Goal: Task Accomplishment & Management: Use online tool/utility

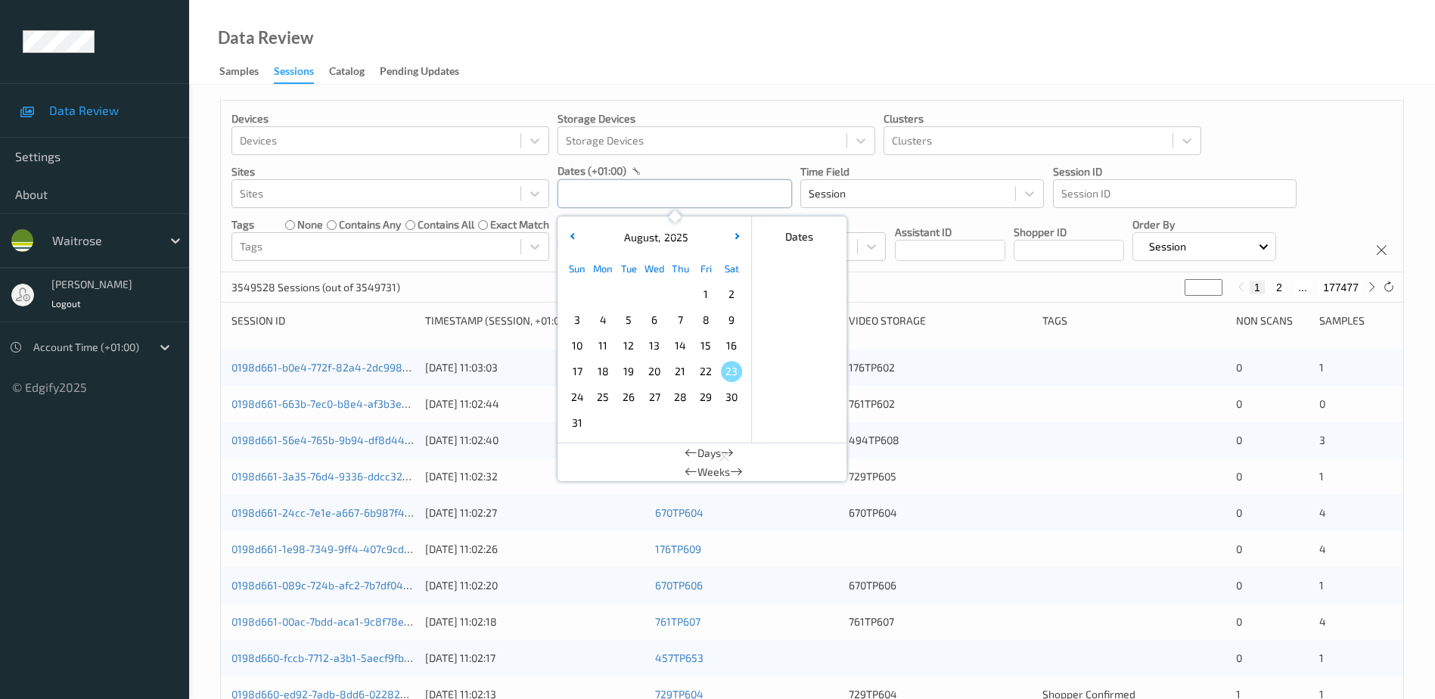
click at [595, 191] on input "text" at bounding box center [674, 193] width 234 height 29
click at [711, 368] on span "22" at bounding box center [705, 371] width 21 height 21
type input "[DATE] 00:00 -> [DATE] 23:59"
click at [641, 34] on div "Data Review Samples Sessions Catalog Pending Updates" at bounding box center [812, 42] width 1246 height 85
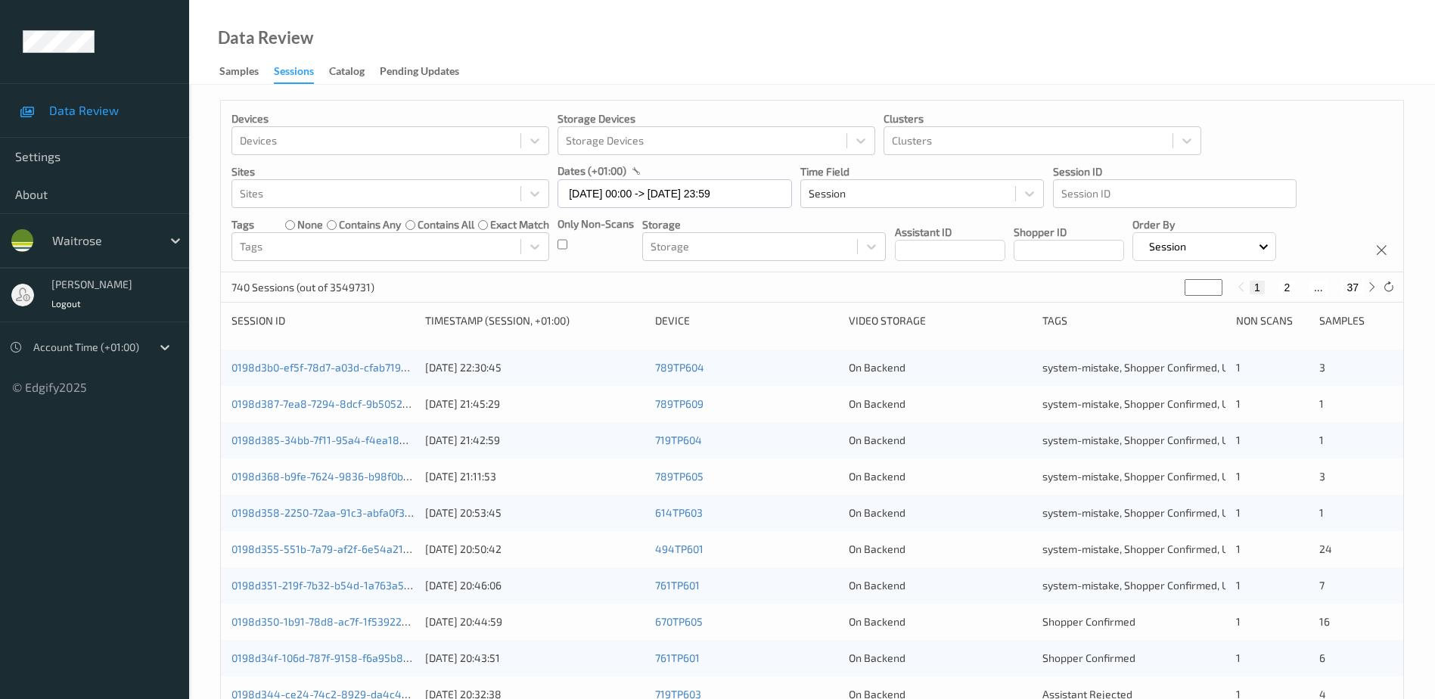
click at [1286, 292] on button "2" at bounding box center [1286, 288] width 15 height 14
type input "*"
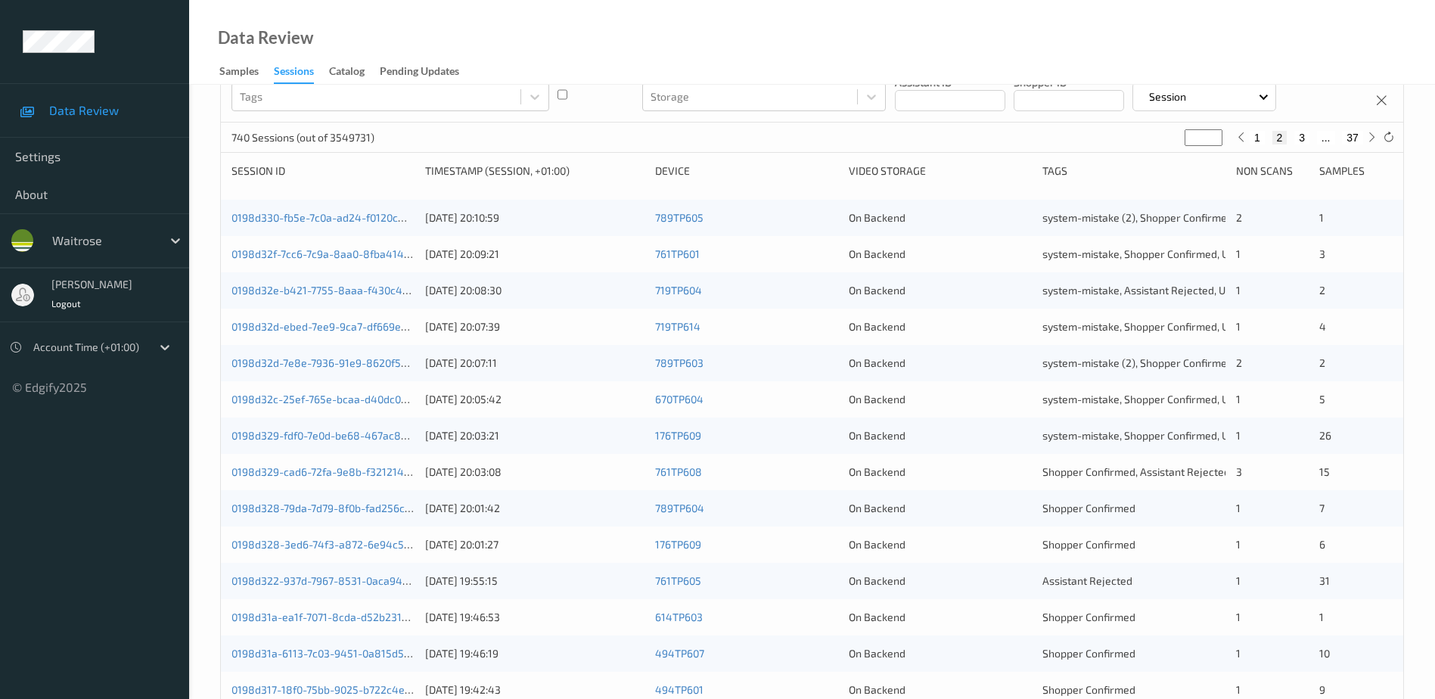
scroll to position [151, 0]
drag, startPoint x: 393, startPoint y: 473, endPoint x: 414, endPoint y: 400, distance: 75.6
click at [393, 473] on link "0198d329-cad6-72fa-9e8b-f32121489b9e" at bounding box center [332, 470] width 203 height 13
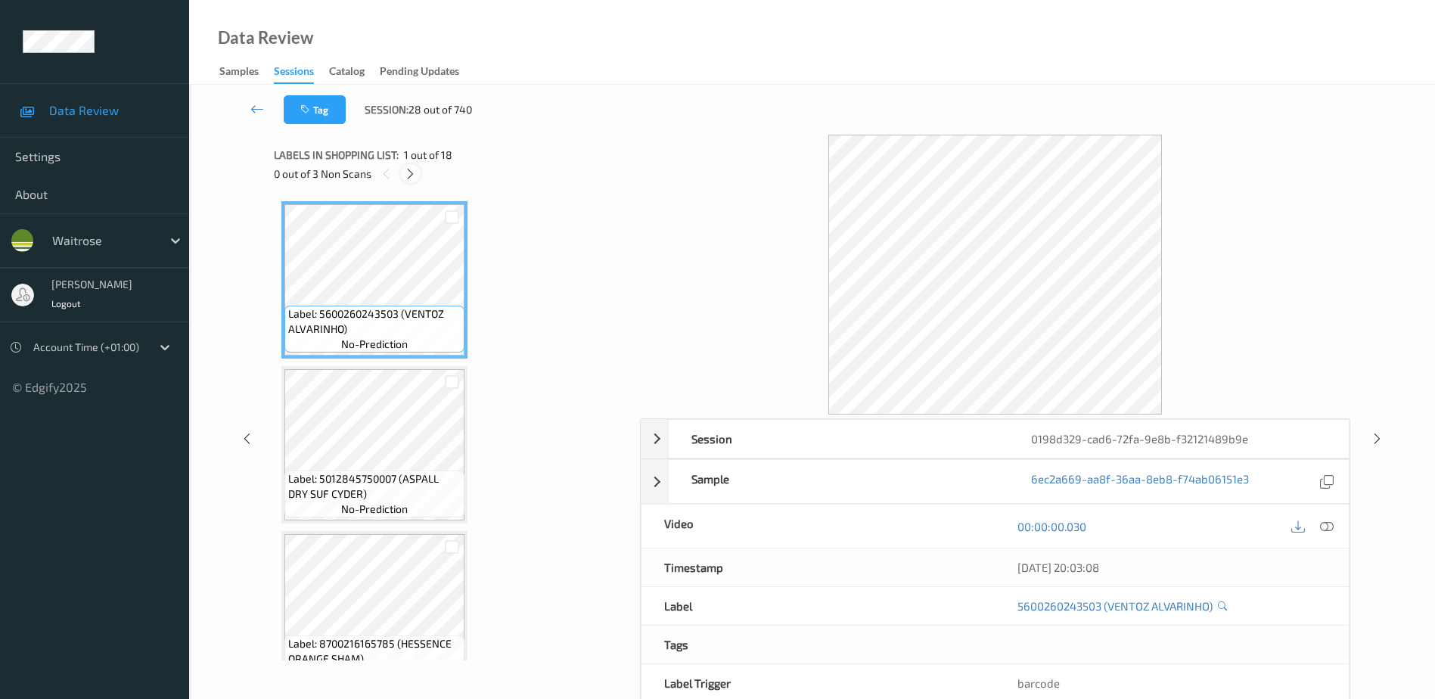
click at [414, 172] on icon at bounding box center [410, 174] width 13 height 14
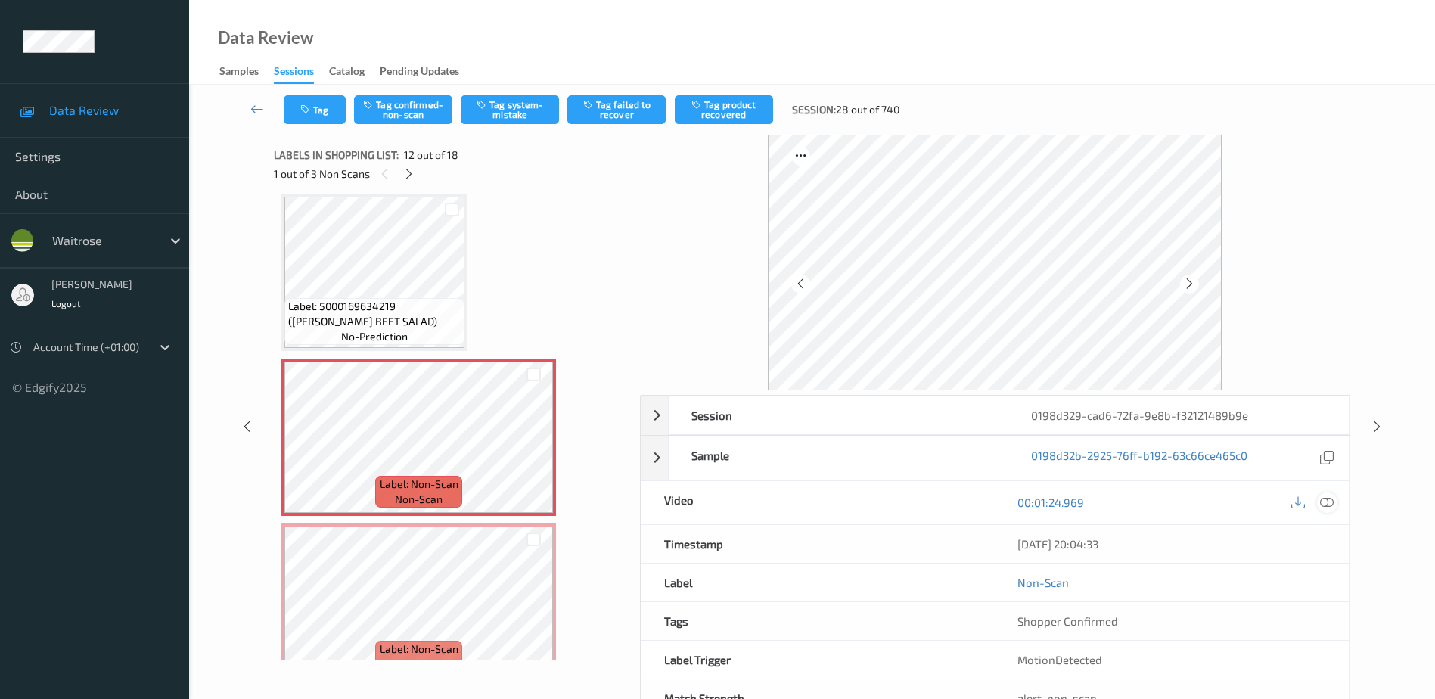
click at [1320, 501] on icon at bounding box center [1327, 502] width 14 height 14
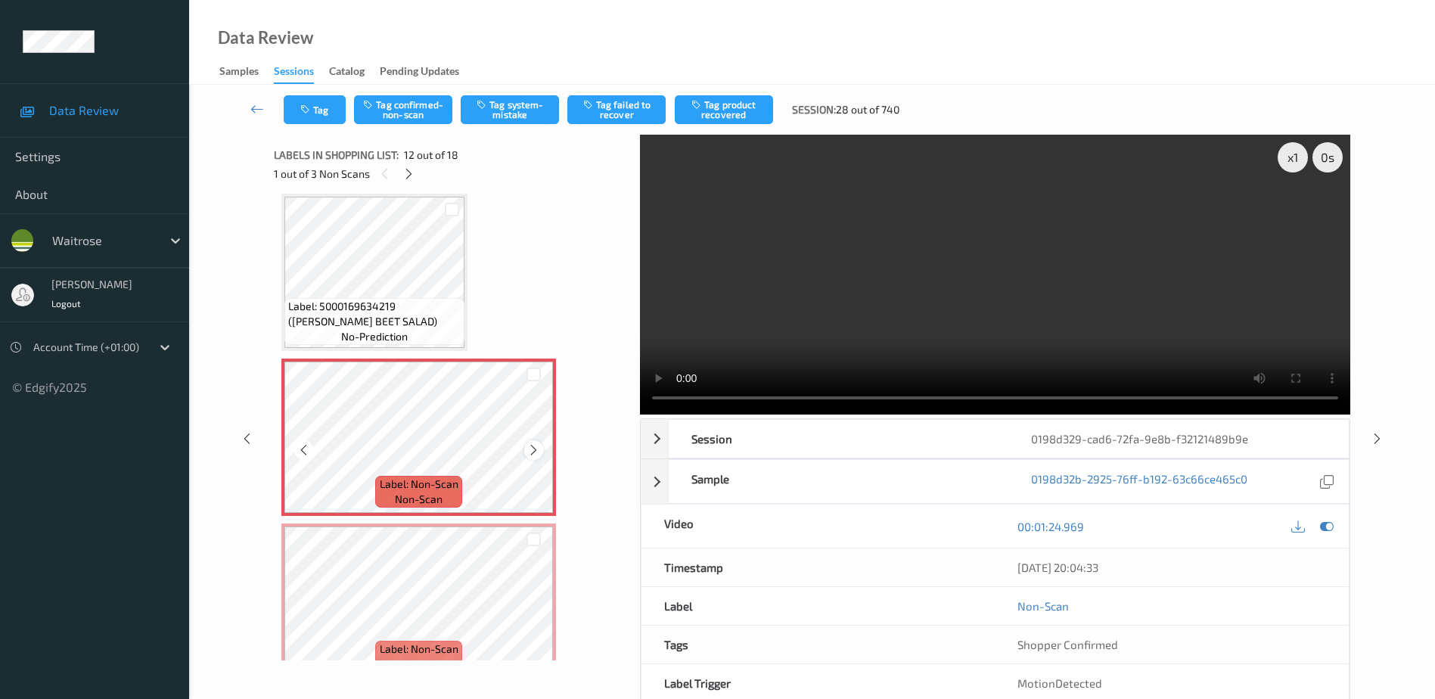
click at [529, 450] on icon at bounding box center [533, 450] width 13 height 14
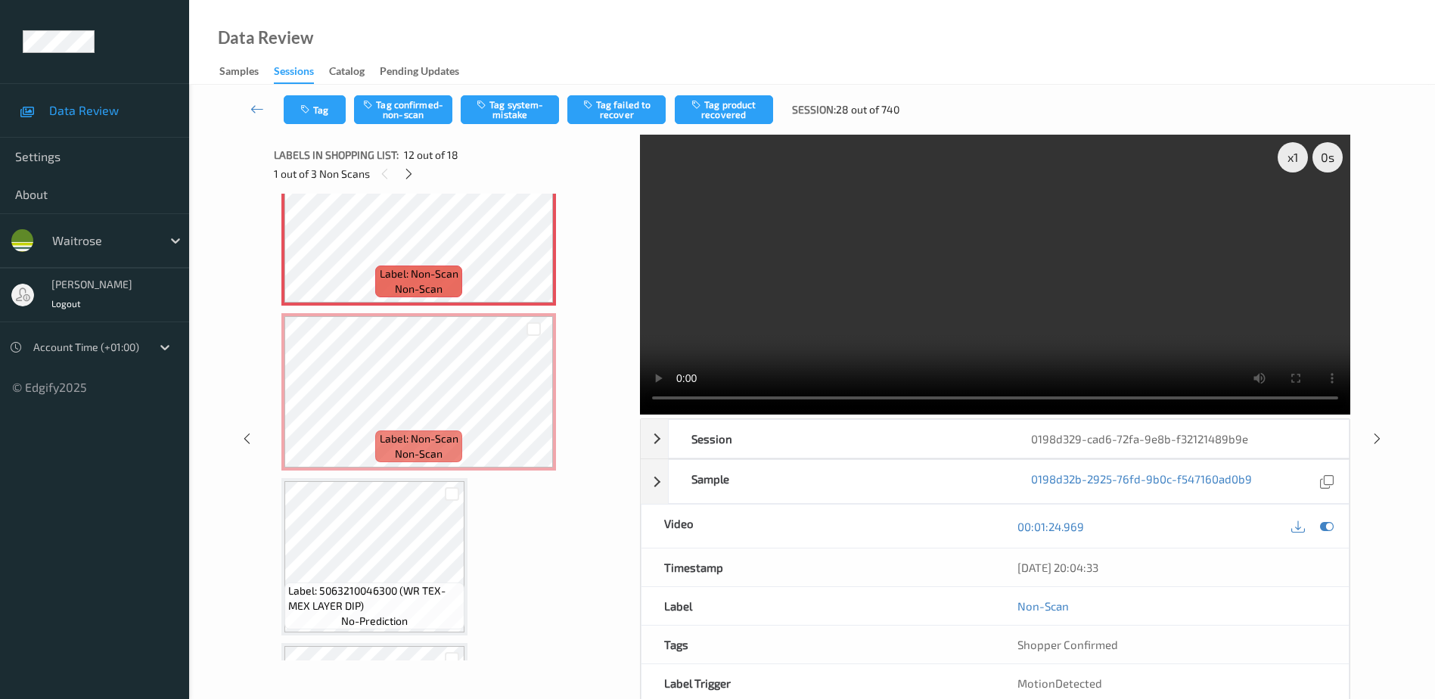
scroll to position [1883, 0]
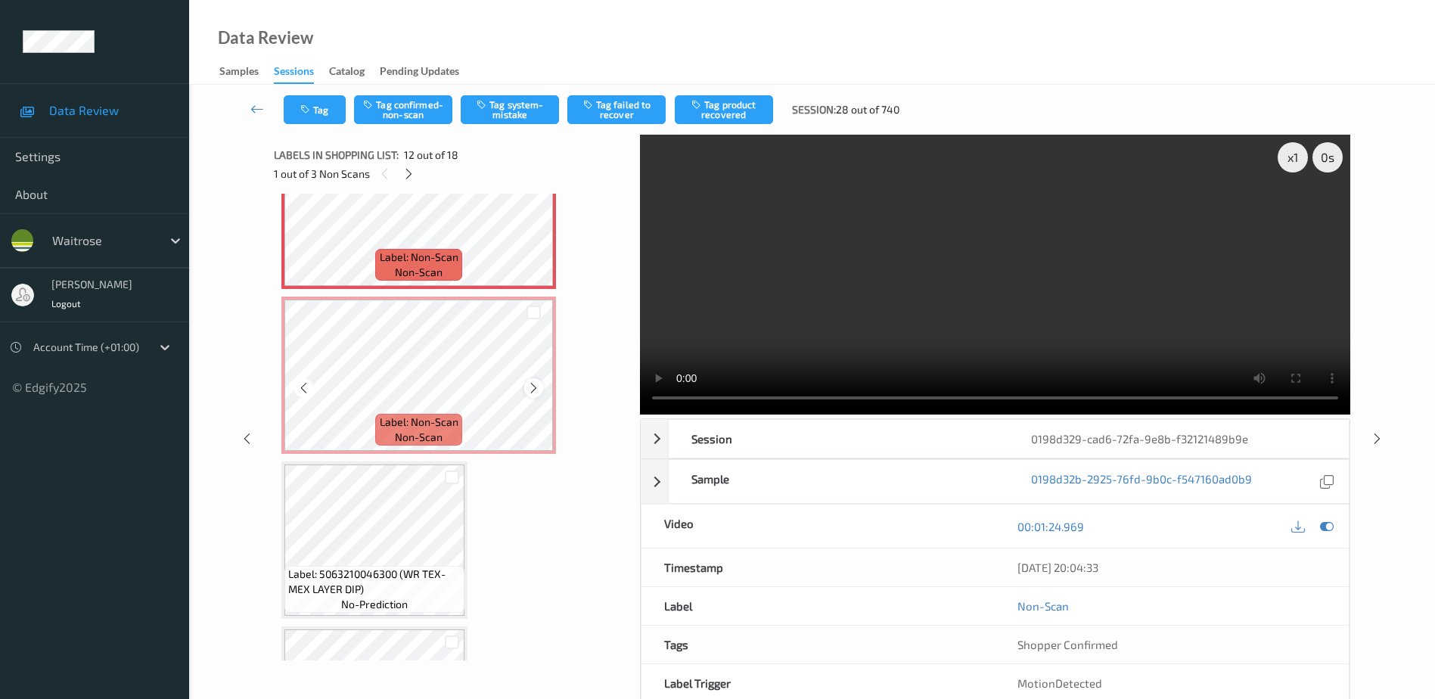
click at [533, 391] on icon at bounding box center [533, 388] width 13 height 14
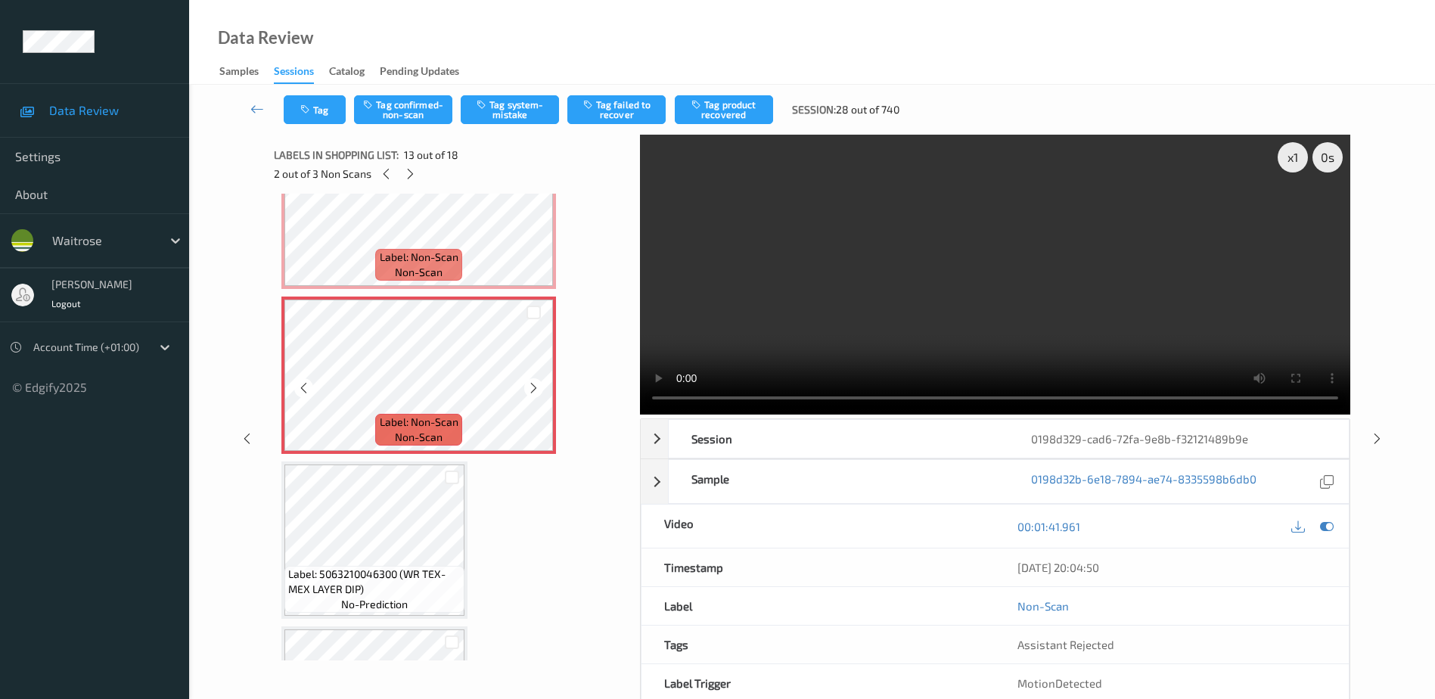
click at [533, 391] on icon at bounding box center [533, 388] width 13 height 14
click at [535, 387] on icon at bounding box center [533, 388] width 13 height 14
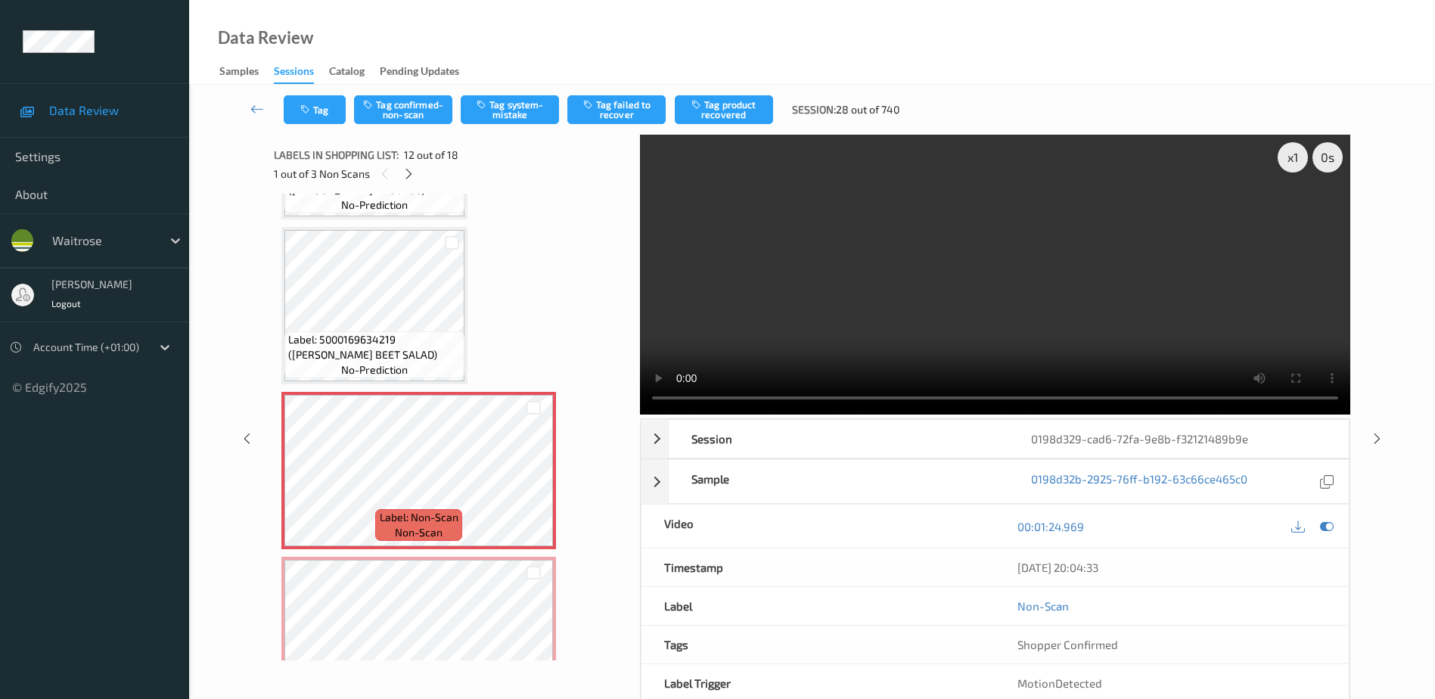
scroll to position [1828, 0]
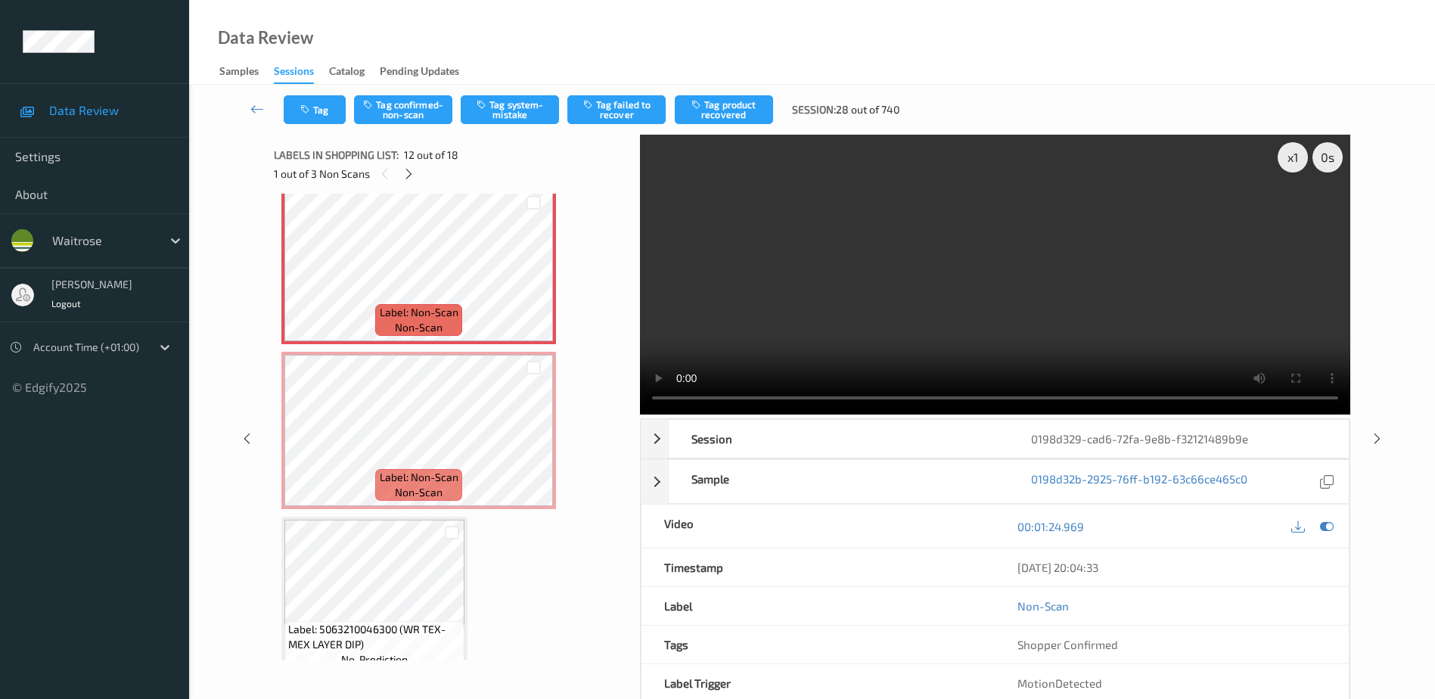
click at [946, 287] on video at bounding box center [995, 275] width 710 height 280
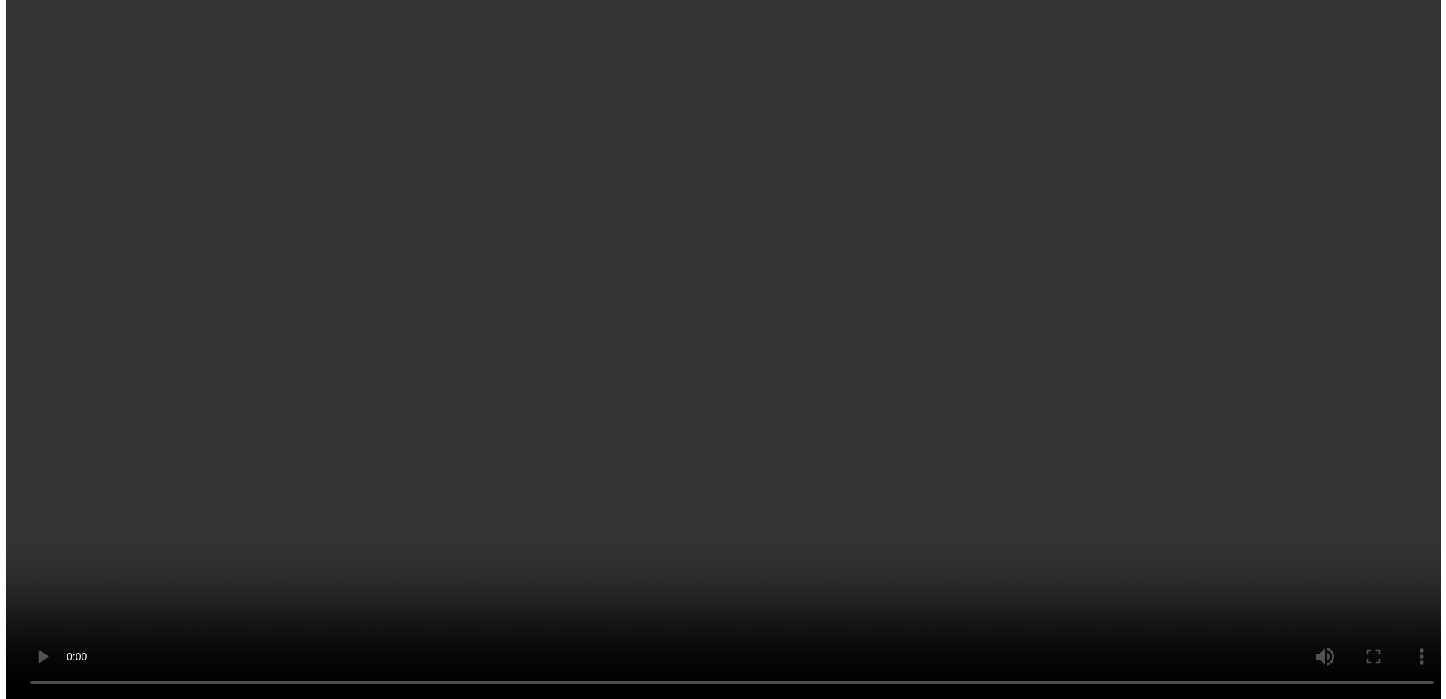
scroll to position [1752, 0]
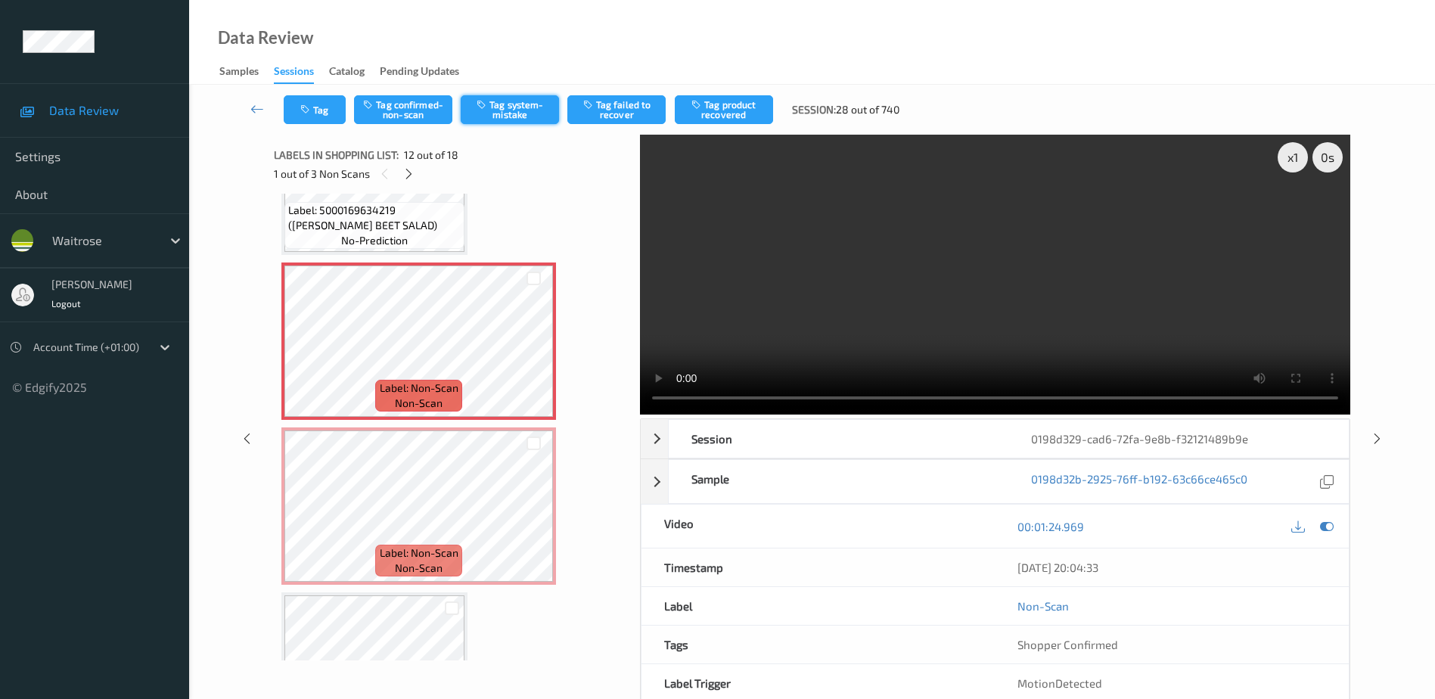
click at [495, 106] on button "Tag system-mistake" at bounding box center [510, 109] width 98 height 29
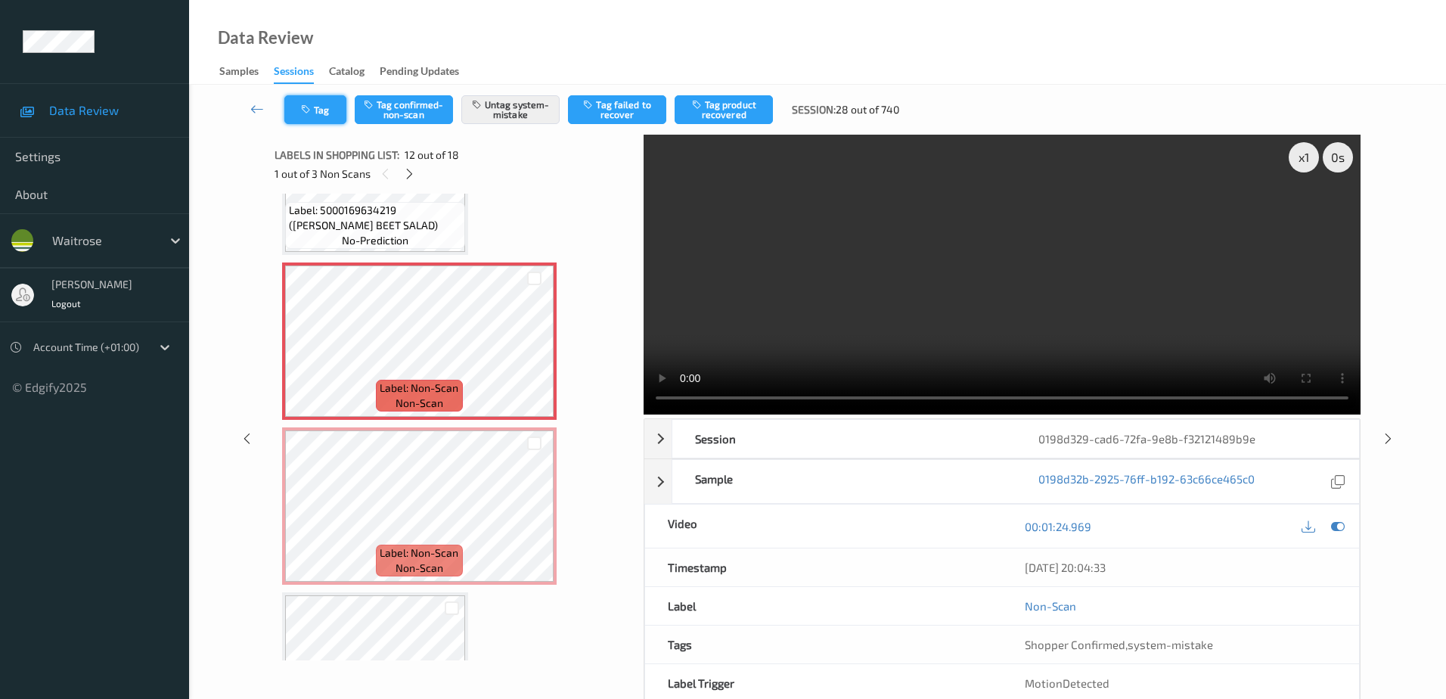
click at [314, 113] on button "Tag" at bounding box center [315, 109] width 62 height 29
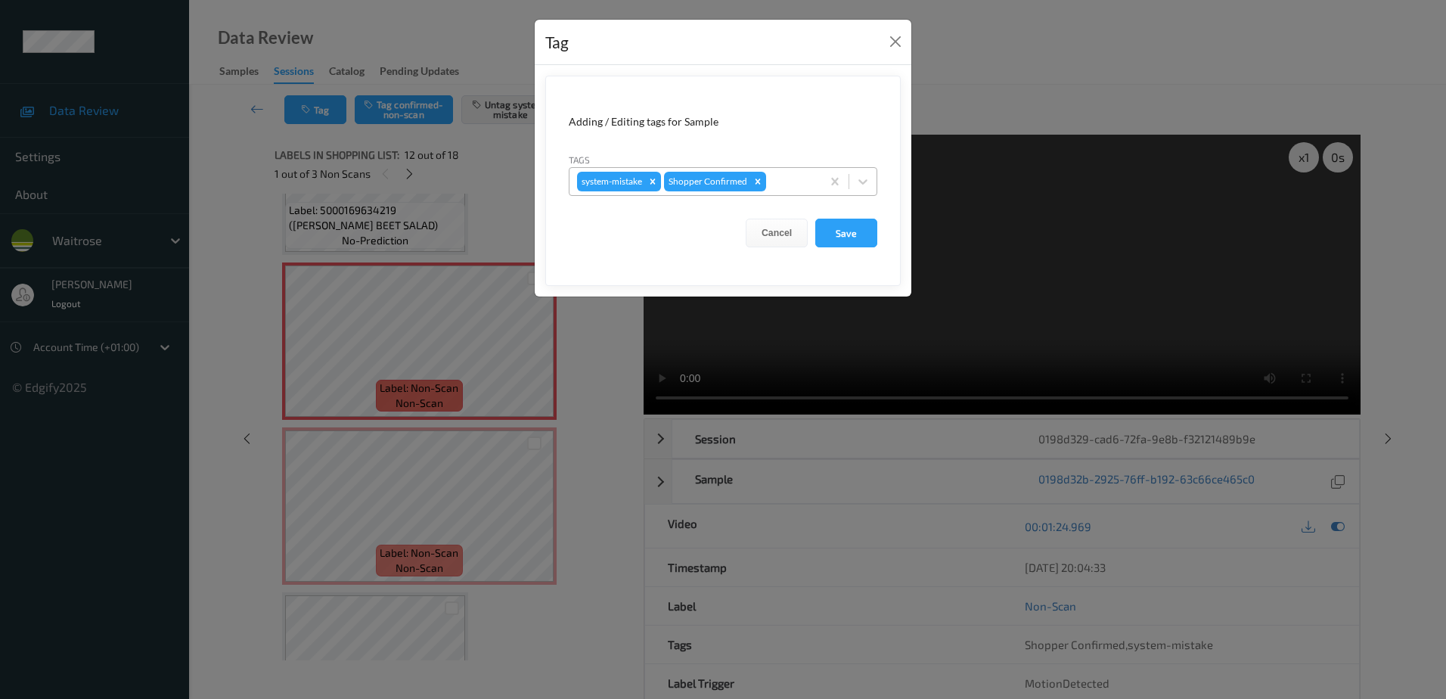
click at [785, 176] on div at bounding box center [791, 181] width 45 height 18
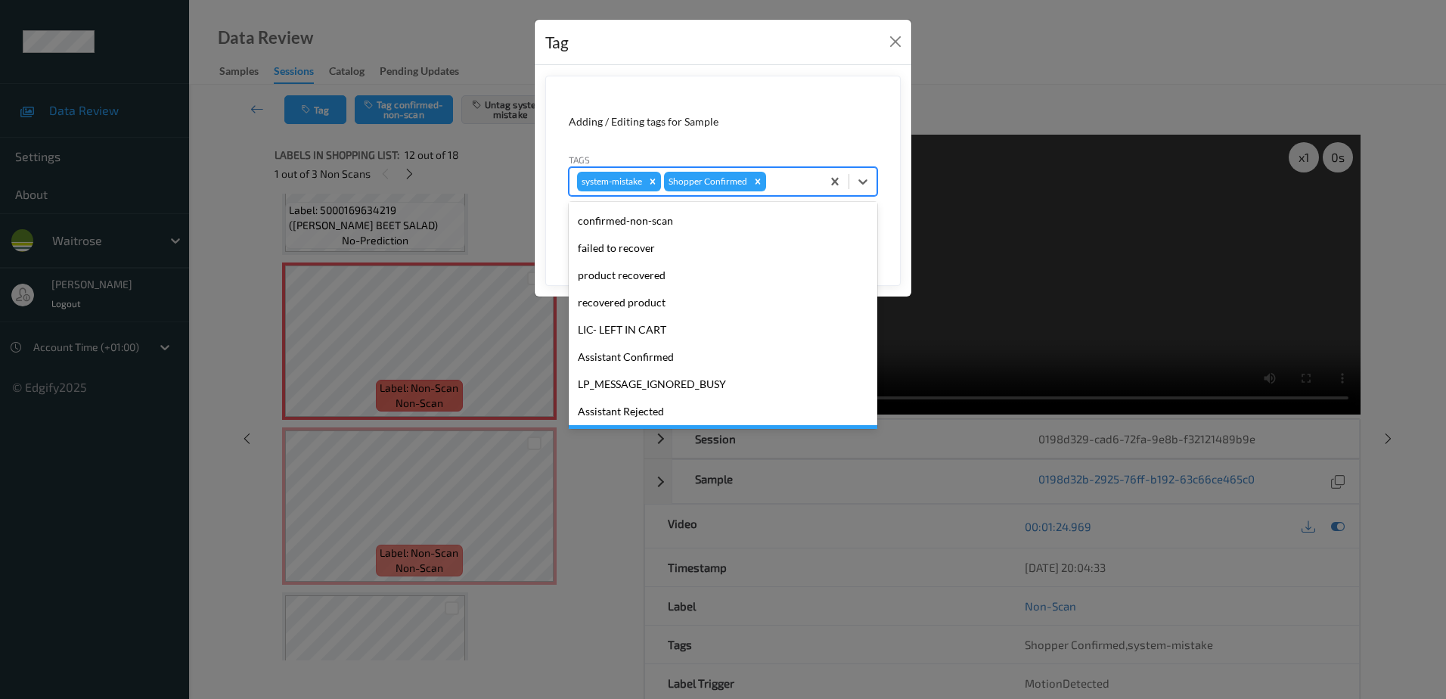
scroll to position [296, 0]
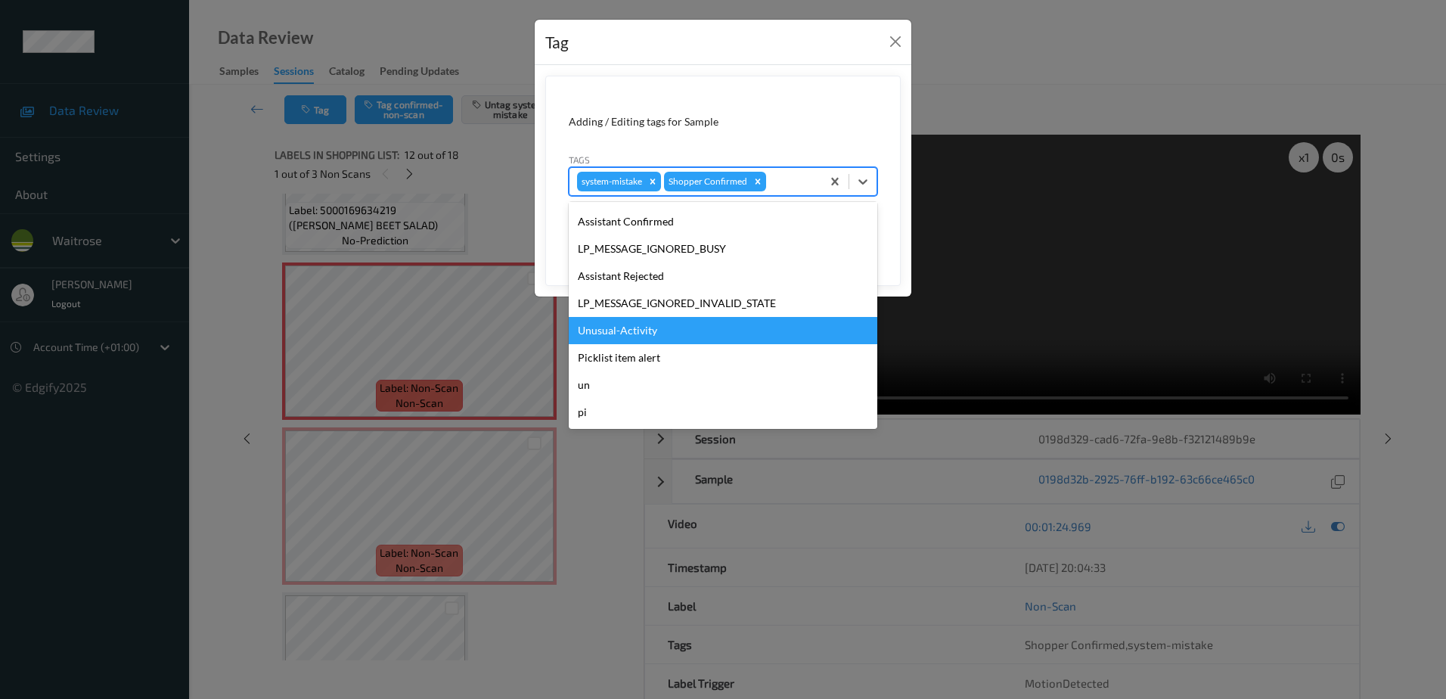
click at [665, 320] on div "Unusual-Activity" at bounding box center [723, 330] width 309 height 27
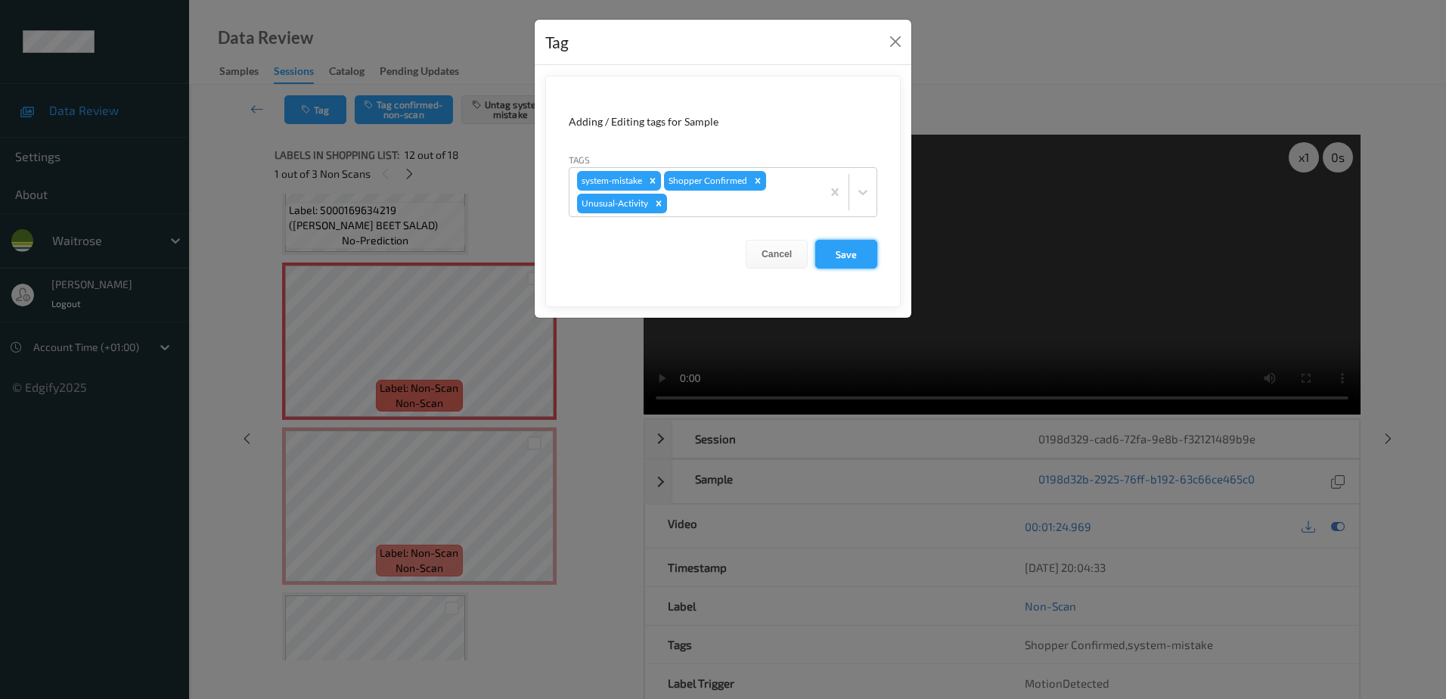
click at [842, 253] on button "Save" at bounding box center [846, 254] width 62 height 29
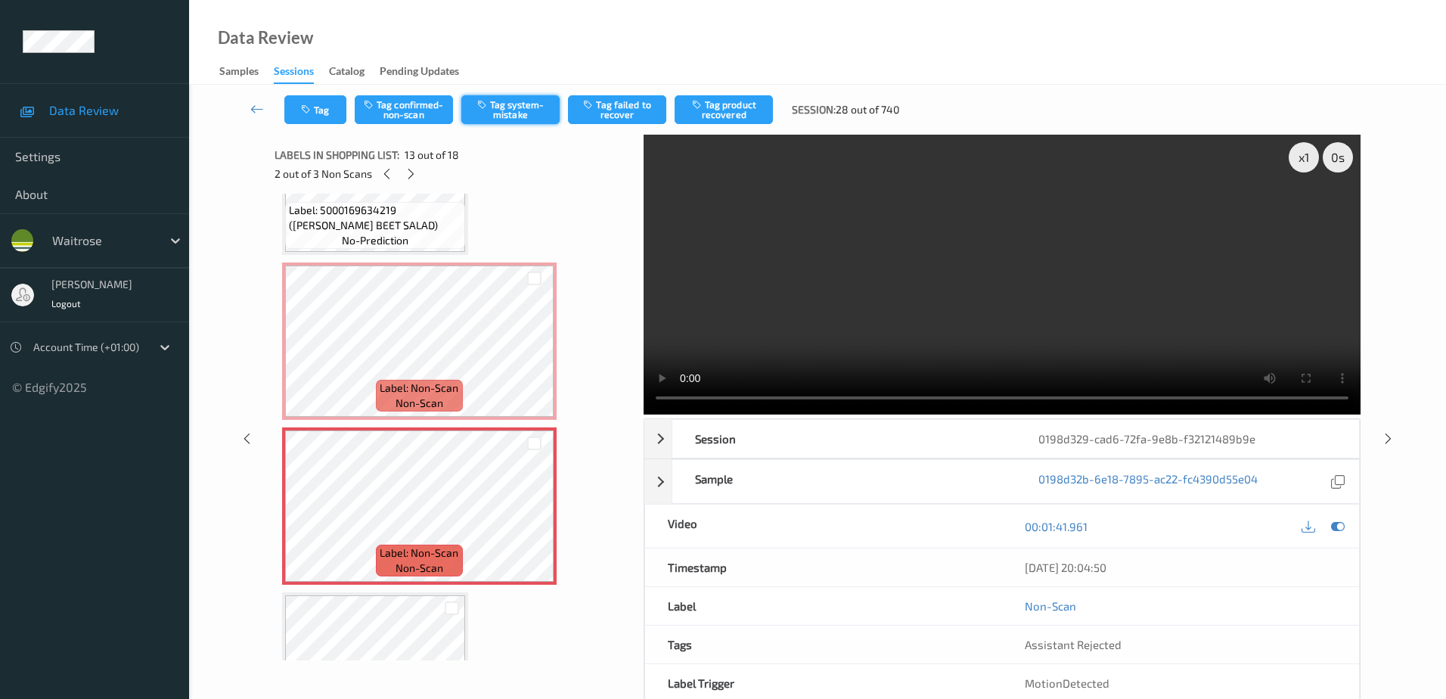
click at [514, 114] on button "Tag system-mistake" at bounding box center [510, 109] width 98 height 29
click at [300, 112] on button "Tag" at bounding box center [315, 109] width 62 height 29
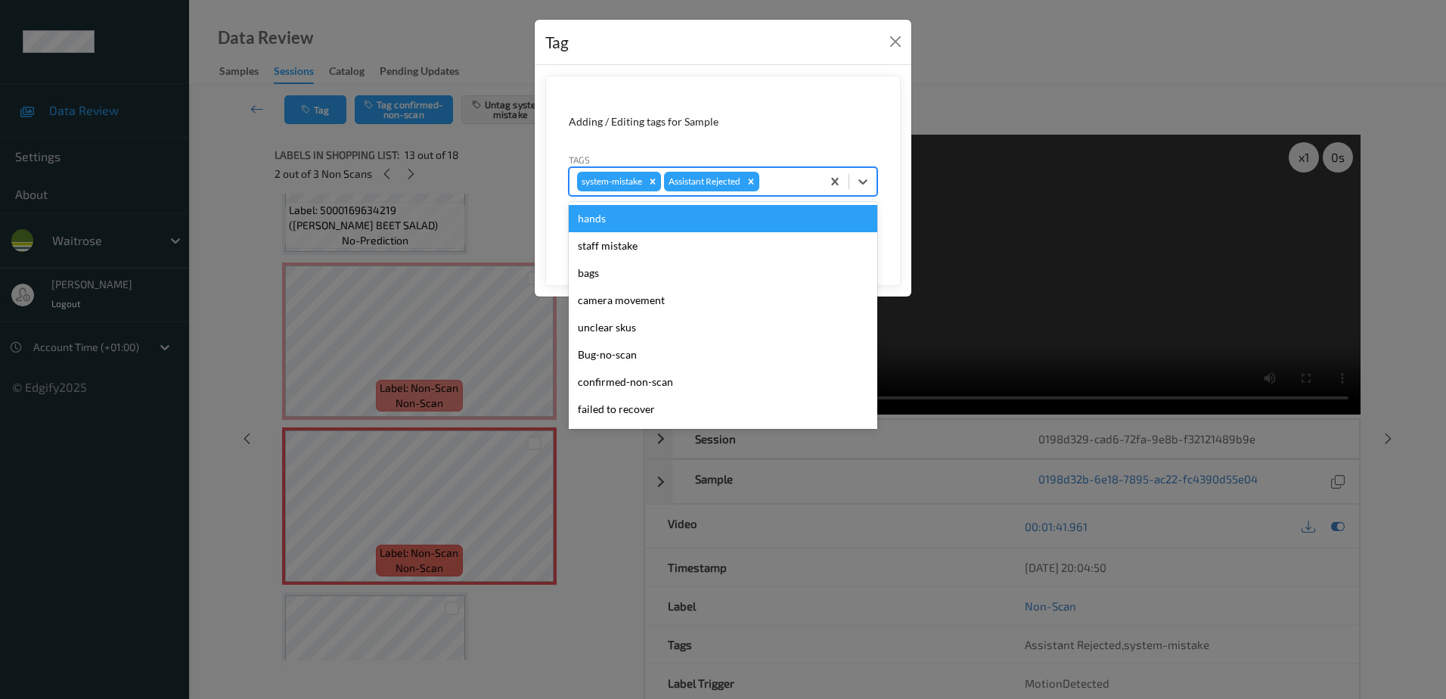
click at [788, 178] on div at bounding box center [787, 181] width 51 height 18
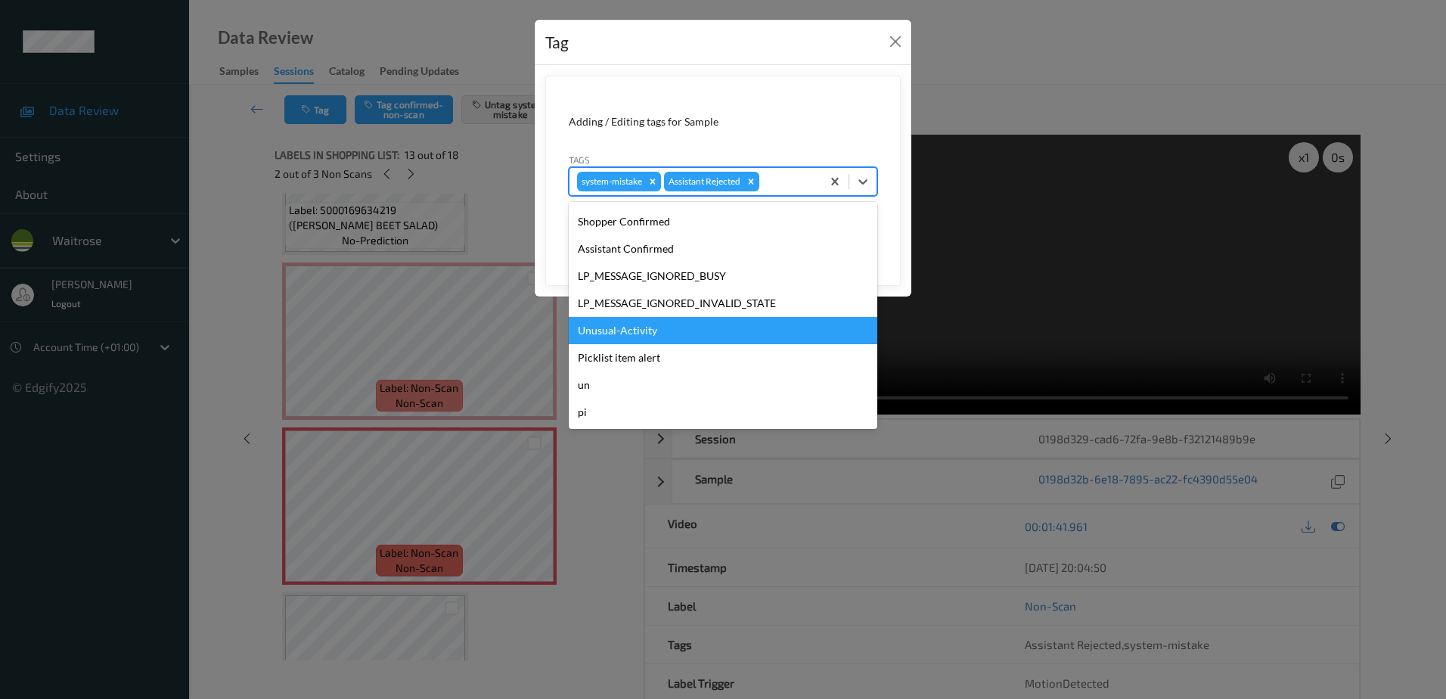
click at [700, 333] on div "Unusual-Activity" at bounding box center [723, 330] width 309 height 27
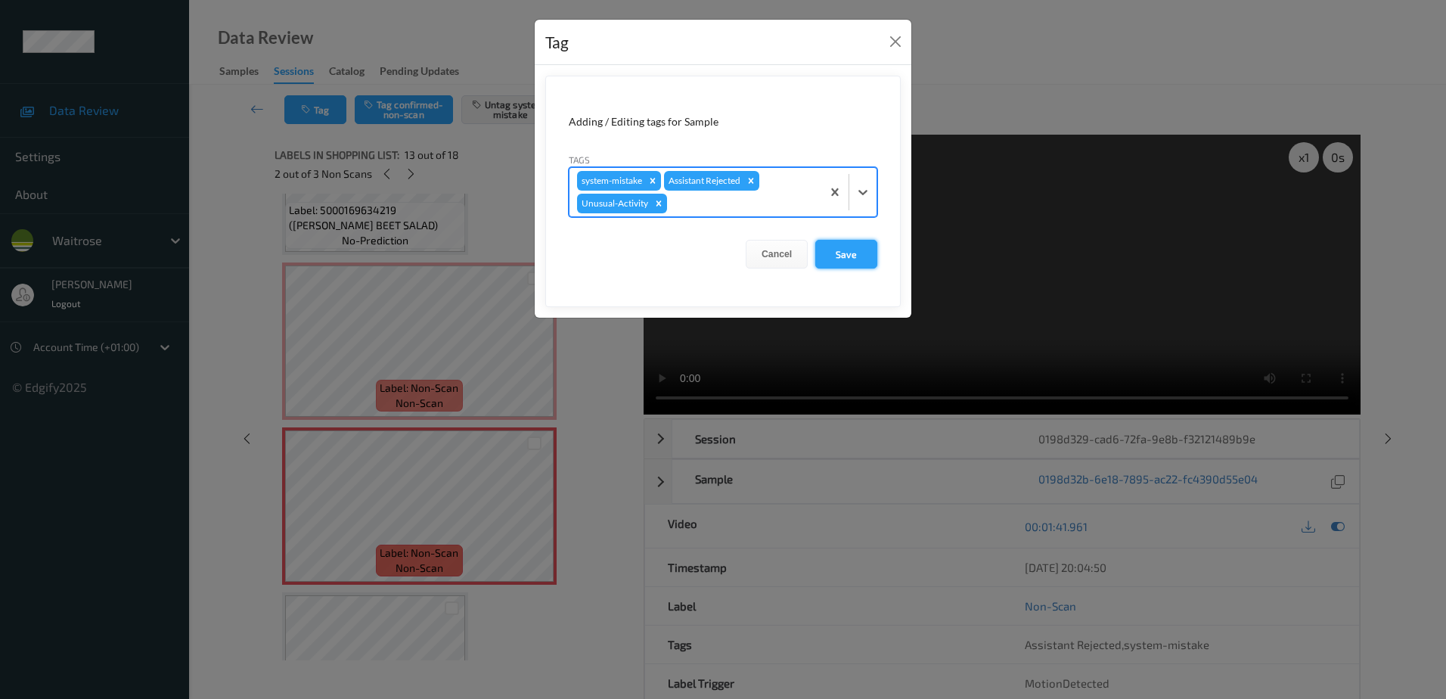
click at [836, 244] on button "Save" at bounding box center [846, 254] width 62 height 29
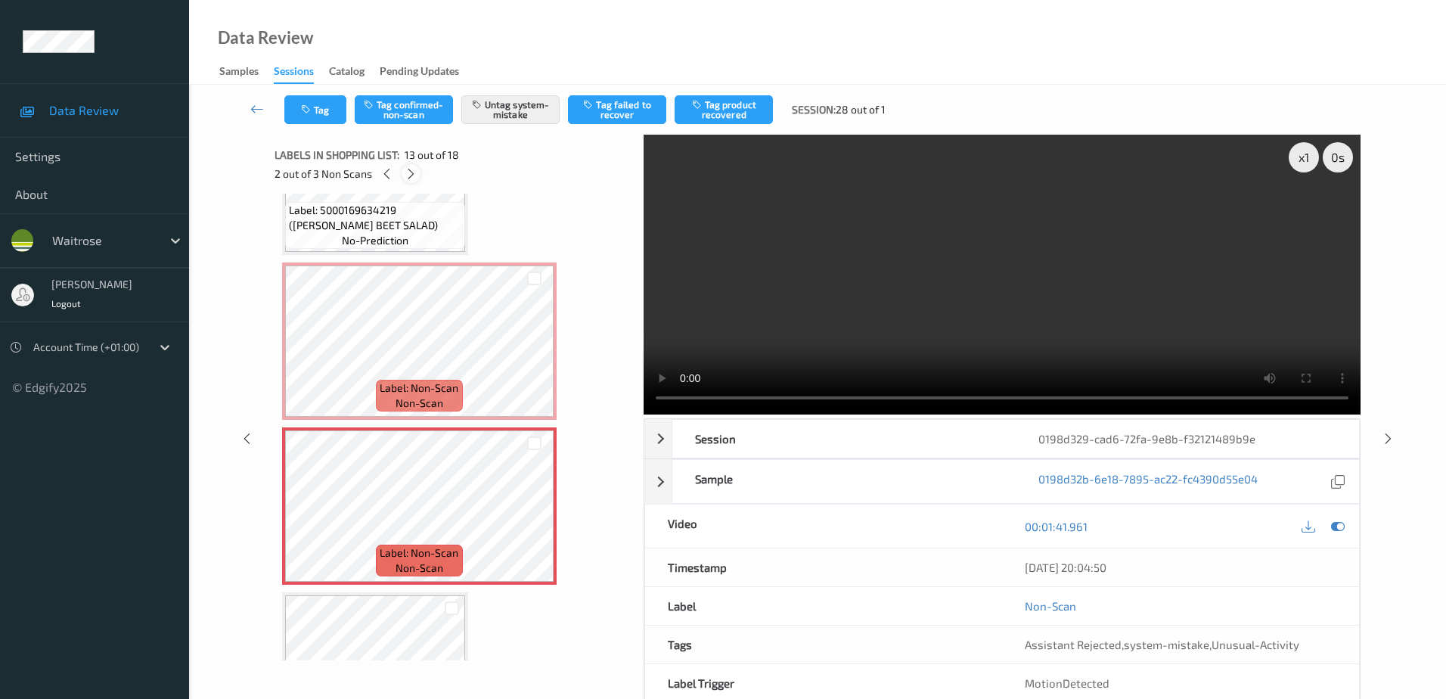
click at [406, 174] on icon at bounding box center [411, 174] width 13 height 14
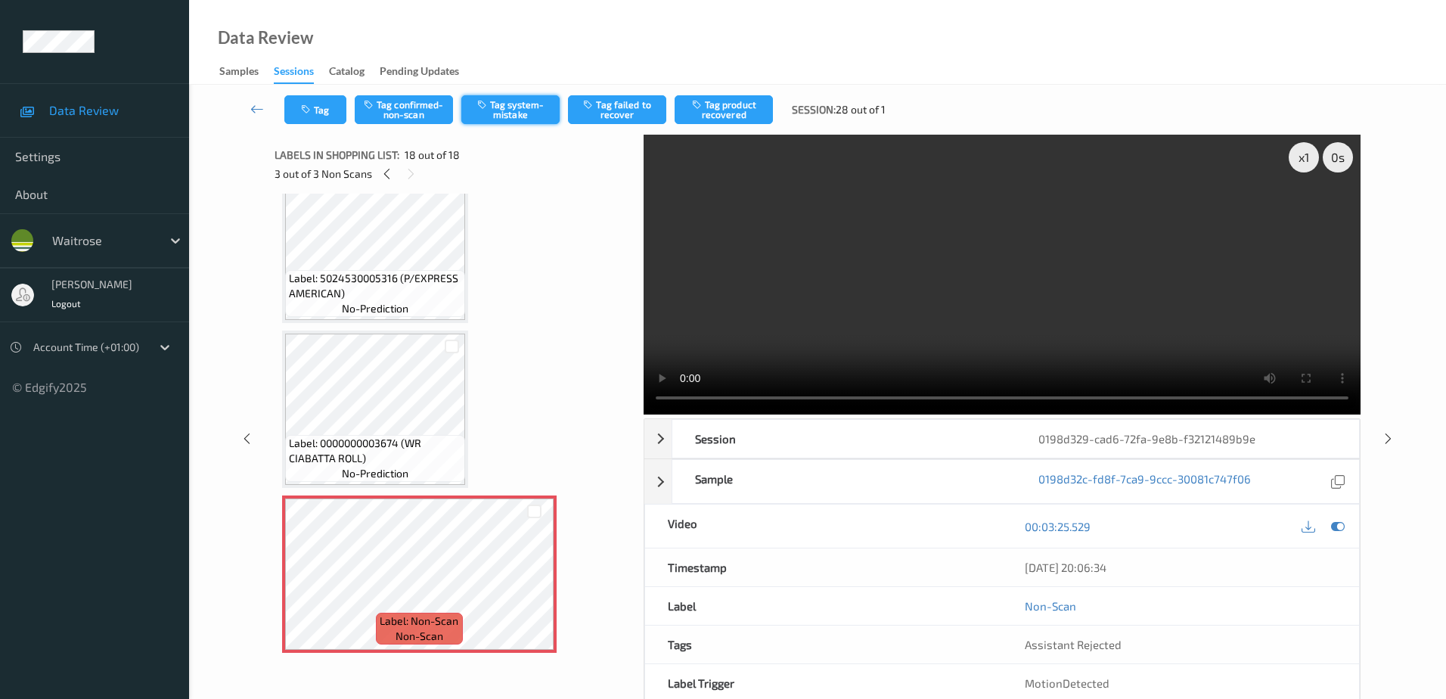
click at [517, 115] on button "Tag system-mistake" at bounding box center [510, 109] width 98 height 29
click at [318, 104] on button "Tag" at bounding box center [315, 109] width 62 height 29
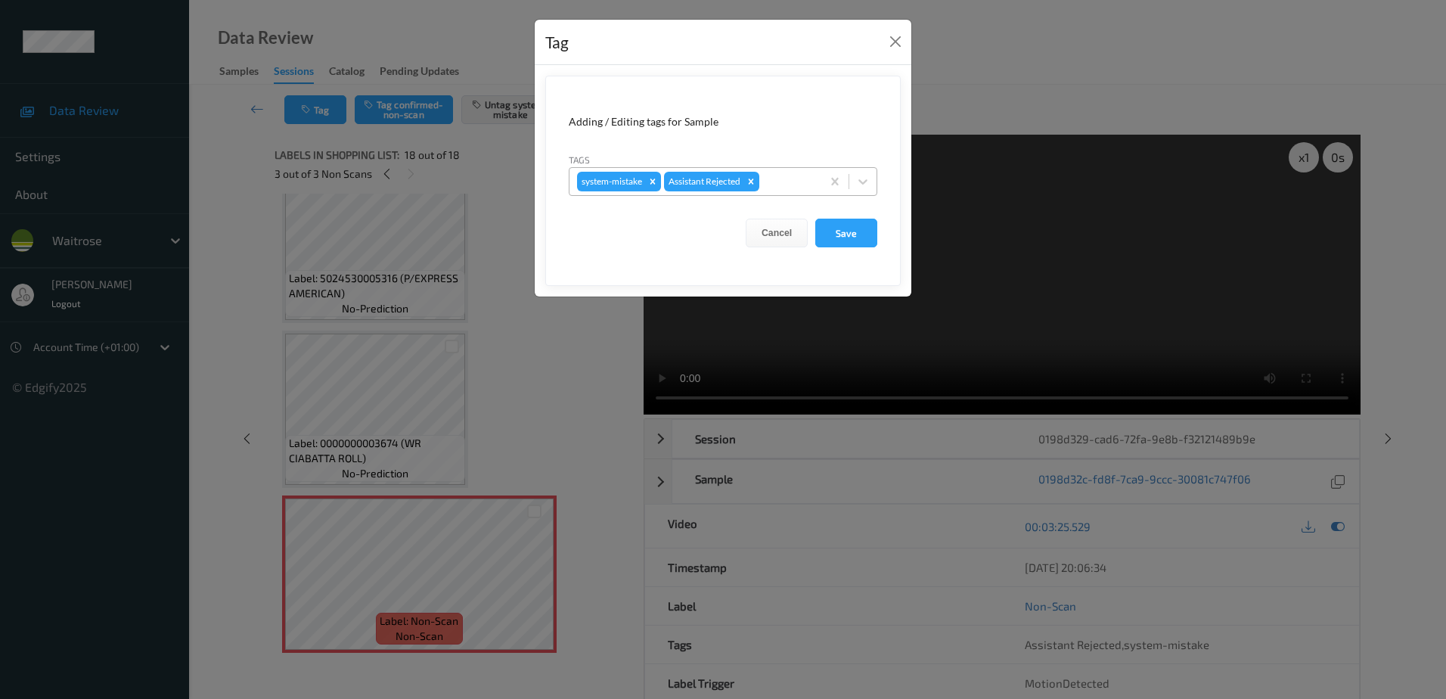
click at [781, 182] on div at bounding box center [787, 181] width 51 height 18
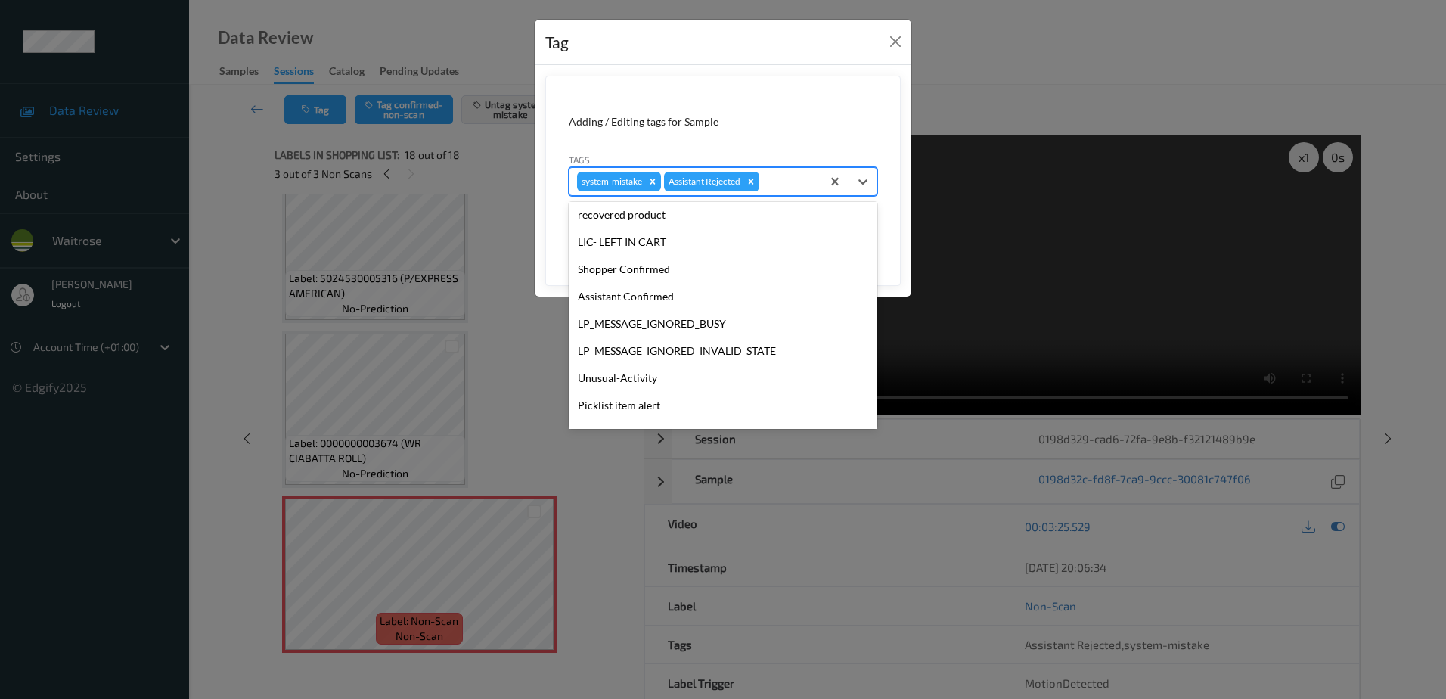
scroll to position [296, 0]
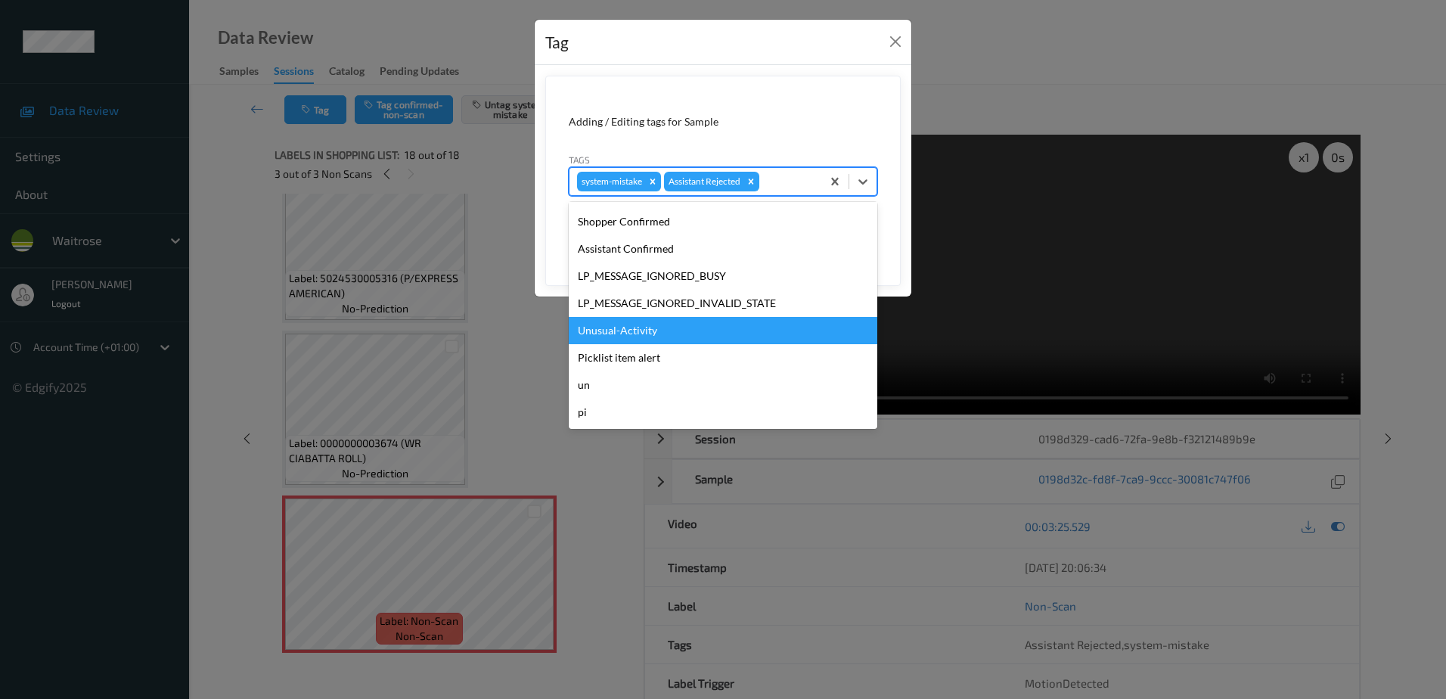
click at [642, 324] on div "Unusual-Activity" at bounding box center [723, 330] width 309 height 27
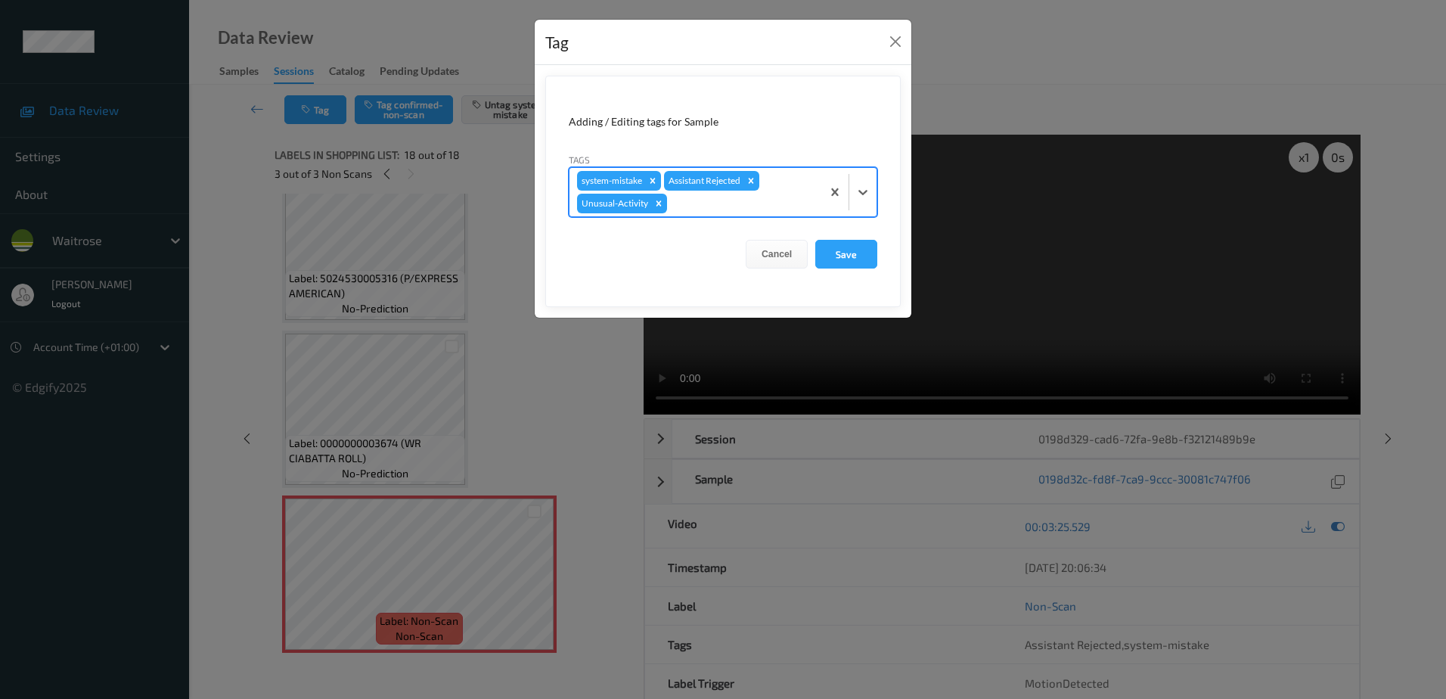
click at [688, 206] on div at bounding box center [742, 203] width 144 height 18
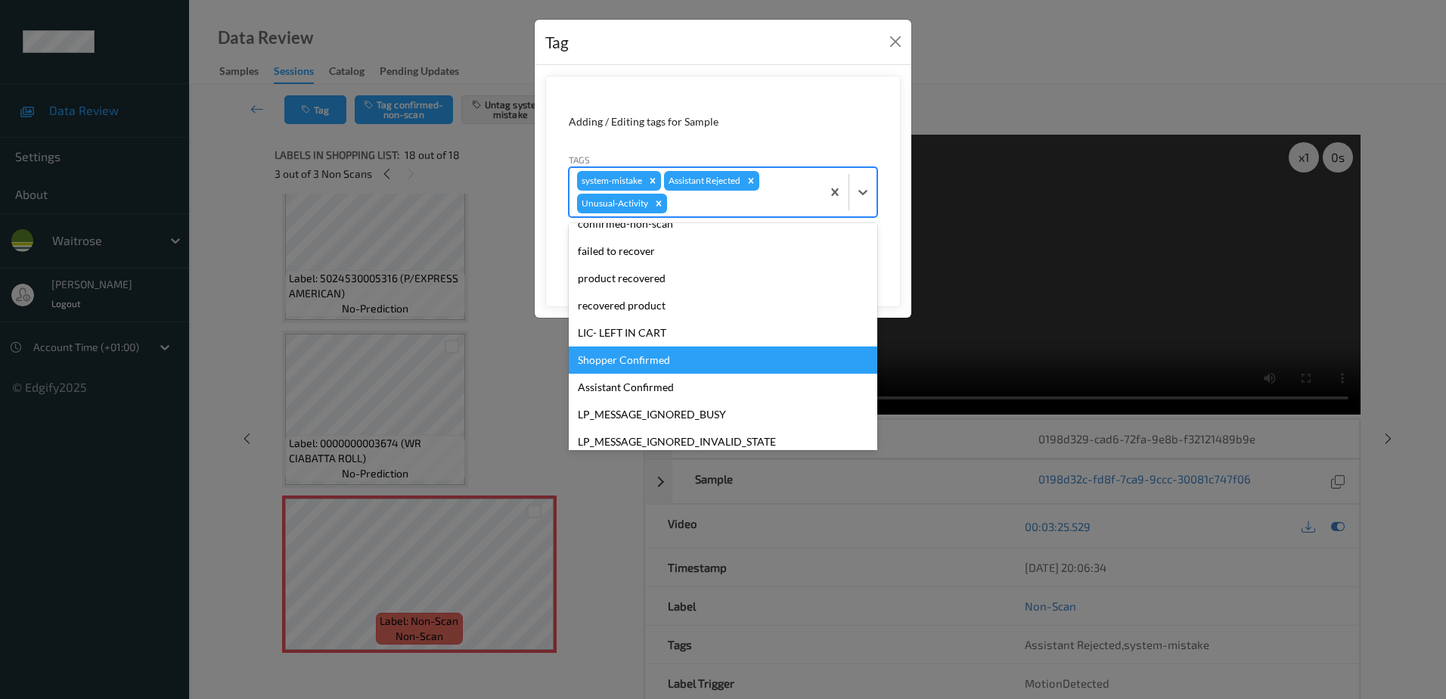
scroll to position [227, 0]
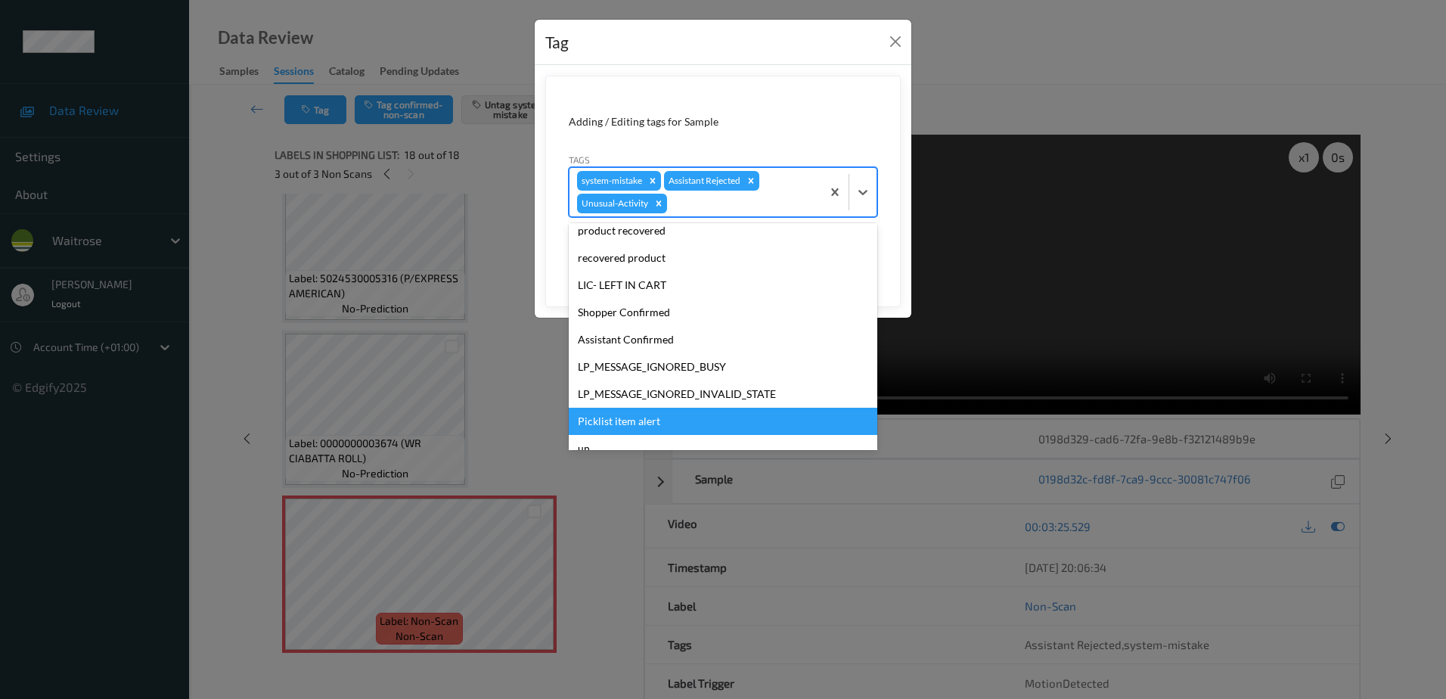
click at [660, 414] on div "Picklist item alert" at bounding box center [723, 421] width 309 height 27
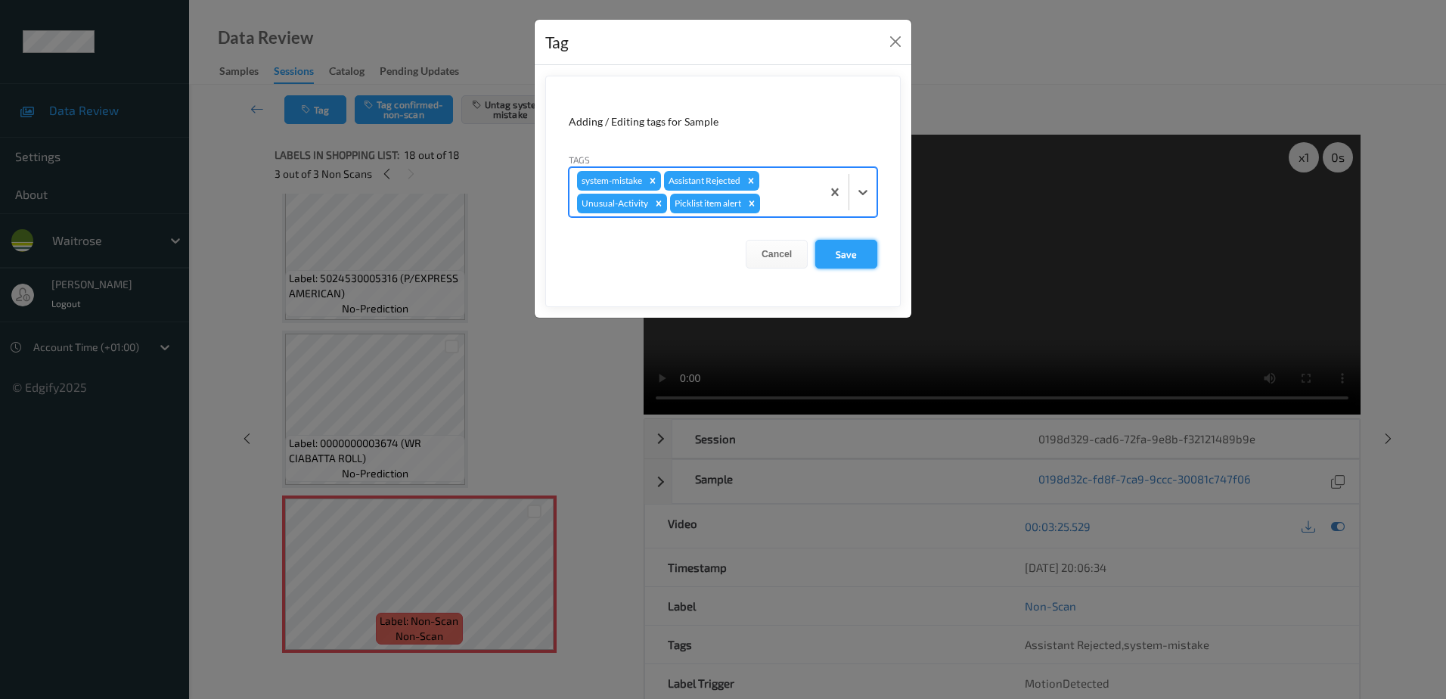
click at [855, 250] on button "Save" at bounding box center [846, 254] width 62 height 29
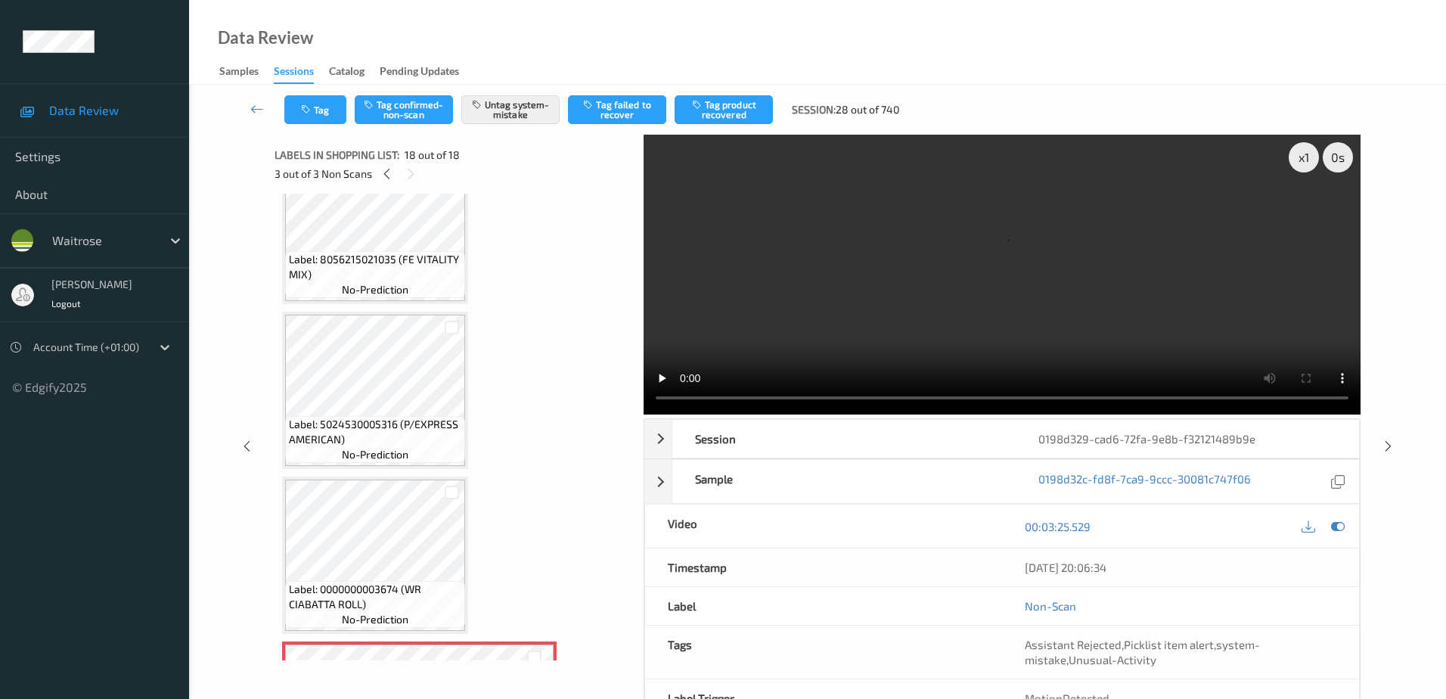
scroll to position [2357, 0]
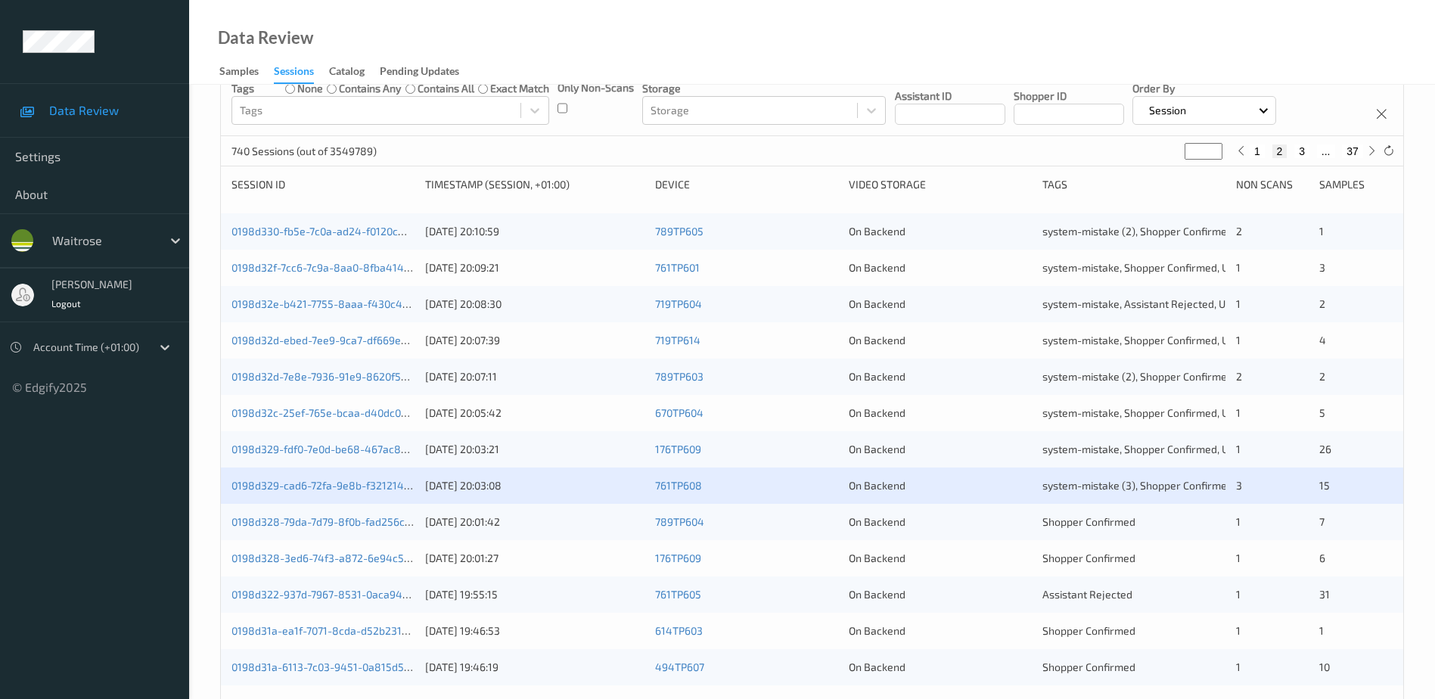
scroll to position [151, 0]
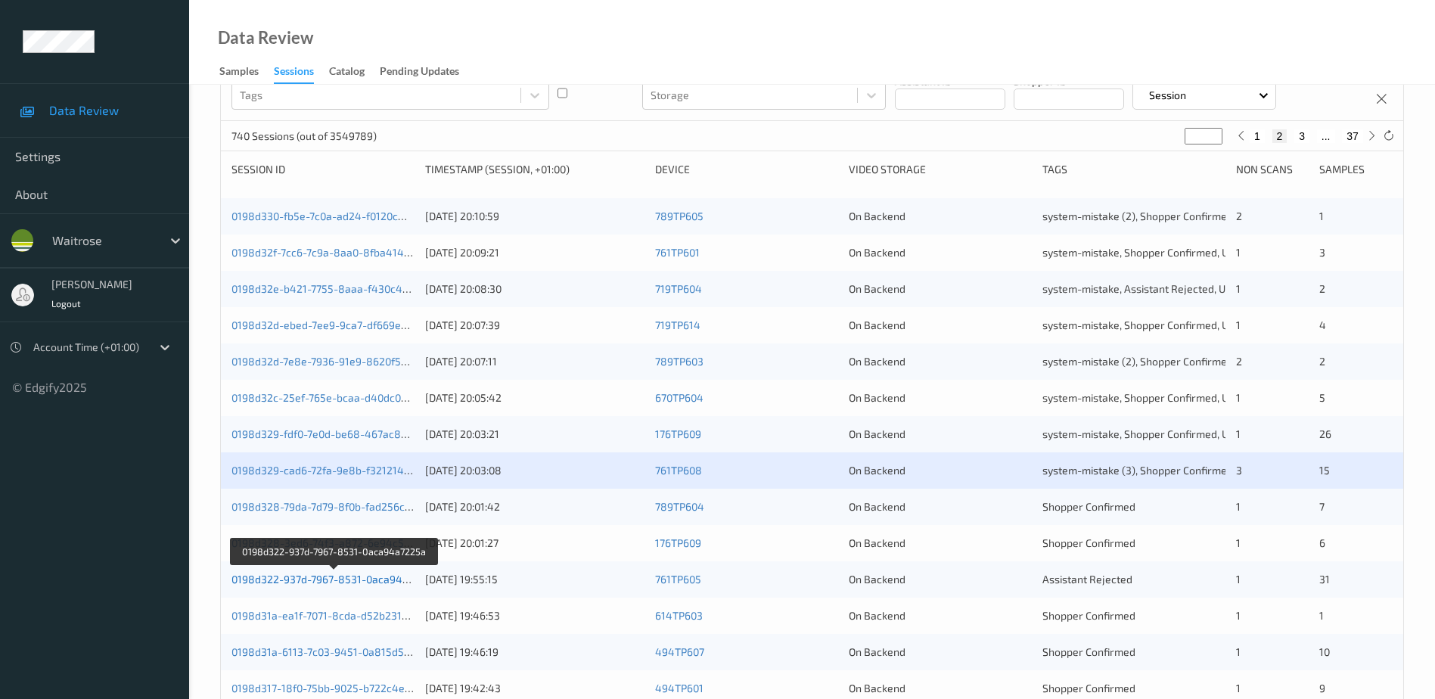
click at [326, 581] on link "0198d322-937d-7967-8531-0aca94a7225a" at bounding box center [334, 579] width 206 height 13
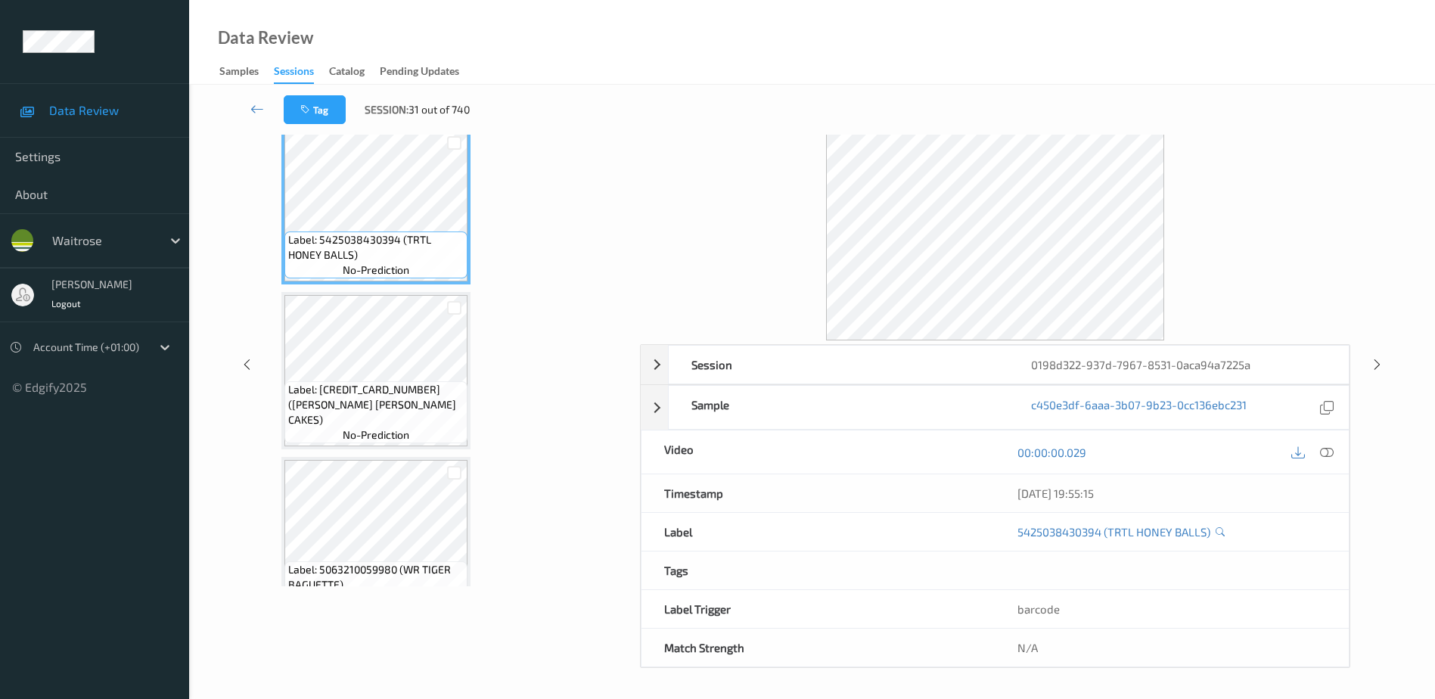
scroll to position [74, 0]
drag, startPoint x: 1331, startPoint y: 449, endPoint x: 1195, endPoint y: 250, distance: 241.0
click at [1331, 449] on icon at bounding box center [1327, 452] width 14 height 14
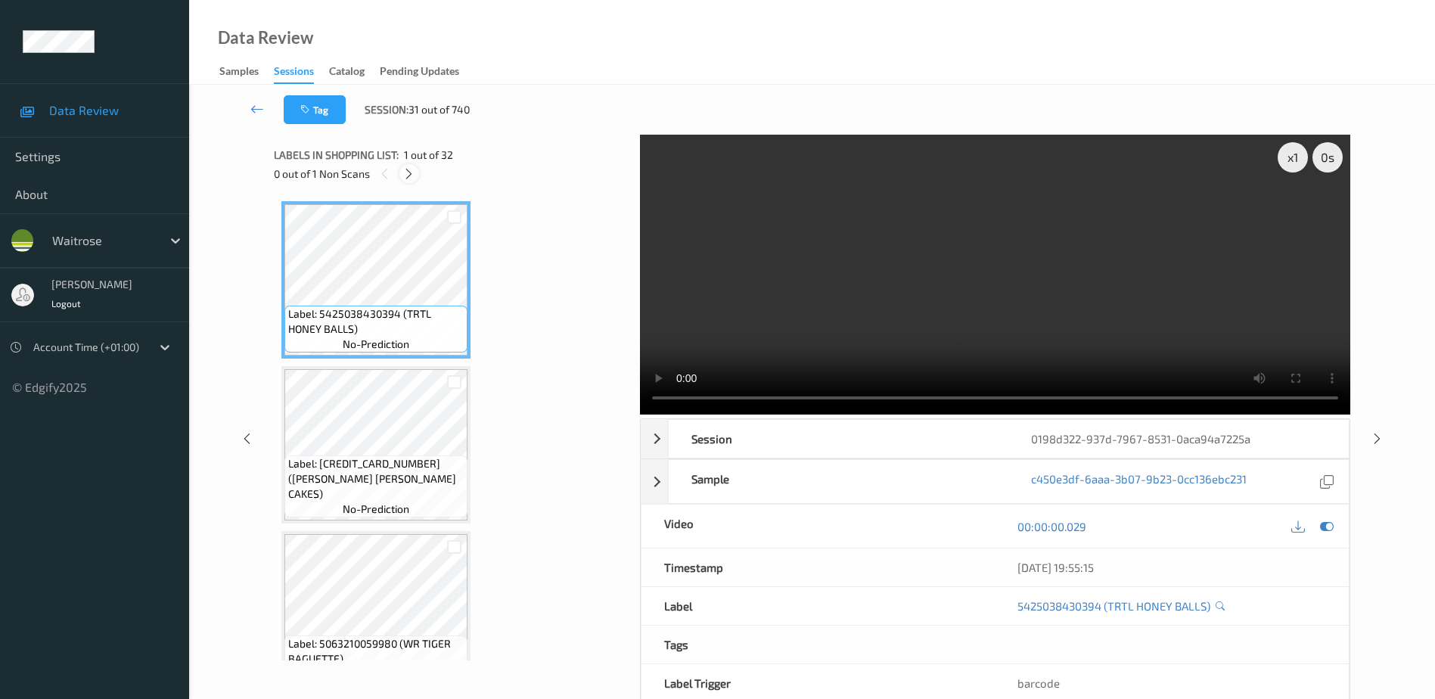
click at [410, 174] on icon at bounding box center [408, 174] width 13 height 14
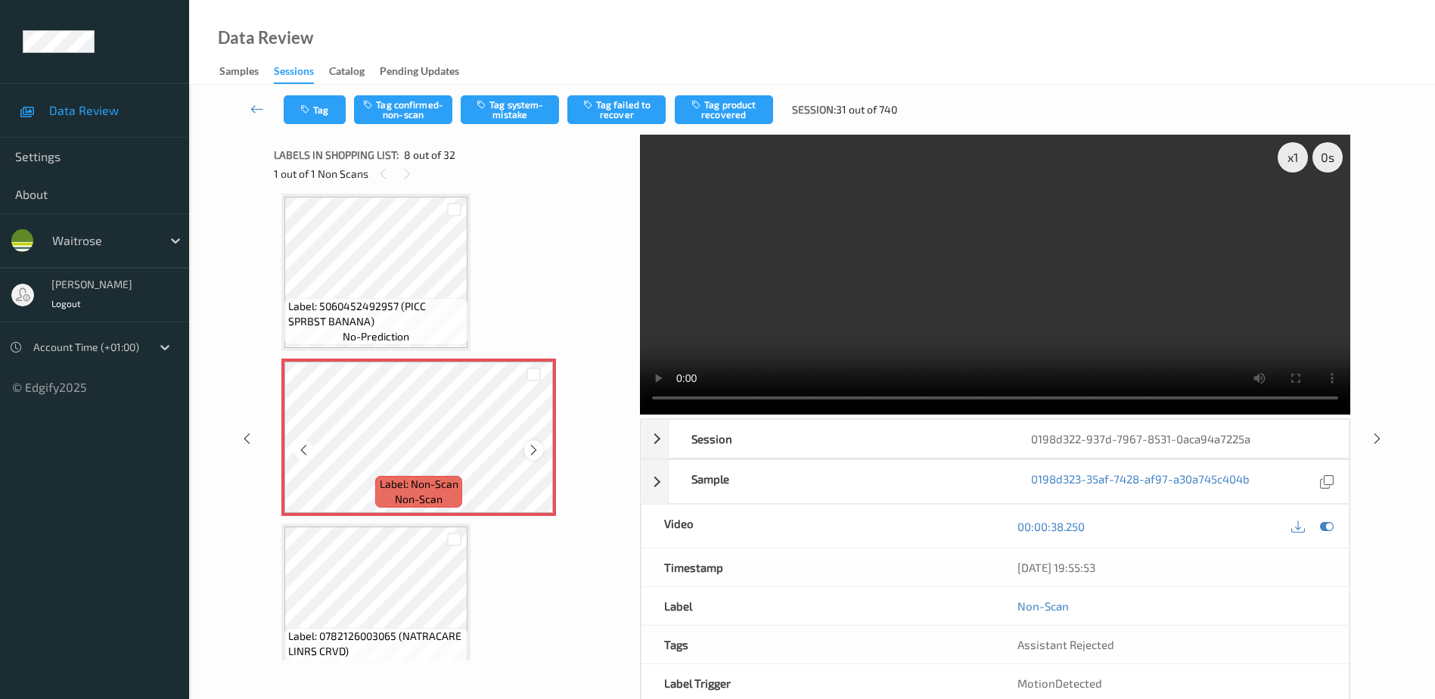
click at [533, 448] on icon at bounding box center [533, 450] width 13 height 14
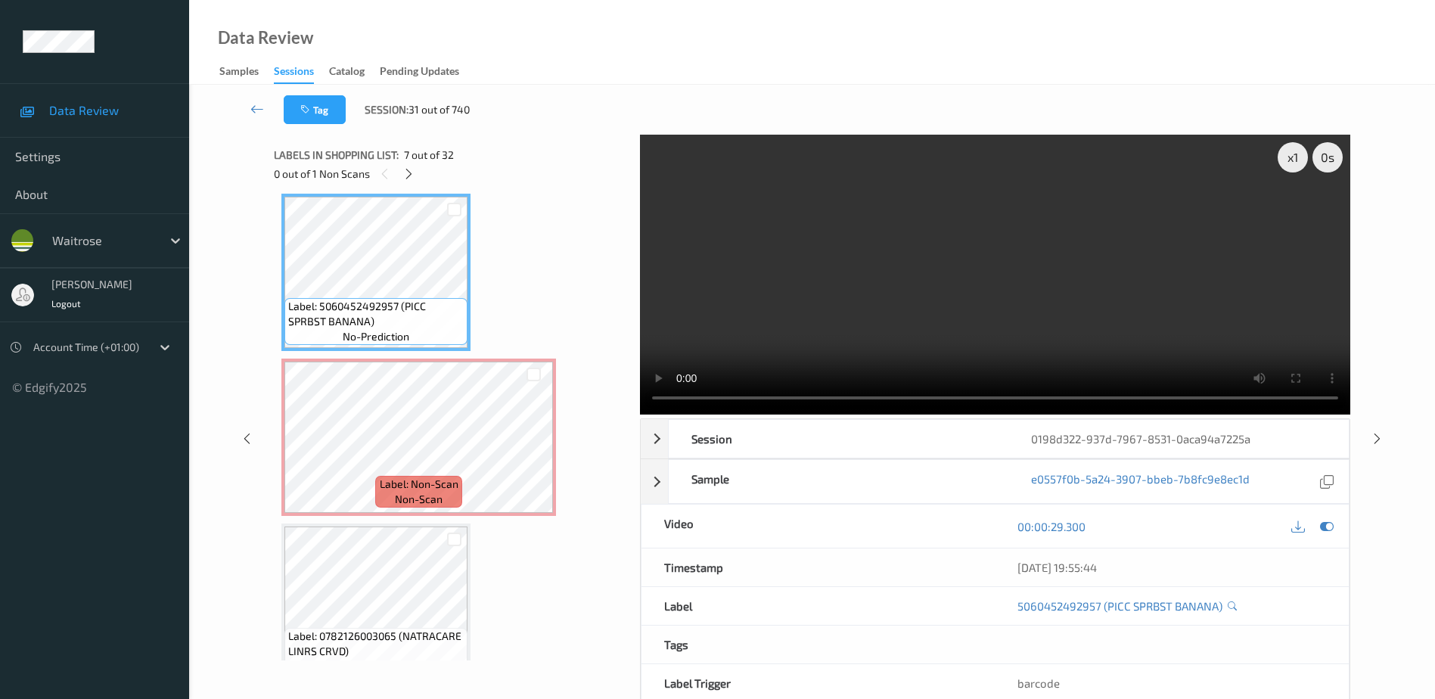
drag, startPoint x: 970, startPoint y: 328, endPoint x: 1082, endPoint y: 333, distance: 112.0
click at [970, 328] on video at bounding box center [995, 275] width 710 height 280
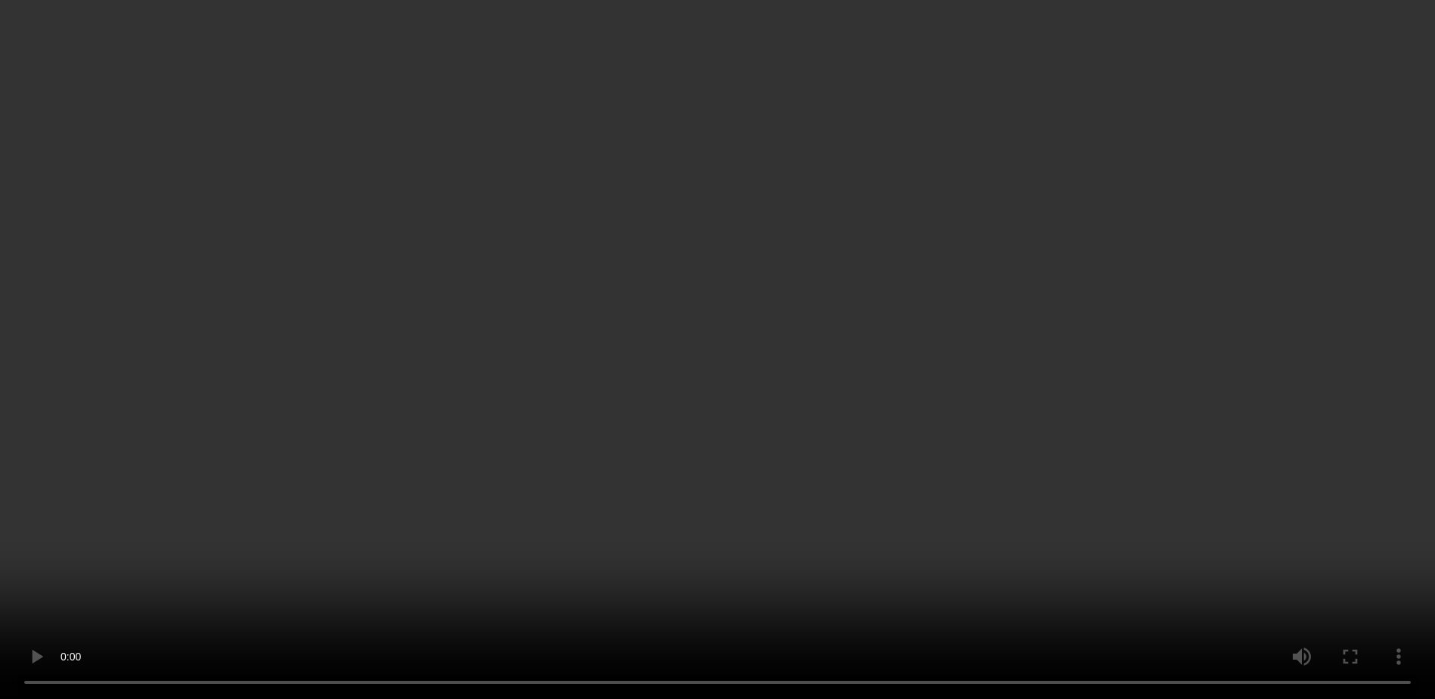
scroll to position [921, 0]
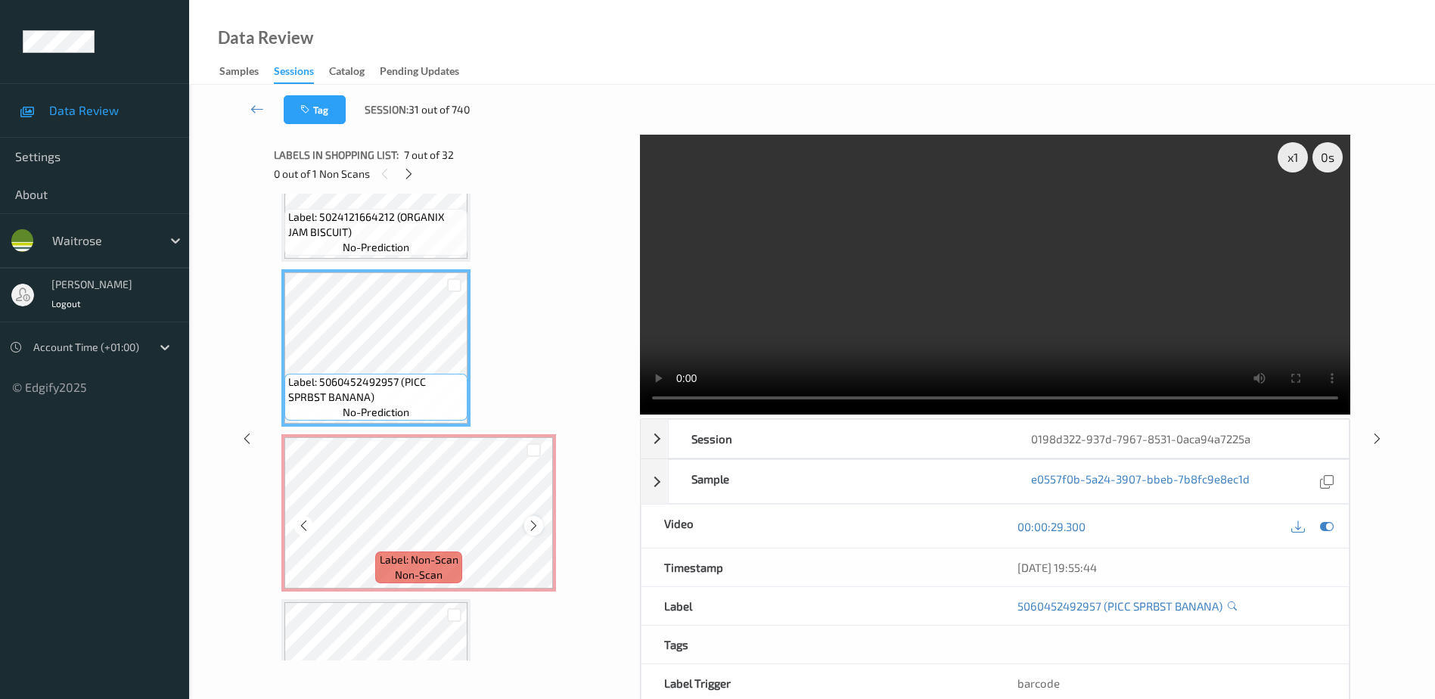
click at [532, 521] on icon at bounding box center [533, 526] width 13 height 14
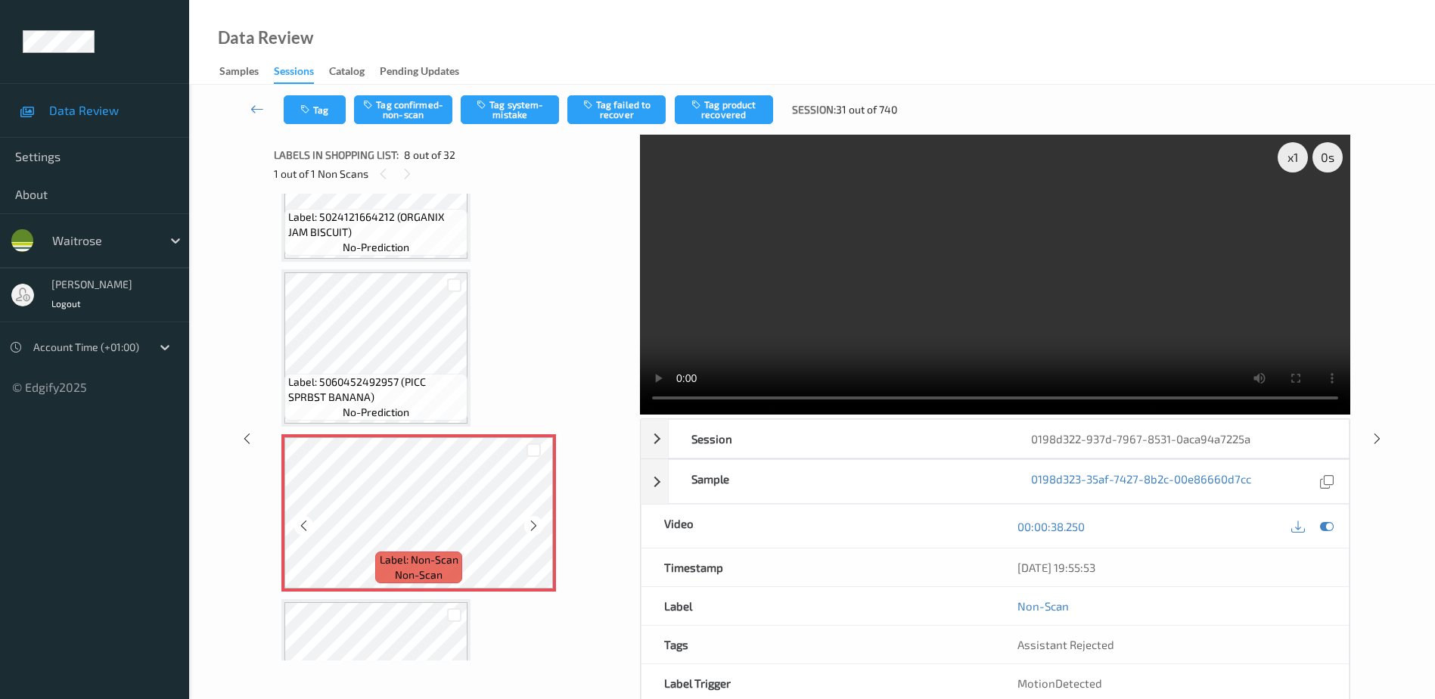
click at [532, 521] on icon at bounding box center [533, 526] width 13 height 14
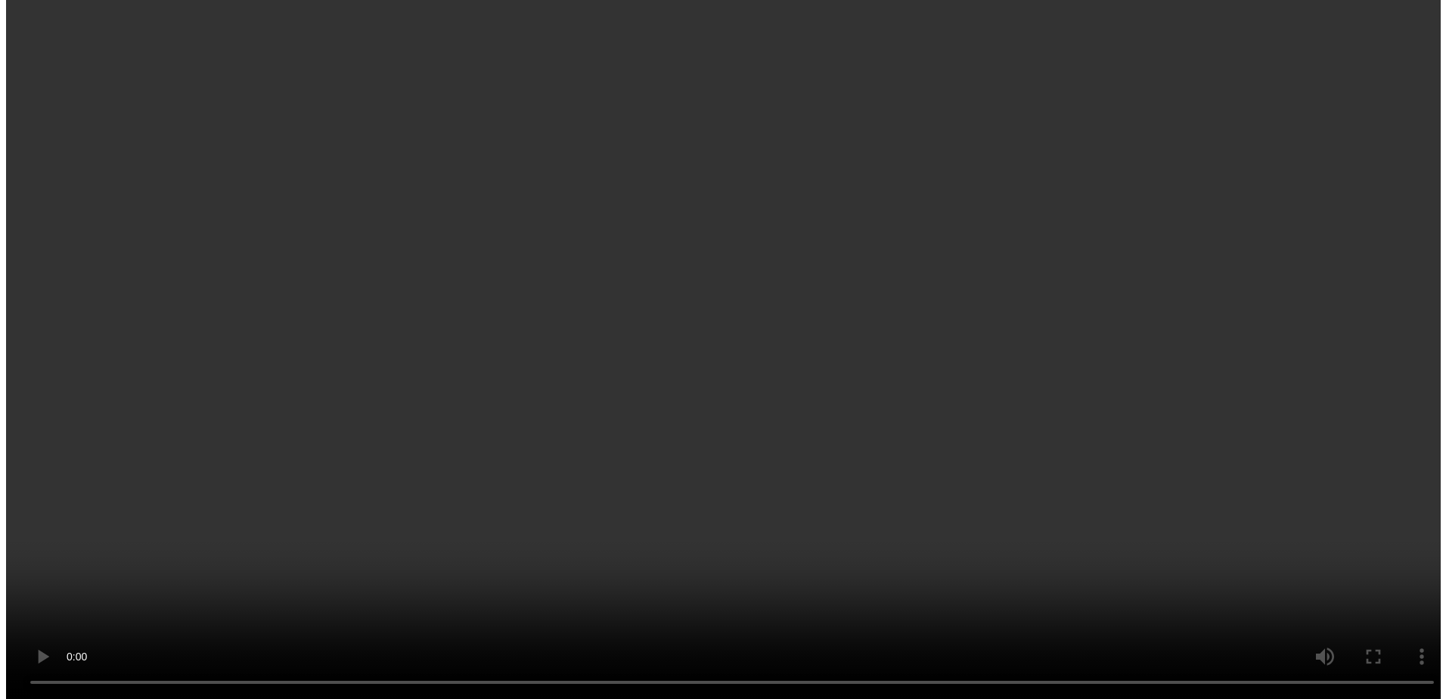
scroll to position [2888, 0]
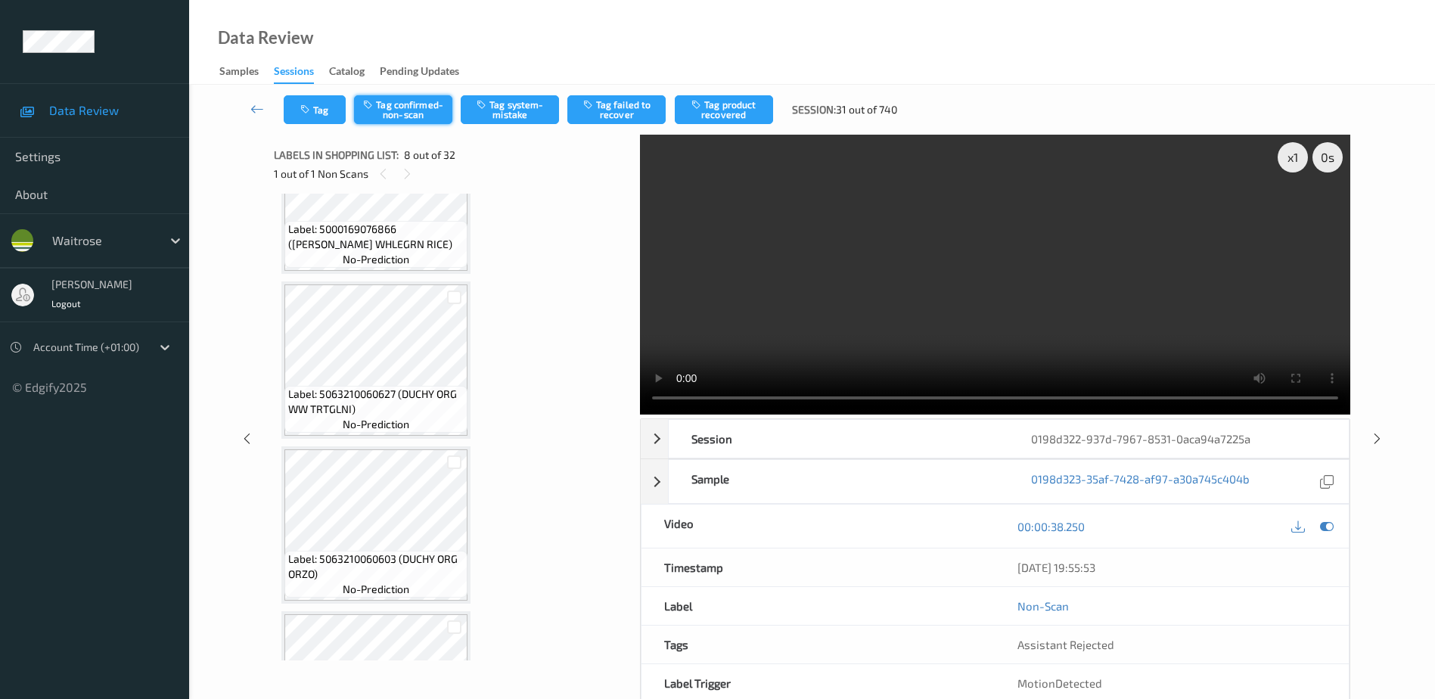
click at [395, 101] on button "Tag confirmed-non-scan" at bounding box center [403, 109] width 98 height 29
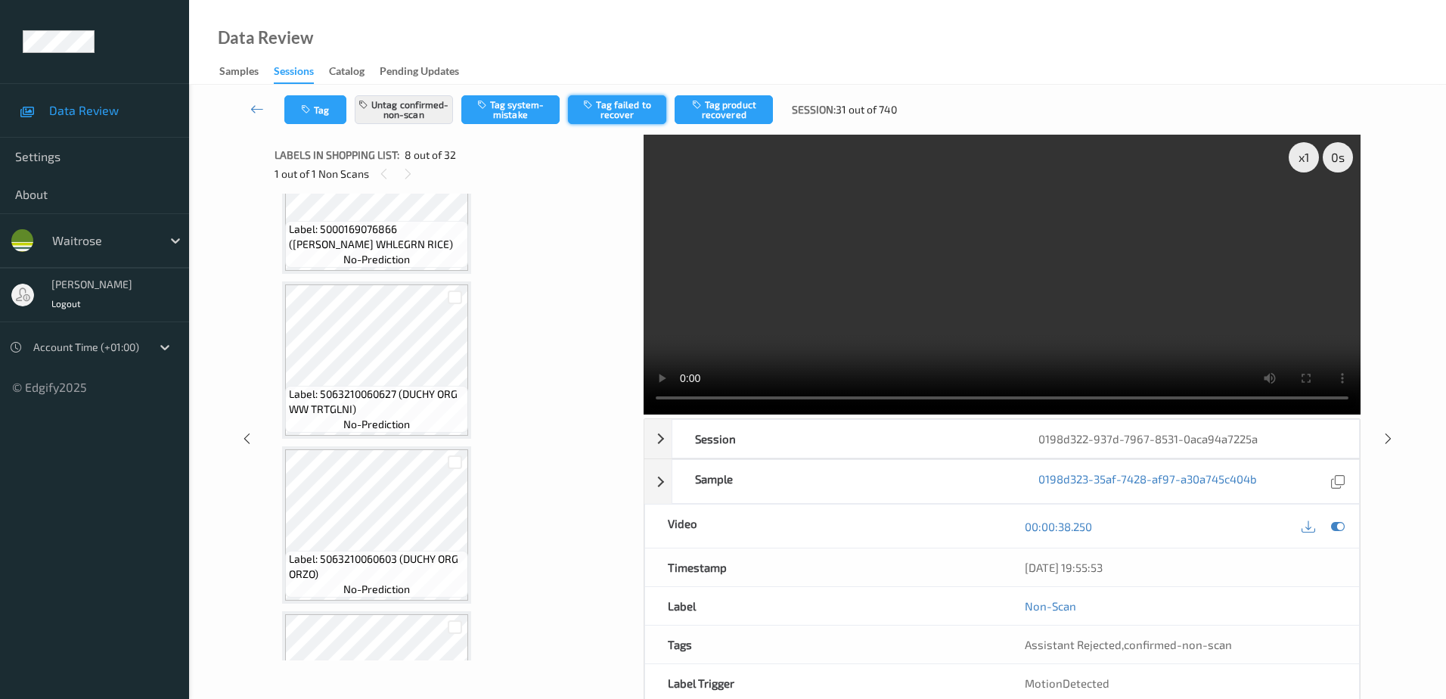
click at [601, 109] on button "Tag failed to recover" at bounding box center [617, 109] width 98 height 29
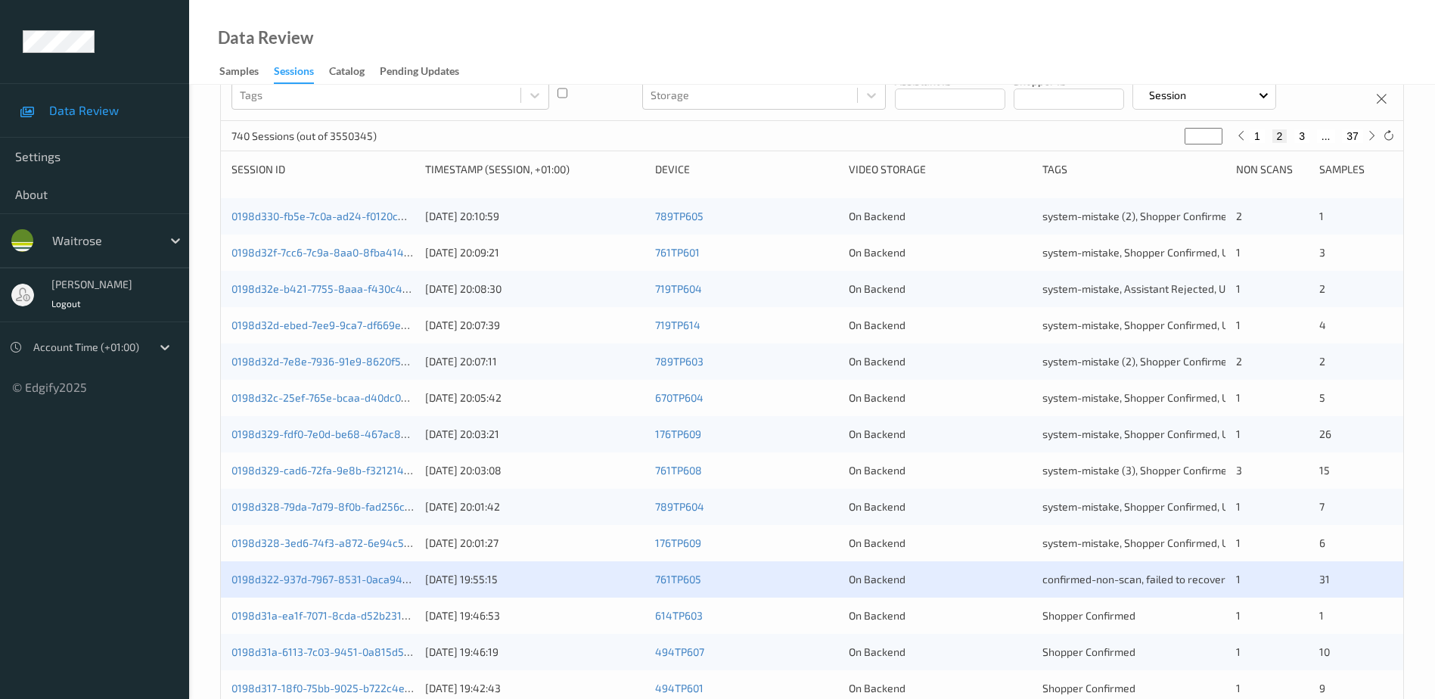
scroll to position [303, 0]
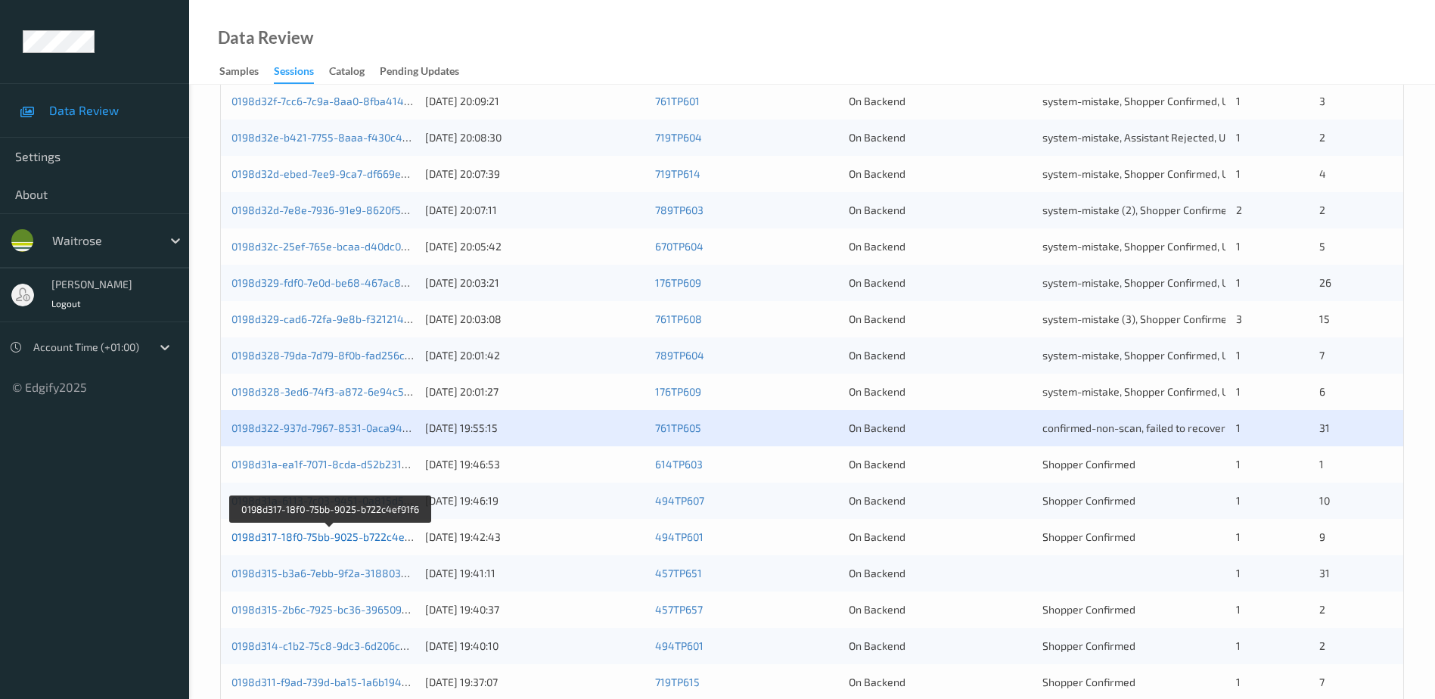
click at [358, 538] on link "0198d317-18f0-75bb-9025-b722c4ef91f6" at bounding box center [329, 536] width 197 height 13
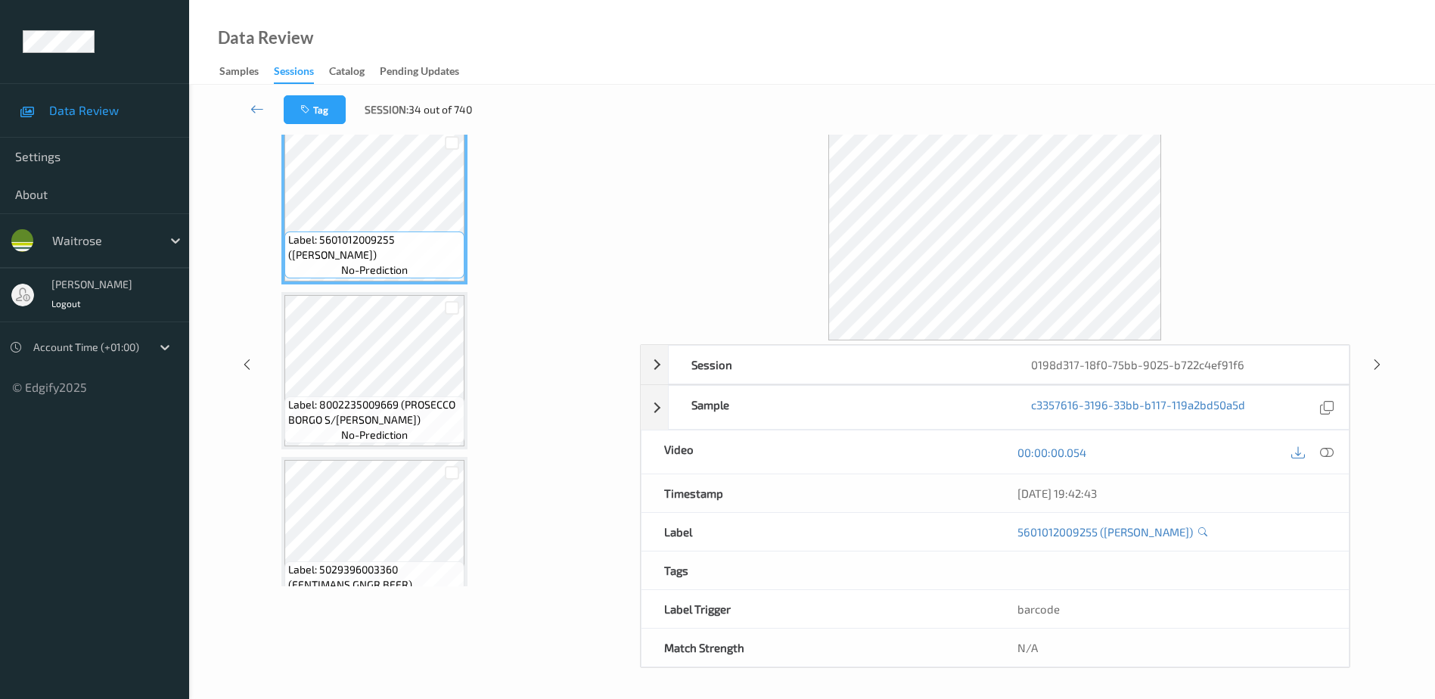
scroll to position [74, 0]
click at [1324, 455] on icon at bounding box center [1327, 452] width 14 height 14
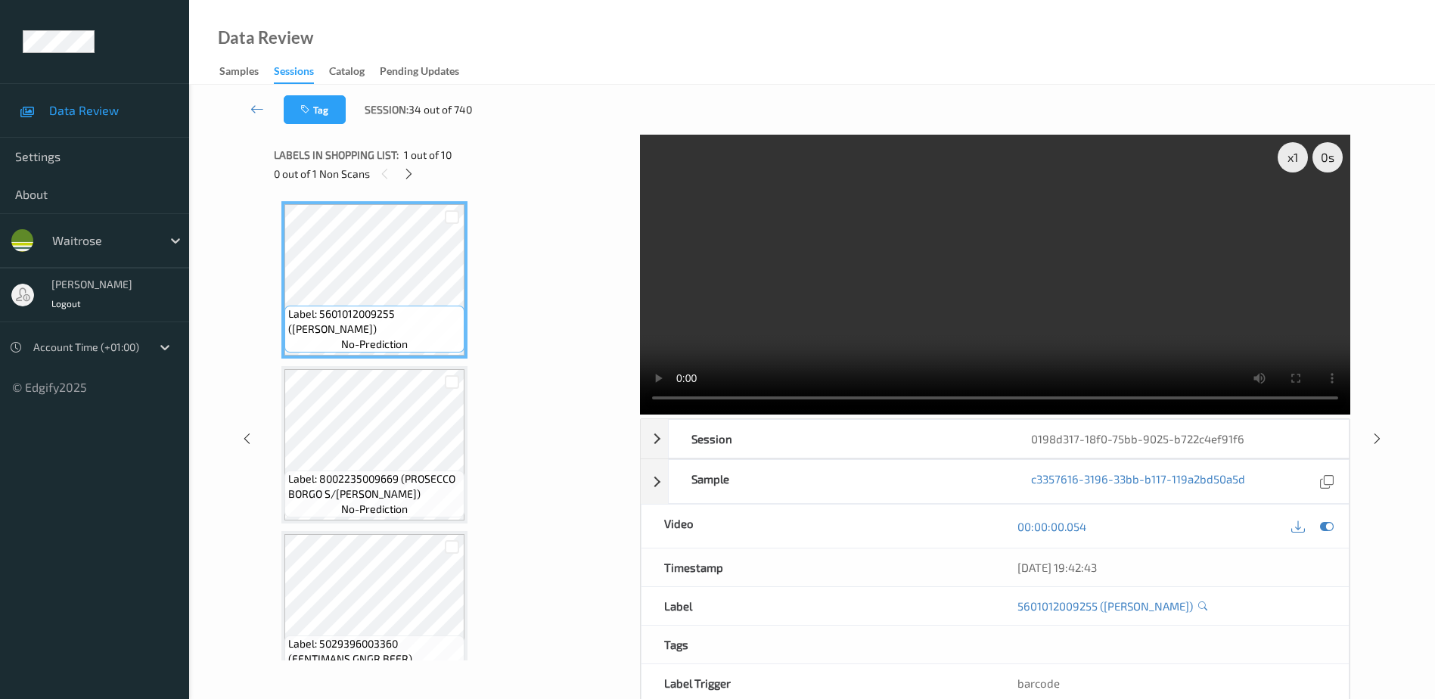
drag, startPoint x: 413, startPoint y: 175, endPoint x: 417, endPoint y: 182, distance: 8.2
click at [413, 175] on icon at bounding box center [408, 174] width 13 height 14
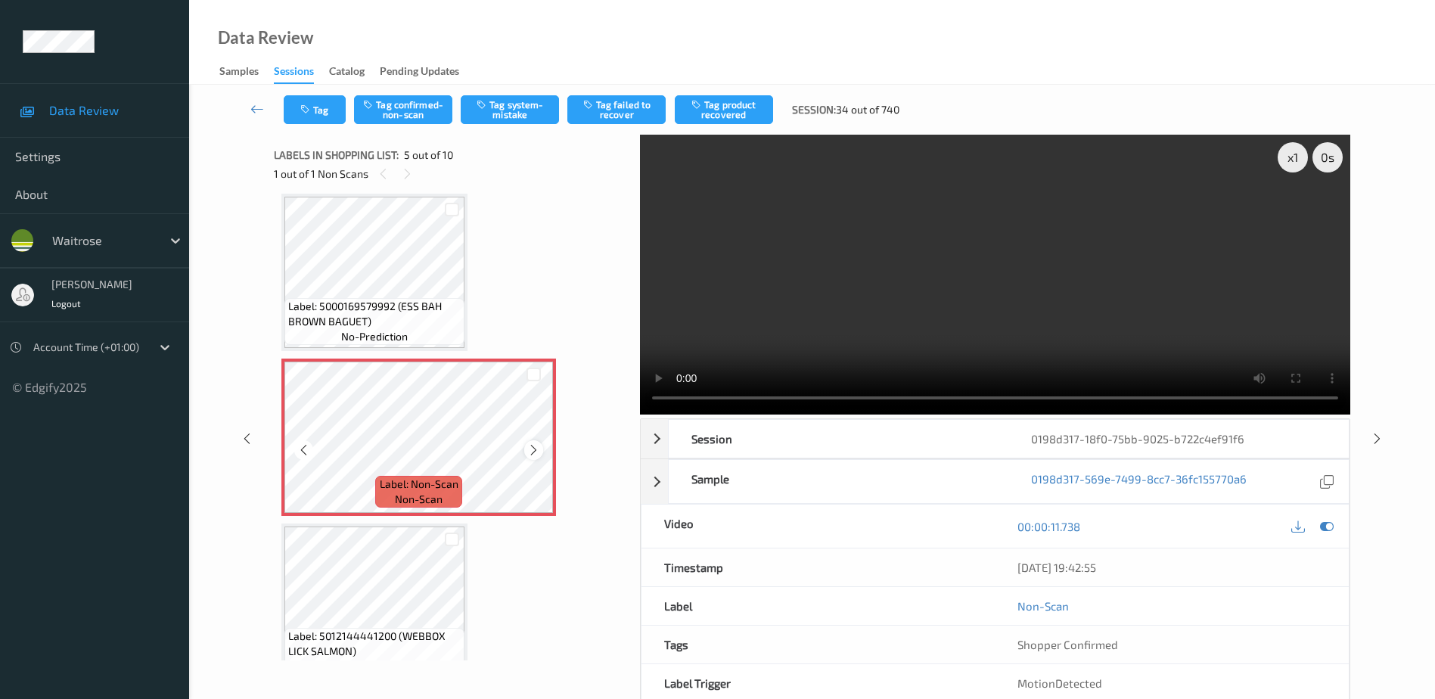
click at [532, 448] on icon at bounding box center [533, 450] width 13 height 14
click at [1006, 324] on video at bounding box center [995, 275] width 710 height 280
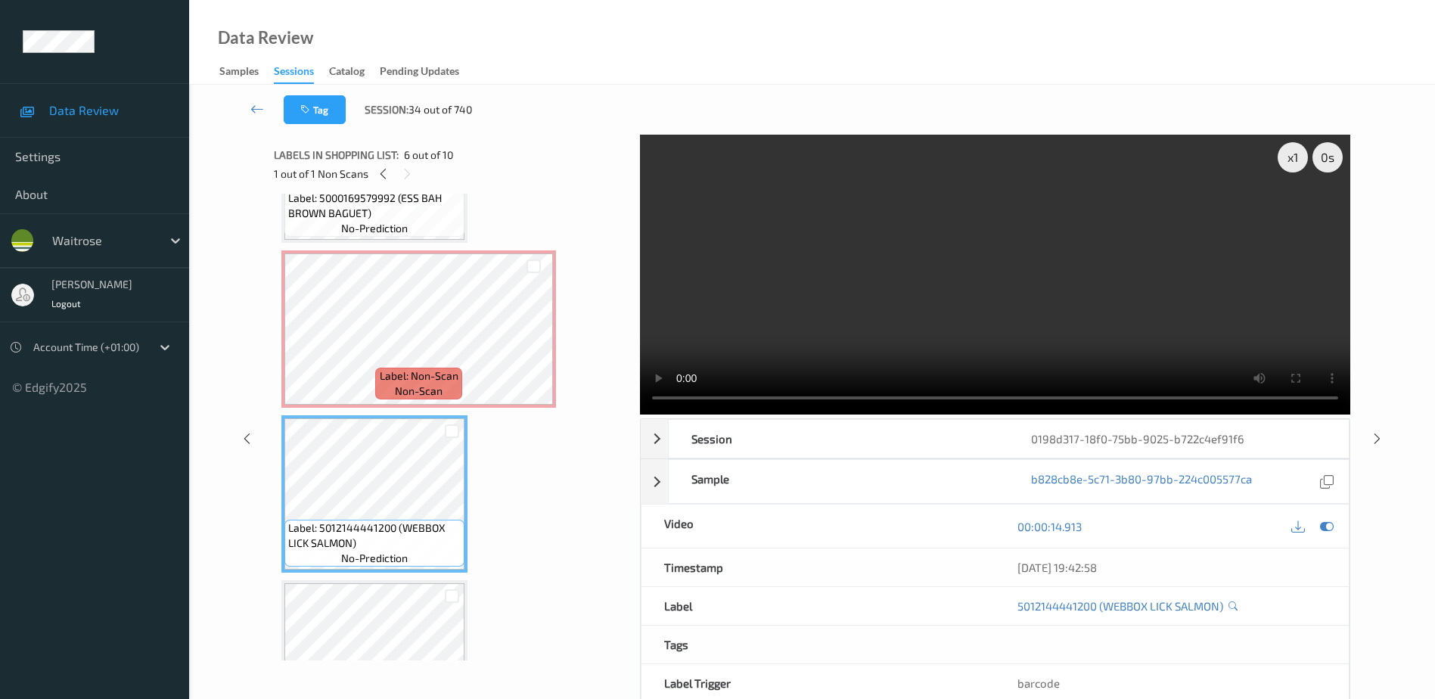
scroll to position [605, 0]
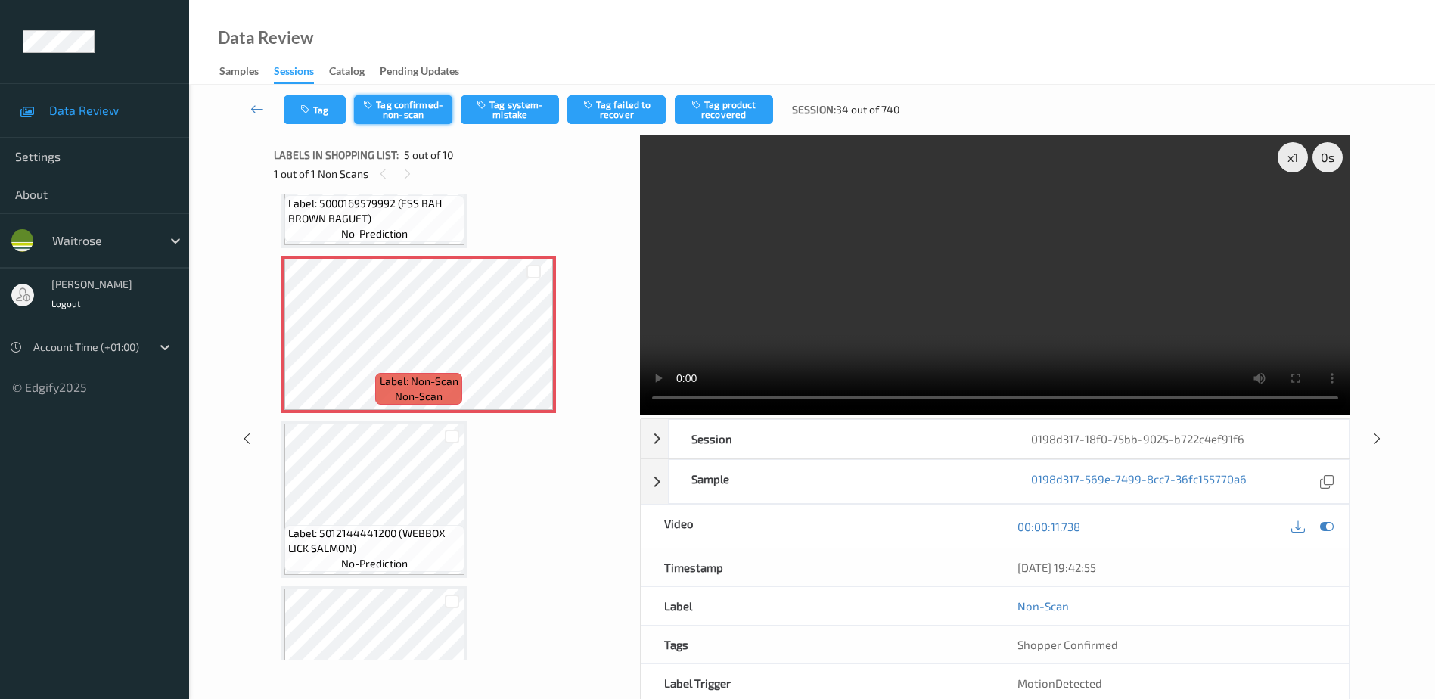
click at [388, 97] on button "Tag confirmed-non-scan" at bounding box center [403, 109] width 98 height 29
click at [408, 112] on button "Tag confirmed-non-scan" at bounding box center [403, 109] width 98 height 29
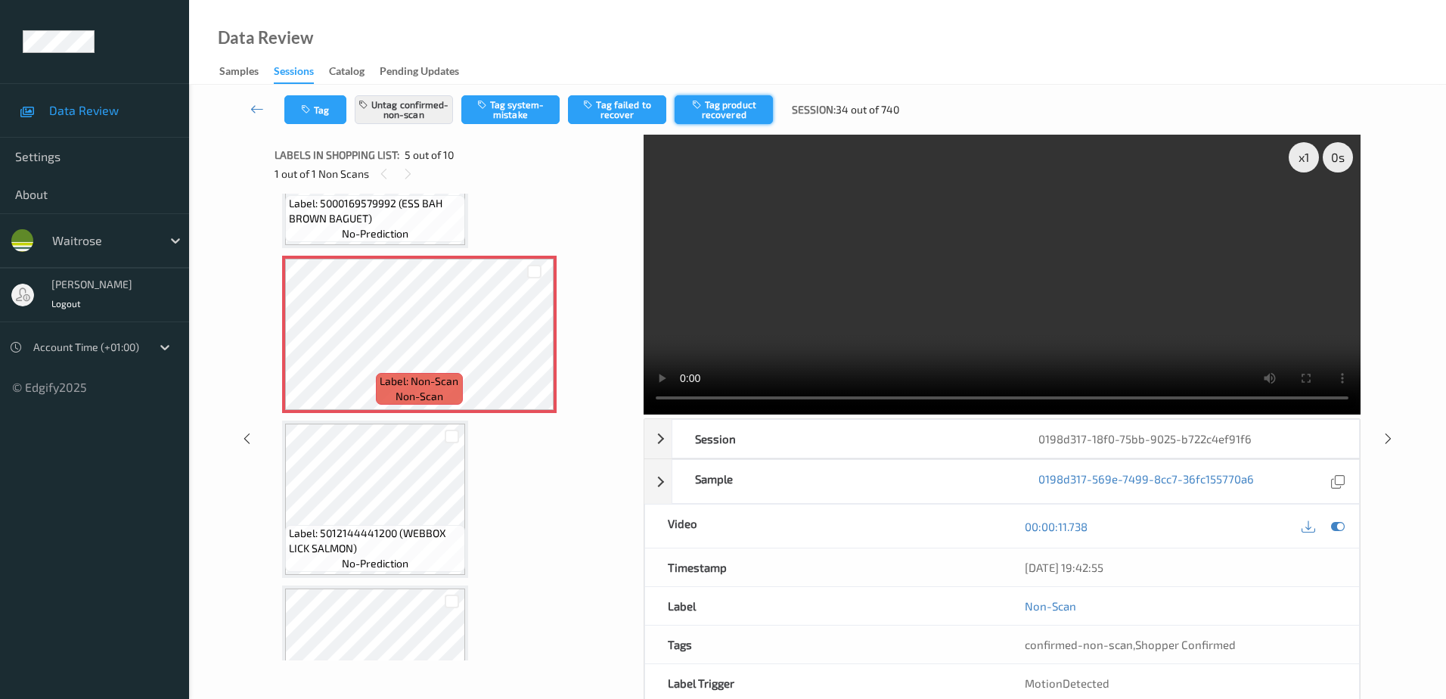
click at [712, 101] on button "Tag product recovered" at bounding box center [724, 109] width 98 height 29
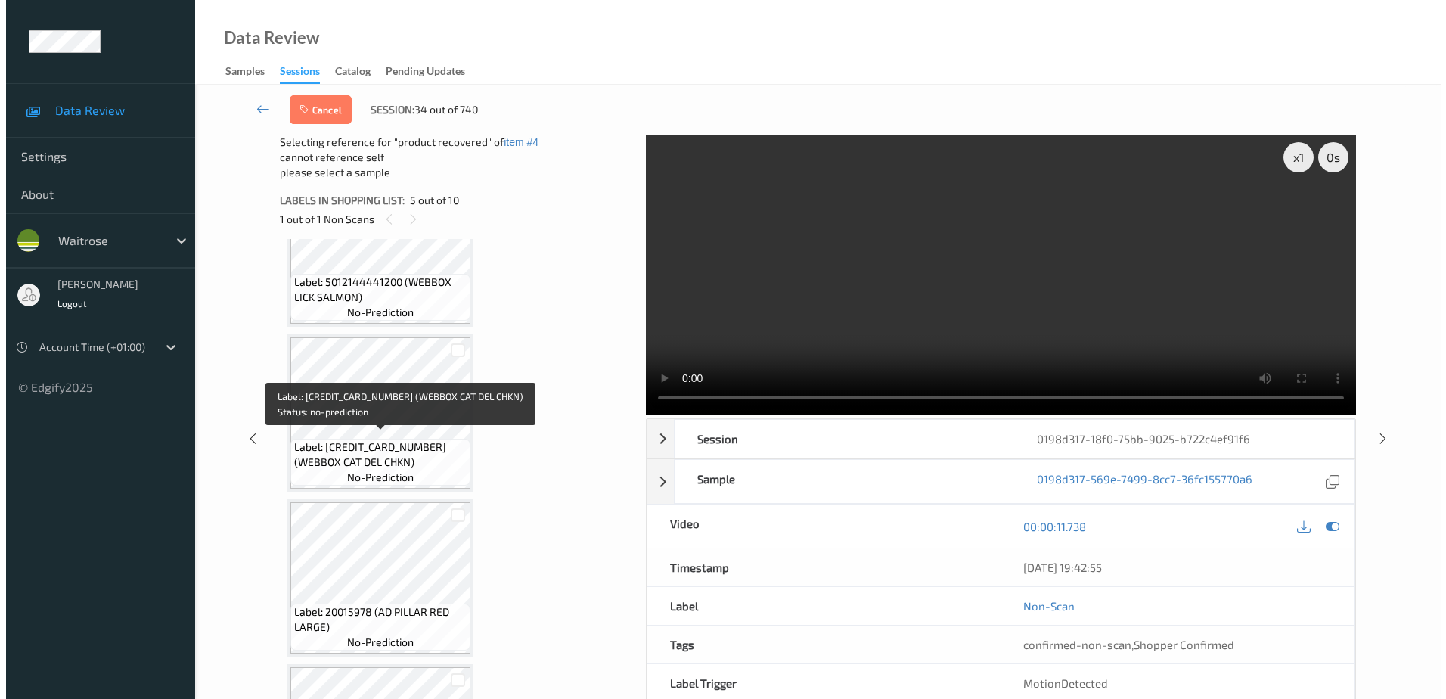
scroll to position [908, 0]
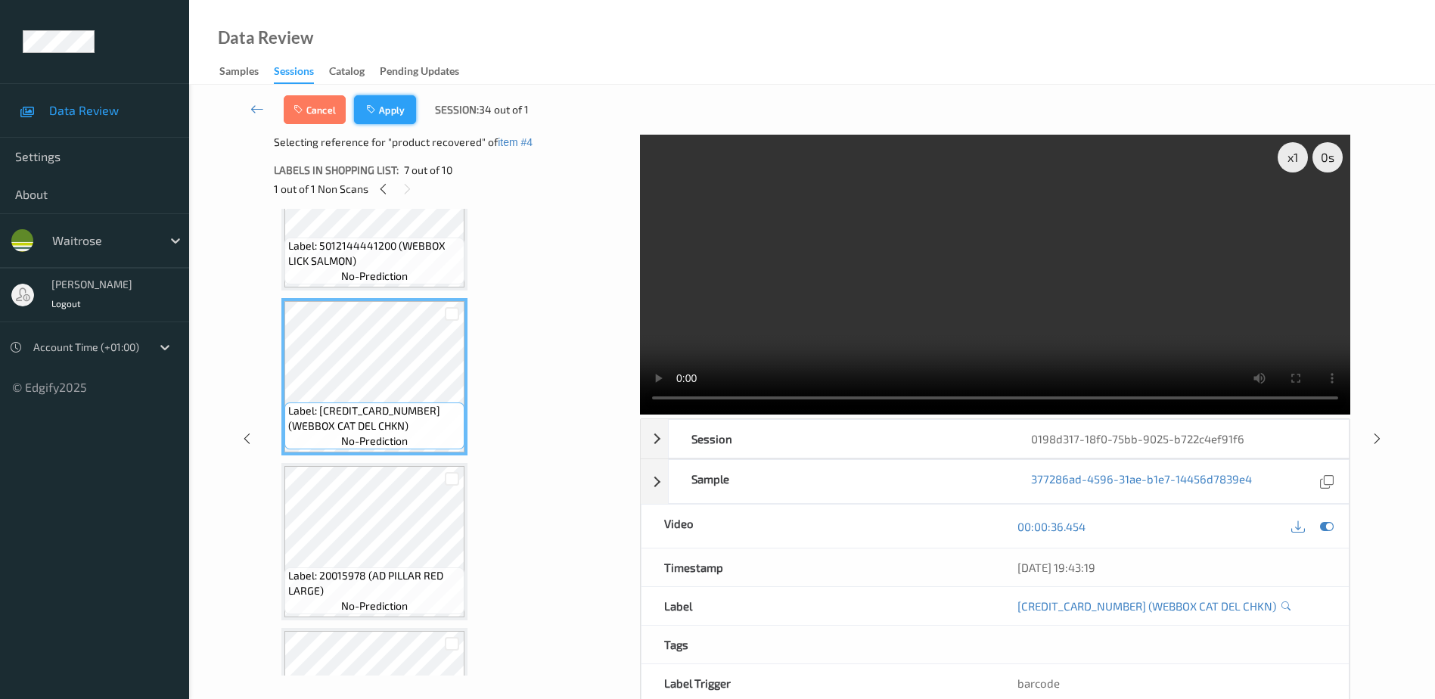
click at [385, 110] on button "Apply" at bounding box center [385, 109] width 62 height 29
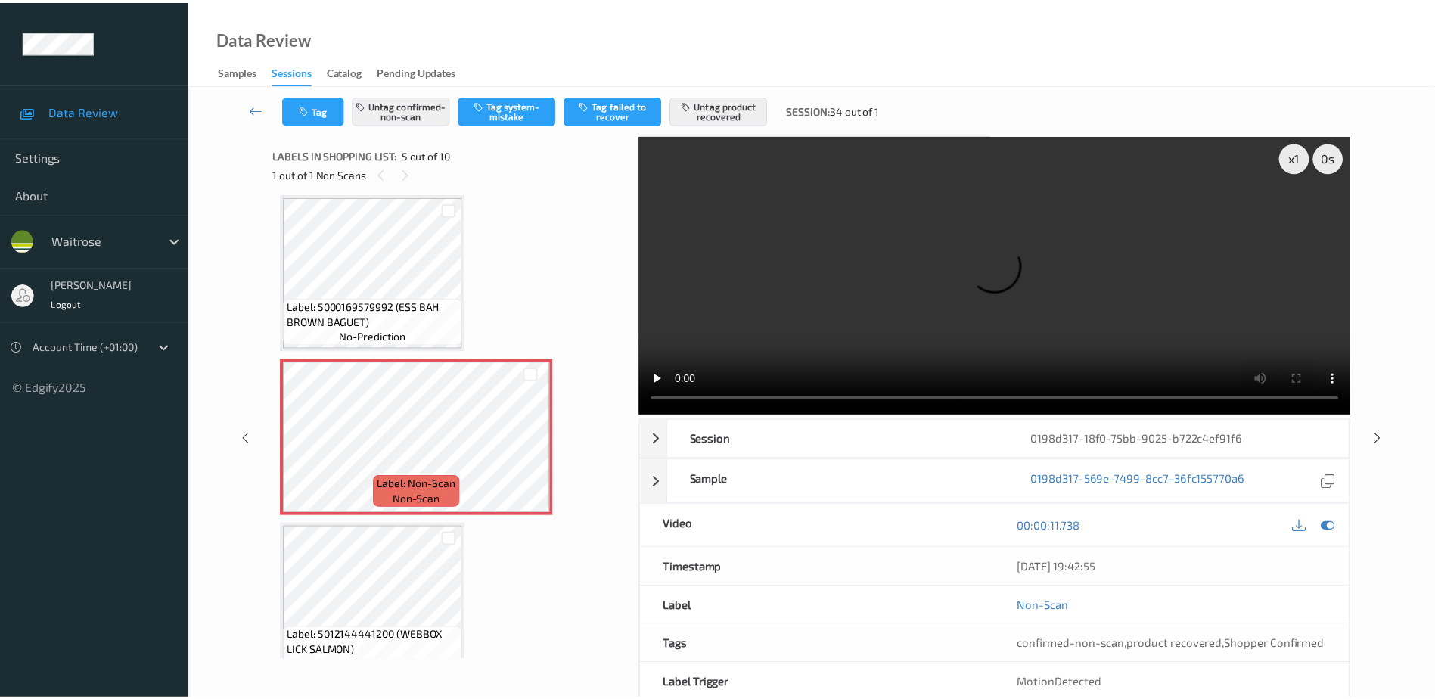
scroll to position [653, 0]
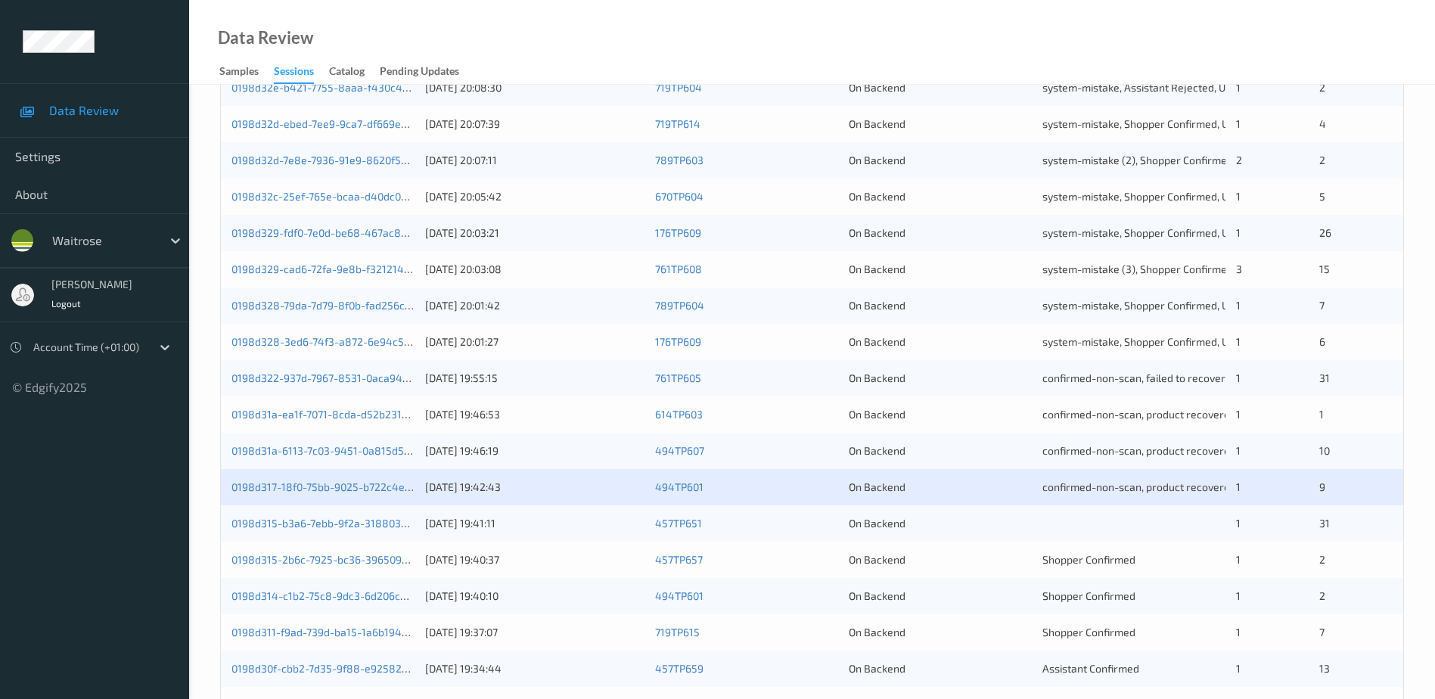
scroll to position [378, 0]
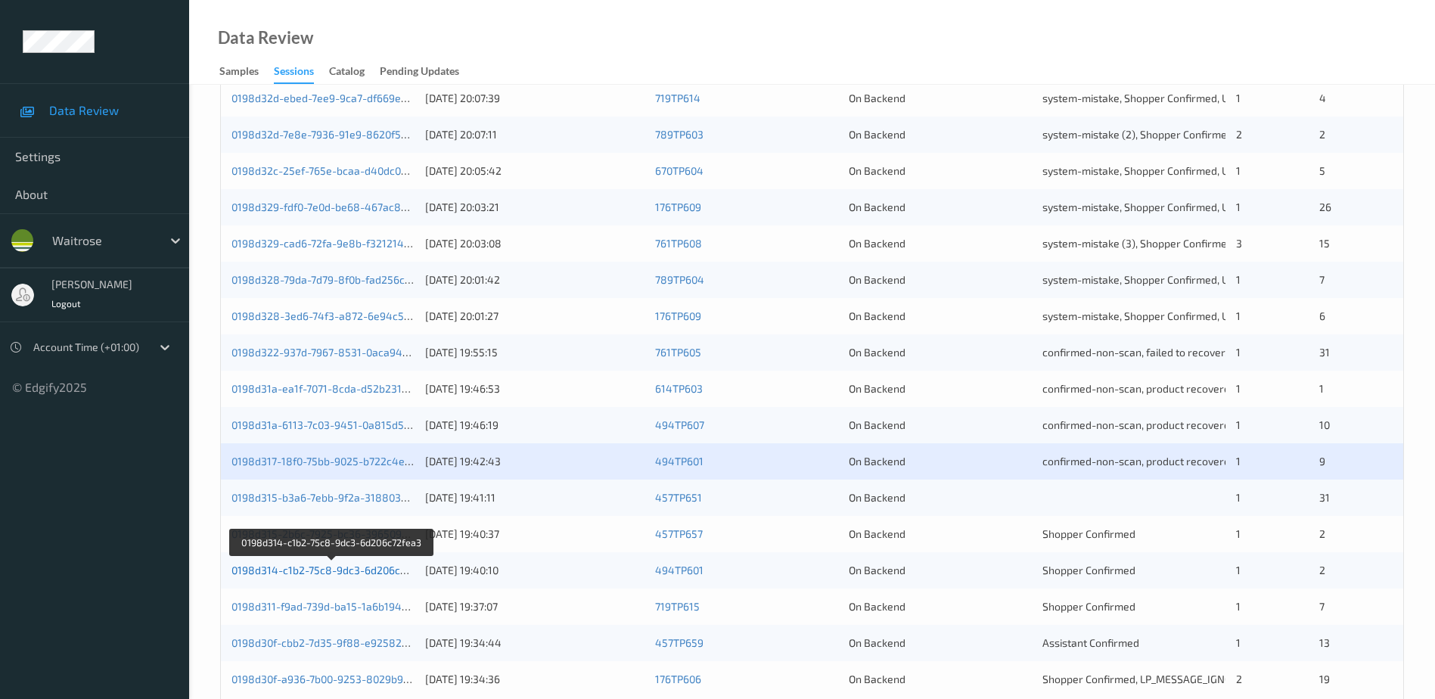
click at [304, 569] on link "0198d314-c1b2-75c8-9dc3-6d206c72fea3" at bounding box center [332, 569] width 202 height 13
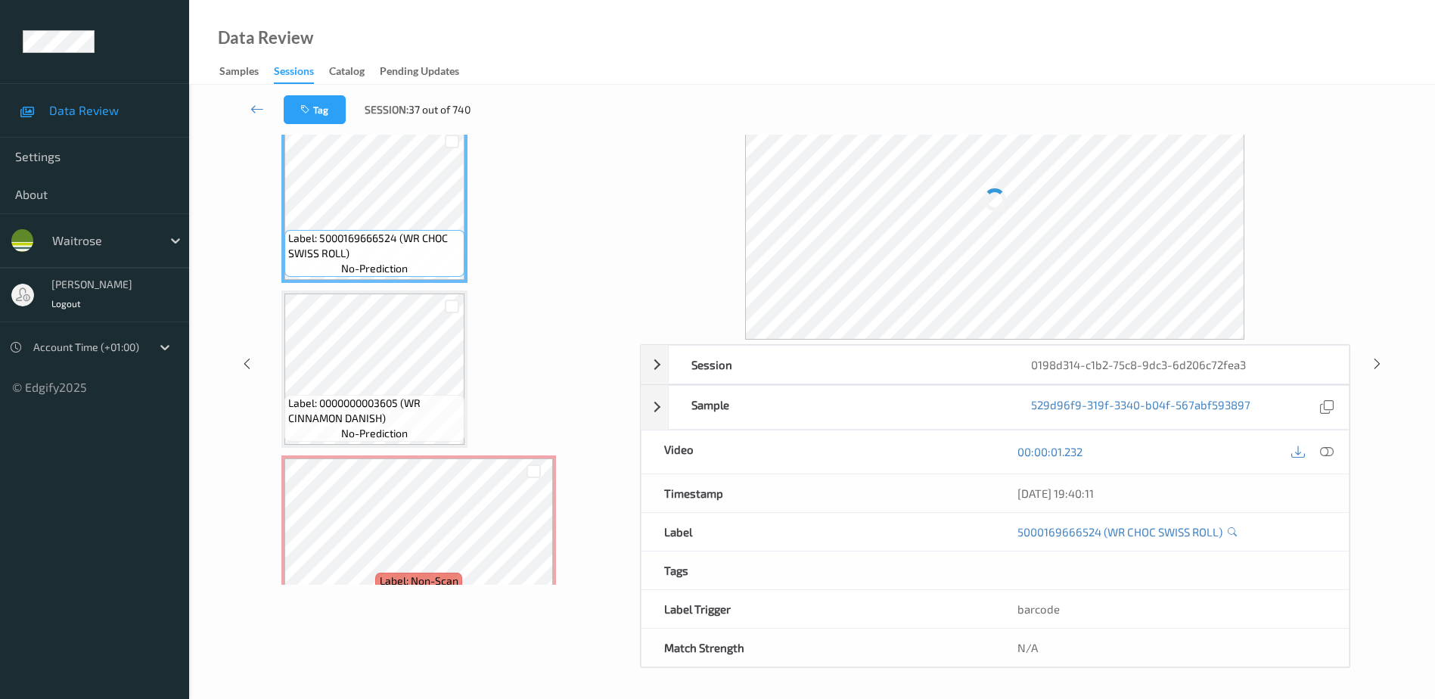
scroll to position [74, 0]
click at [1327, 452] on icon at bounding box center [1327, 452] width 14 height 14
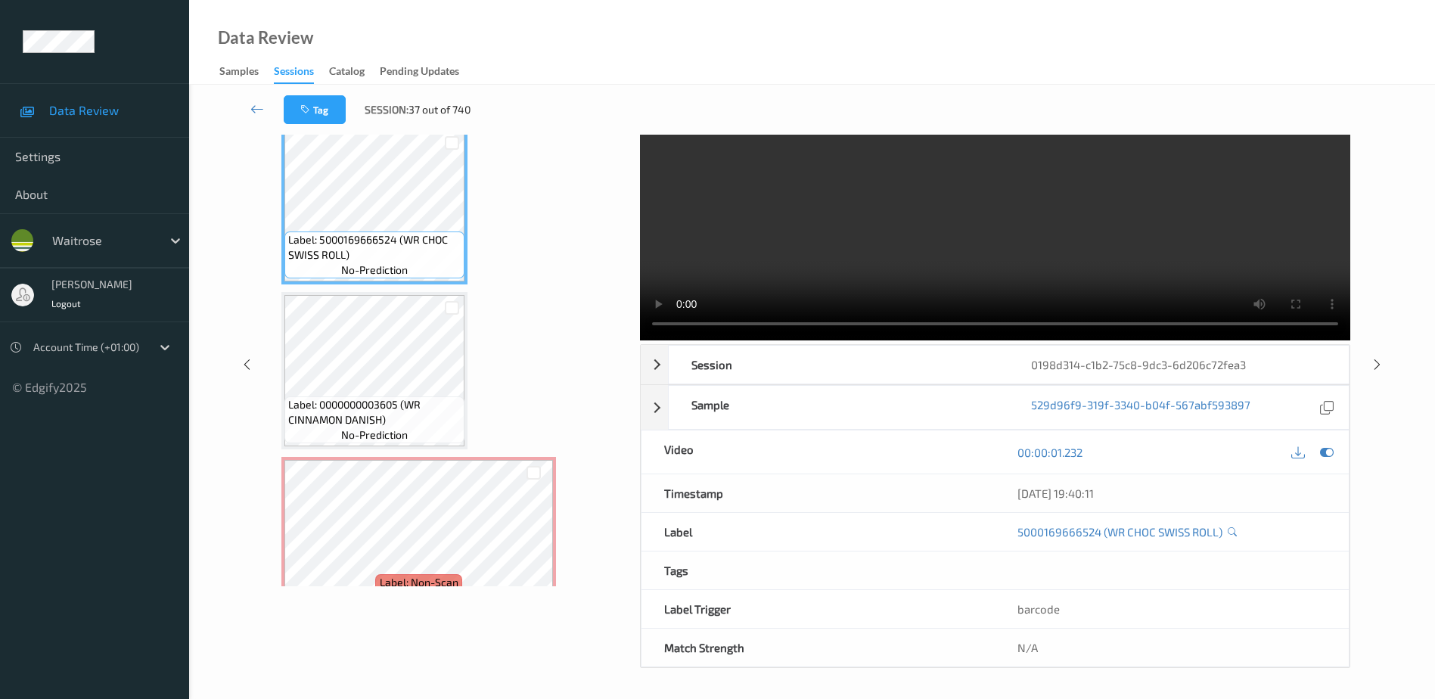
scroll to position [0, 0]
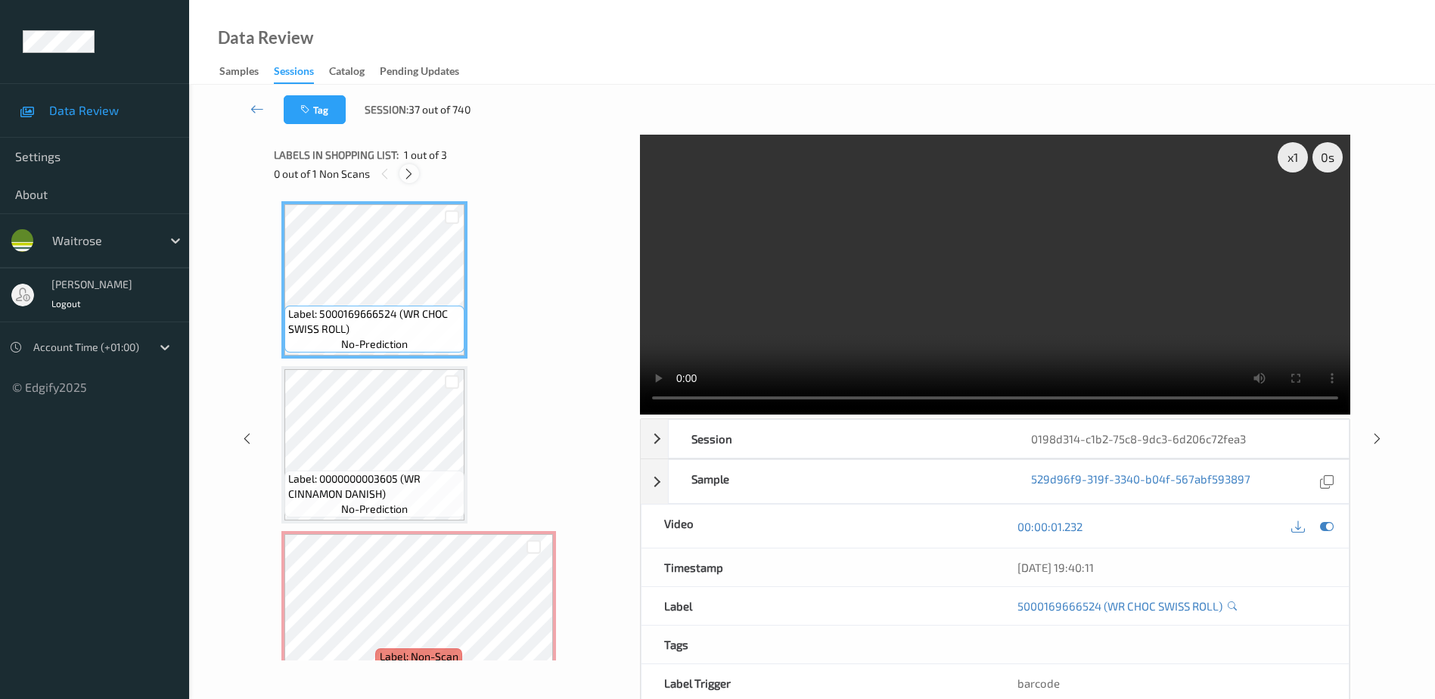
click at [408, 177] on icon at bounding box center [408, 174] width 13 height 14
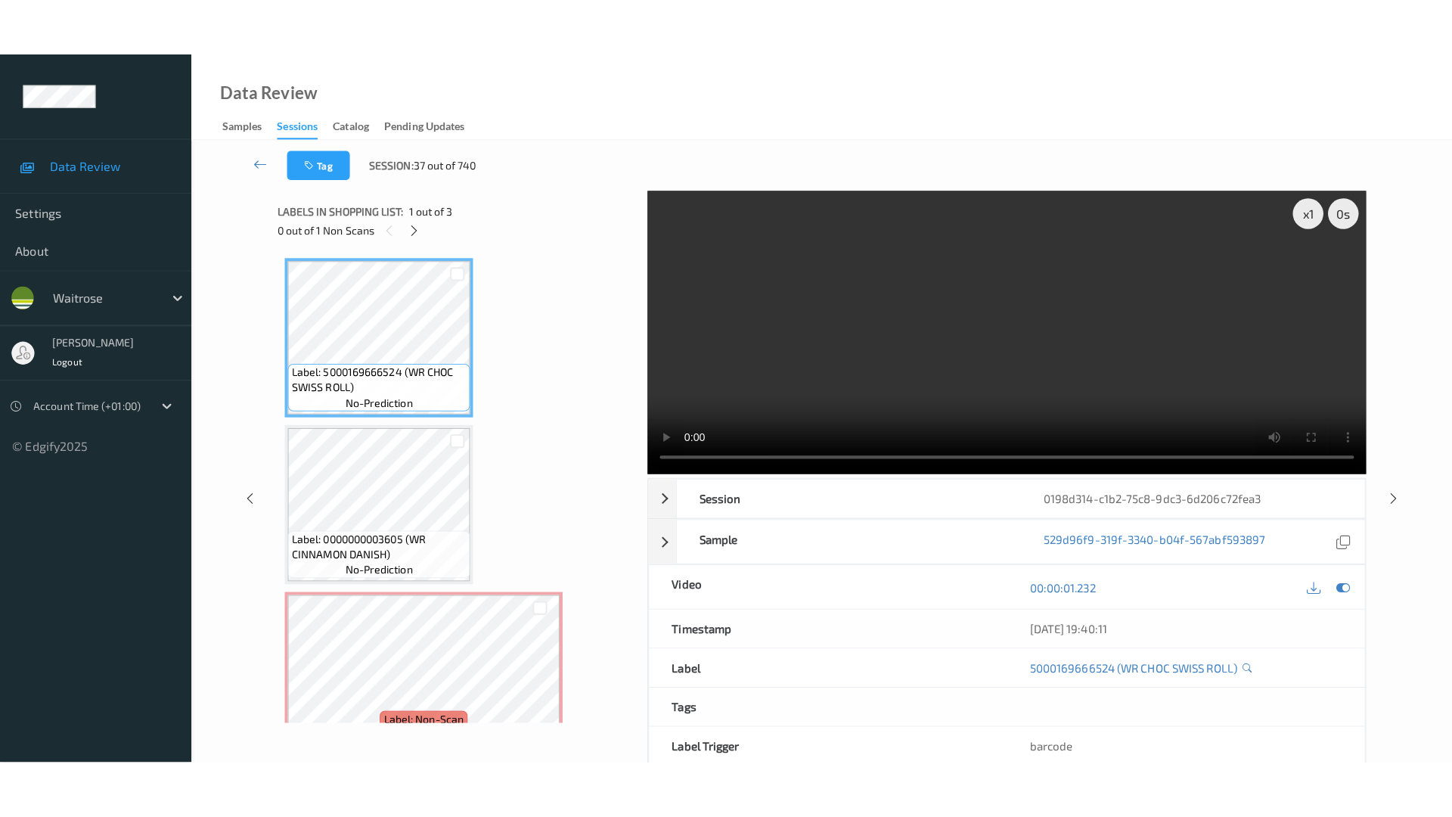
scroll to position [36, 0]
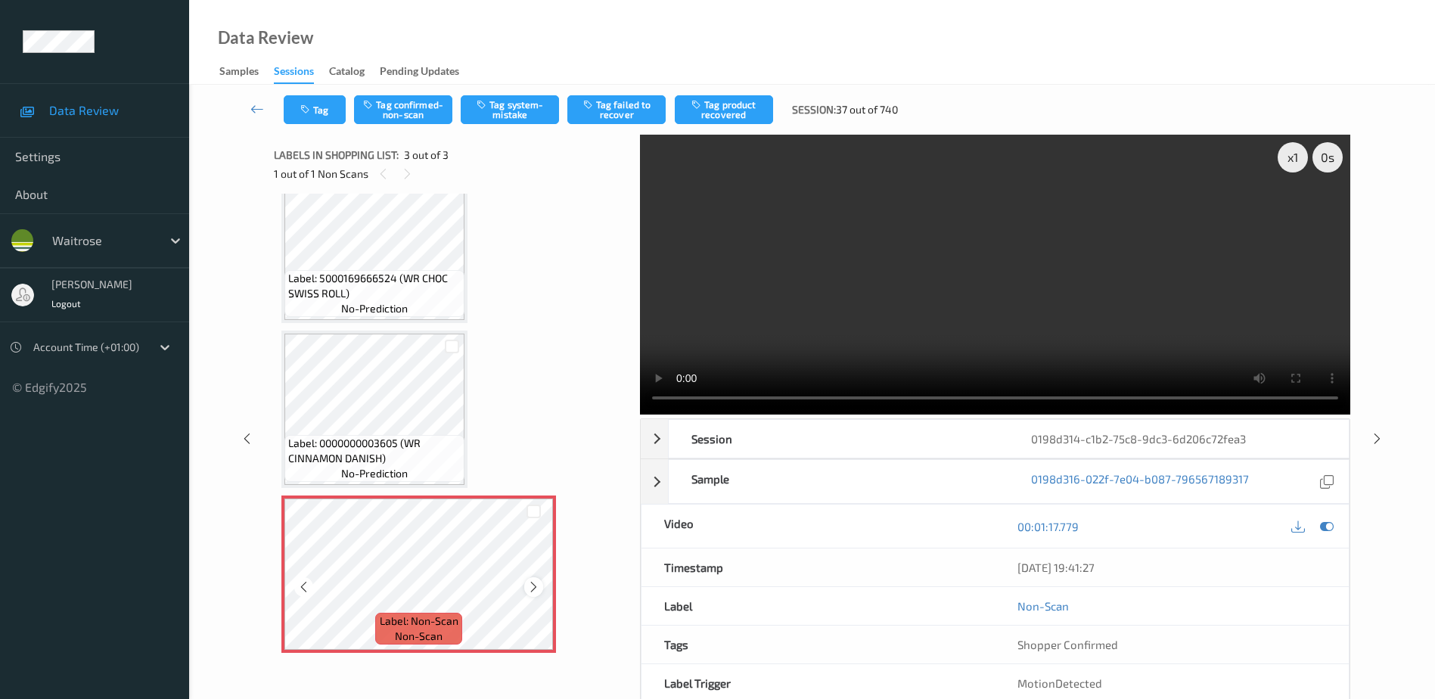
click at [528, 588] on icon at bounding box center [533, 587] width 13 height 14
click at [1017, 293] on video at bounding box center [995, 275] width 710 height 280
click at [499, 119] on button "Tag system-mistake" at bounding box center [510, 109] width 98 height 29
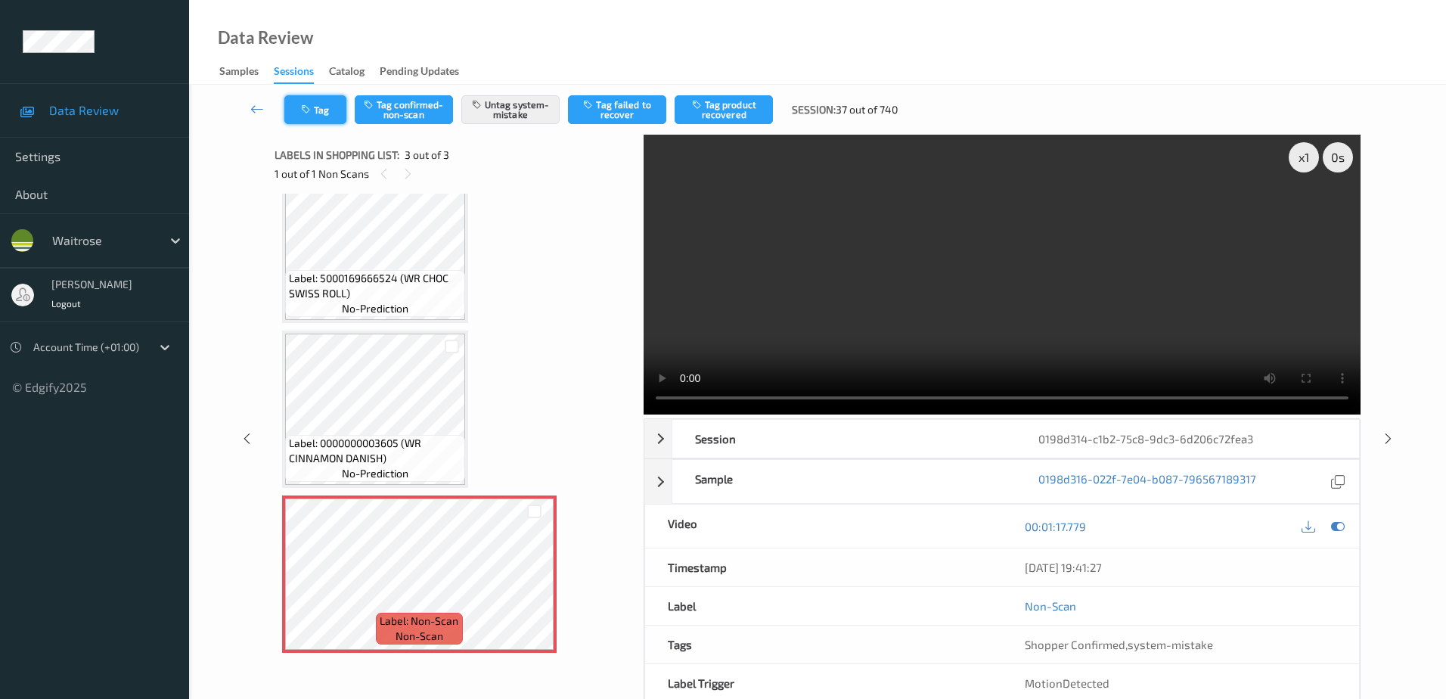
click at [315, 110] on button "Tag" at bounding box center [315, 109] width 62 height 29
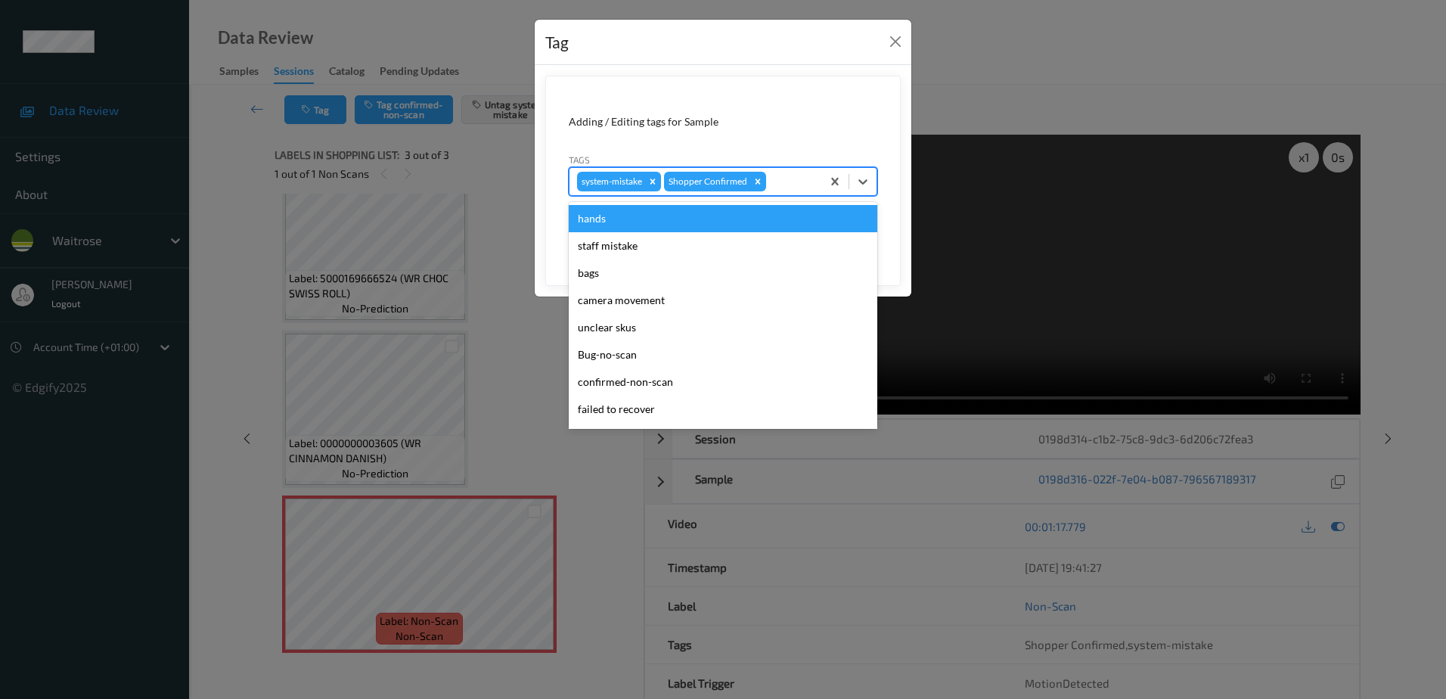
click at [781, 176] on div at bounding box center [791, 181] width 45 height 18
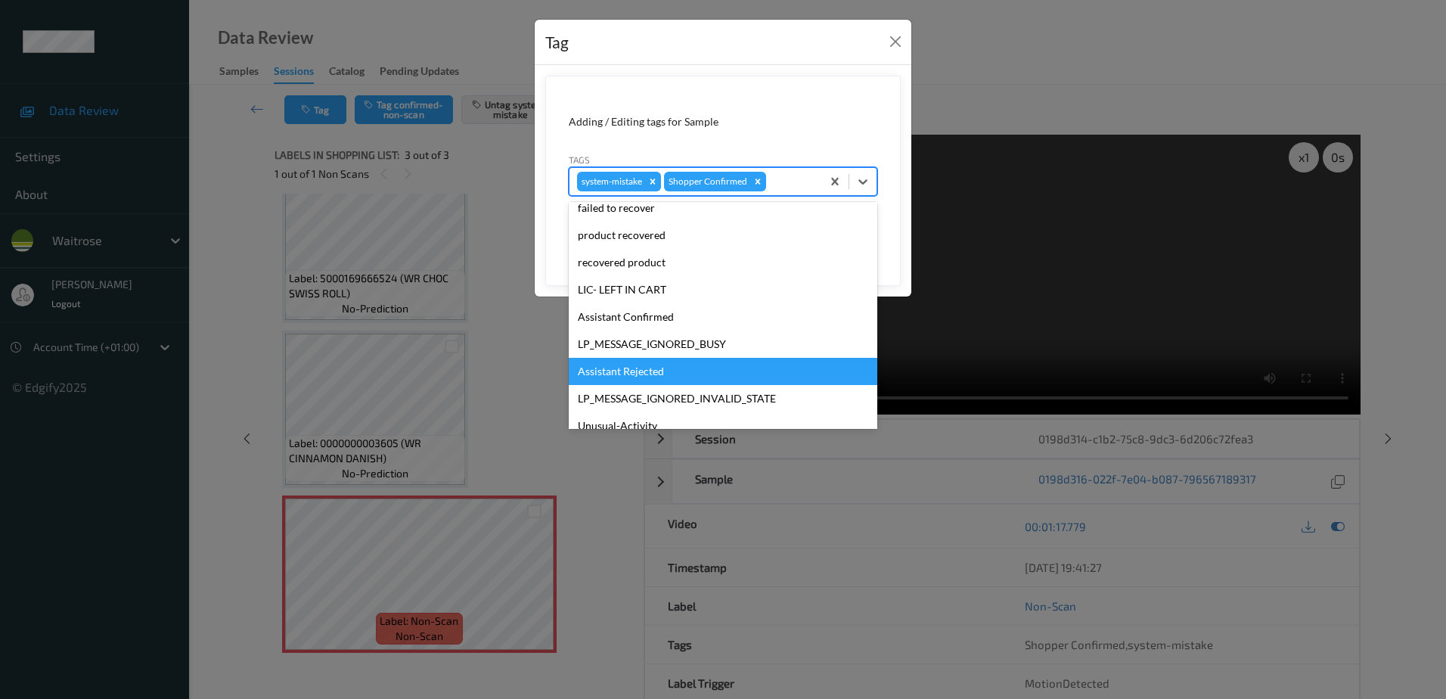
scroll to position [296, 0]
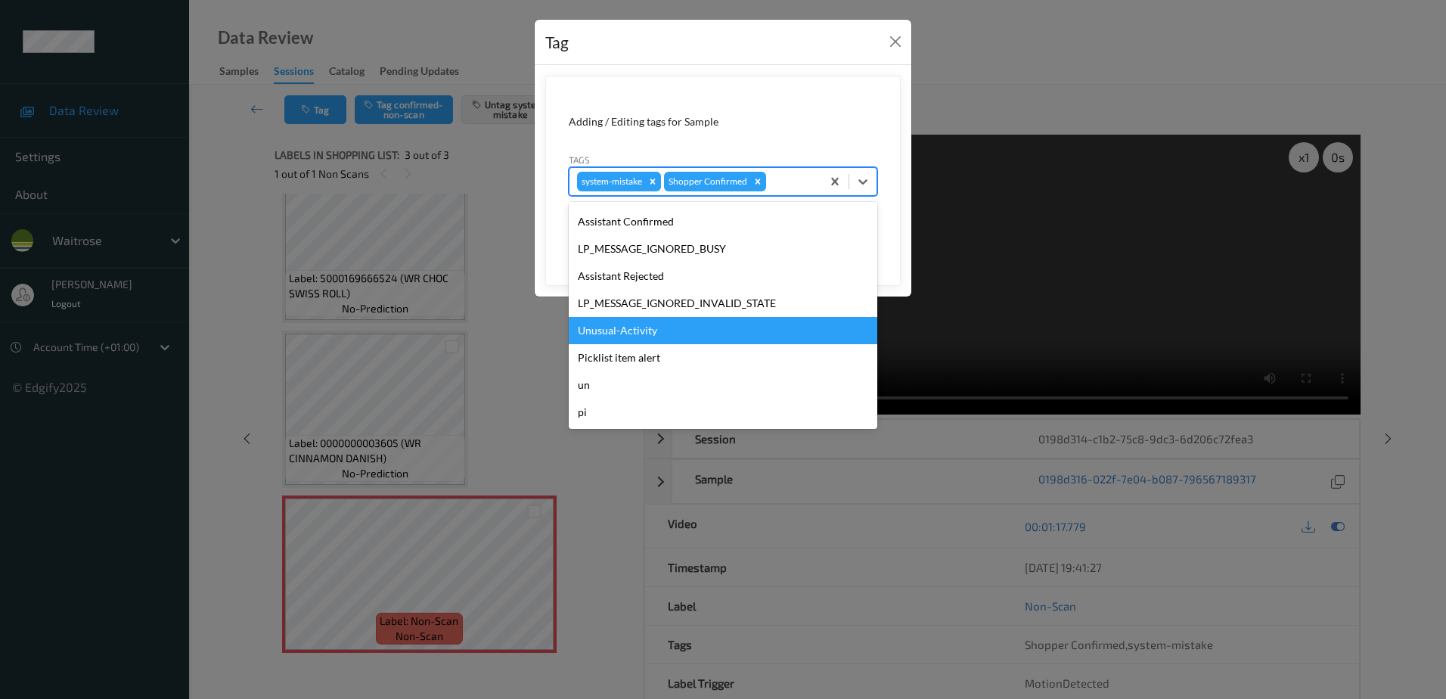
click at [650, 328] on div "Unusual-Activity" at bounding box center [723, 330] width 309 height 27
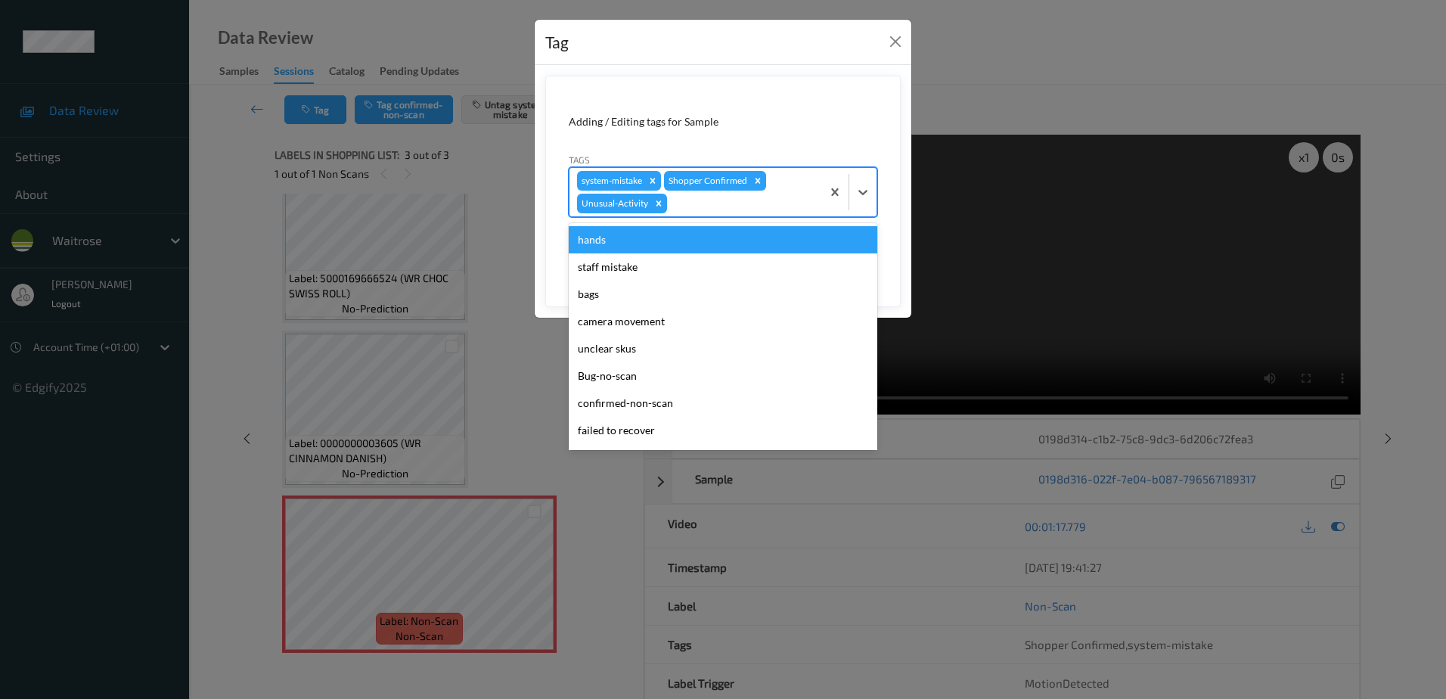
click at [706, 197] on div at bounding box center [742, 203] width 144 height 18
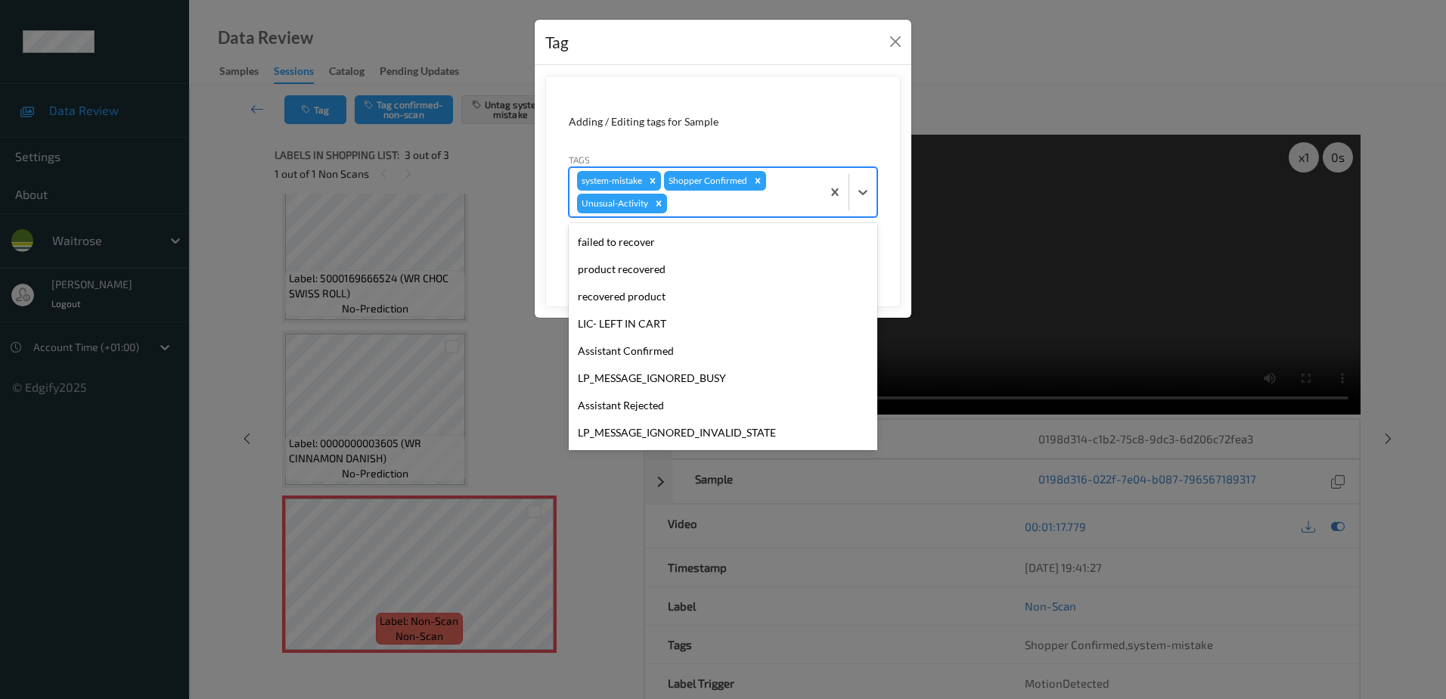
scroll to position [269, 0]
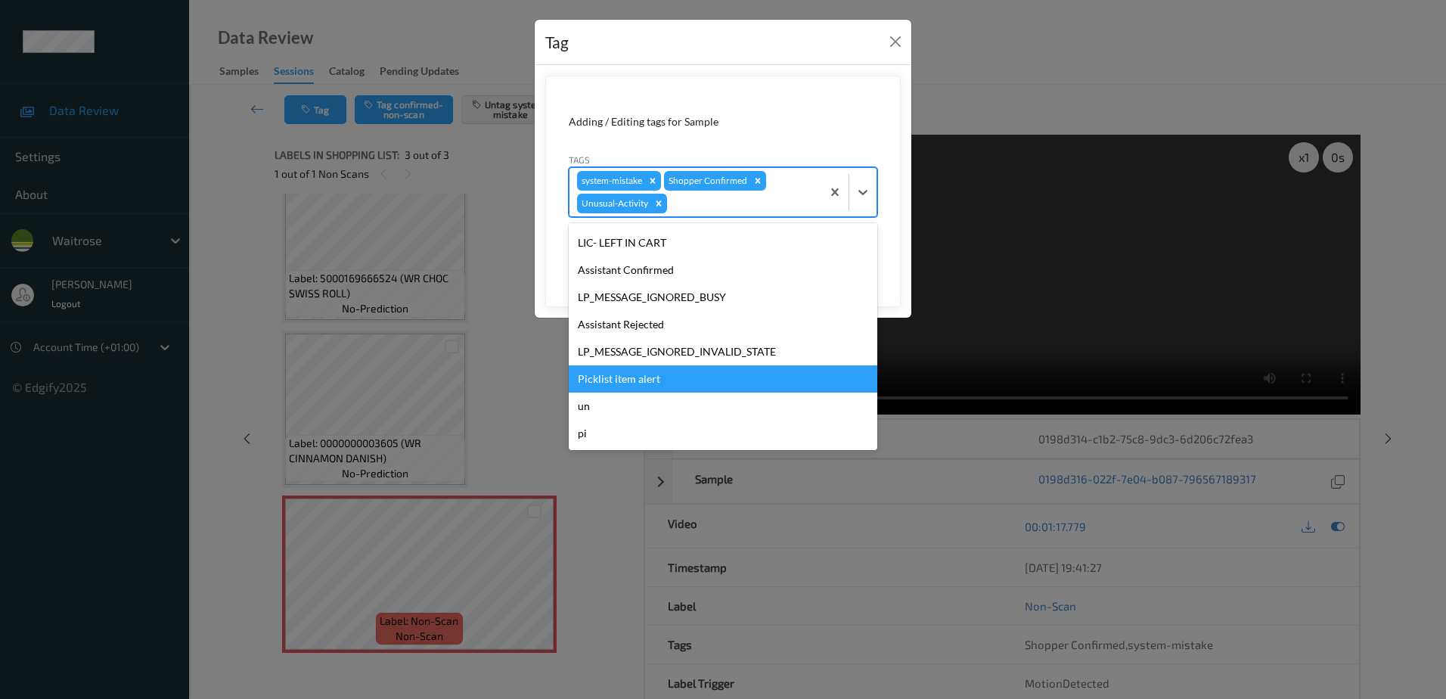
click at [644, 374] on div "Picklist item alert" at bounding box center [723, 378] width 309 height 27
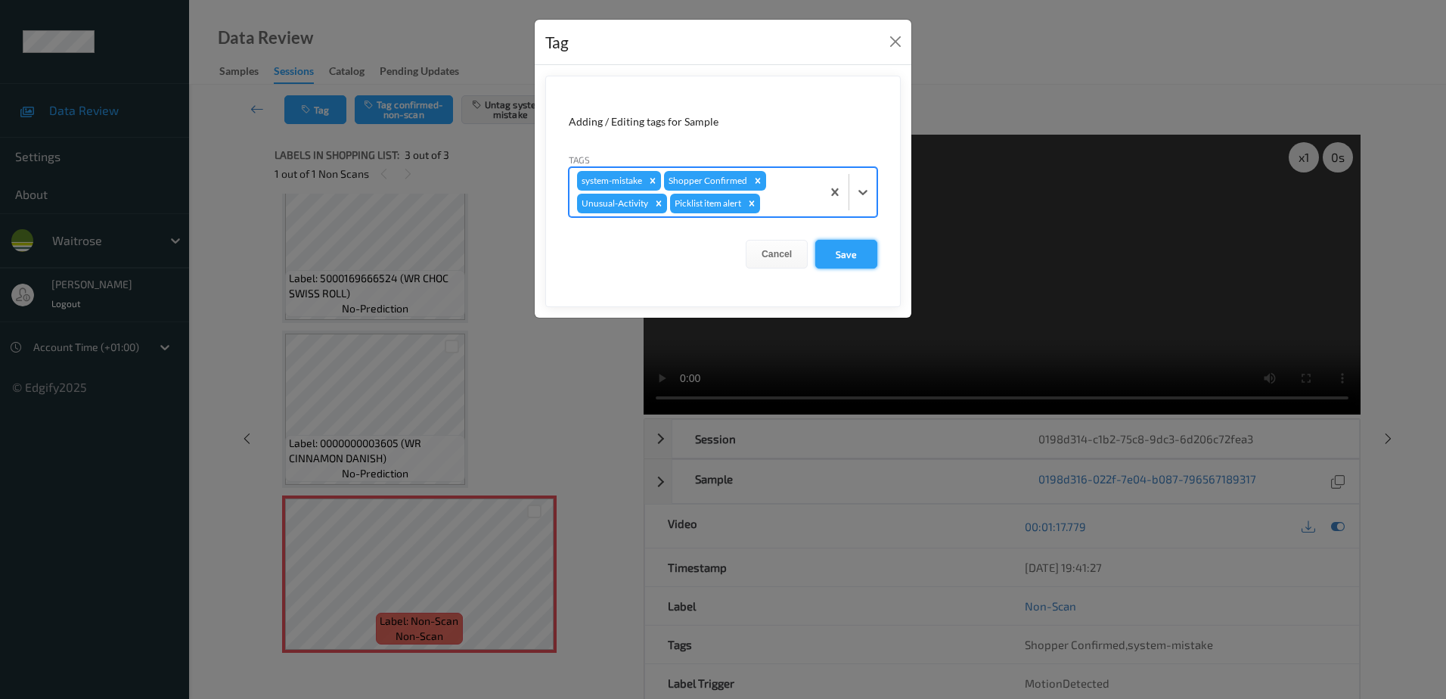
click at [855, 259] on button "Save" at bounding box center [846, 254] width 62 height 29
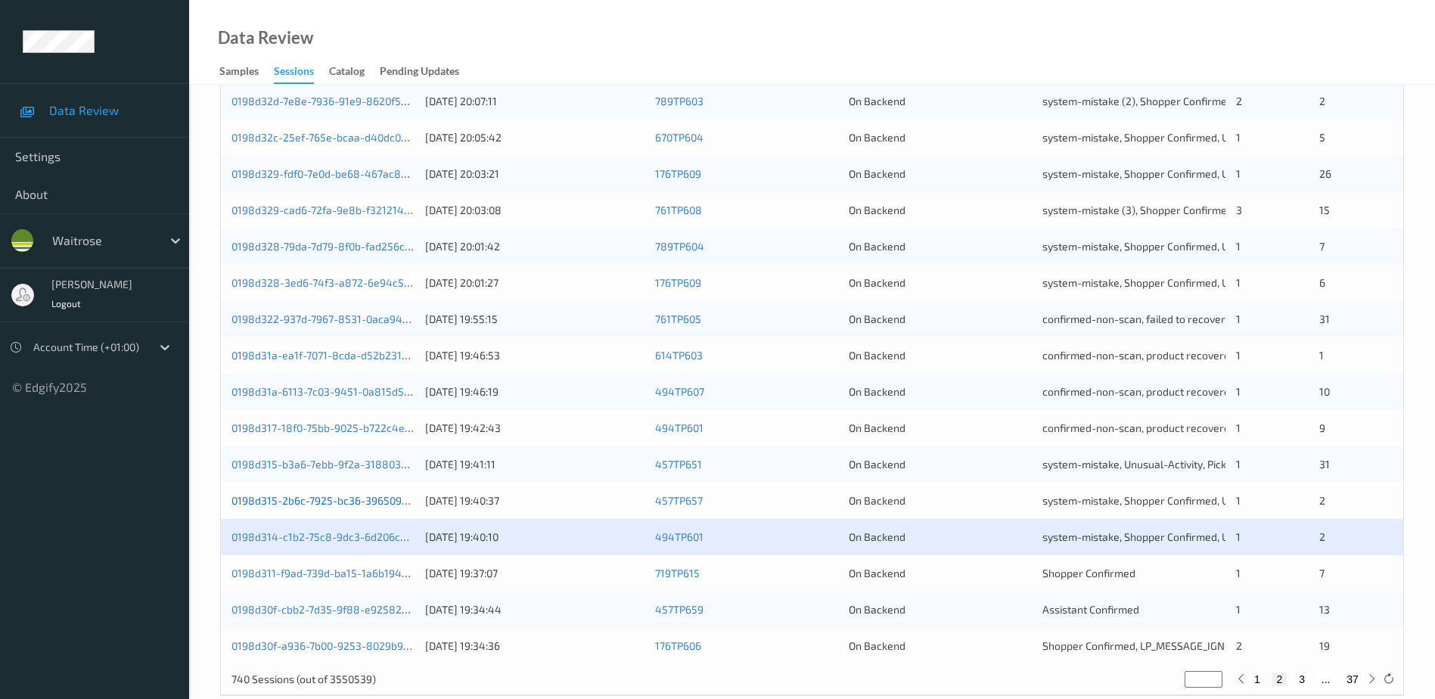
scroll to position [439, 0]
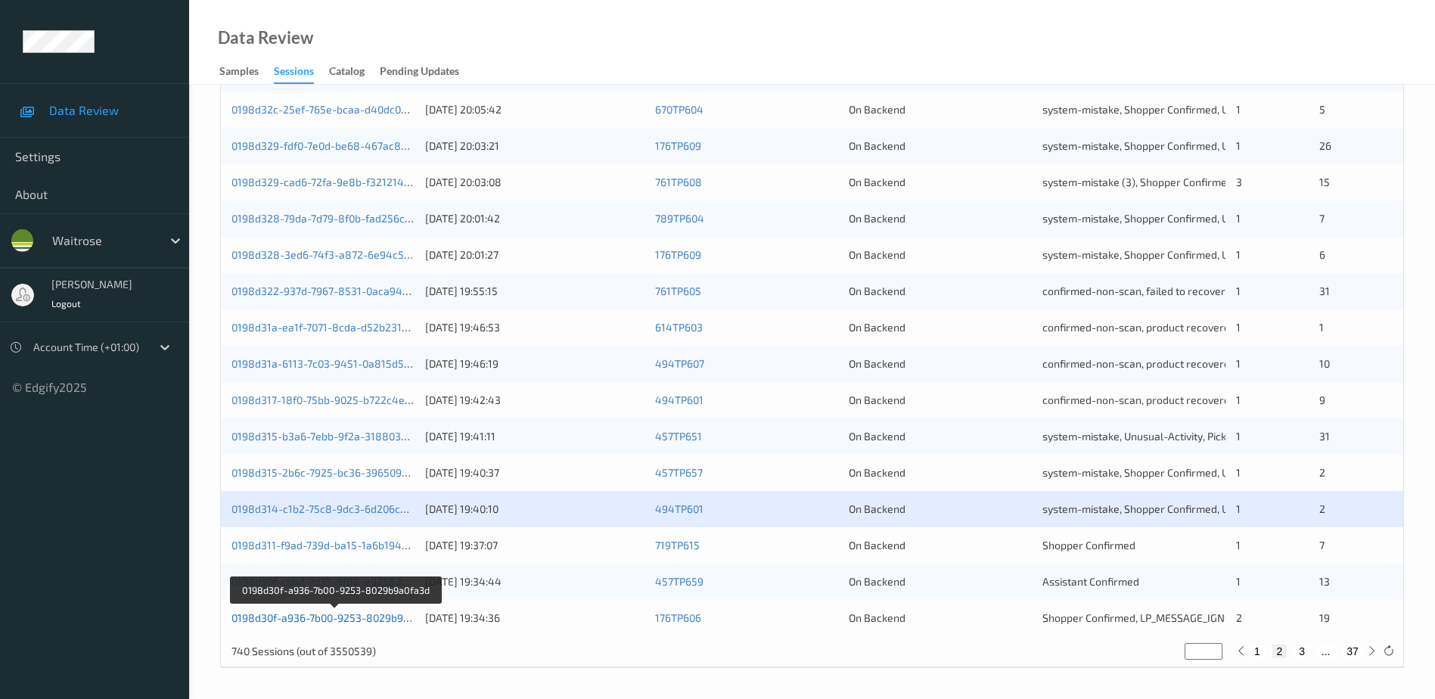
click at [327, 618] on link "0198d30f-a936-7b00-9253-8029b9a0fa3d" at bounding box center [334, 617] width 206 height 13
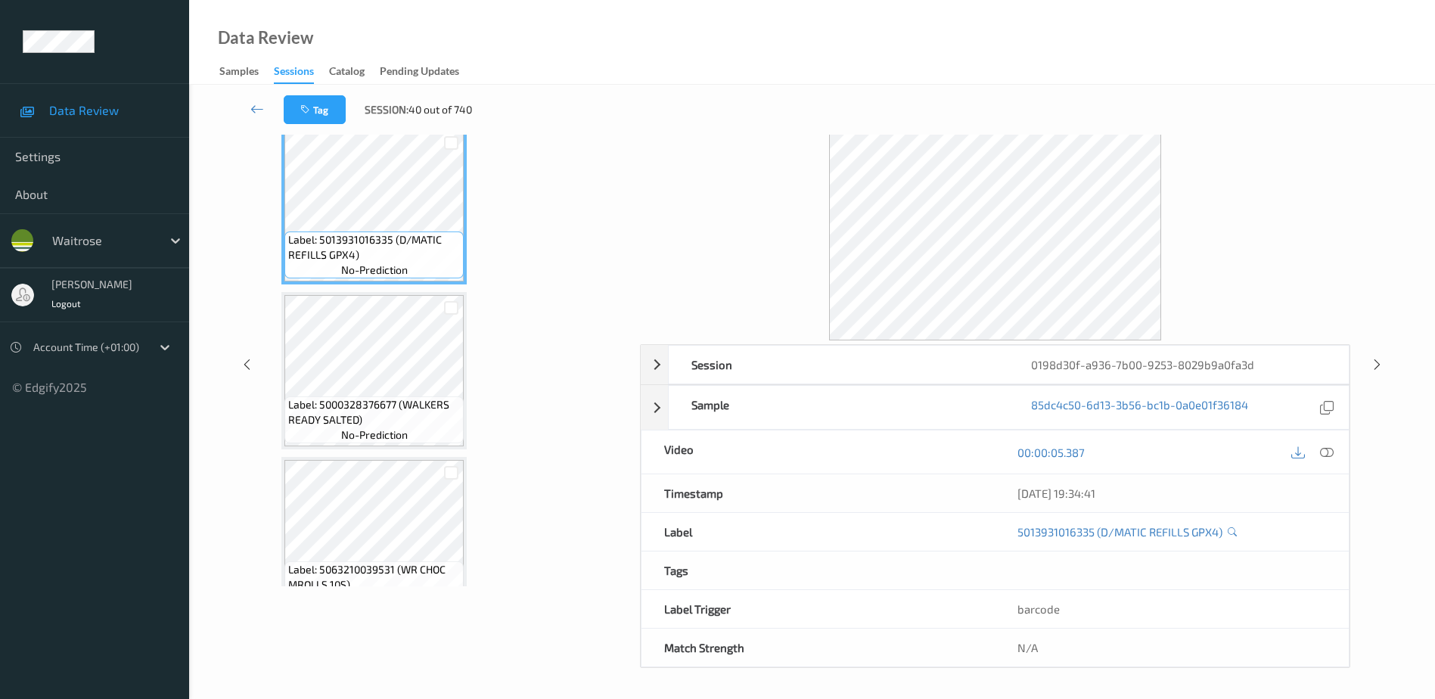
scroll to position [74, 0]
click at [1327, 452] on icon at bounding box center [1327, 452] width 14 height 14
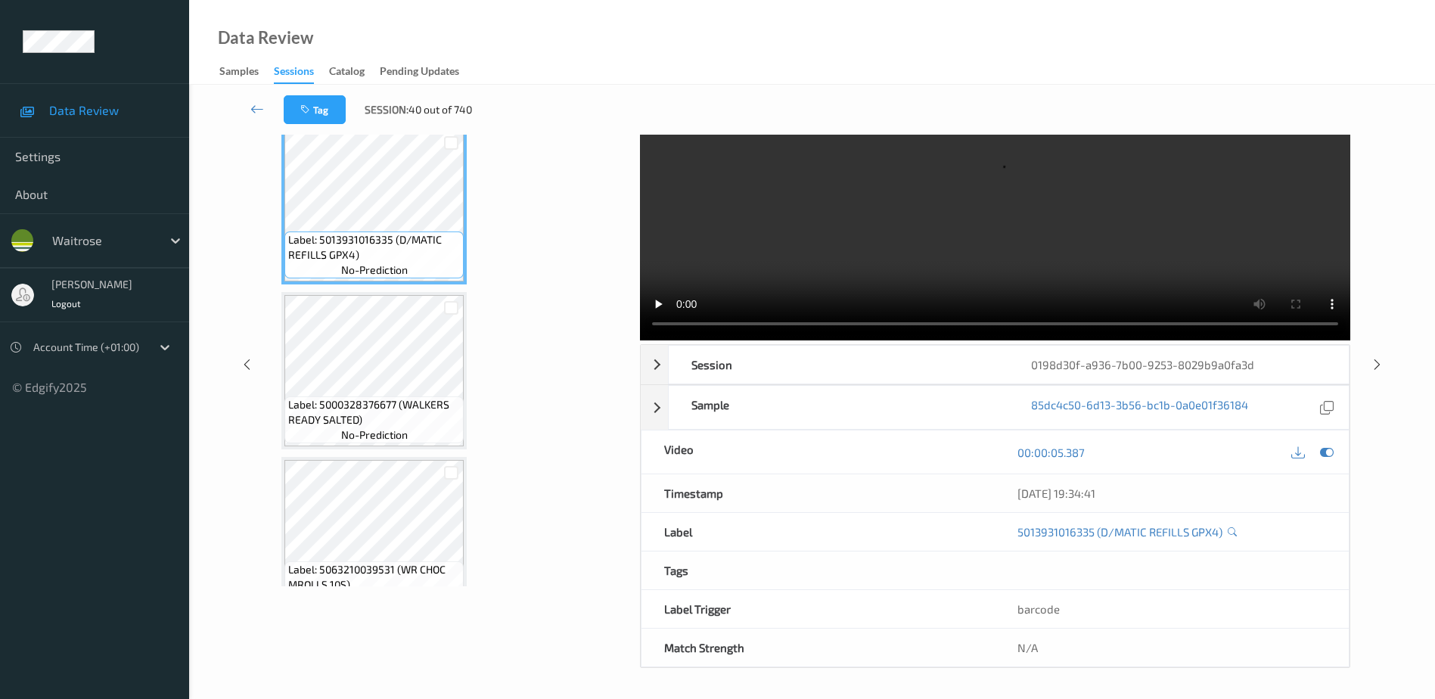
scroll to position [0, 0]
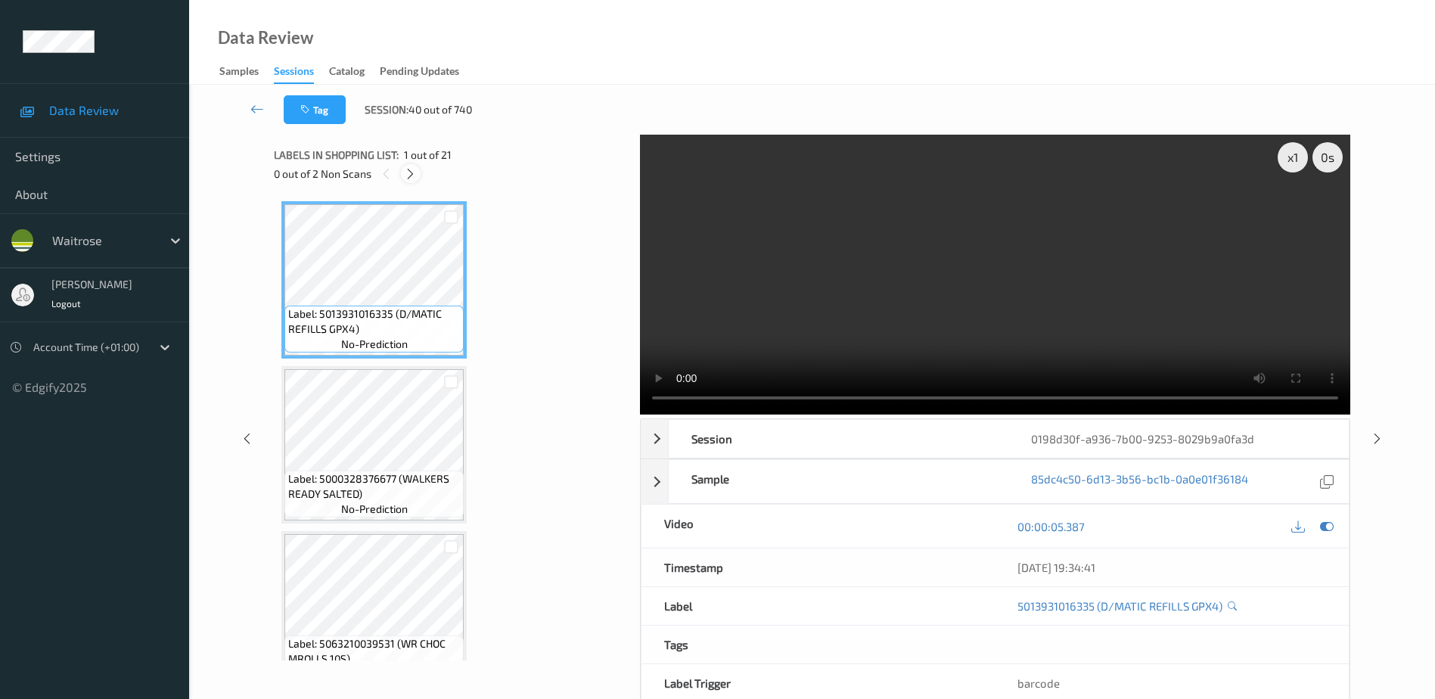
click at [412, 176] on icon at bounding box center [410, 174] width 13 height 14
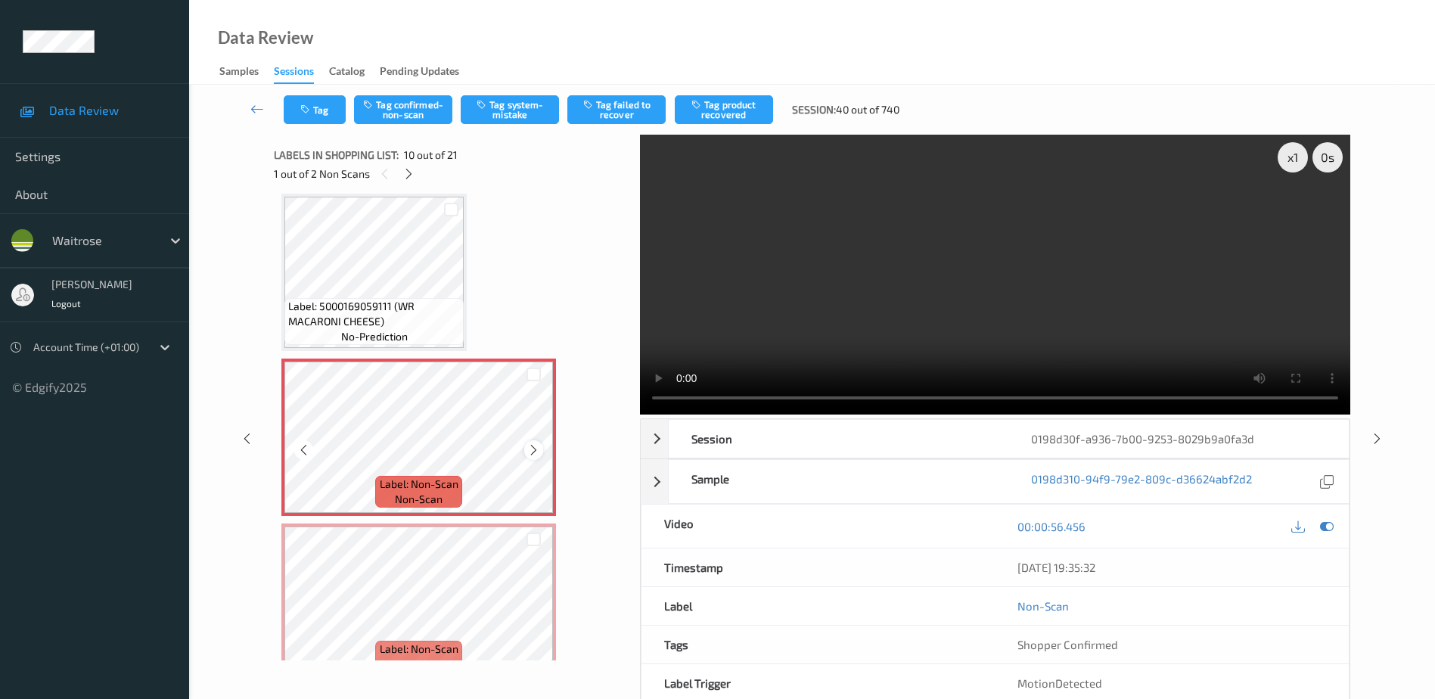
click at [531, 454] on icon at bounding box center [533, 450] width 13 height 14
click at [528, 619] on icon at bounding box center [533, 615] width 13 height 14
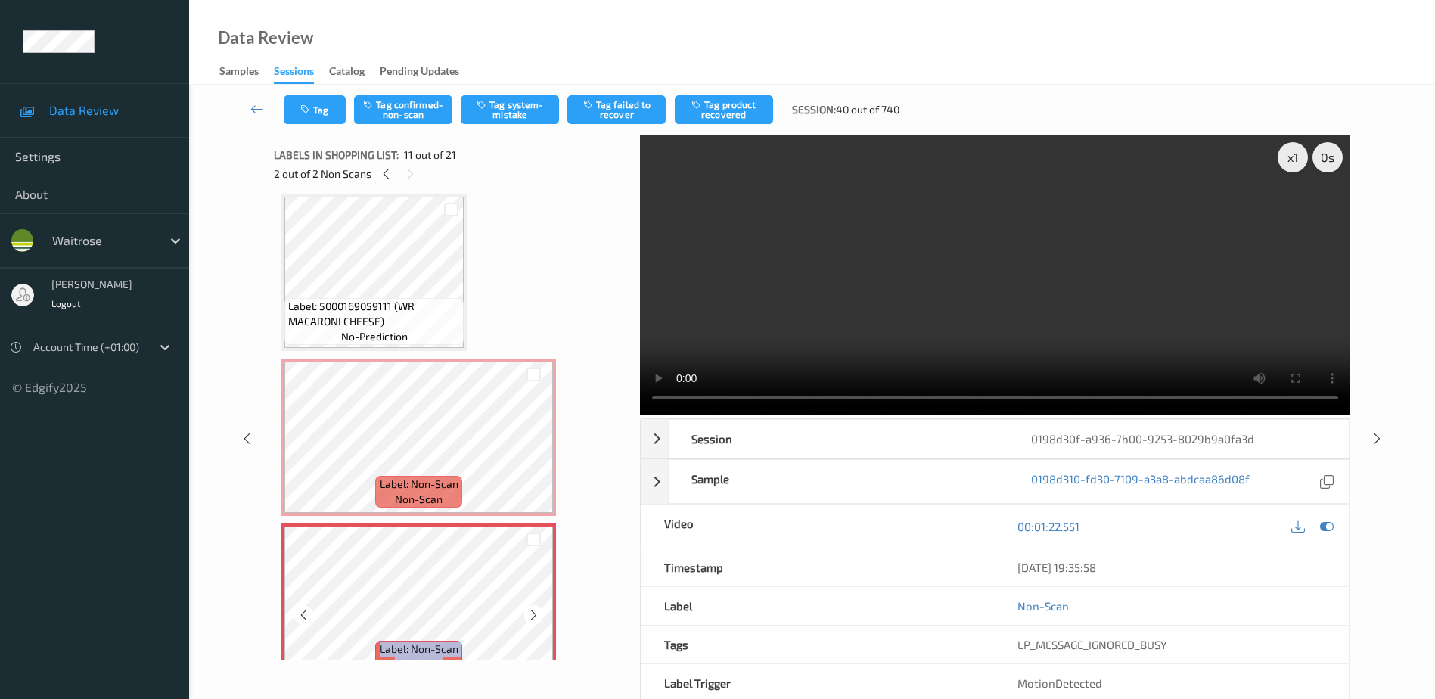
click at [528, 619] on icon at bounding box center [533, 615] width 13 height 14
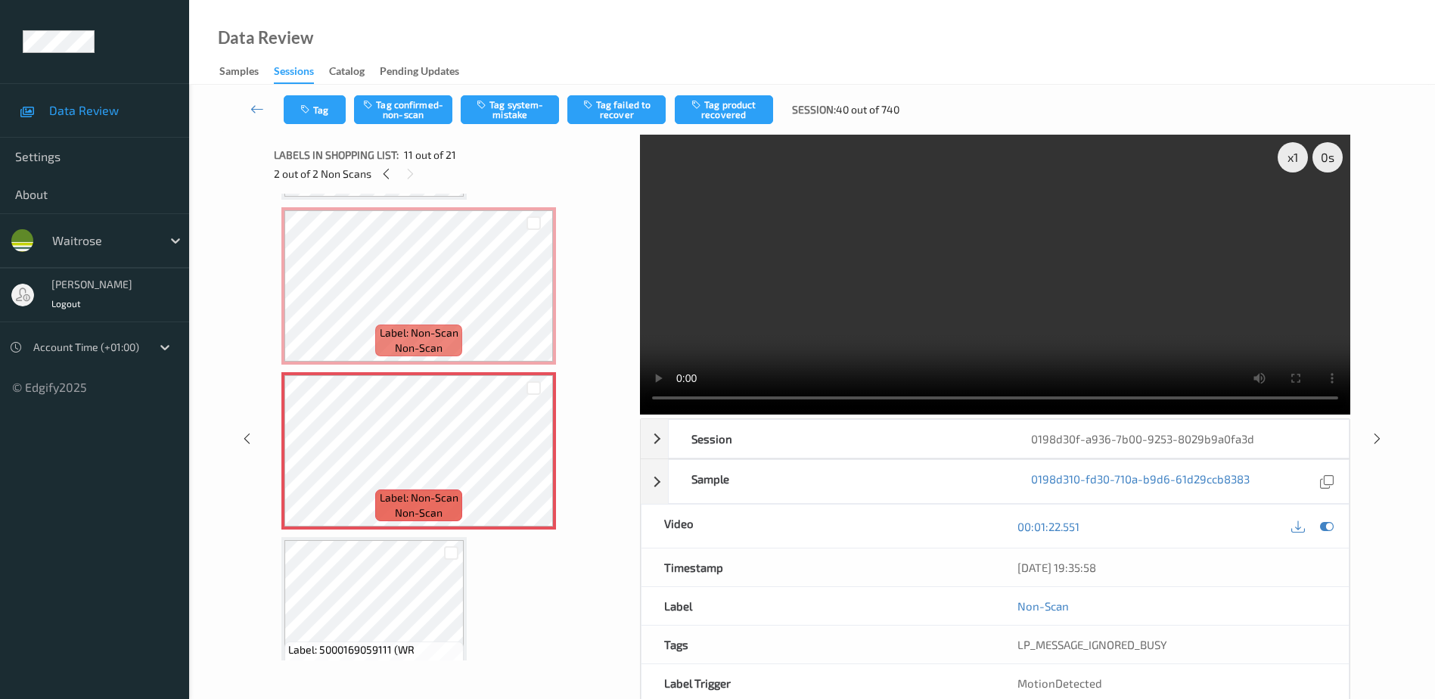
scroll to position [1402, 0]
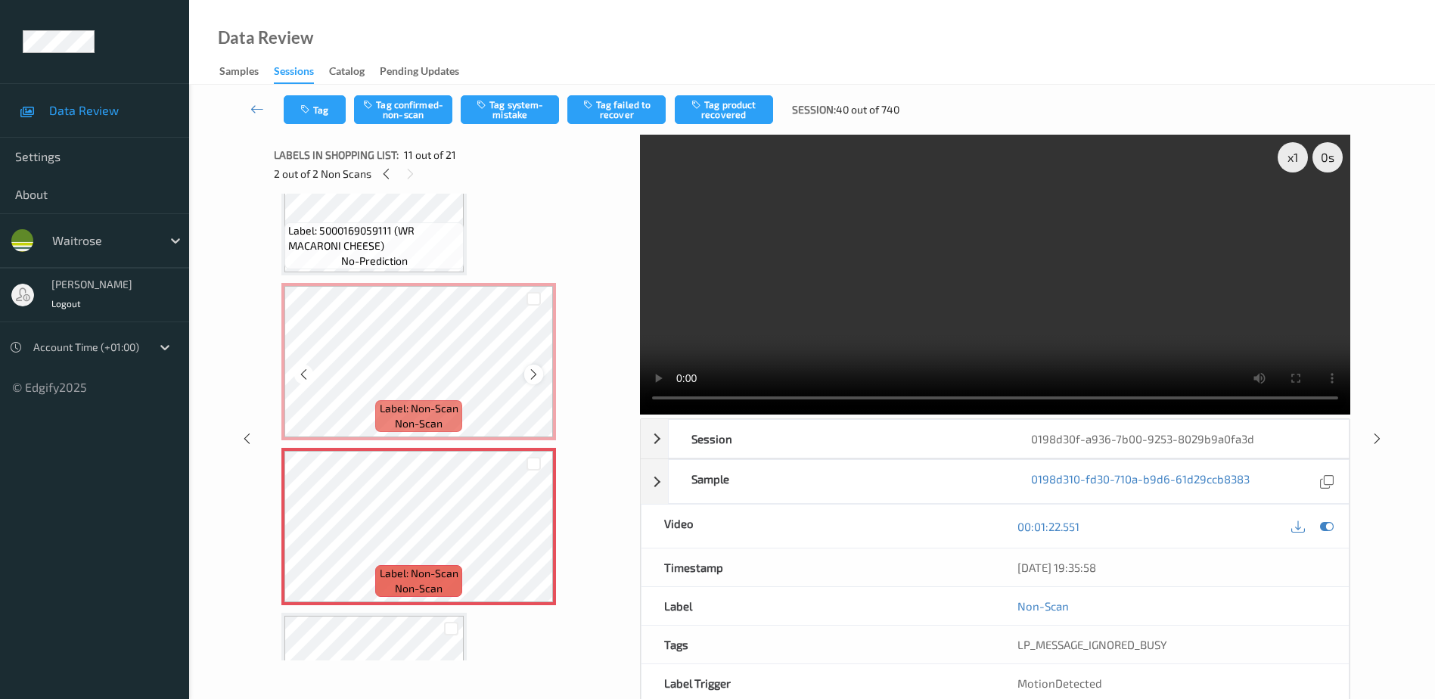
click at [535, 374] on icon at bounding box center [533, 375] width 13 height 14
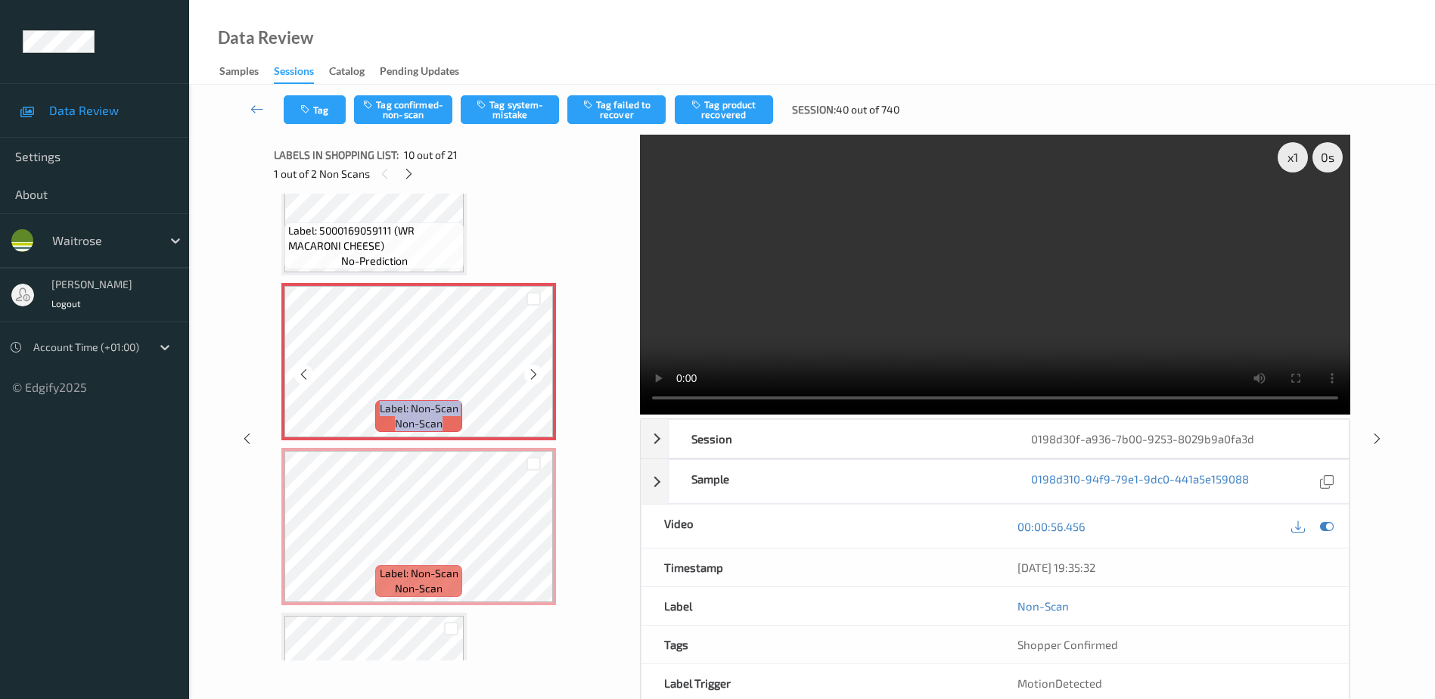
click at [535, 374] on icon at bounding box center [533, 375] width 13 height 14
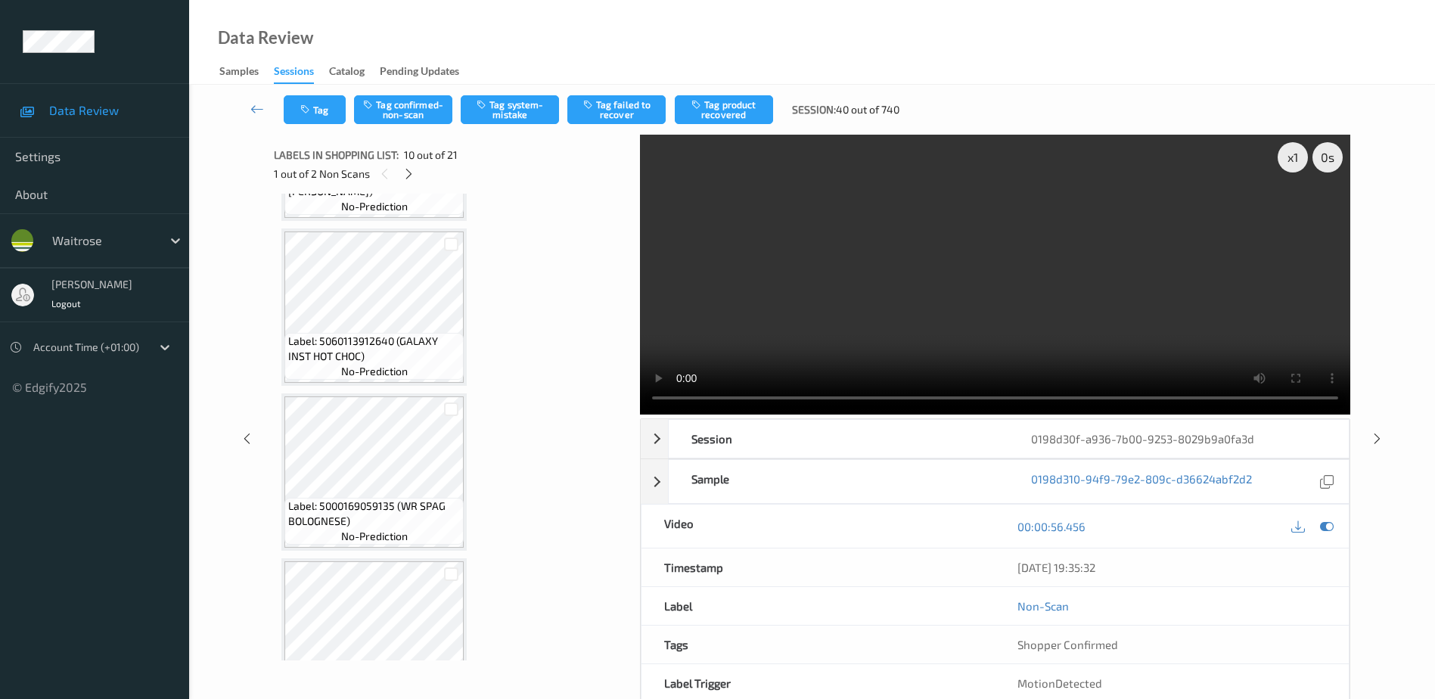
scroll to position [1175, 0]
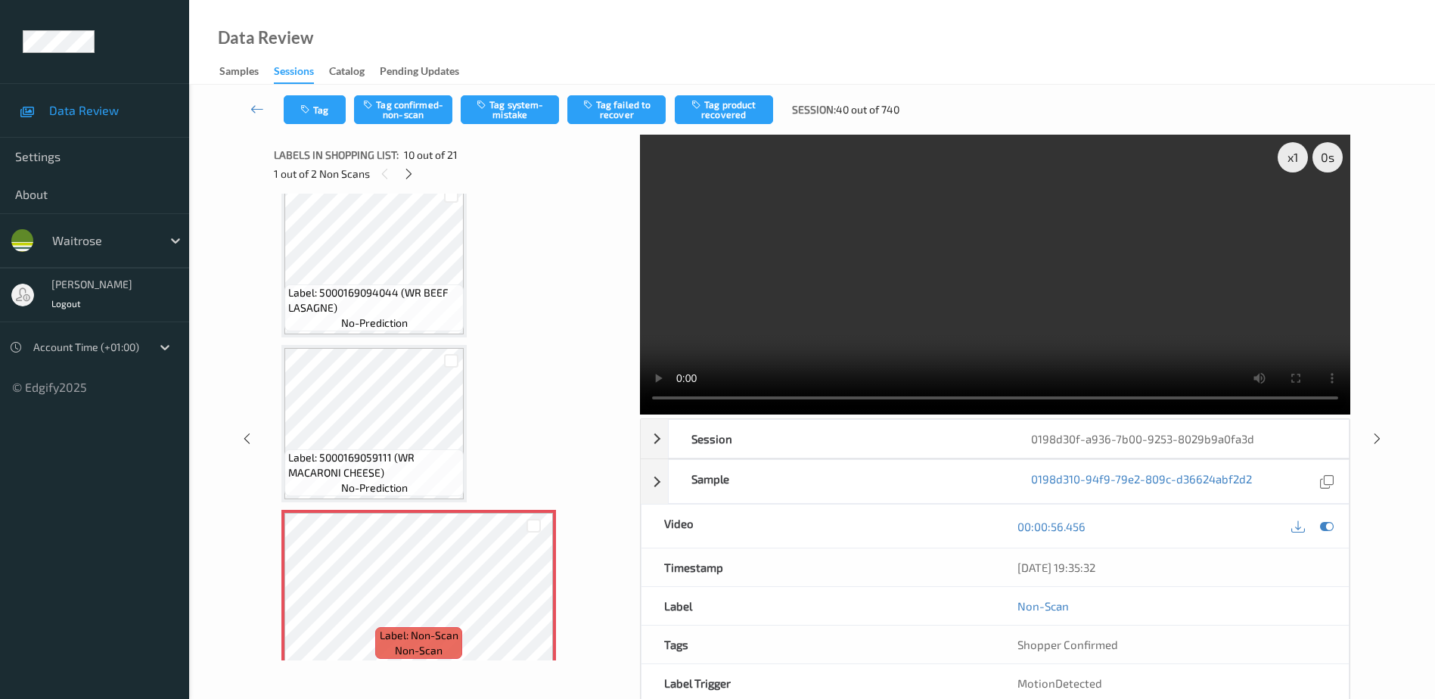
click at [936, 321] on video at bounding box center [995, 275] width 710 height 280
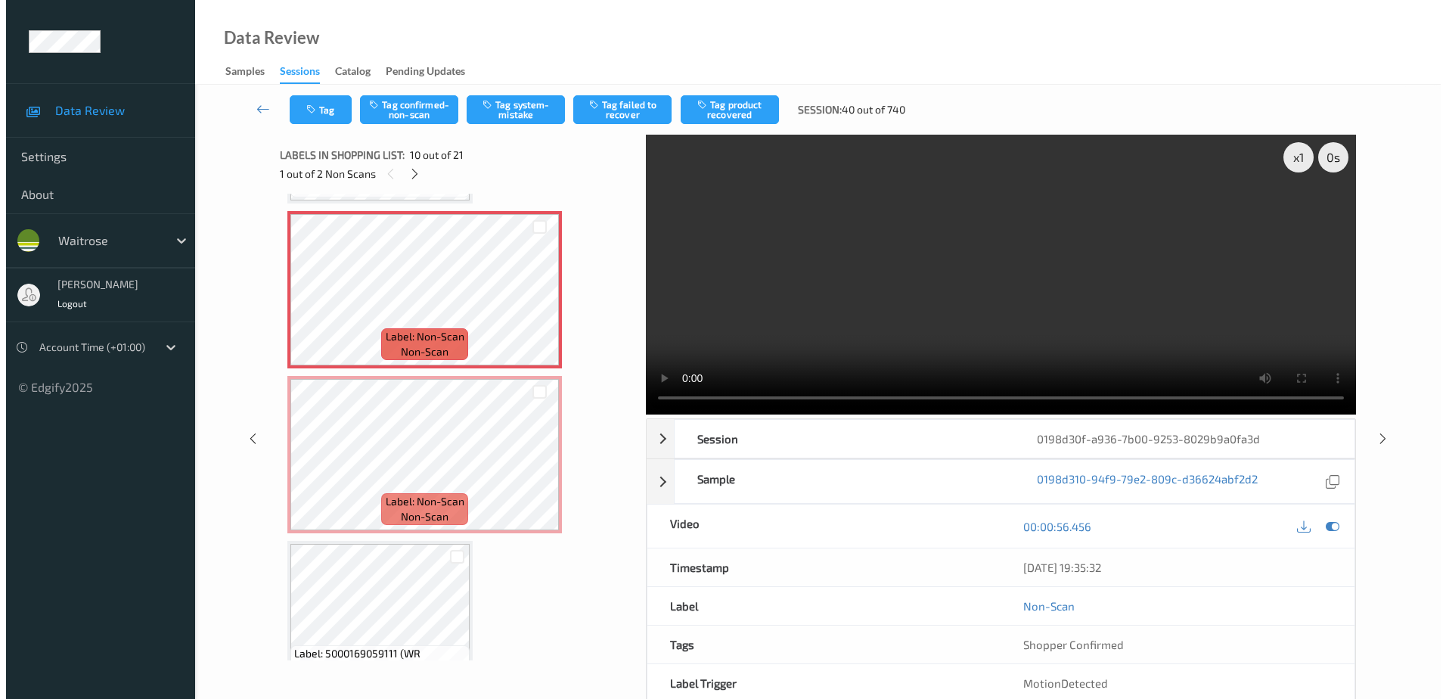
scroll to position [1402, 0]
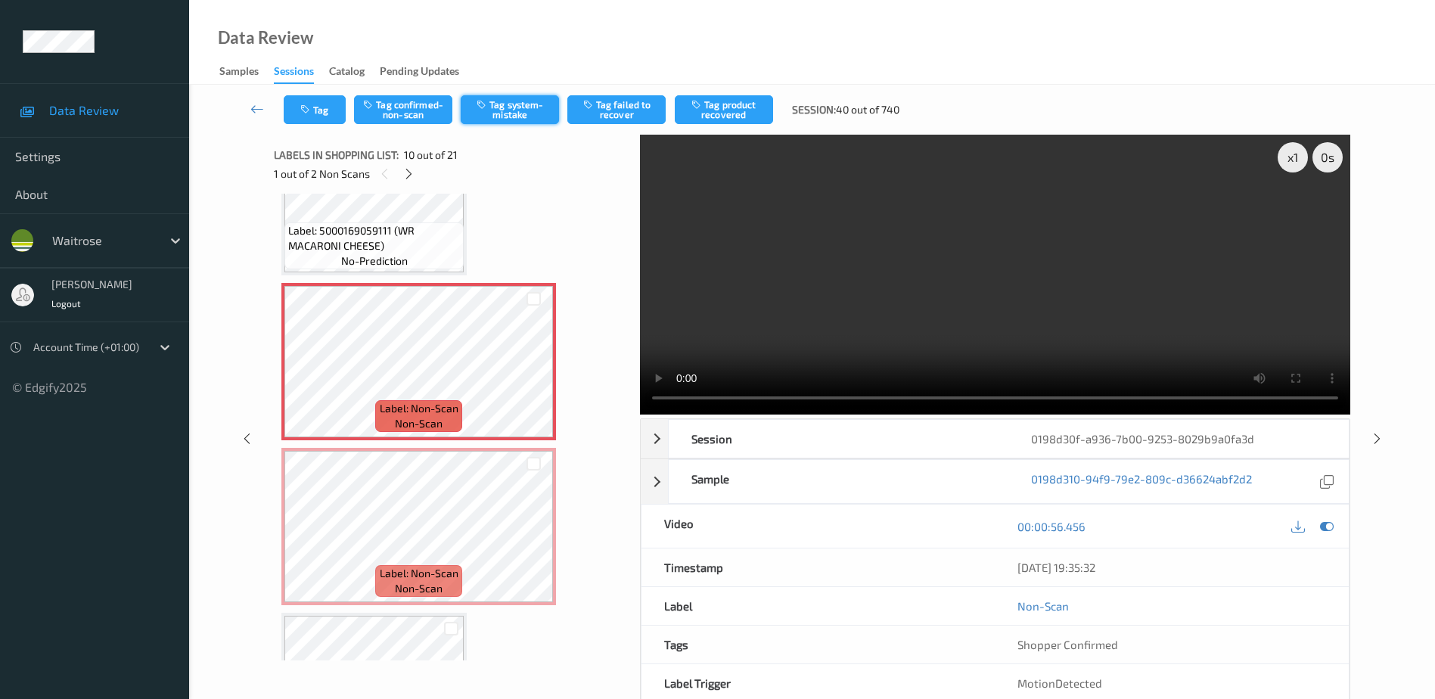
click at [483, 109] on icon "button" at bounding box center [482, 104] width 13 height 11
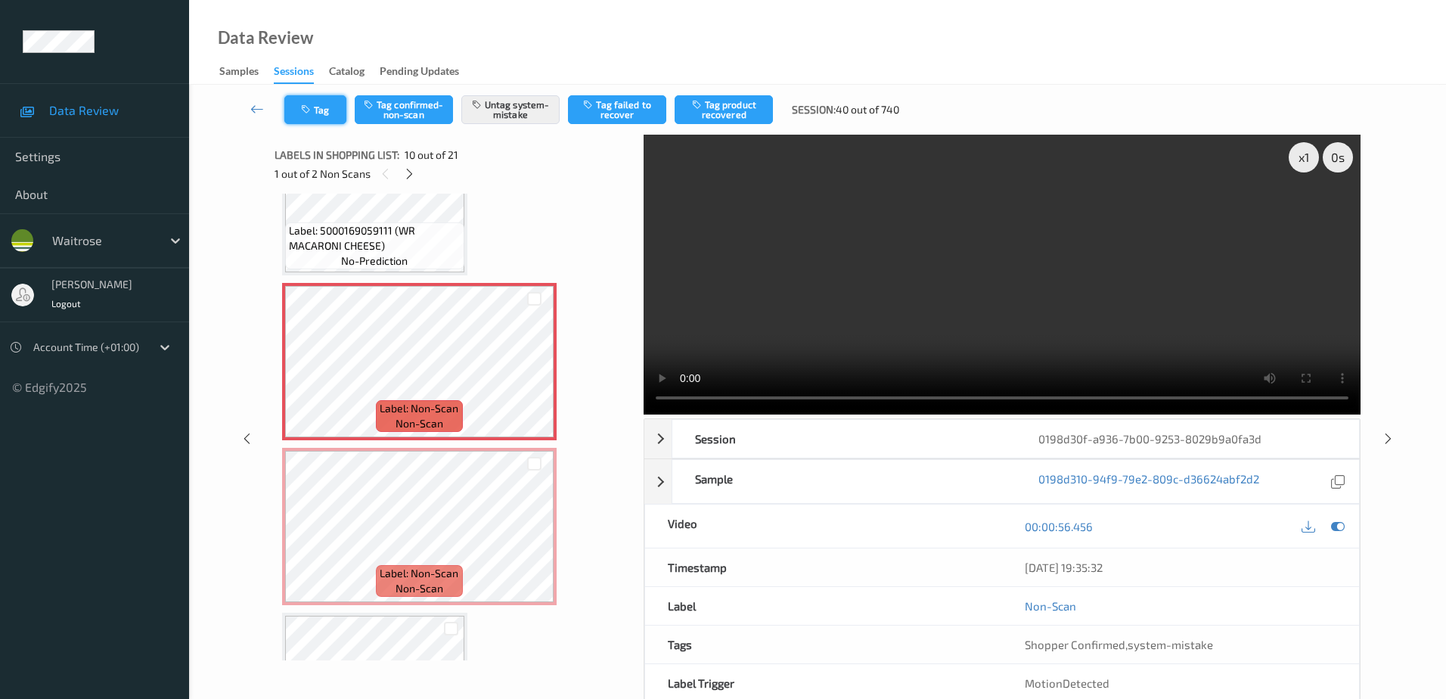
click at [311, 112] on icon "button" at bounding box center [307, 109] width 13 height 11
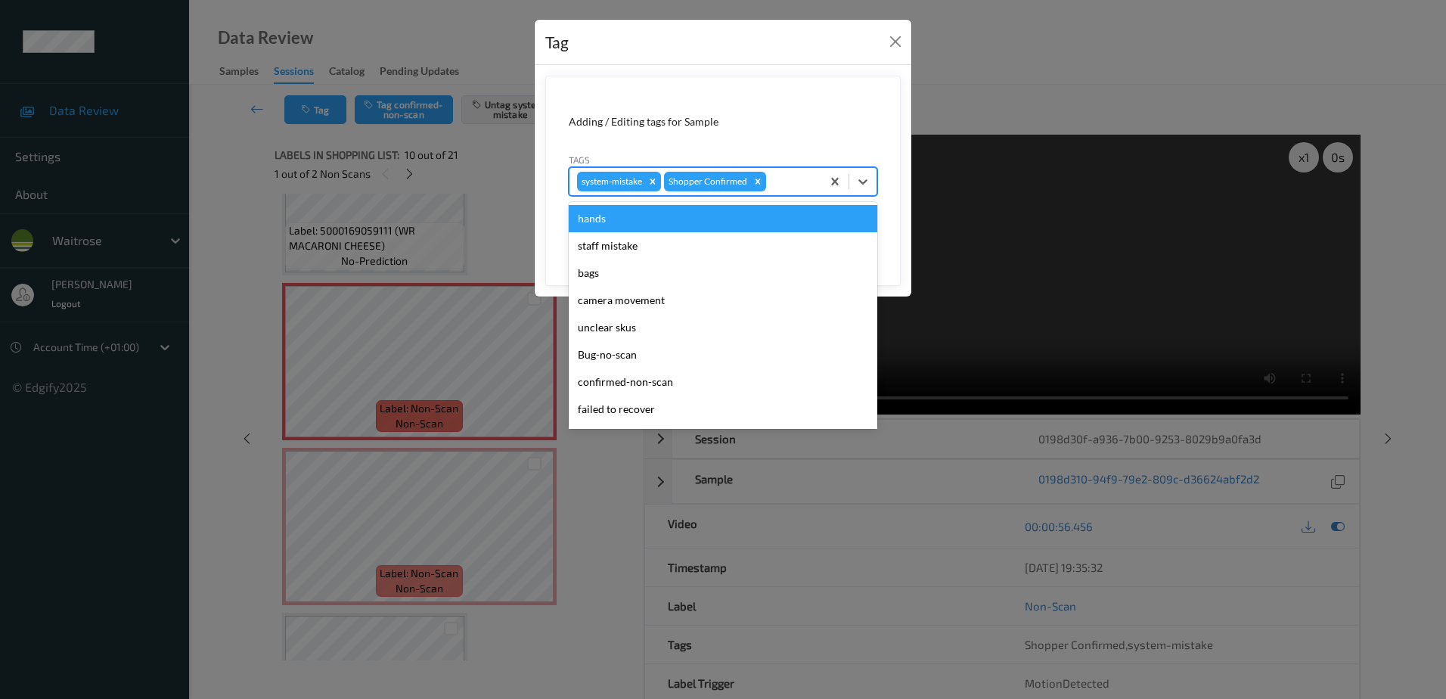
click at [780, 178] on div at bounding box center [791, 181] width 45 height 18
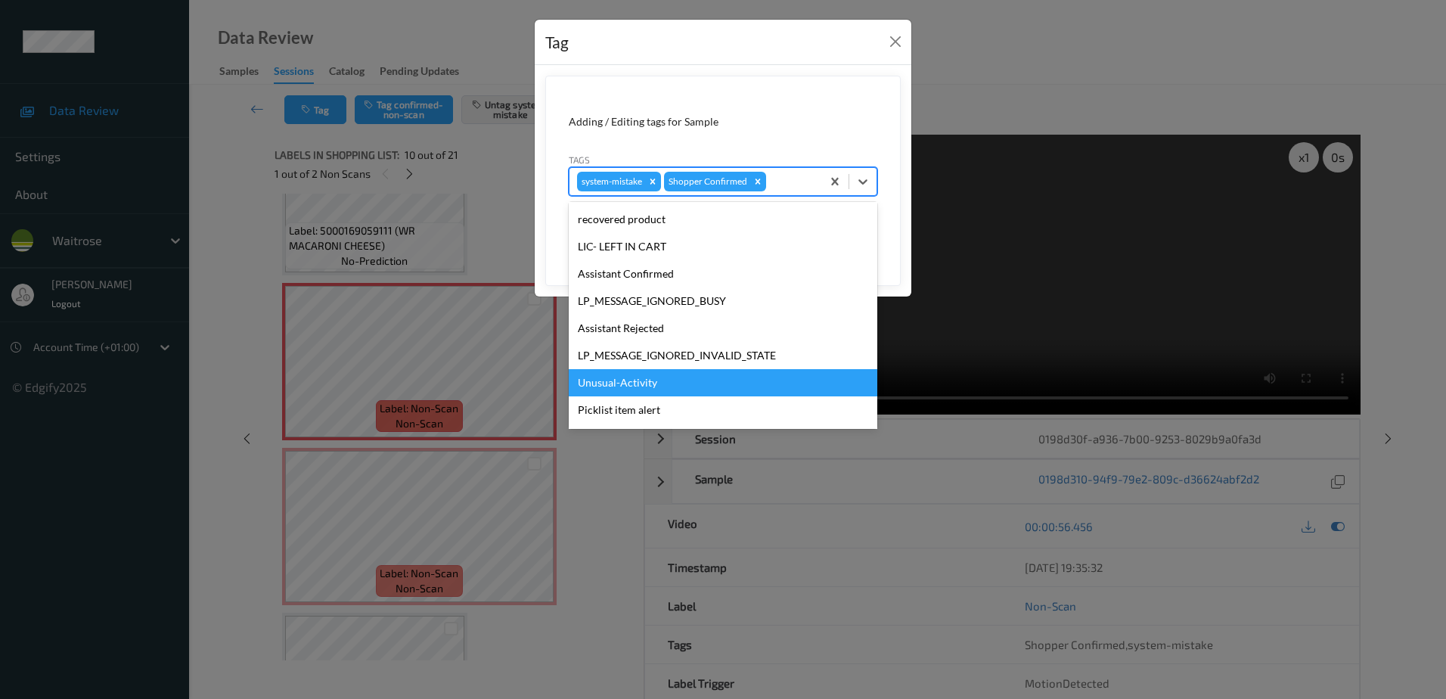
scroll to position [296, 0]
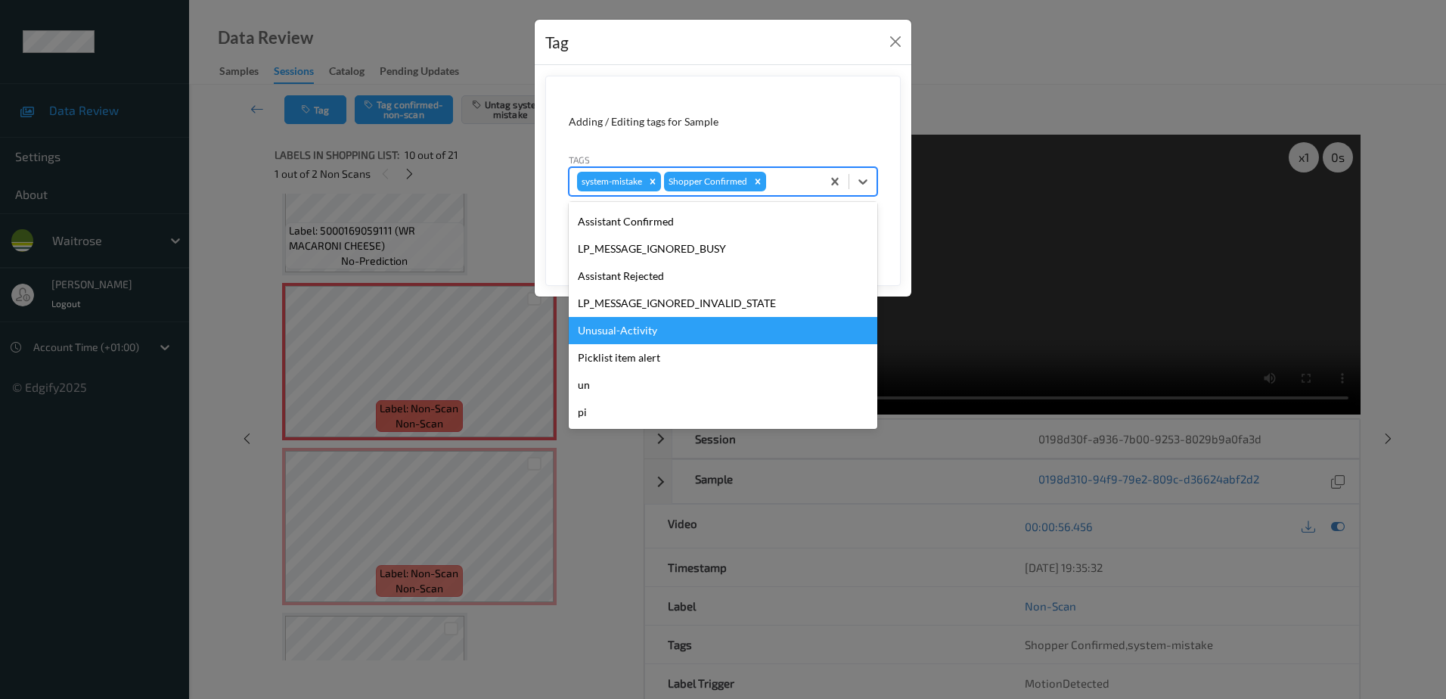
click at [633, 324] on div "Unusual-Activity" at bounding box center [723, 330] width 309 height 27
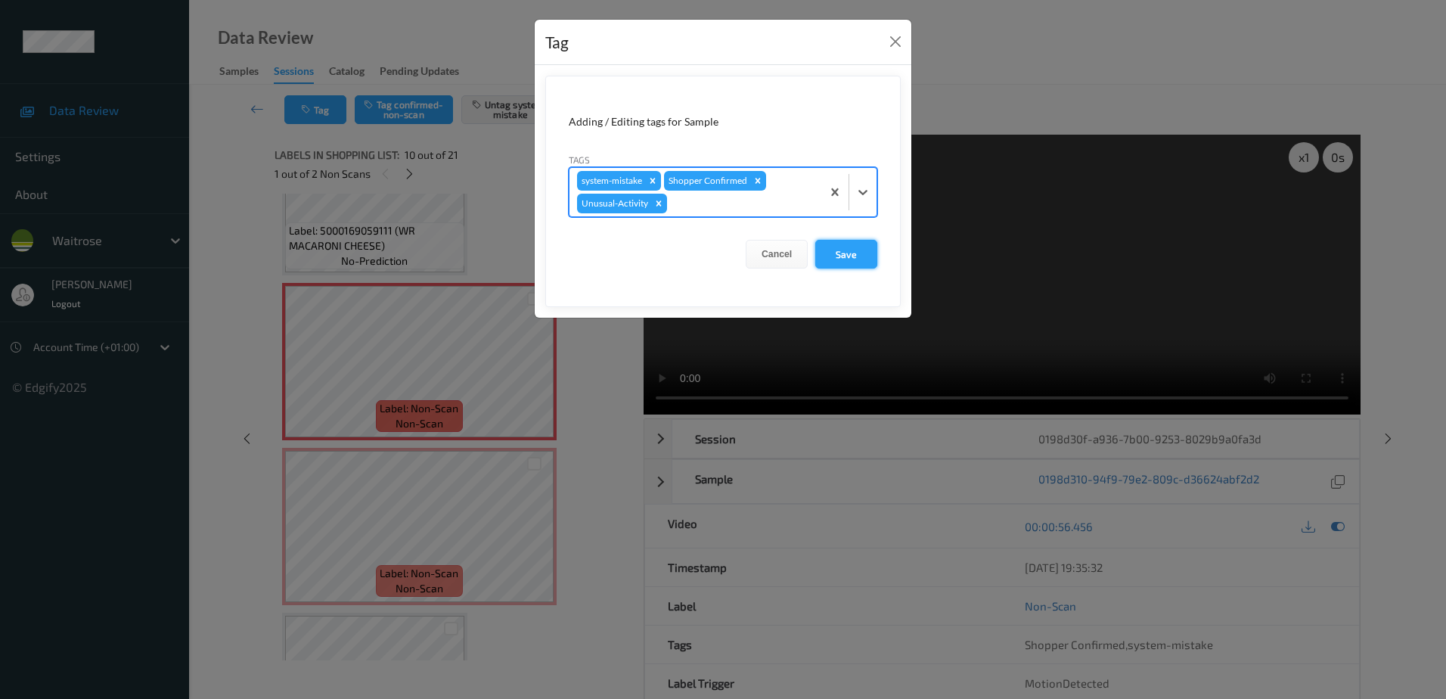
click at [826, 257] on button "Save" at bounding box center [846, 254] width 62 height 29
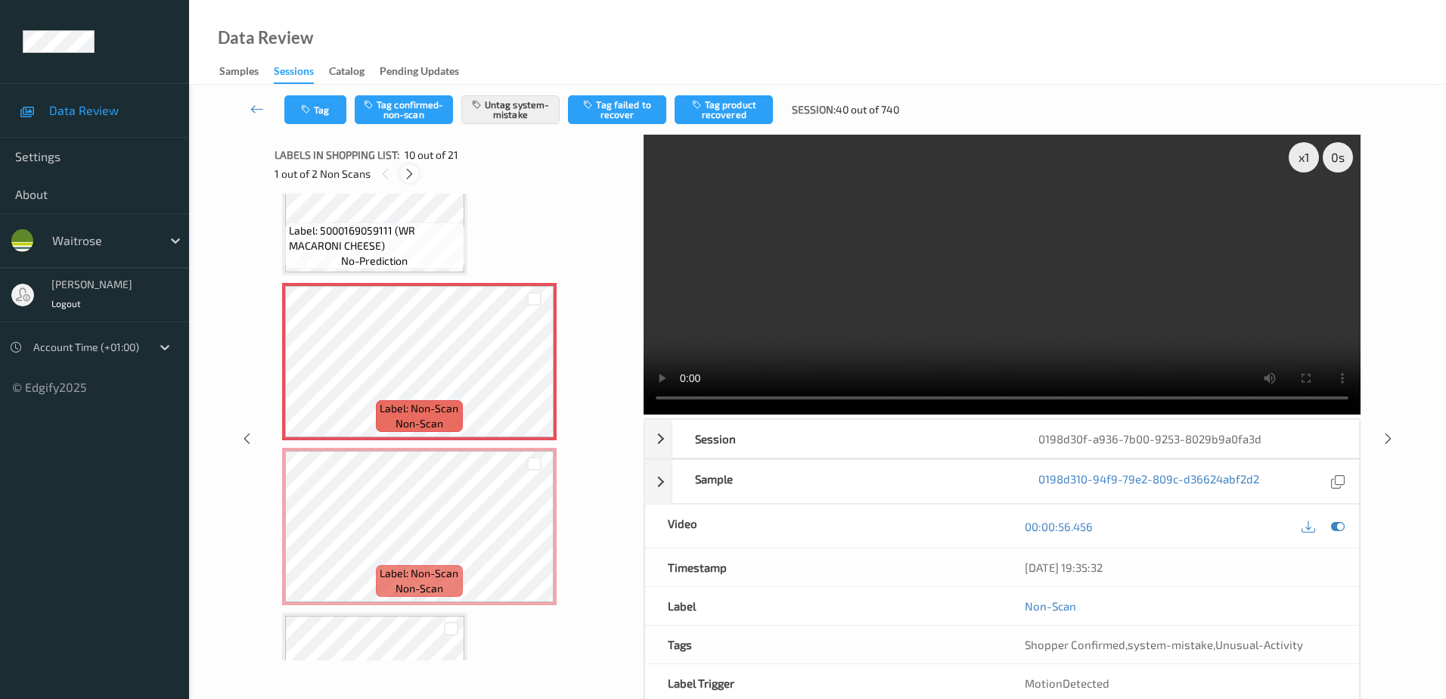
click at [411, 175] on icon at bounding box center [409, 174] width 13 height 14
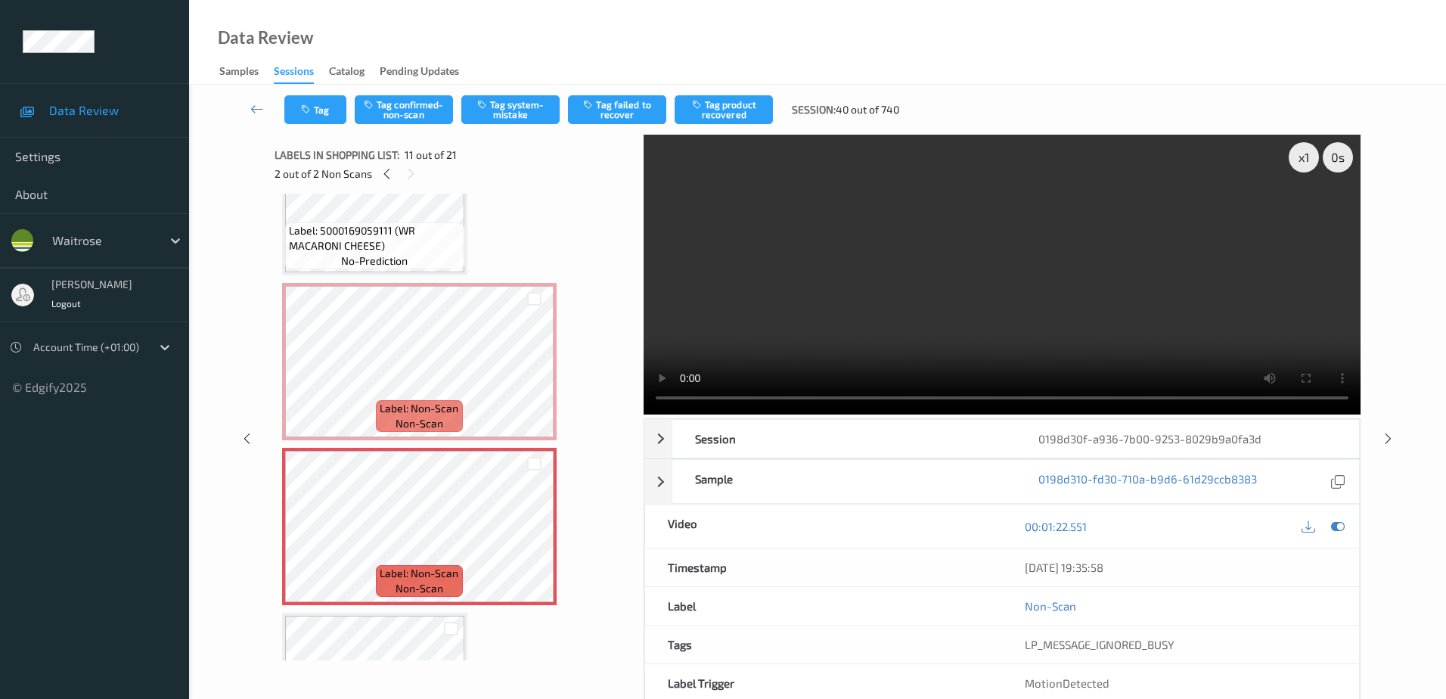
scroll to position [1491, 0]
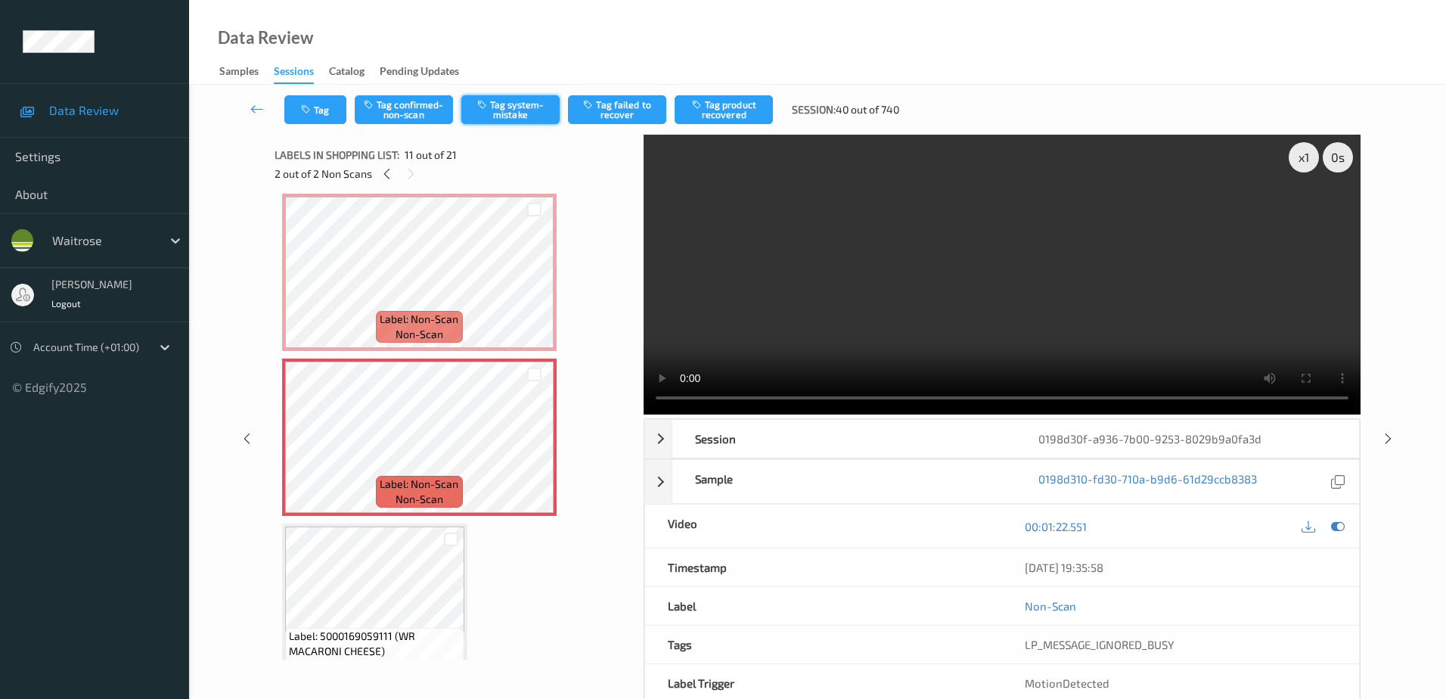
click at [523, 109] on button "Tag system-mistake" at bounding box center [510, 109] width 98 height 29
click at [318, 108] on button "Tag" at bounding box center [315, 109] width 62 height 29
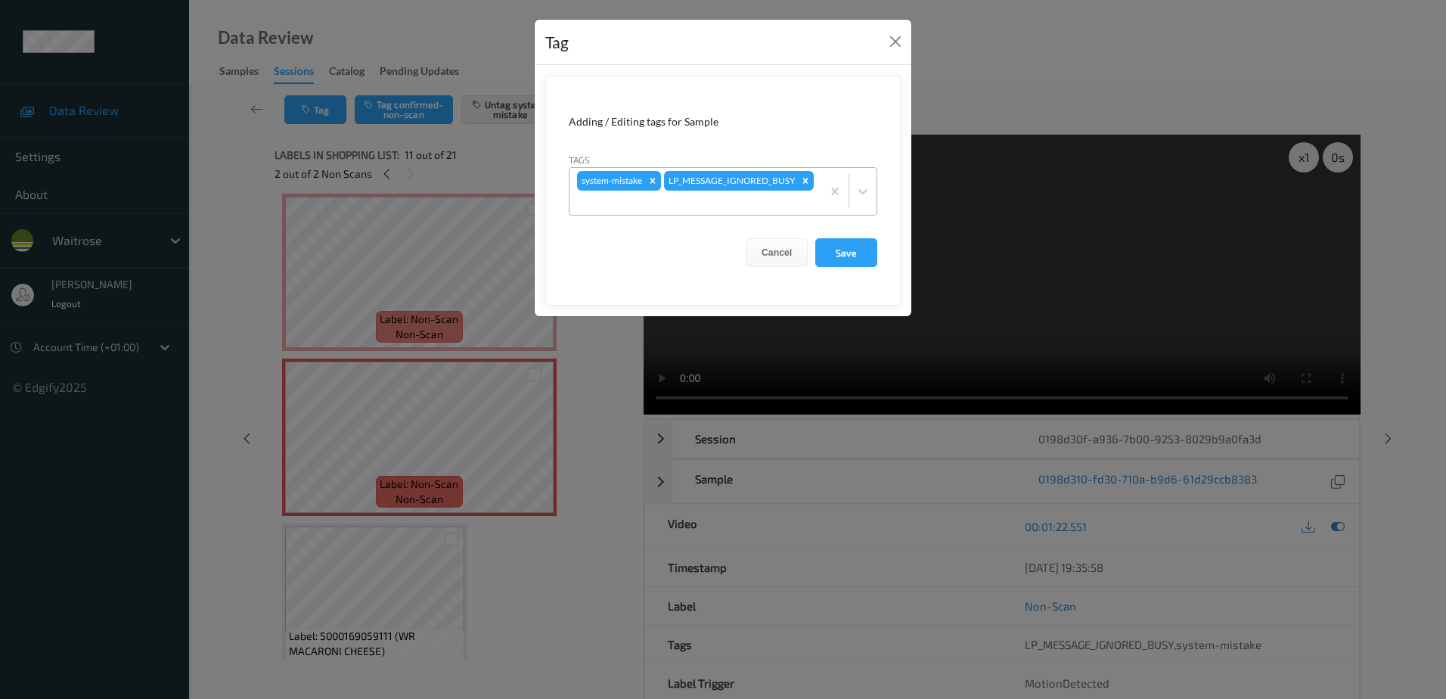
click at [759, 190] on div "system-mistake LP_MESSAGE_IGNORED_BUSY" at bounding box center [696, 191] width 252 height 47
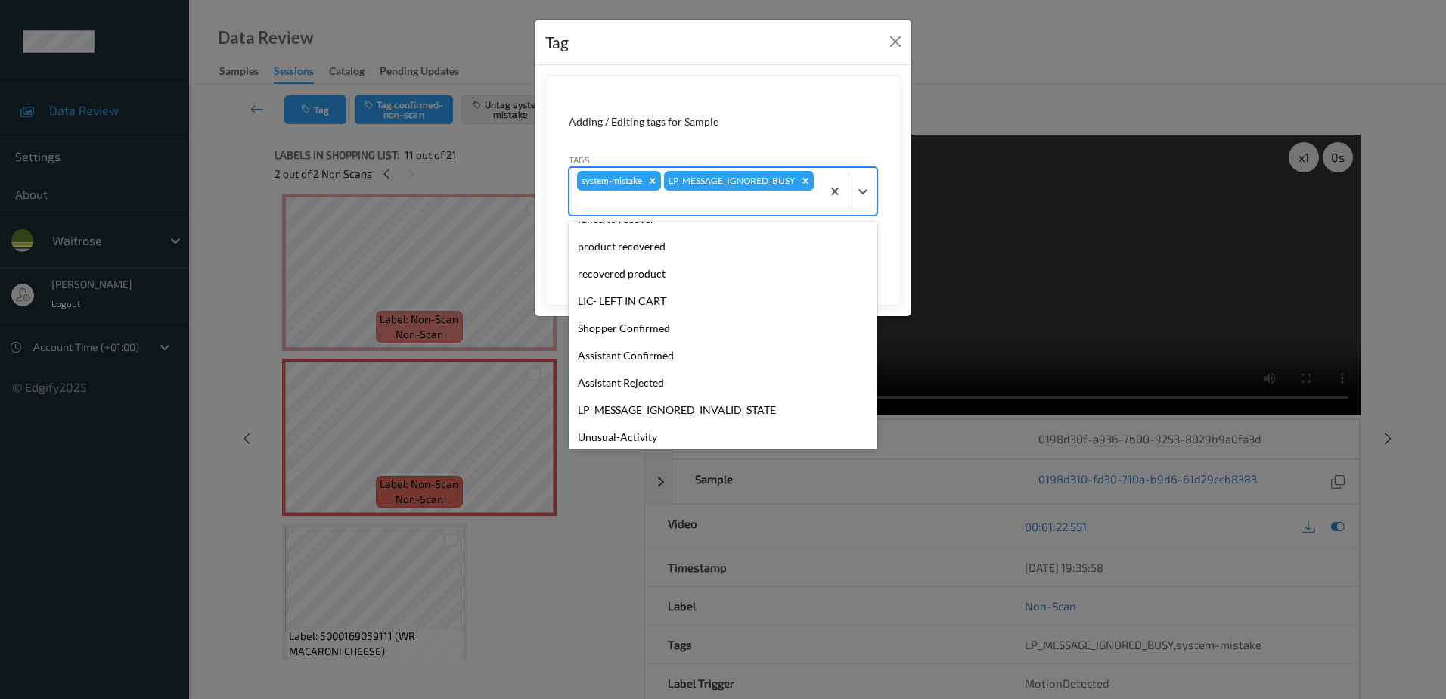
scroll to position [296, 0]
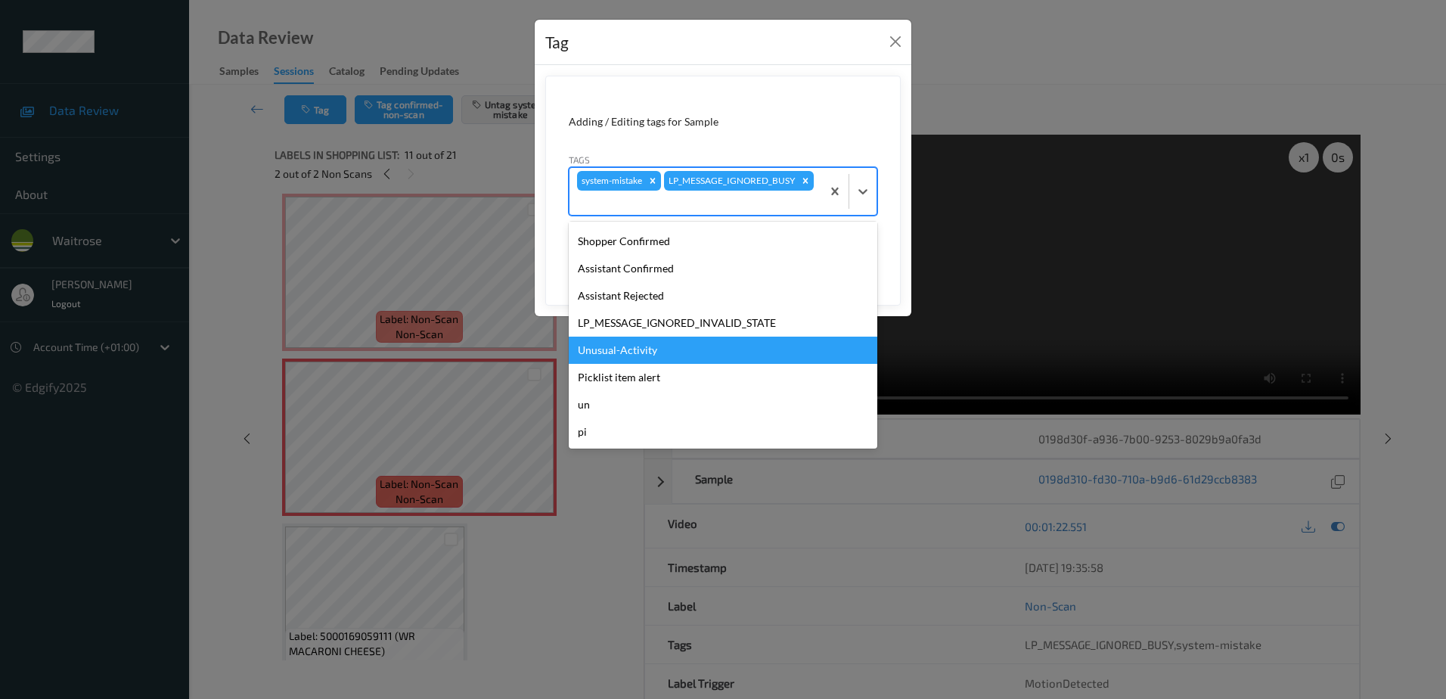
click at [661, 352] on div "Unusual-Activity" at bounding box center [723, 350] width 309 height 27
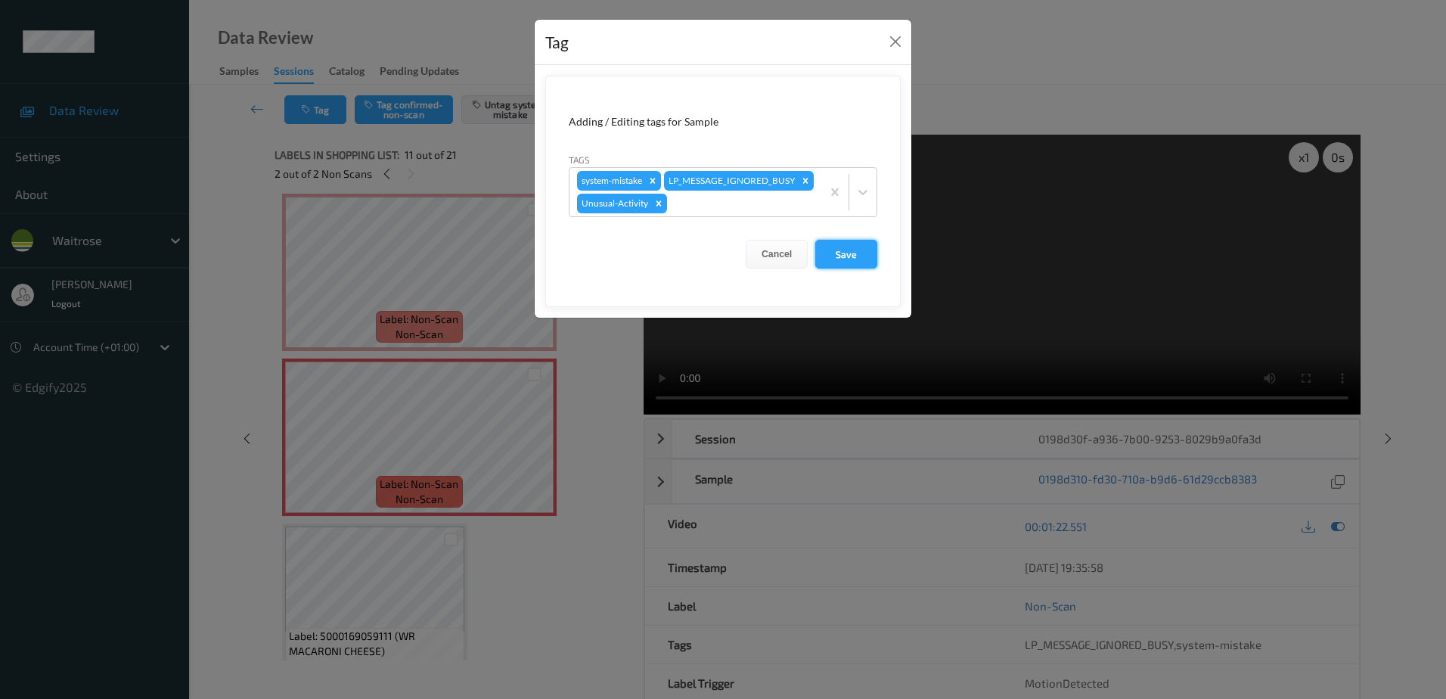
click at [841, 268] on button "Save" at bounding box center [846, 254] width 62 height 29
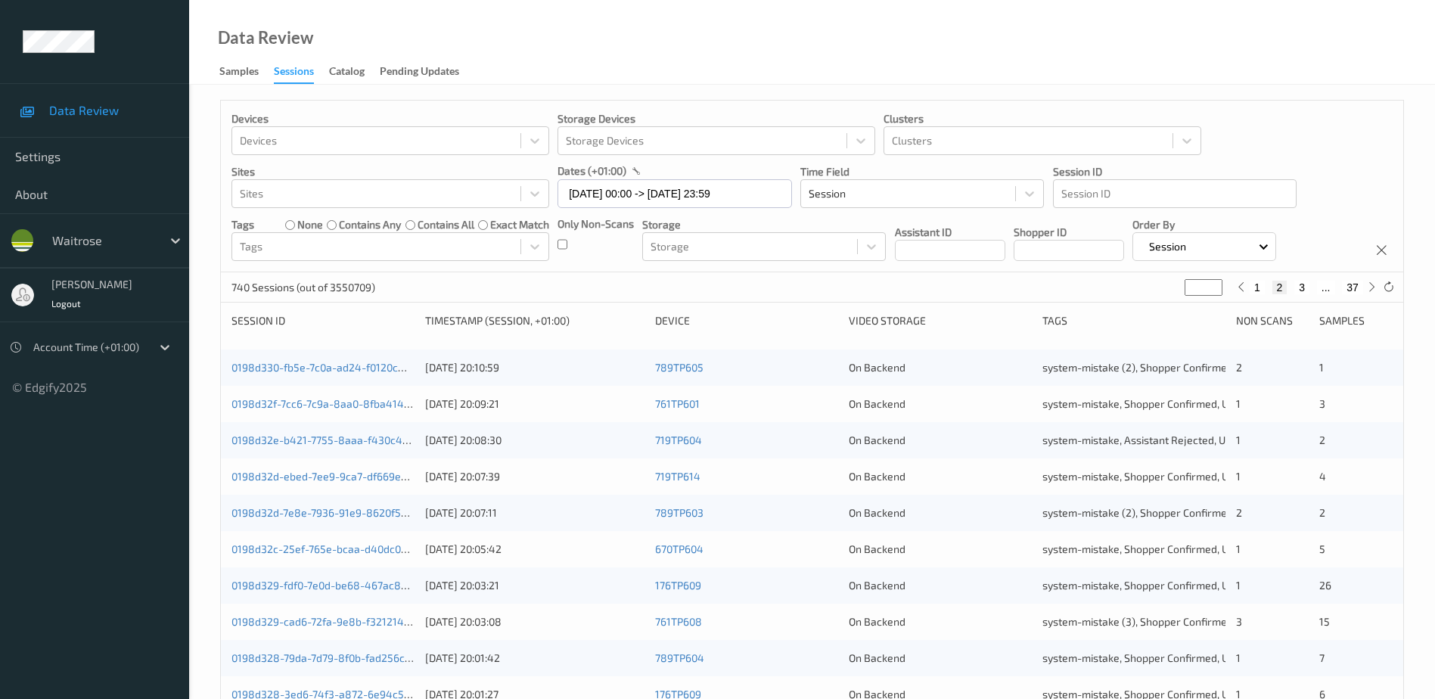
drag, startPoint x: 1196, startPoint y: 284, endPoint x: 1178, endPoint y: 293, distance: 21.0
click at [1178, 293] on div "740 Sessions (out of 3550709) * 1 2 3 ... 37" at bounding box center [812, 287] width 1182 height 30
type input "*"
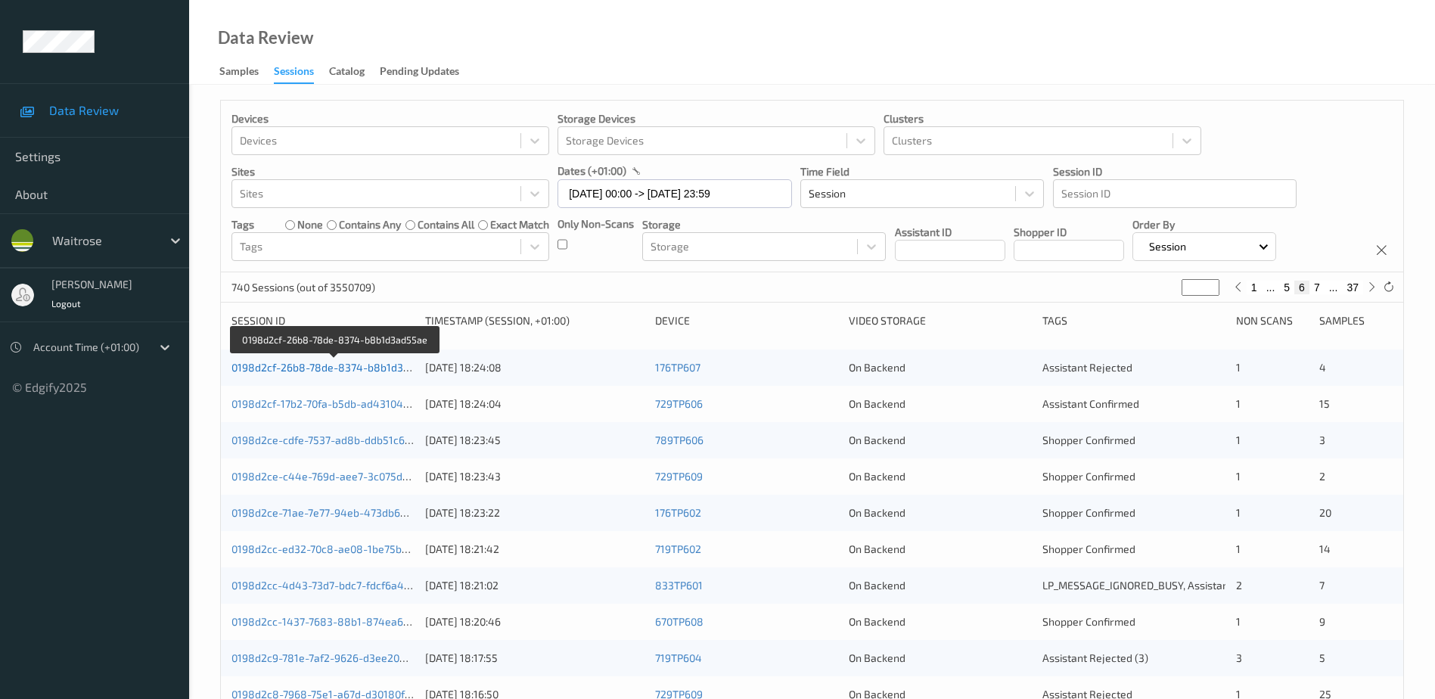
type input "*"
click at [374, 371] on link "0198d2cf-26b8-78de-8374-b8b1d3ad55ae" at bounding box center [335, 367] width 208 height 13
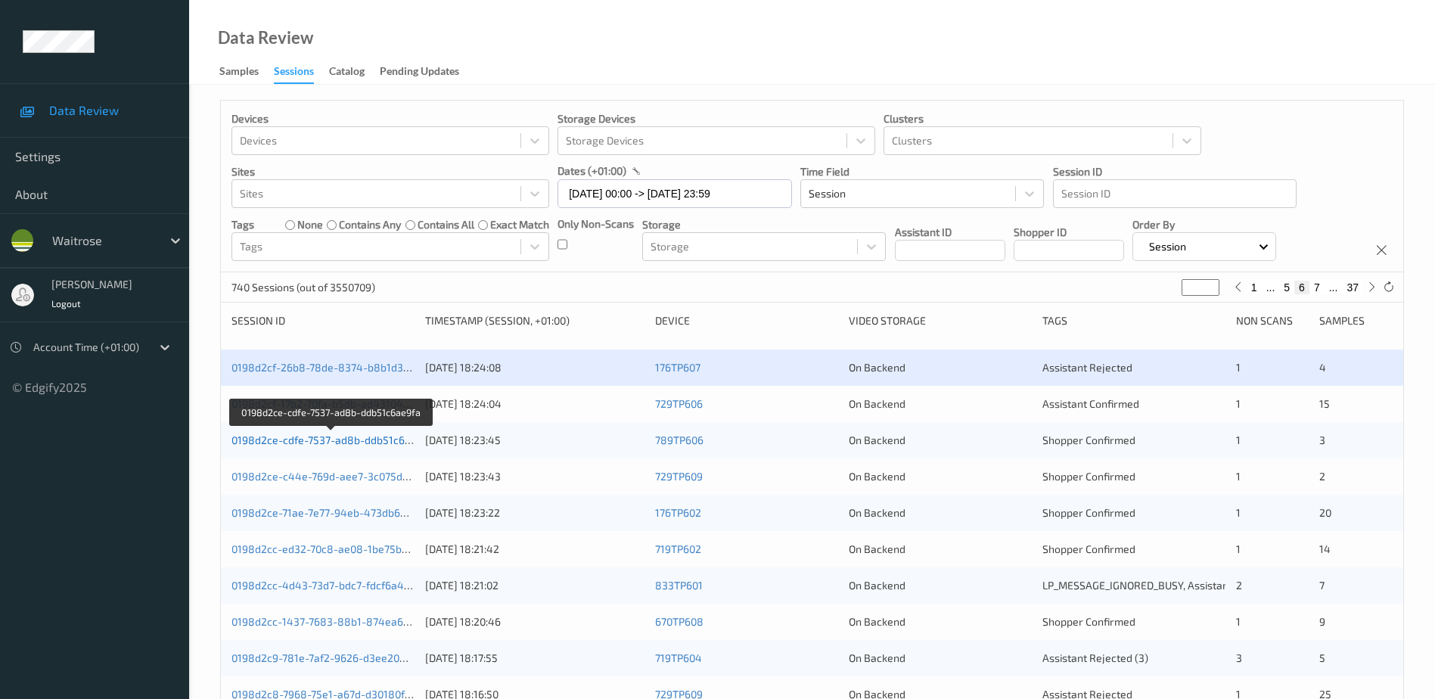
click at [326, 442] on link "0198d2ce-cdfe-7537-ad8b-ddb51c6ae9fa" at bounding box center [331, 439] width 201 height 13
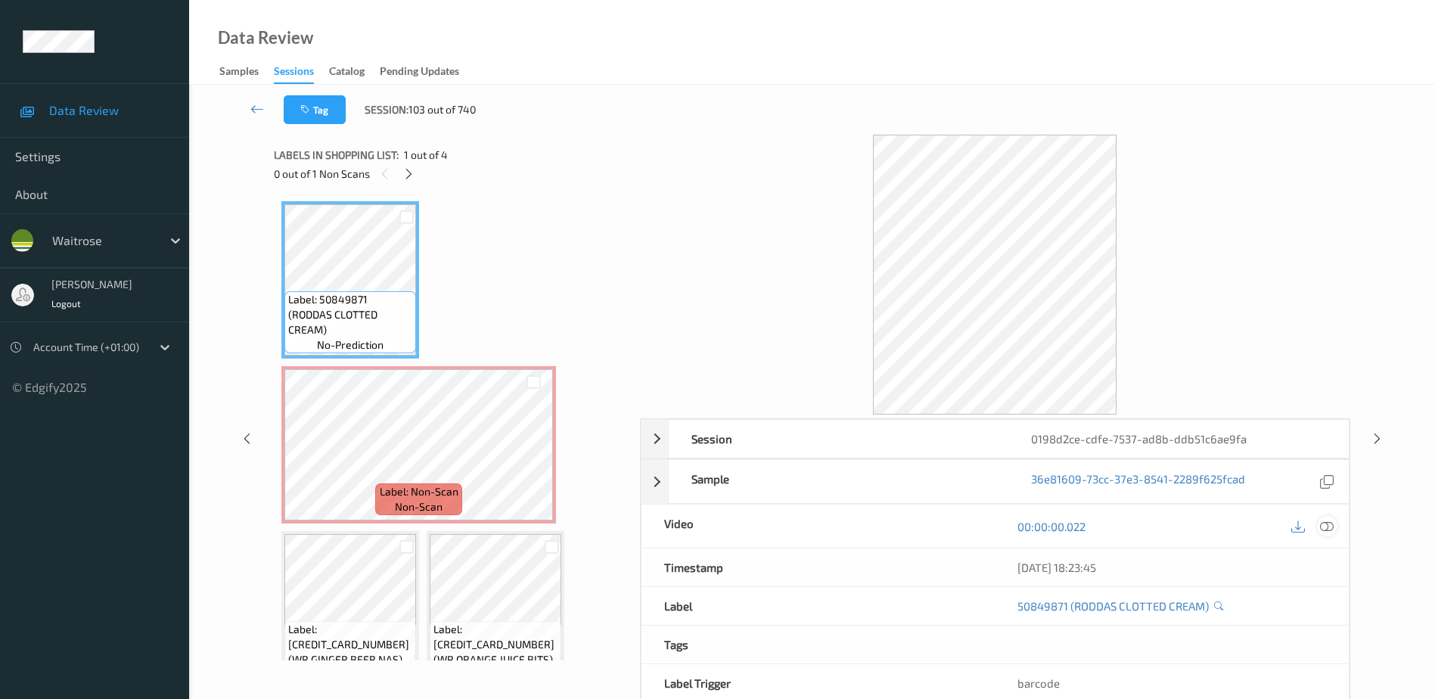
click at [1330, 526] on icon at bounding box center [1327, 527] width 14 height 14
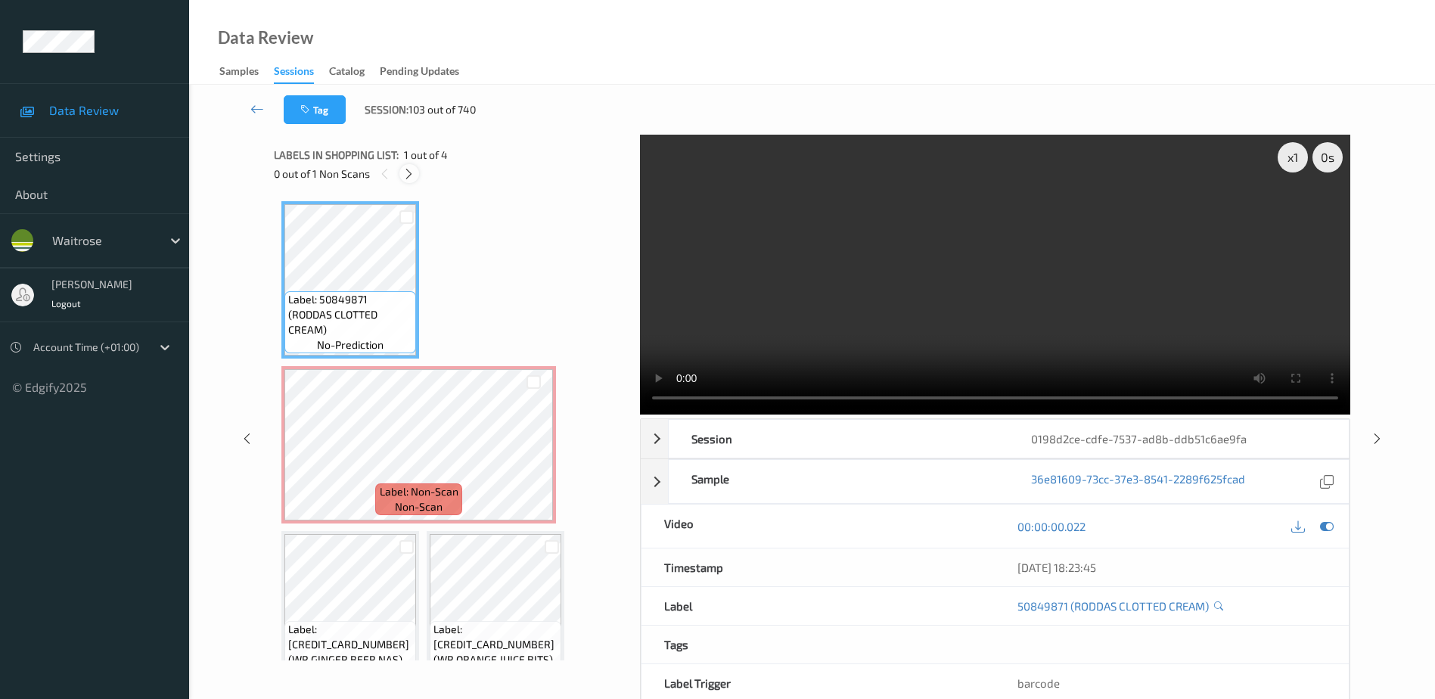
click at [400, 175] on div at bounding box center [408, 173] width 19 height 19
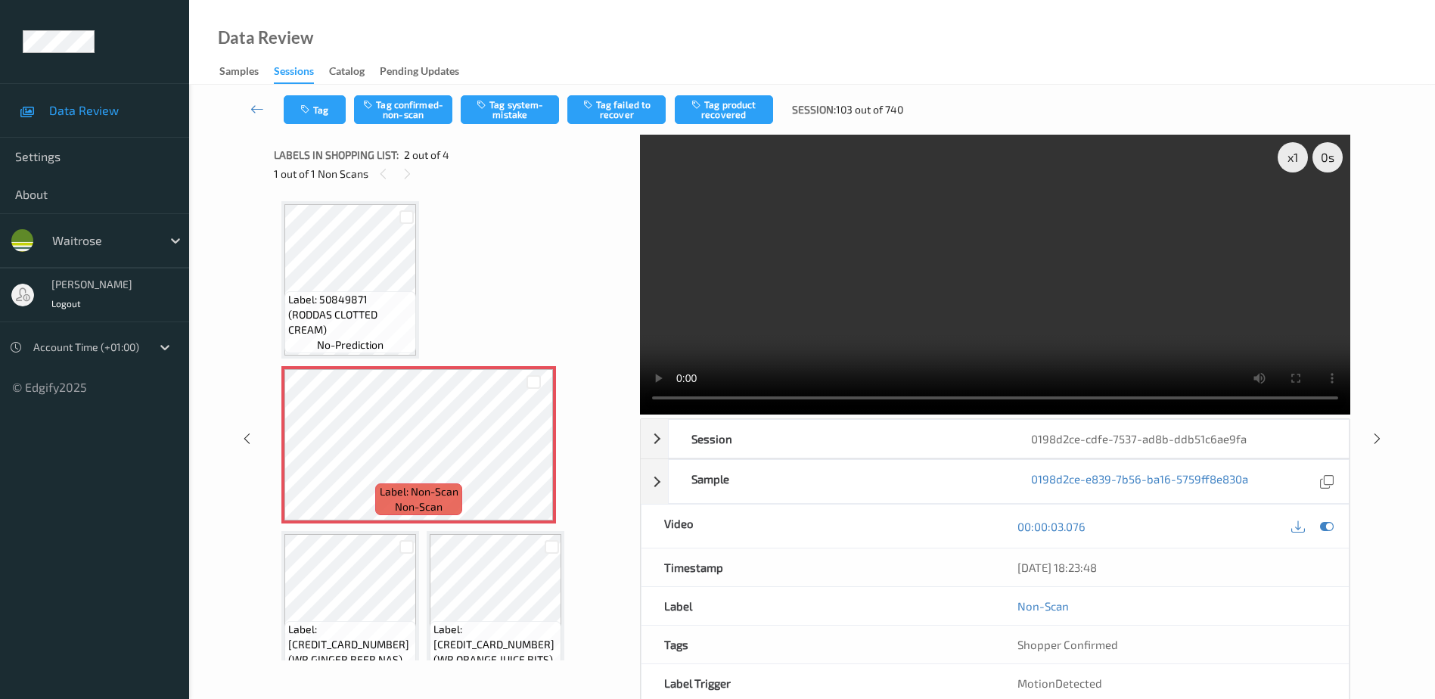
scroll to position [8, 0]
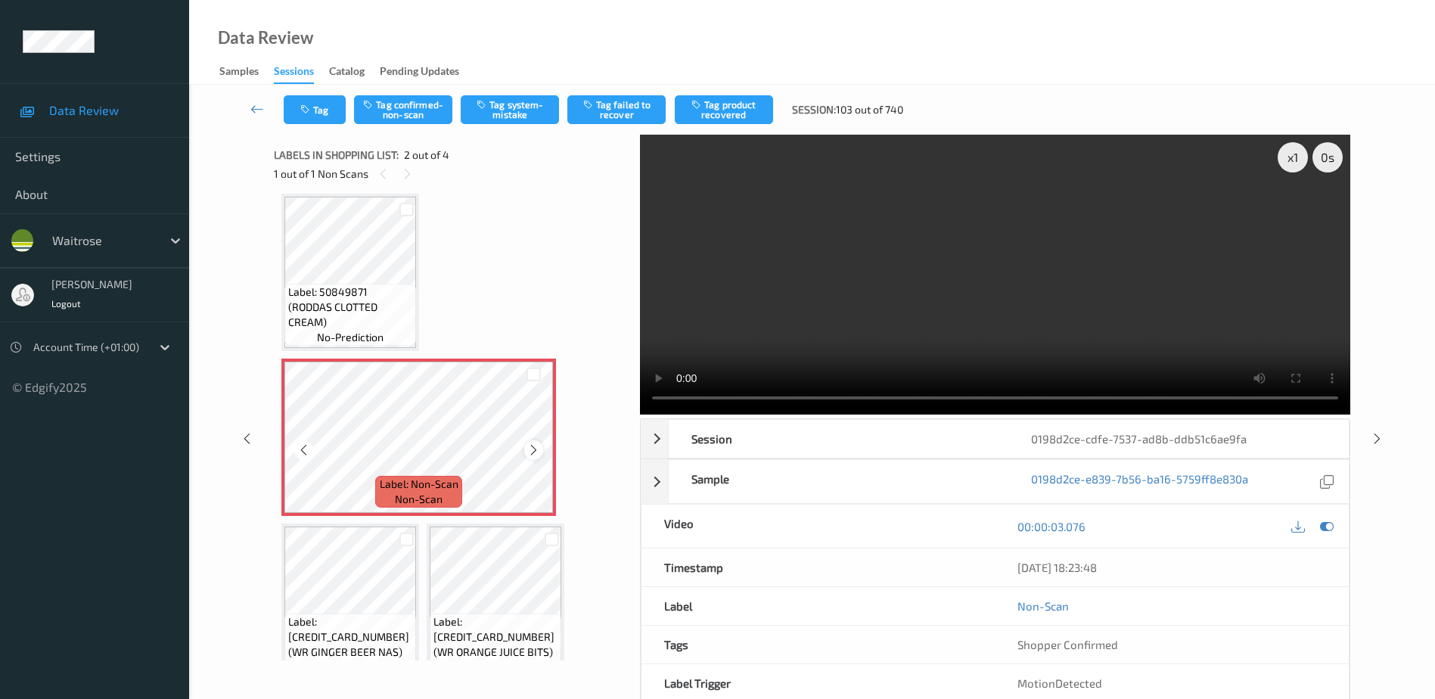
click at [533, 452] on icon at bounding box center [533, 450] width 13 height 14
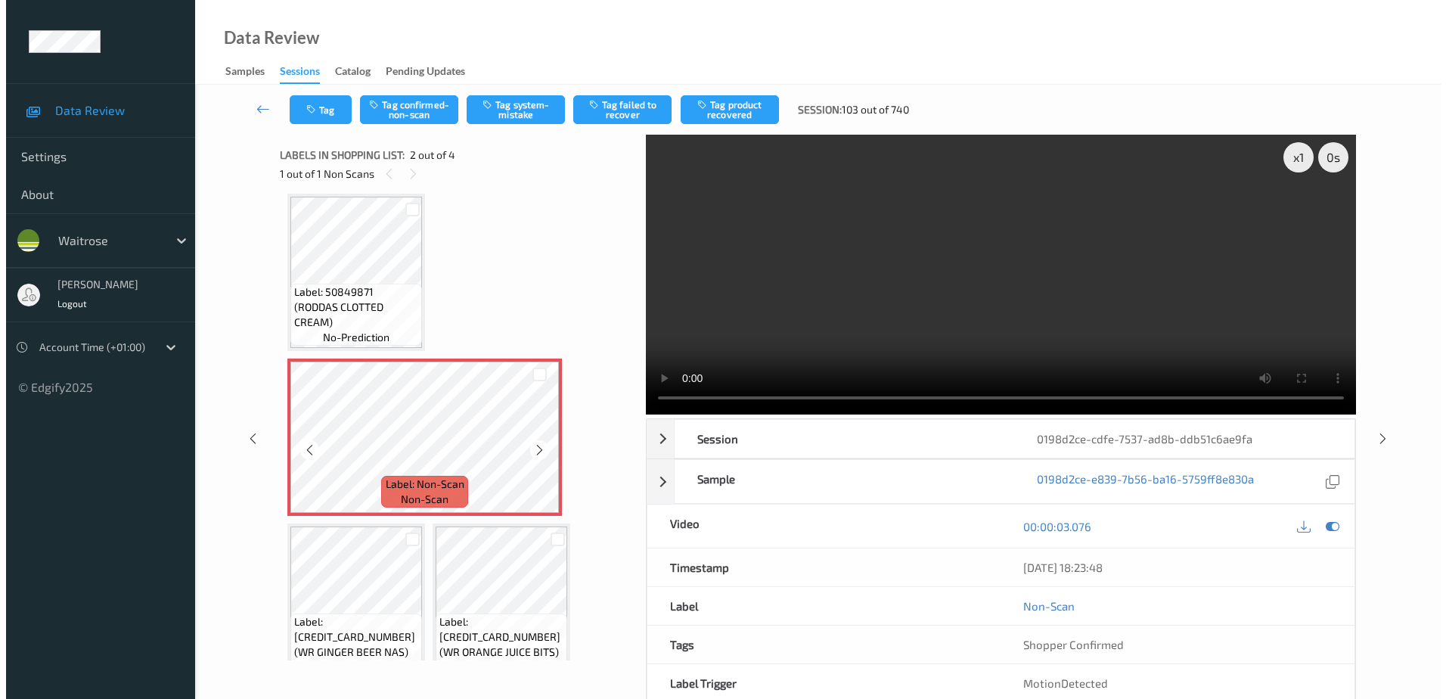
scroll to position [0, 0]
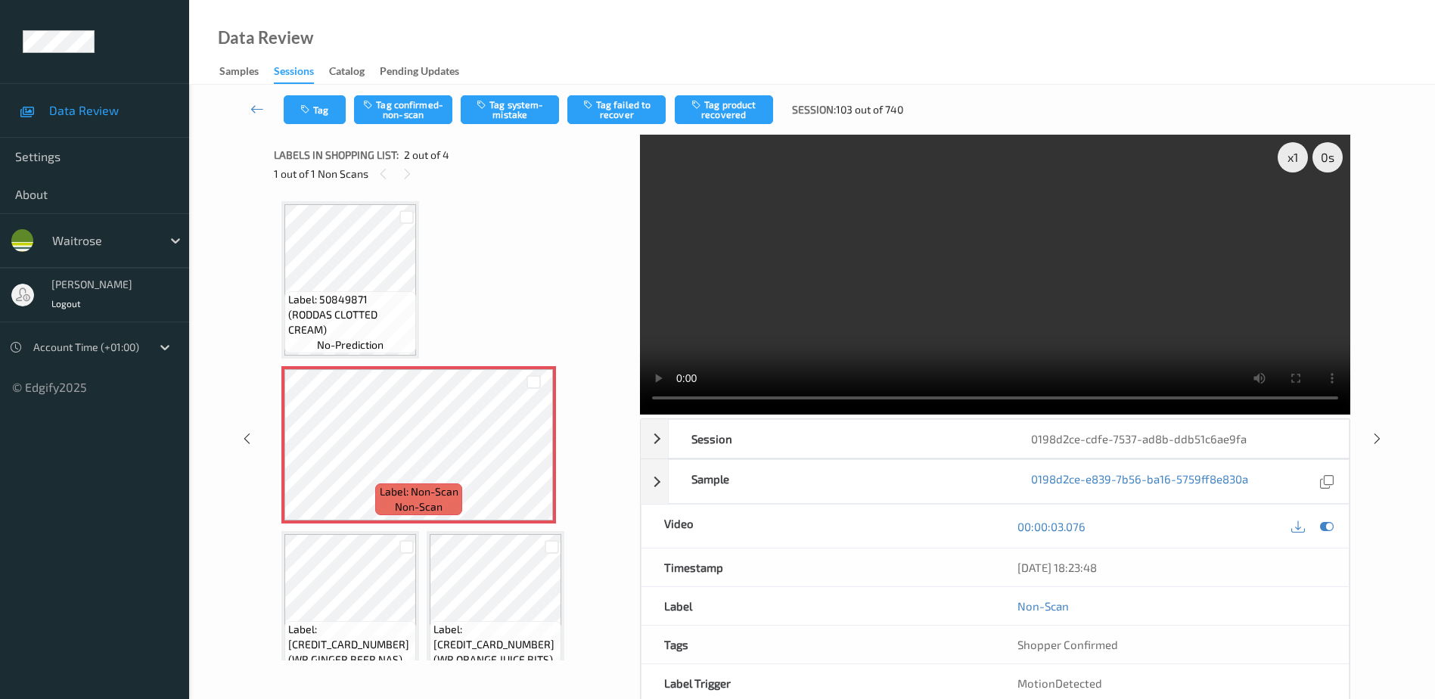
click at [914, 312] on video at bounding box center [995, 275] width 710 height 280
click at [498, 116] on button "Tag system-mistake" at bounding box center [510, 109] width 98 height 29
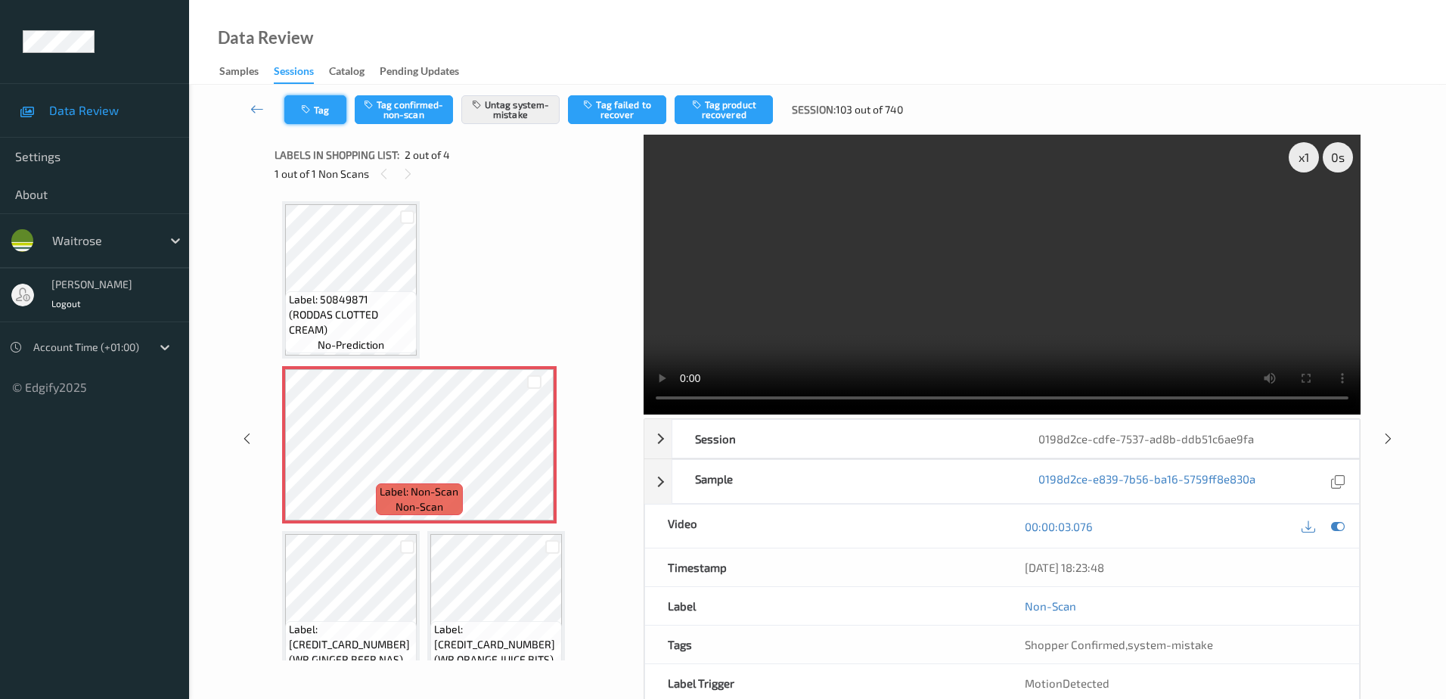
click at [312, 110] on icon "button" at bounding box center [307, 109] width 13 height 11
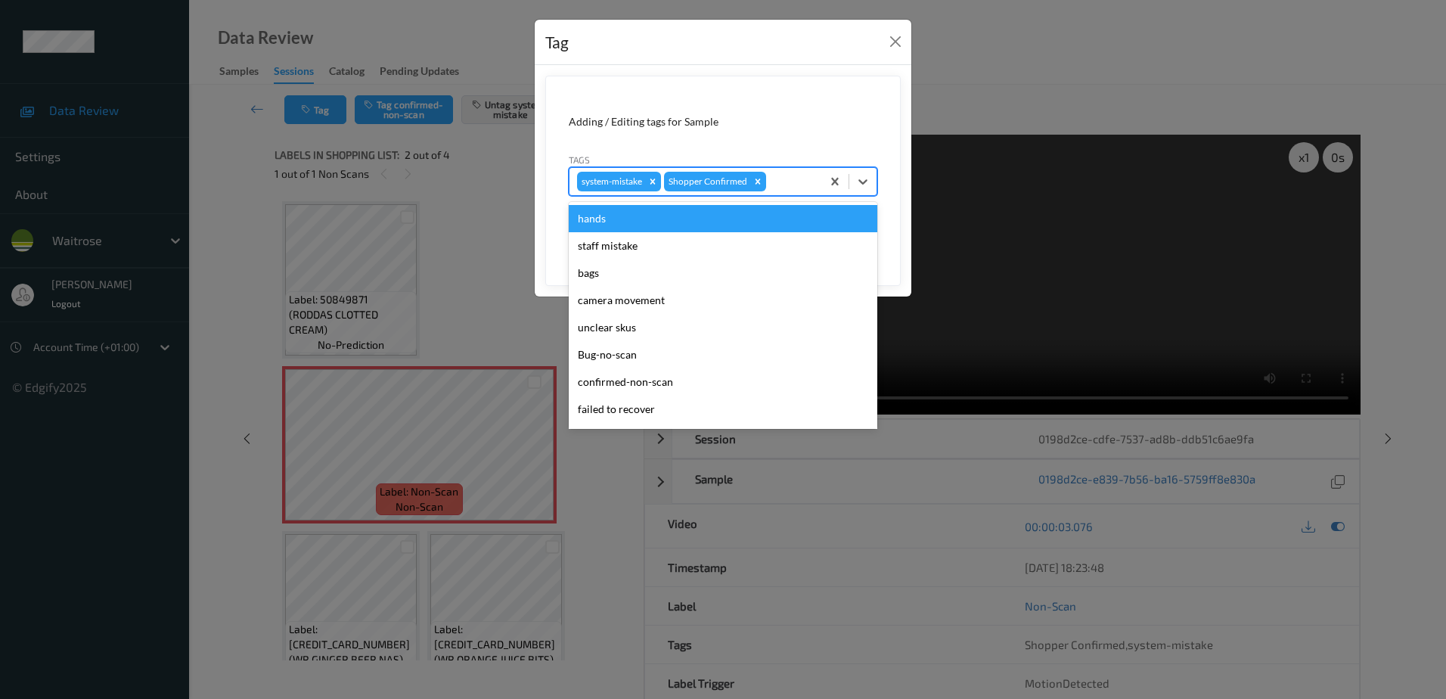
click at [784, 178] on div at bounding box center [791, 181] width 45 height 18
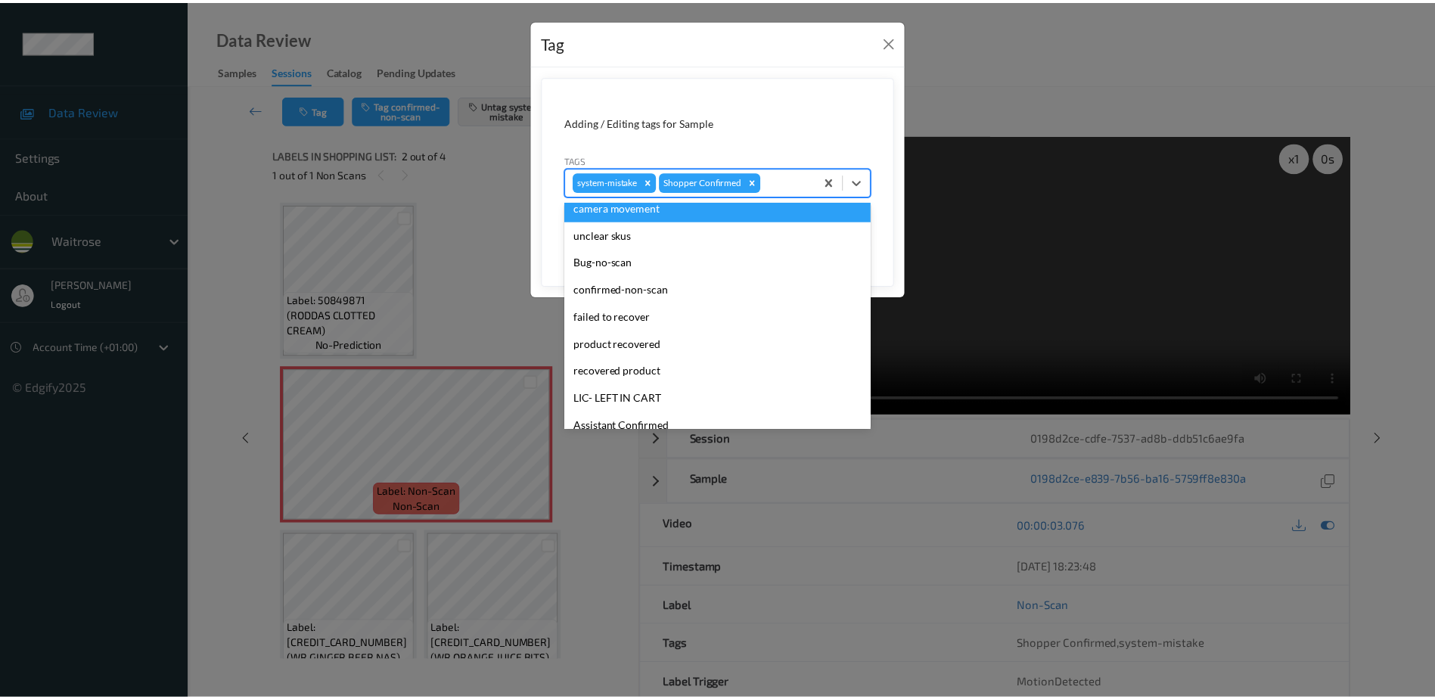
scroll to position [296, 0]
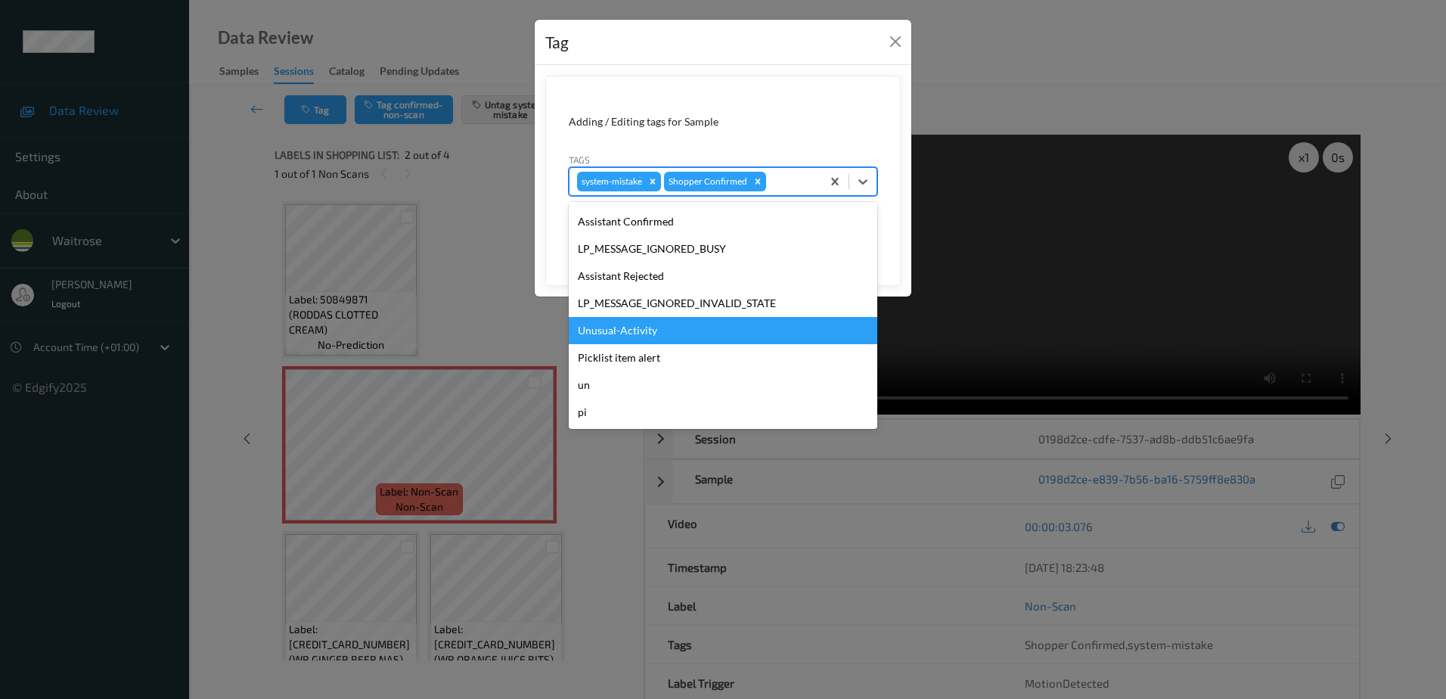
click at [618, 332] on div "Unusual-Activity" at bounding box center [723, 330] width 309 height 27
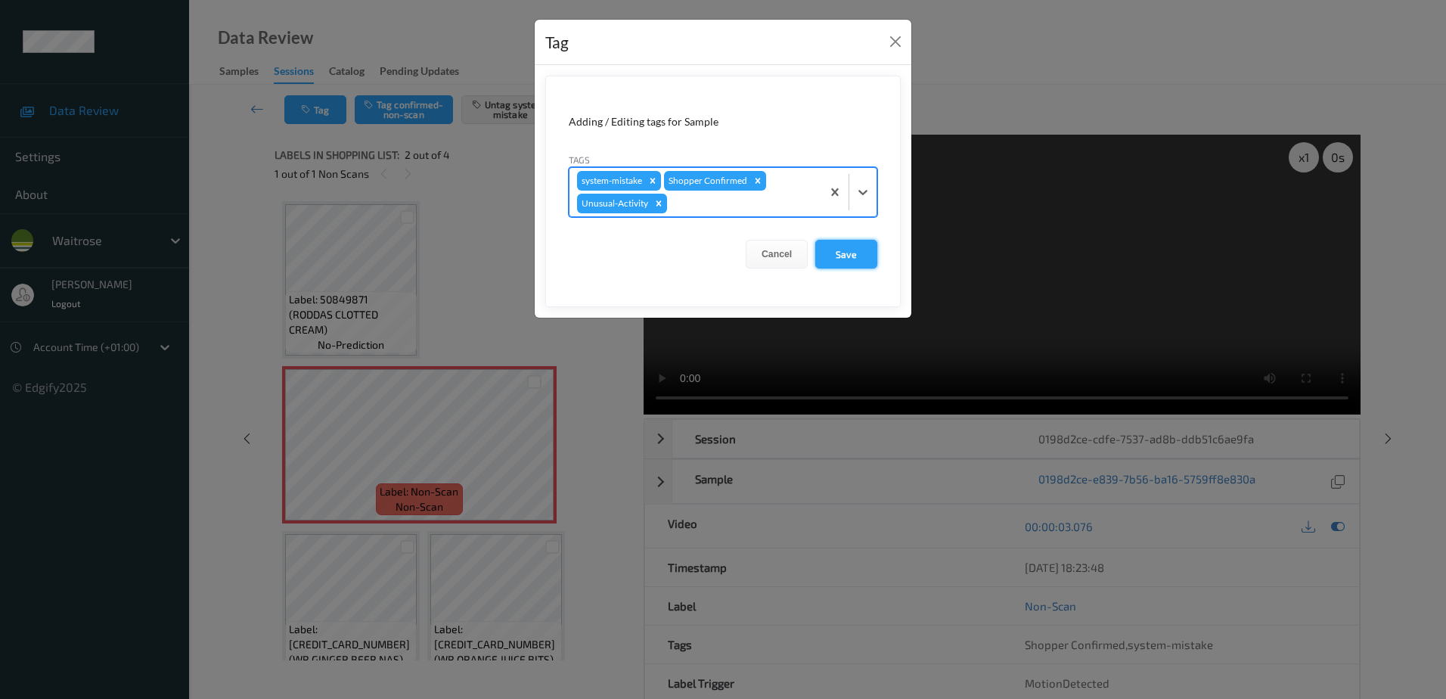
click at [852, 247] on button "Save" at bounding box center [846, 254] width 62 height 29
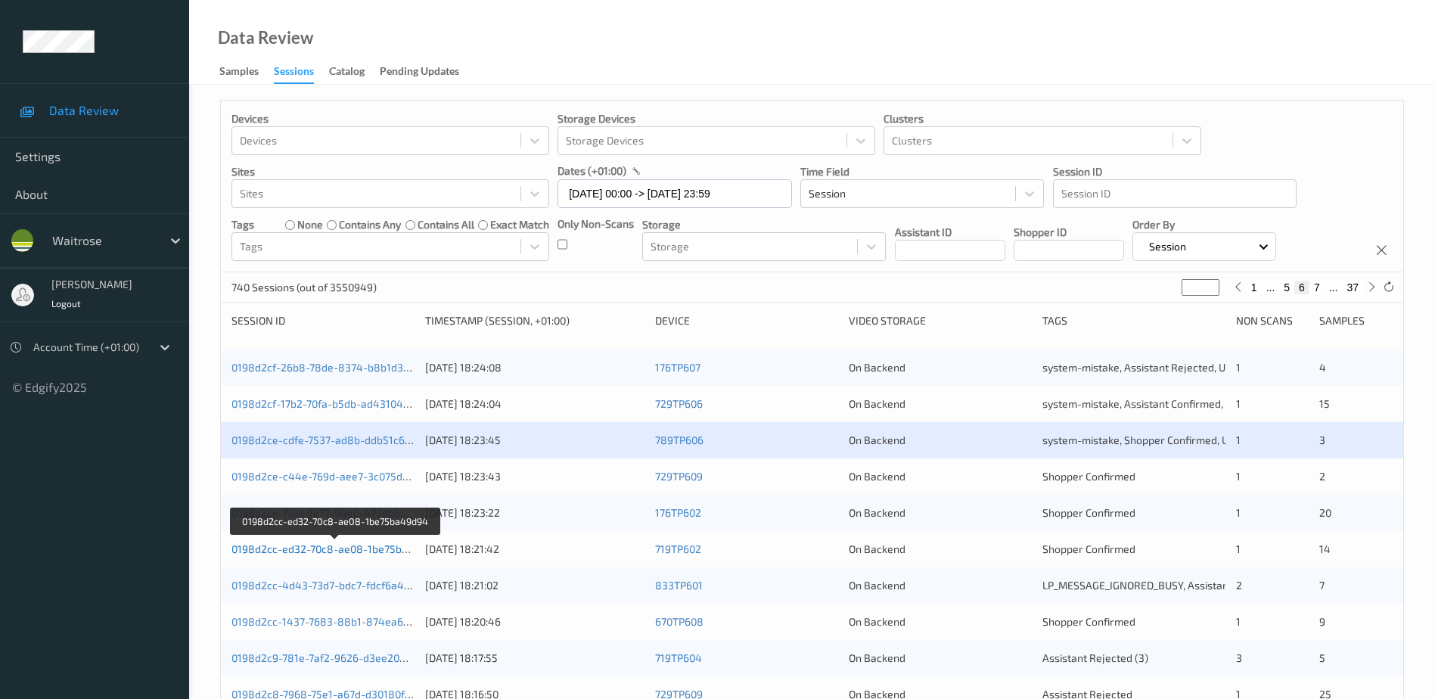
click at [329, 551] on link "0198d2cc-ed32-70c8-ae08-1be75ba49d94" at bounding box center [335, 548] width 208 height 13
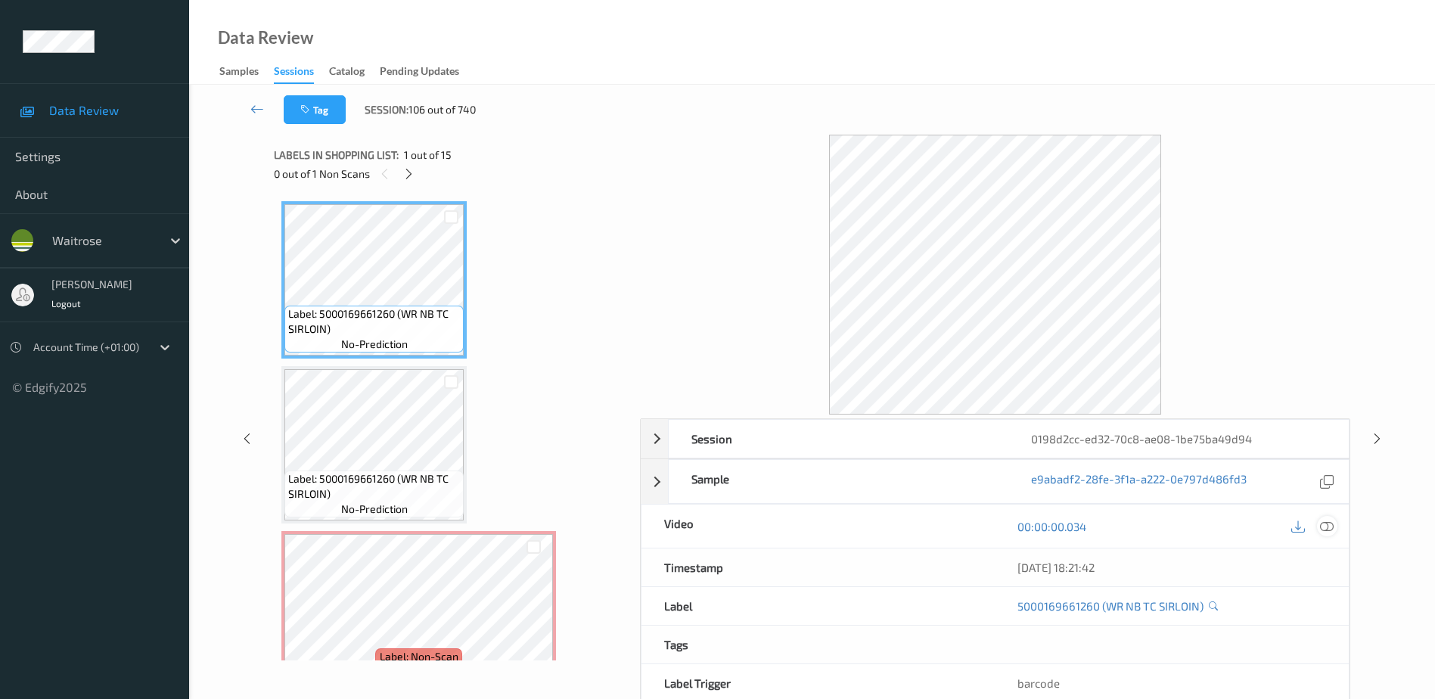
click at [1328, 522] on icon at bounding box center [1327, 527] width 14 height 14
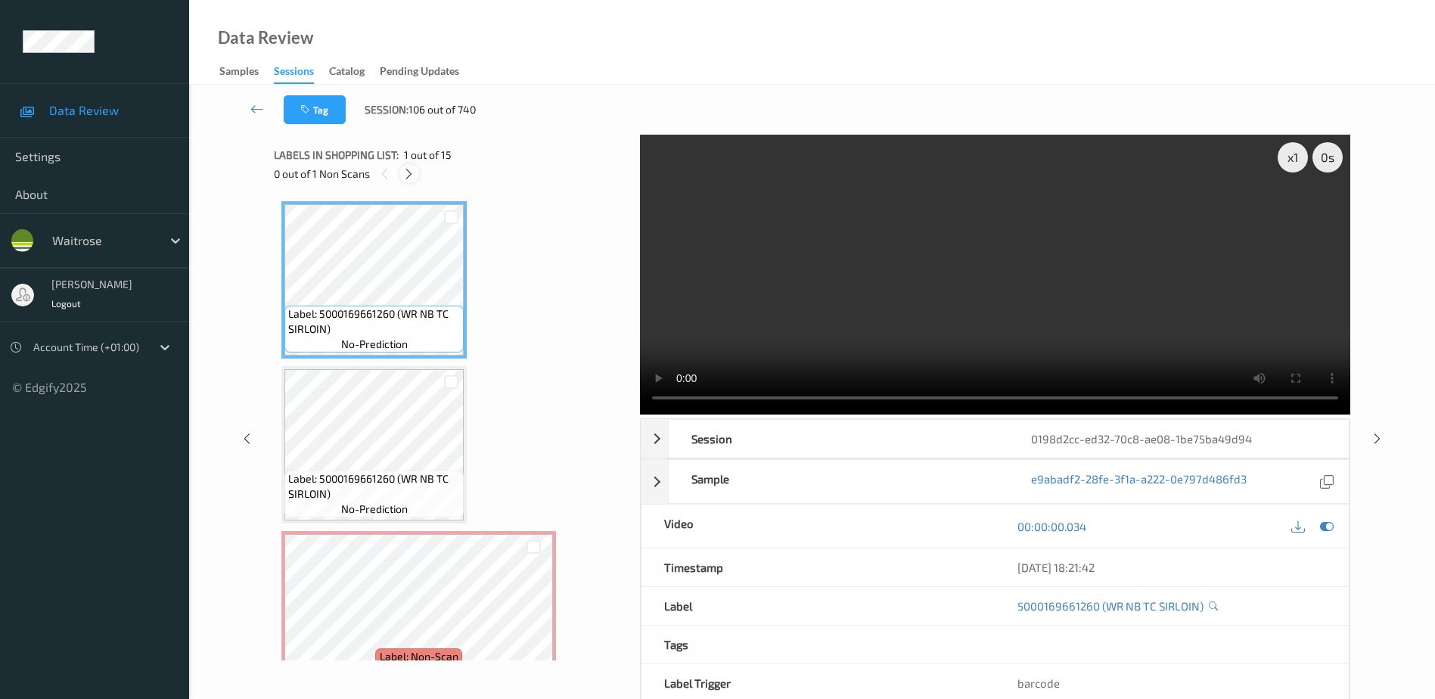
click at [415, 175] on icon at bounding box center [408, 174] width 13 height 14
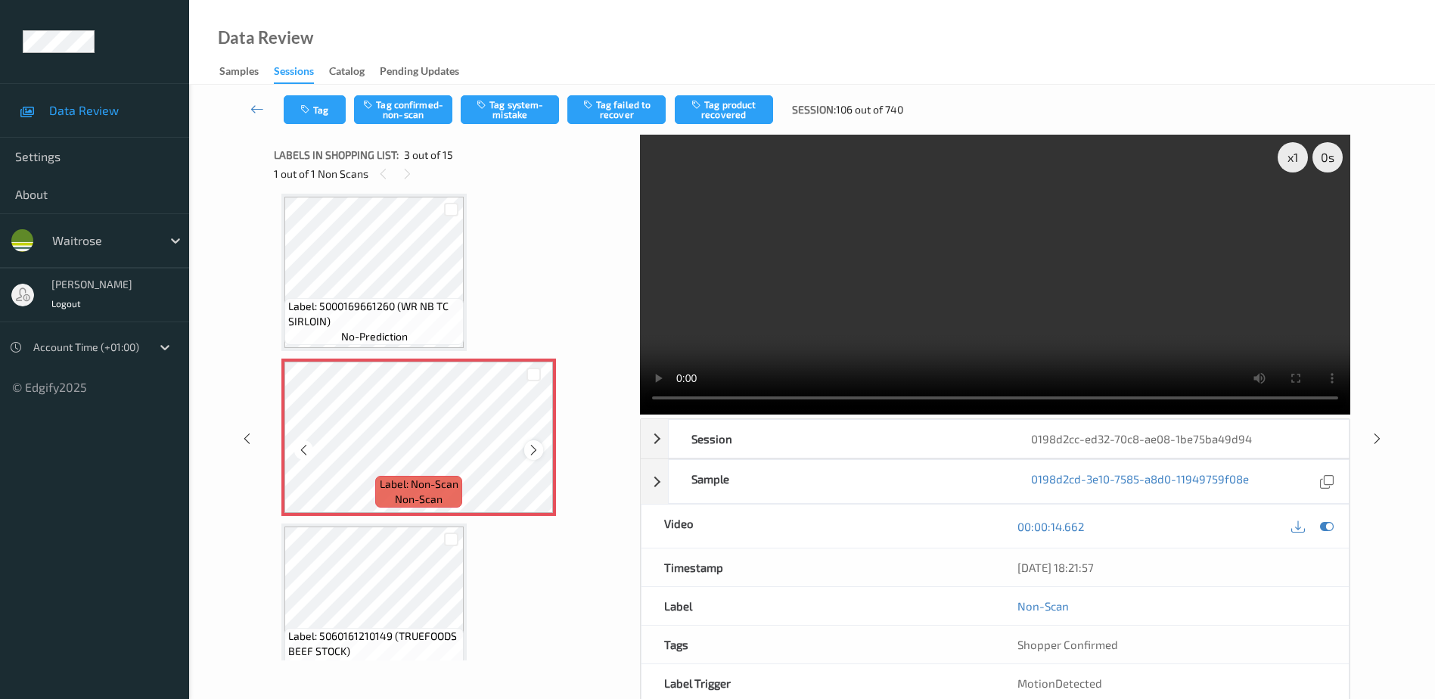
click at [535, 456] on icon at bounding box center [533, 450] width 13 height 14
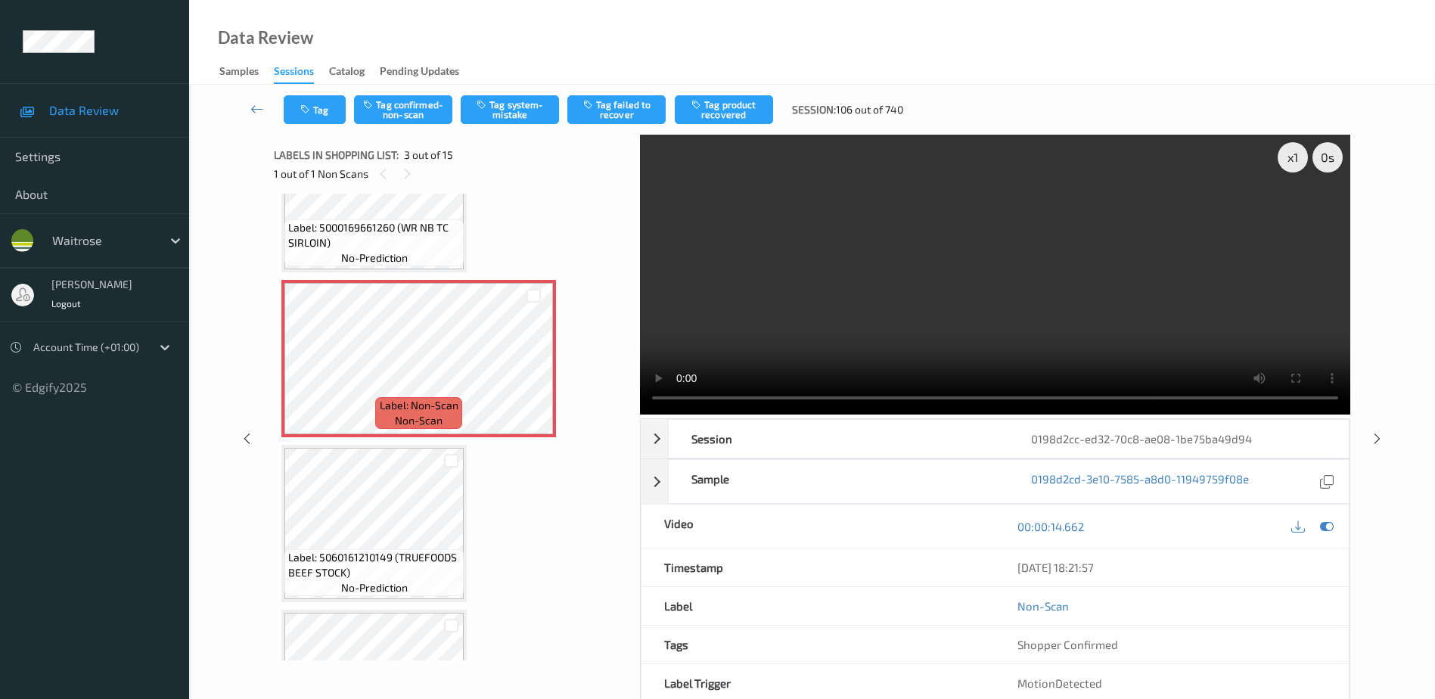
scroll to position [227, 0]
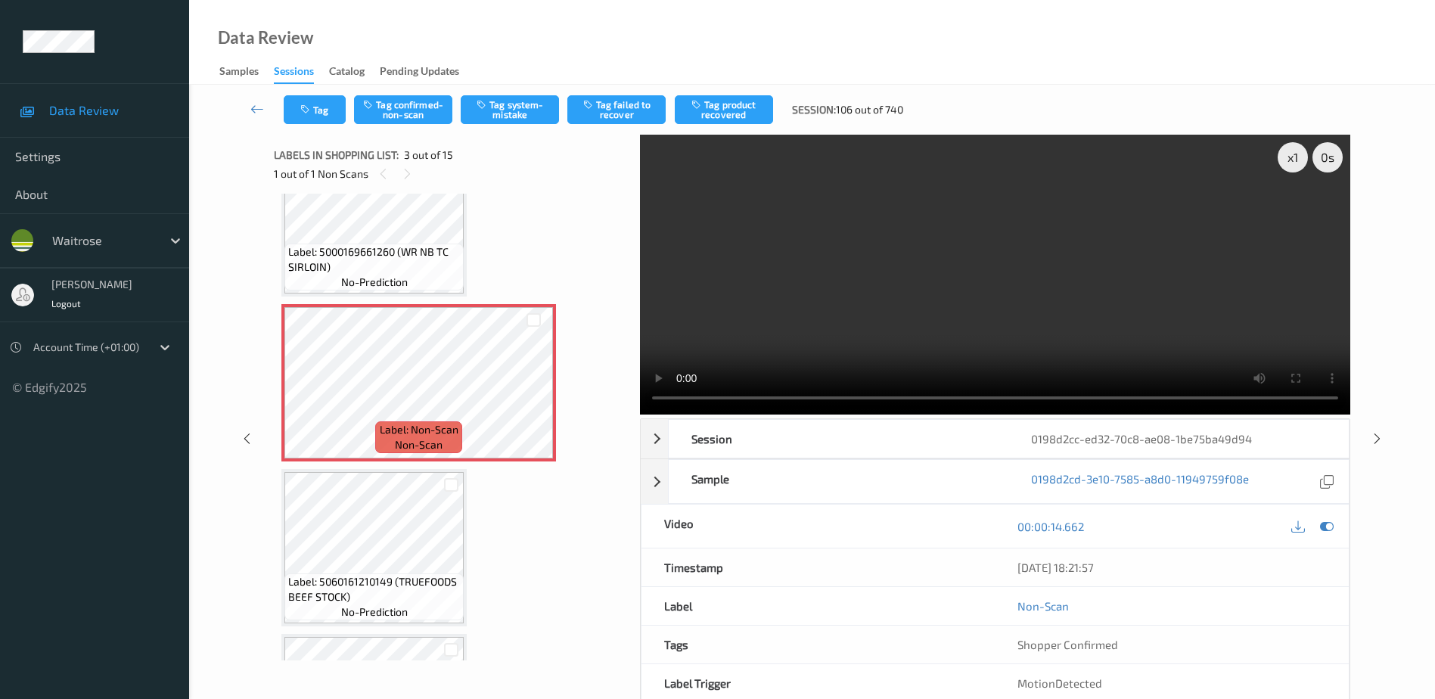
drag, startPoint x: 967, startPoint y: 291, endPoint x: 1053, endPoint y: 300, distance: 86.6
click at [967, 291] on video at bounding box center [995, 275] width 710 height 280
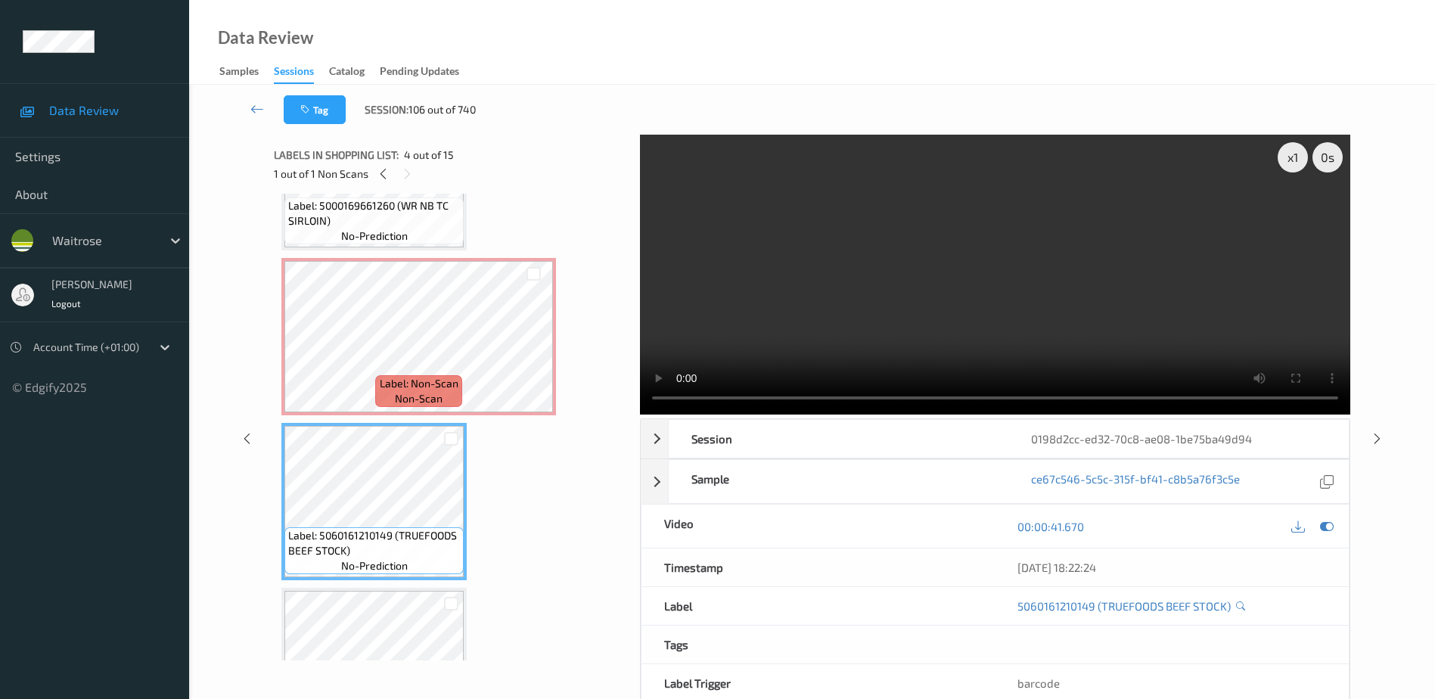
scroll to position [76, 0]
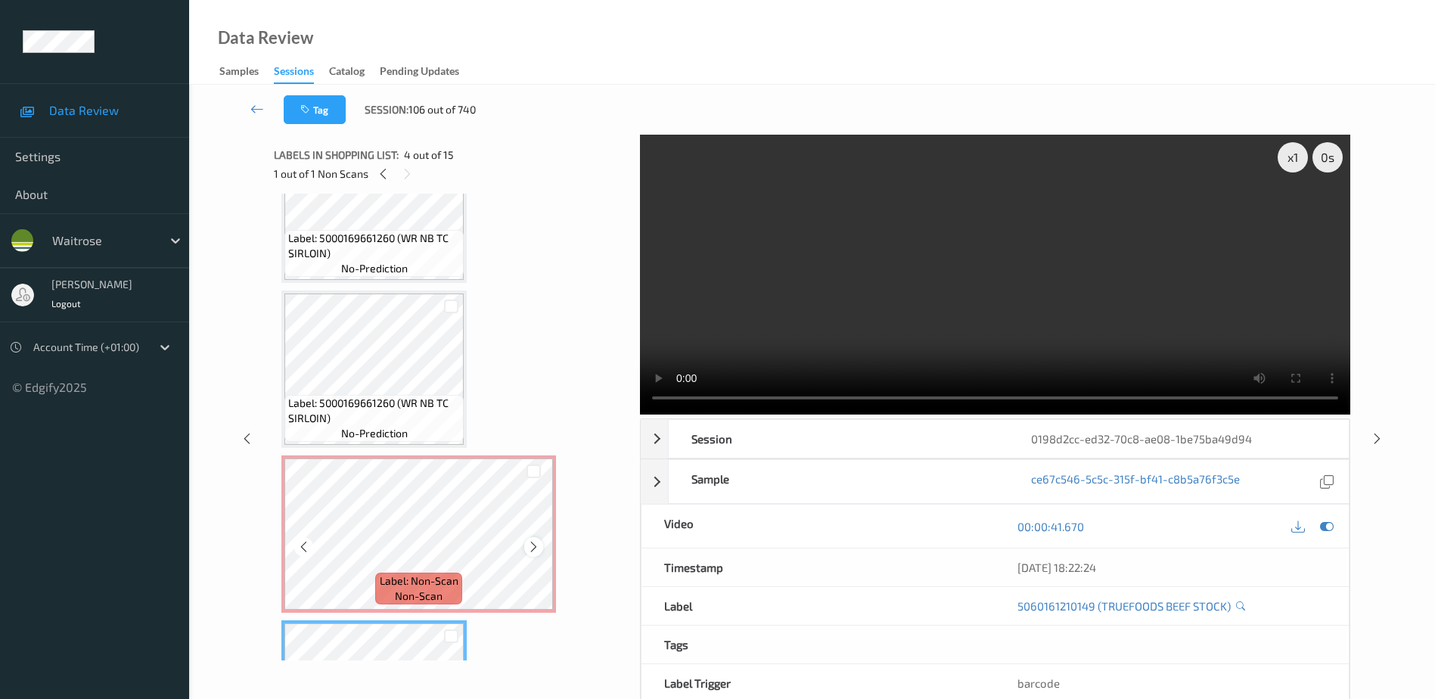
click at [541, 546] on div at bounding box center [533, 546] width 19 height 19
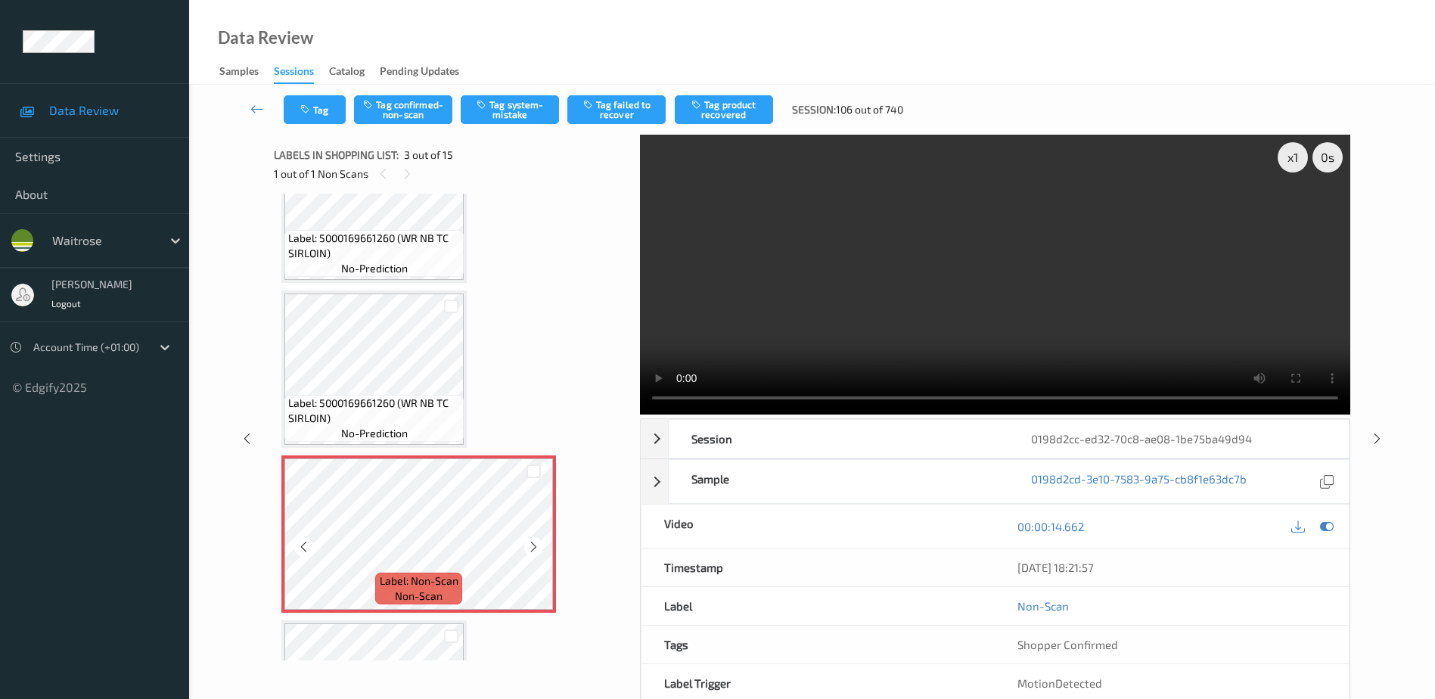
click at [541, 546] on div at bounding box center [533, 546] width 19 height 19
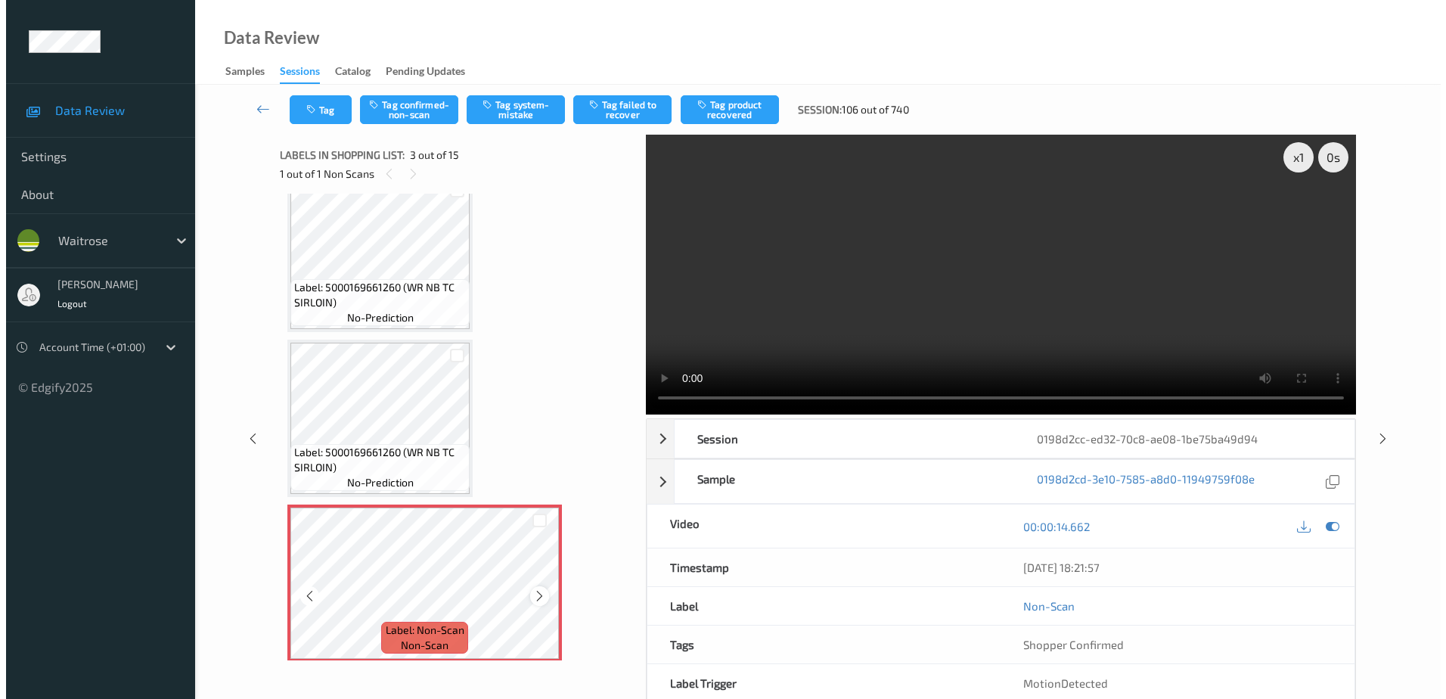
scroll to position [0, 0]
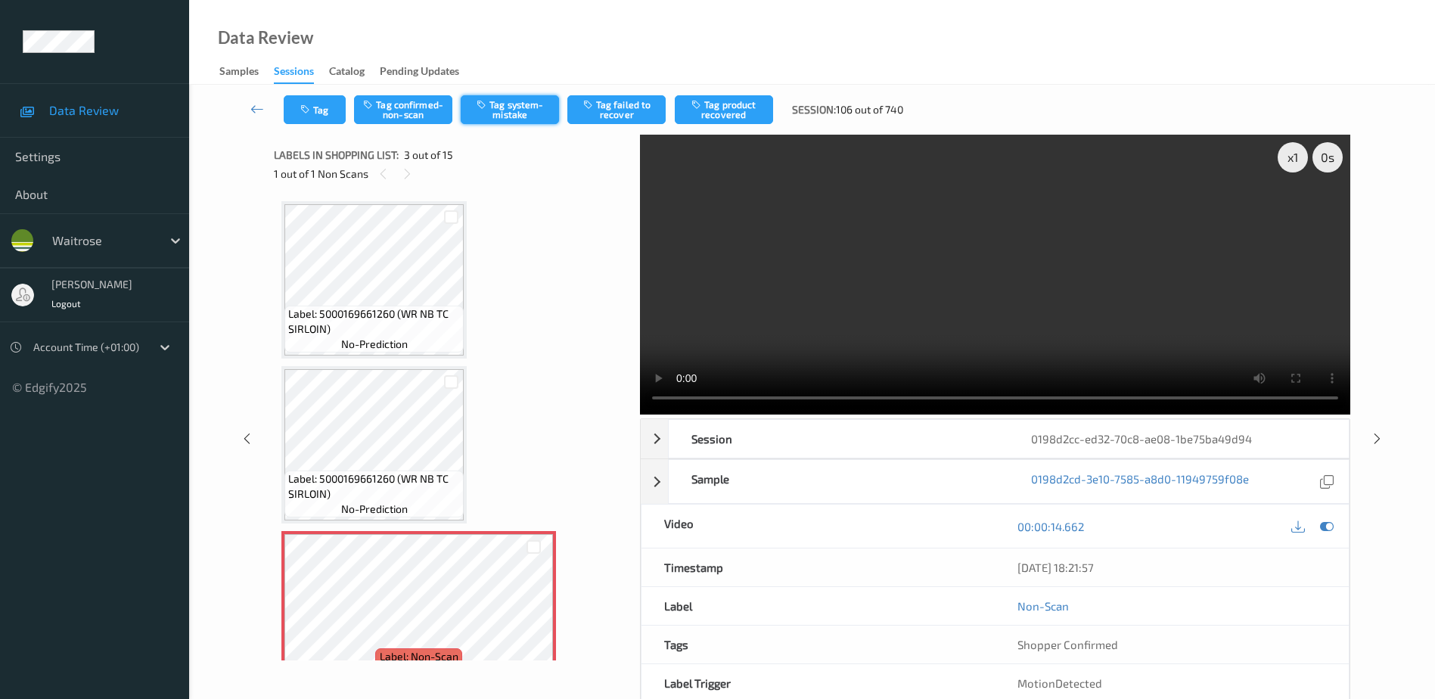
click at [514, 110] on button "Tag system-mistake" at bounding box center [510, 109] width 98 height 29
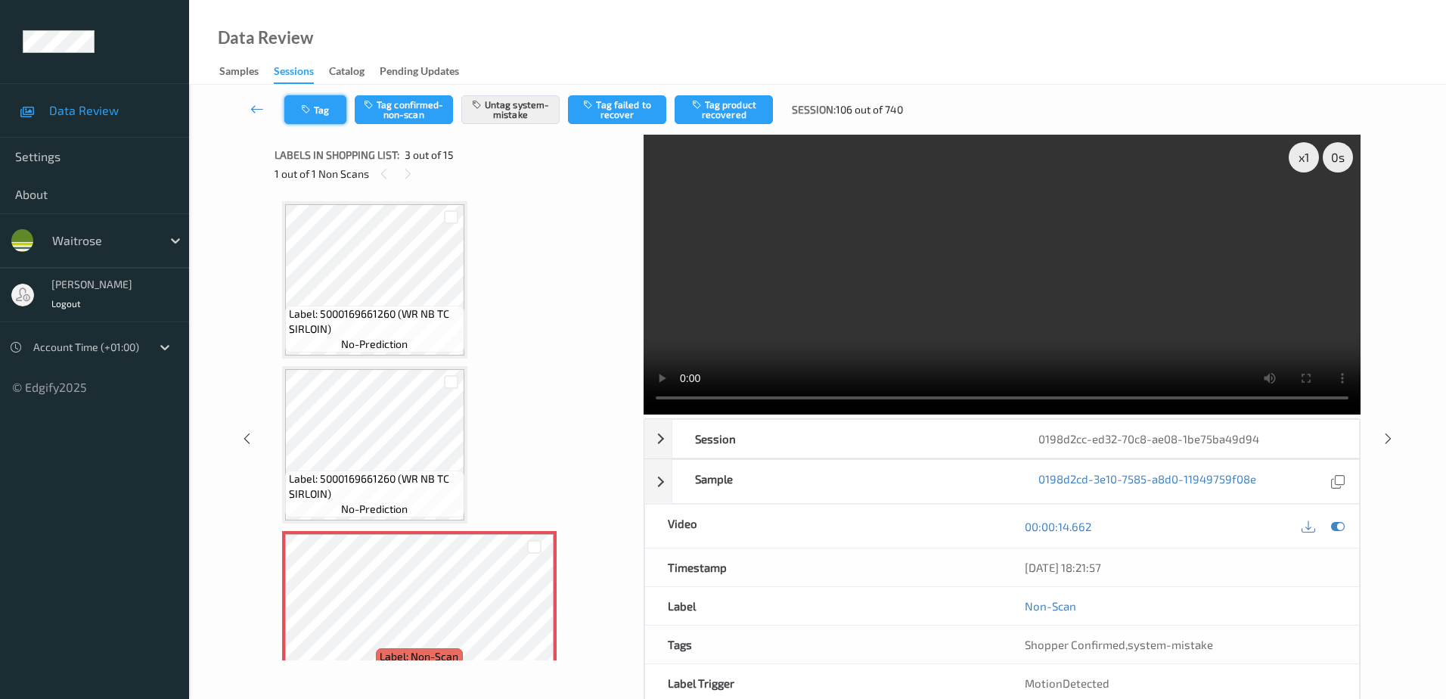
click at [307, 102] on button "Tag" at bounding box center [315, 109] width 62 height 29
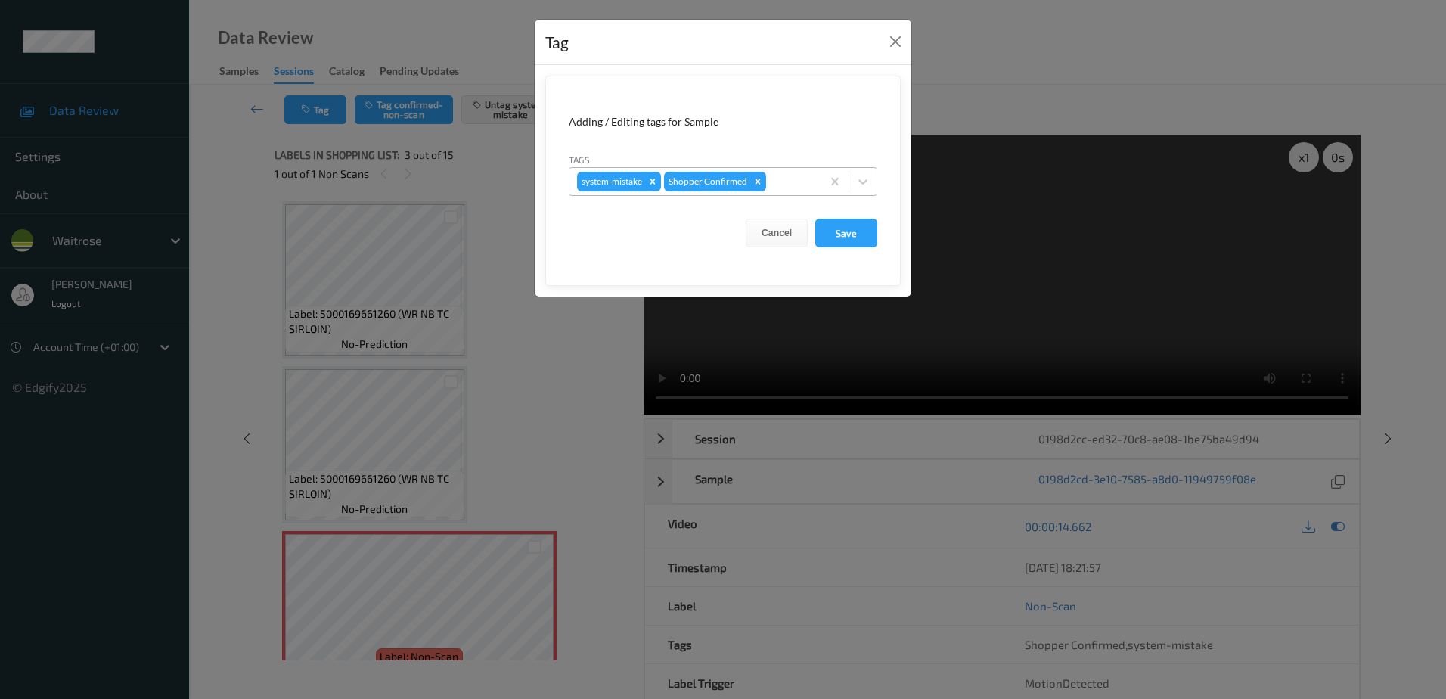
click at [804, 186] on div at bounding box center [791, 181] width 45 height 18
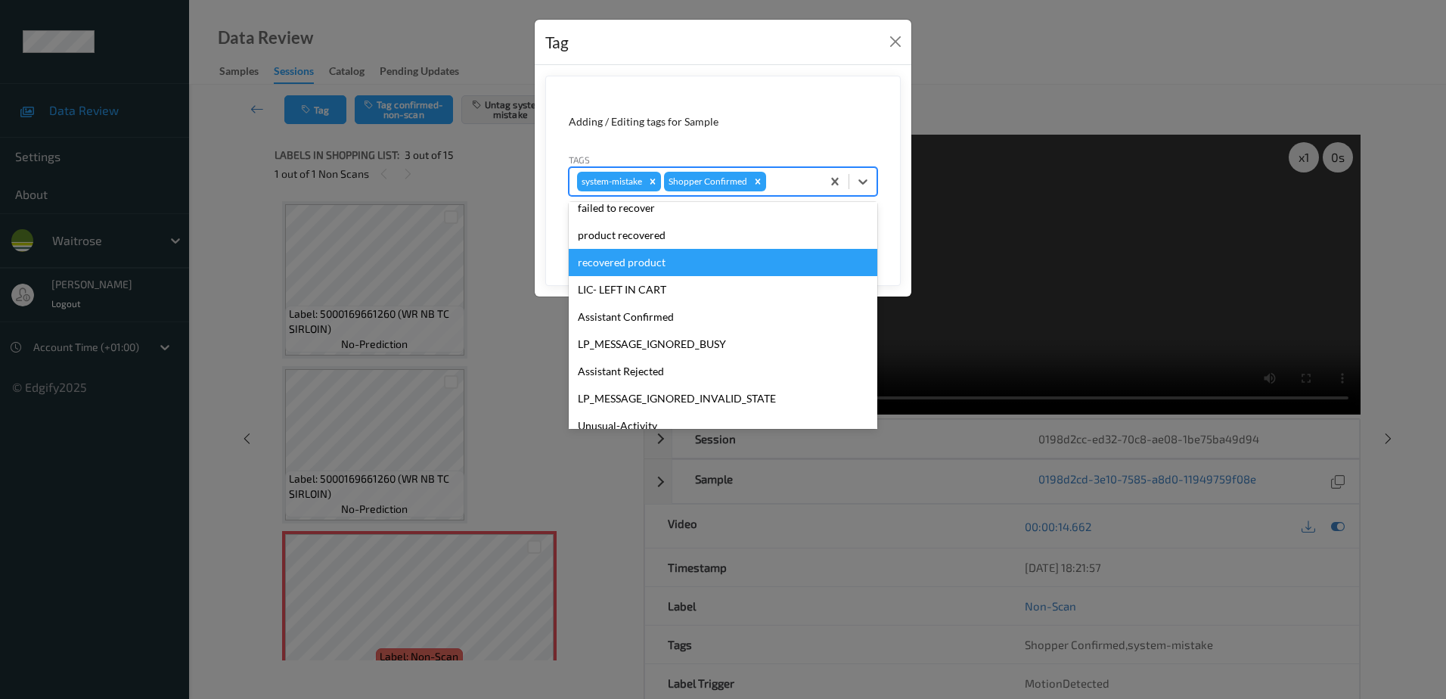
scroll to position [296, 0]
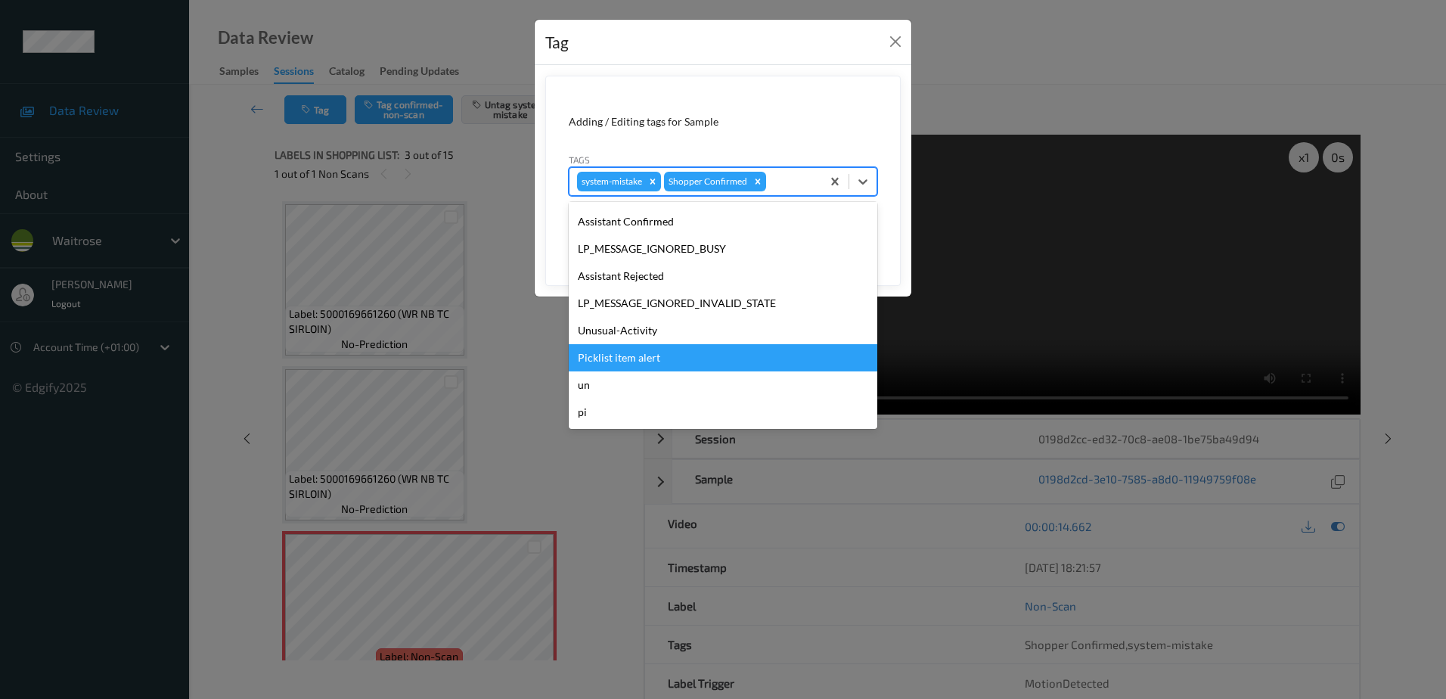
click at [616, 345] on div "Picklist item alert" at bounding box center [723, 357] width 309 height 27
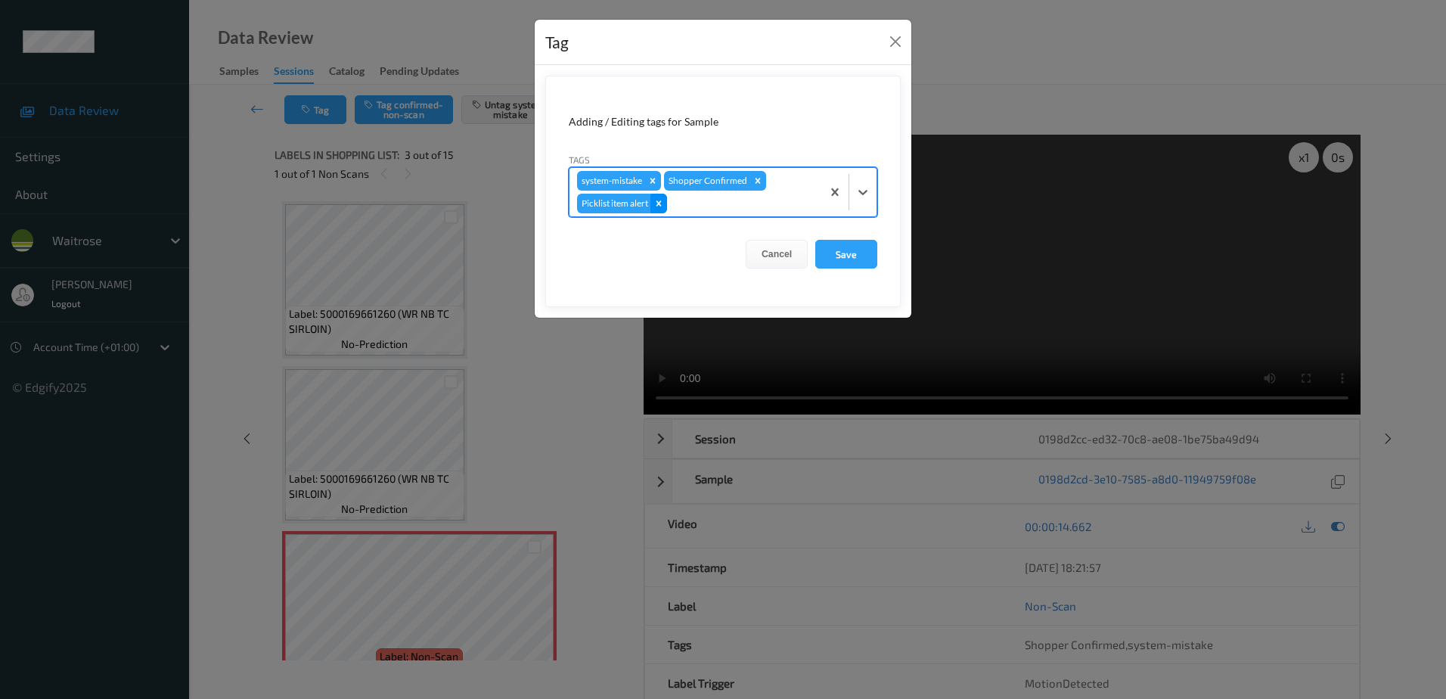
click at [662, 197] on div "Remove Picklist item alert" at bounding box center [658, 204] width 17 height 20
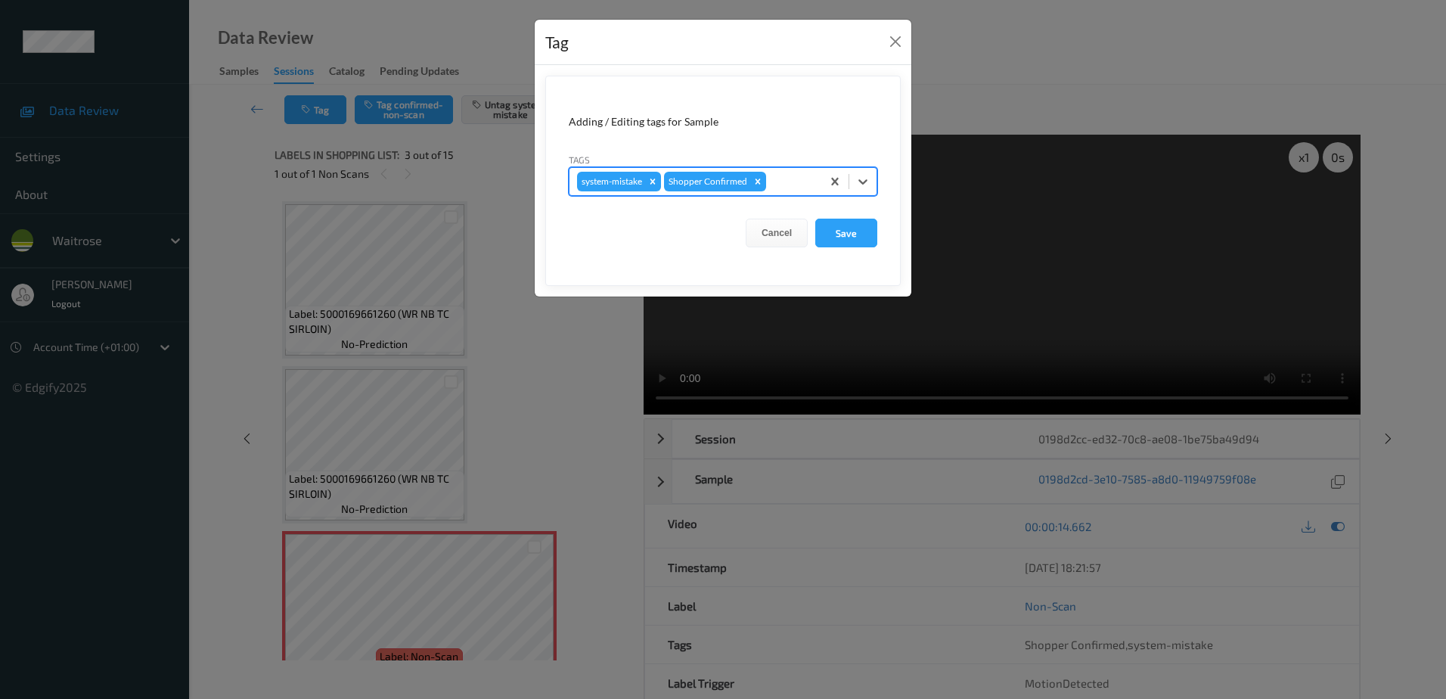
click at [788, 176] on div at bounding box center [791, 181] width 45 height 18
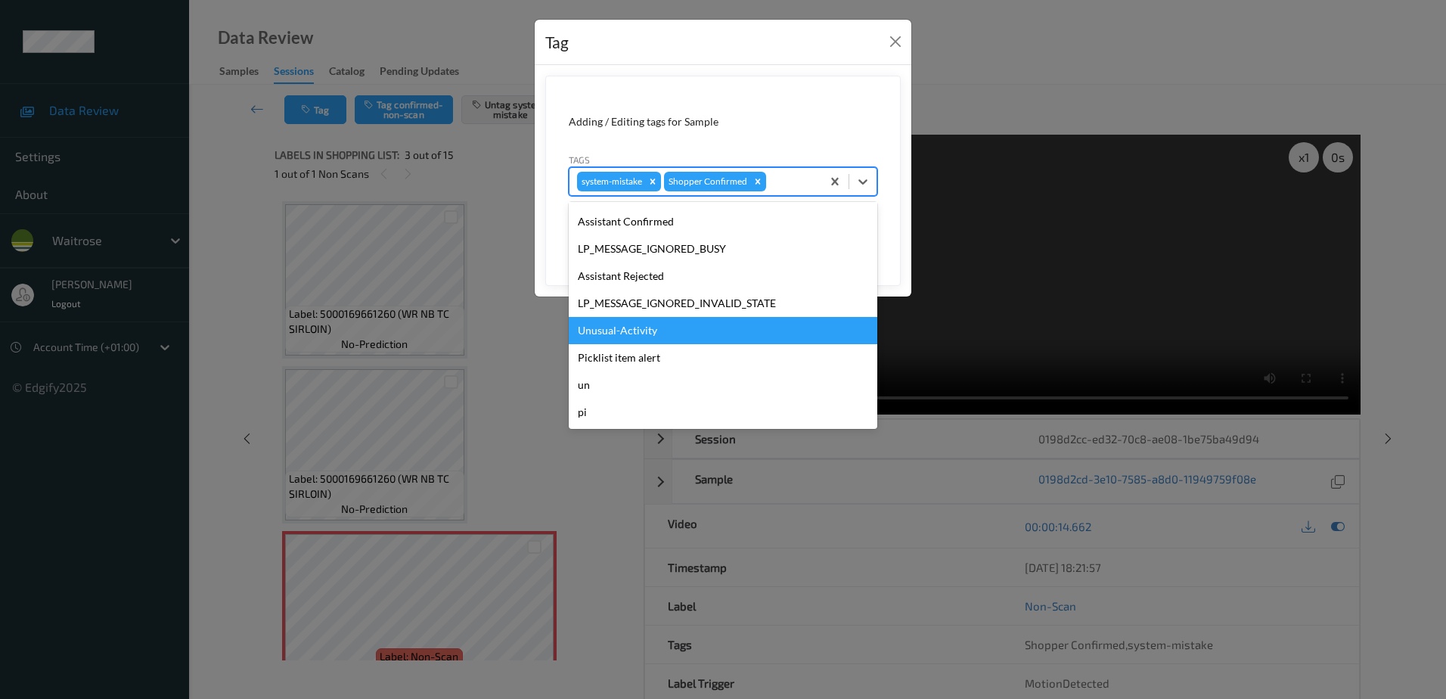
click at [627, 328] on div "Unusual-Activity" at bounding box center [723, 330] width 309 height 27
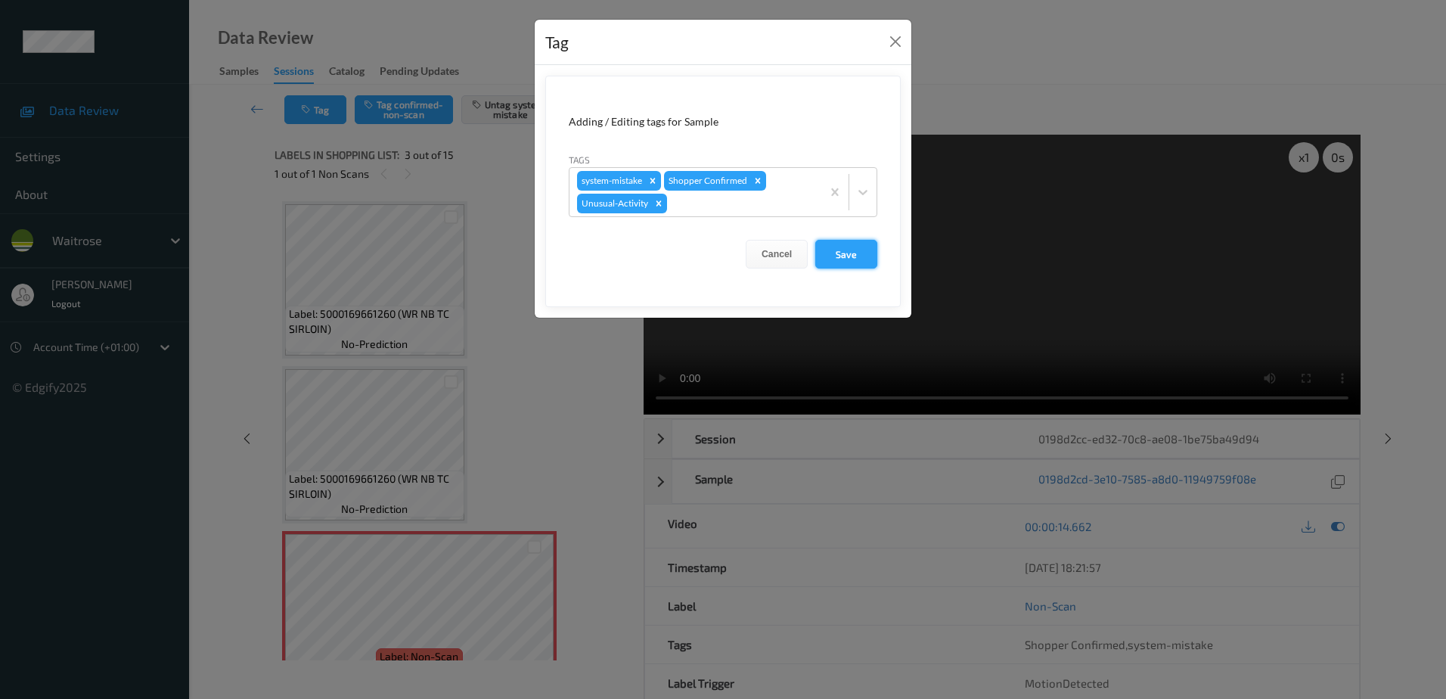
click at [854, 251] on button "Save" at bounding box center [846, 254] width 62 height 29
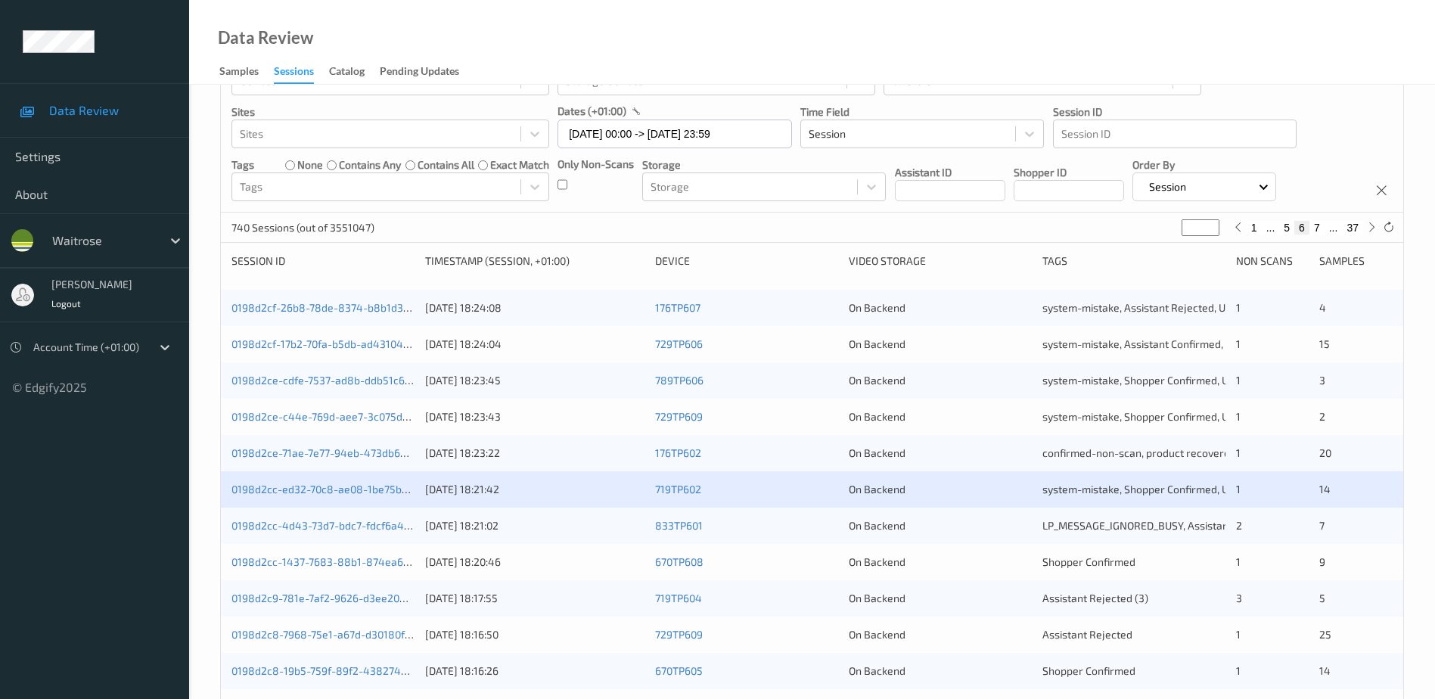
scroll to position [151, 0]
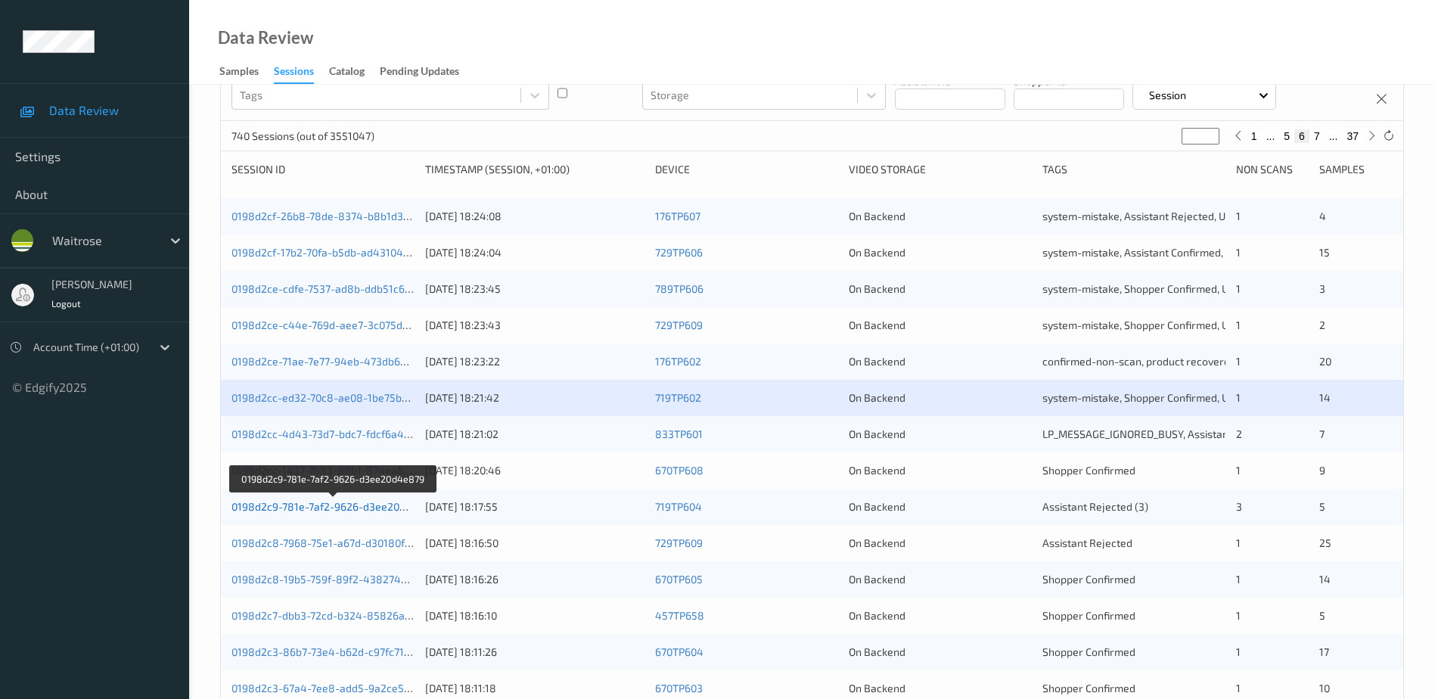
click at [340, 507] on link "0198d2c9-781e-7af2-9626-d3ee20d4e879" at bounding box center [333, 506] width 205 height 13
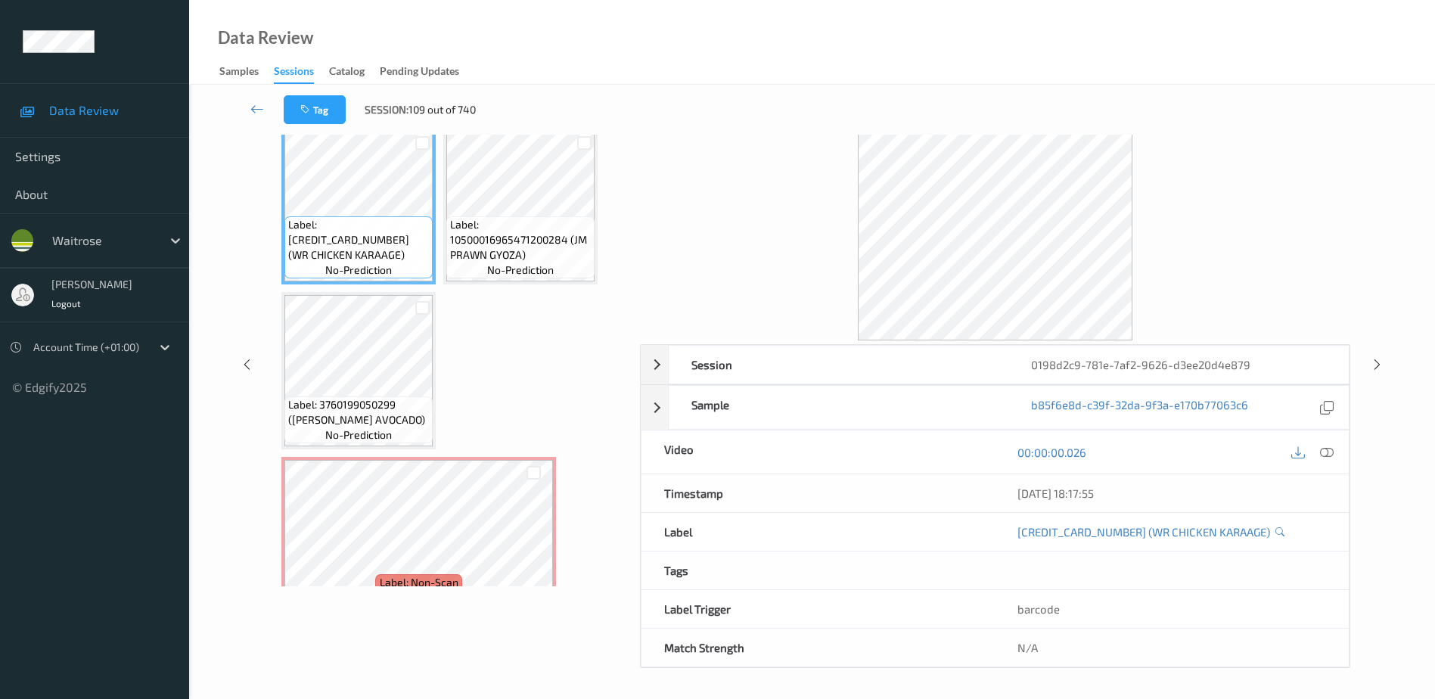
scroll to position [74, 0]
click at [1324, 448] on icon at bounding box center [1327, 452] width 14 height 14
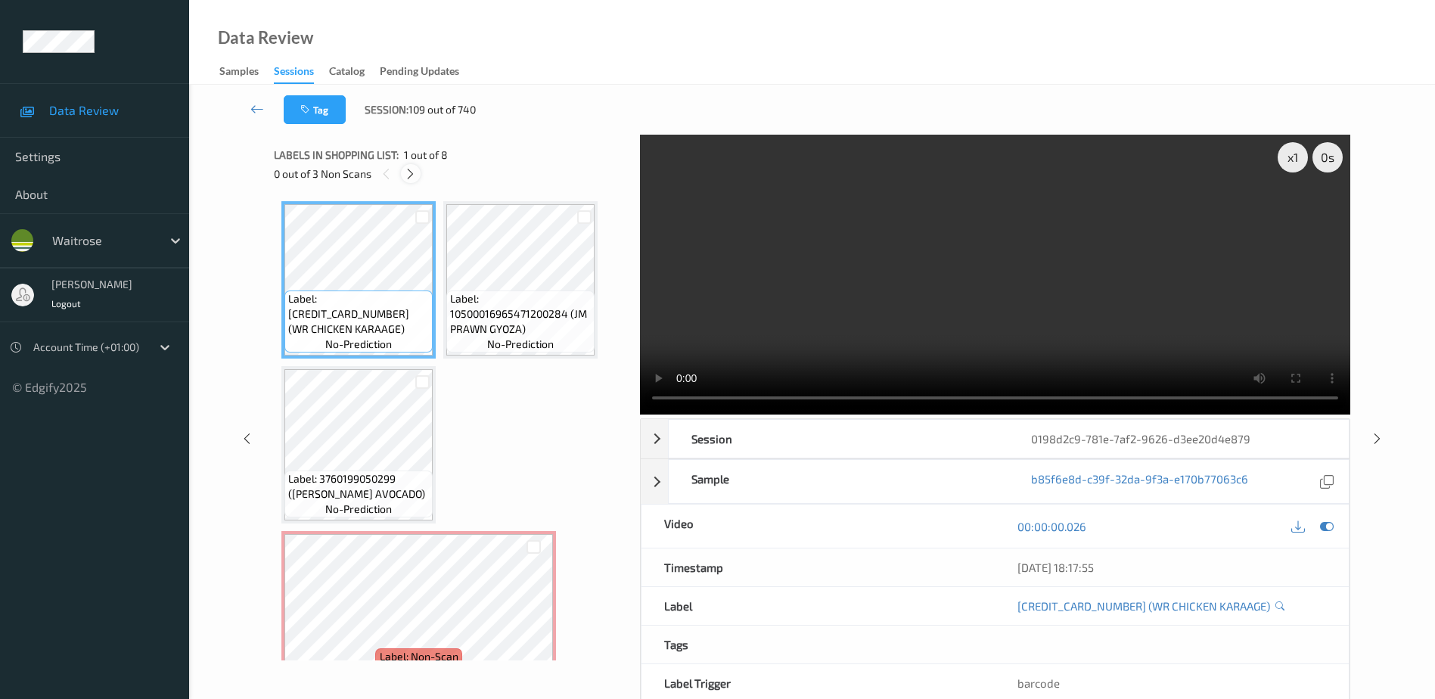
click at [411, 173] on icon at bounding box center [410, 174] width 13 height 14
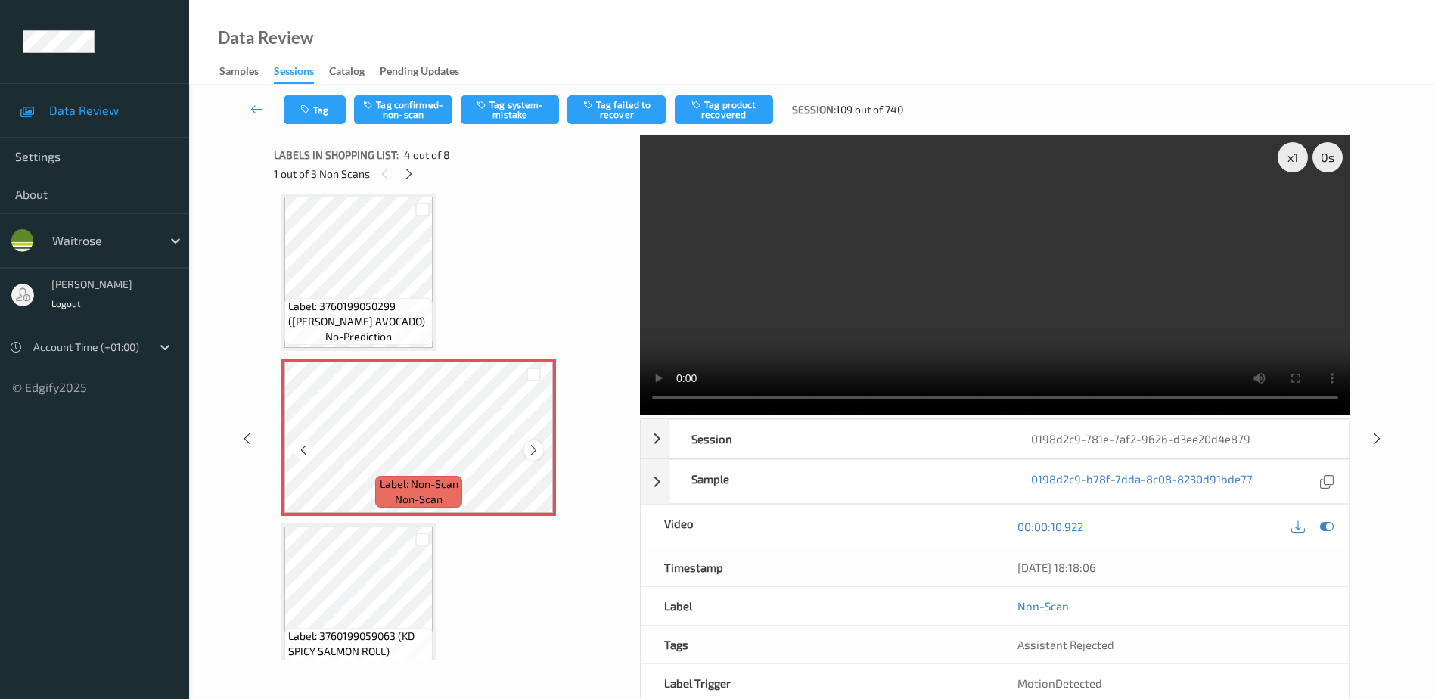
click at [535, 451] on icon at bounding box center [533, 450] width 13 height 14
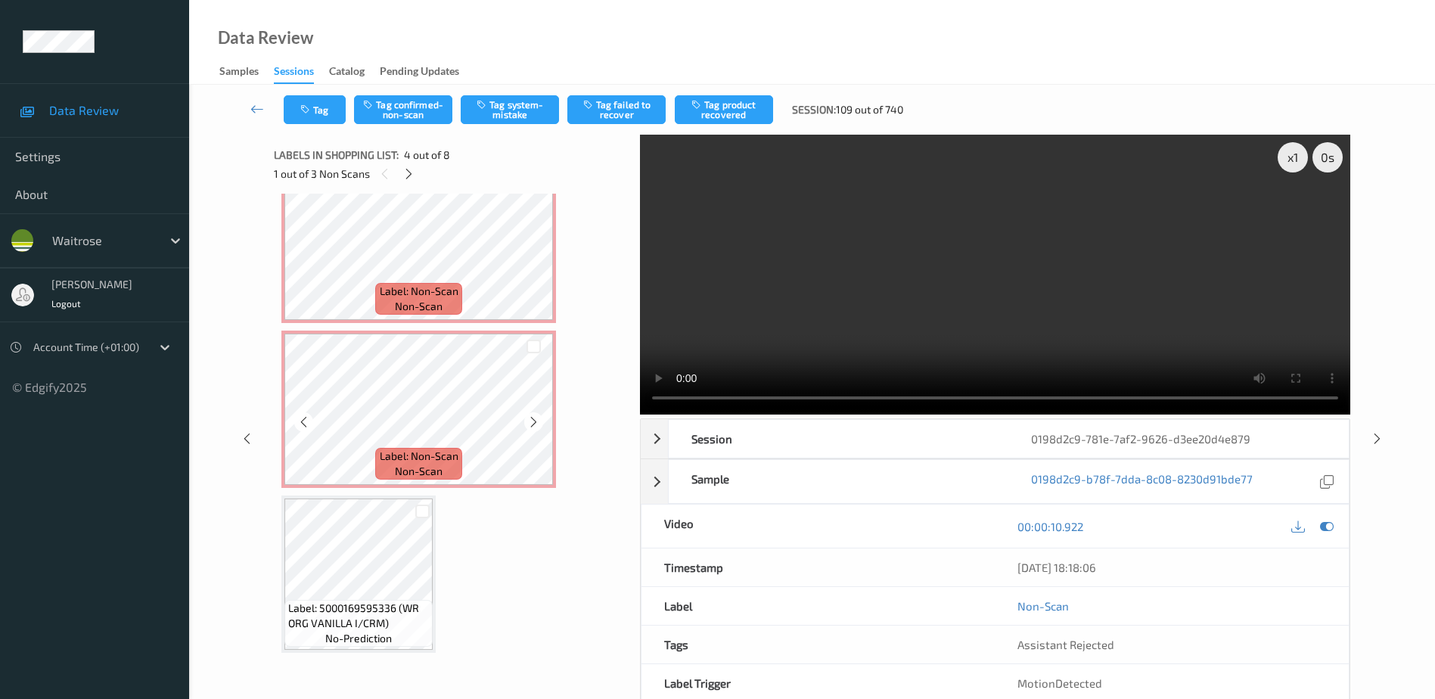
scroll to position [544, 0]
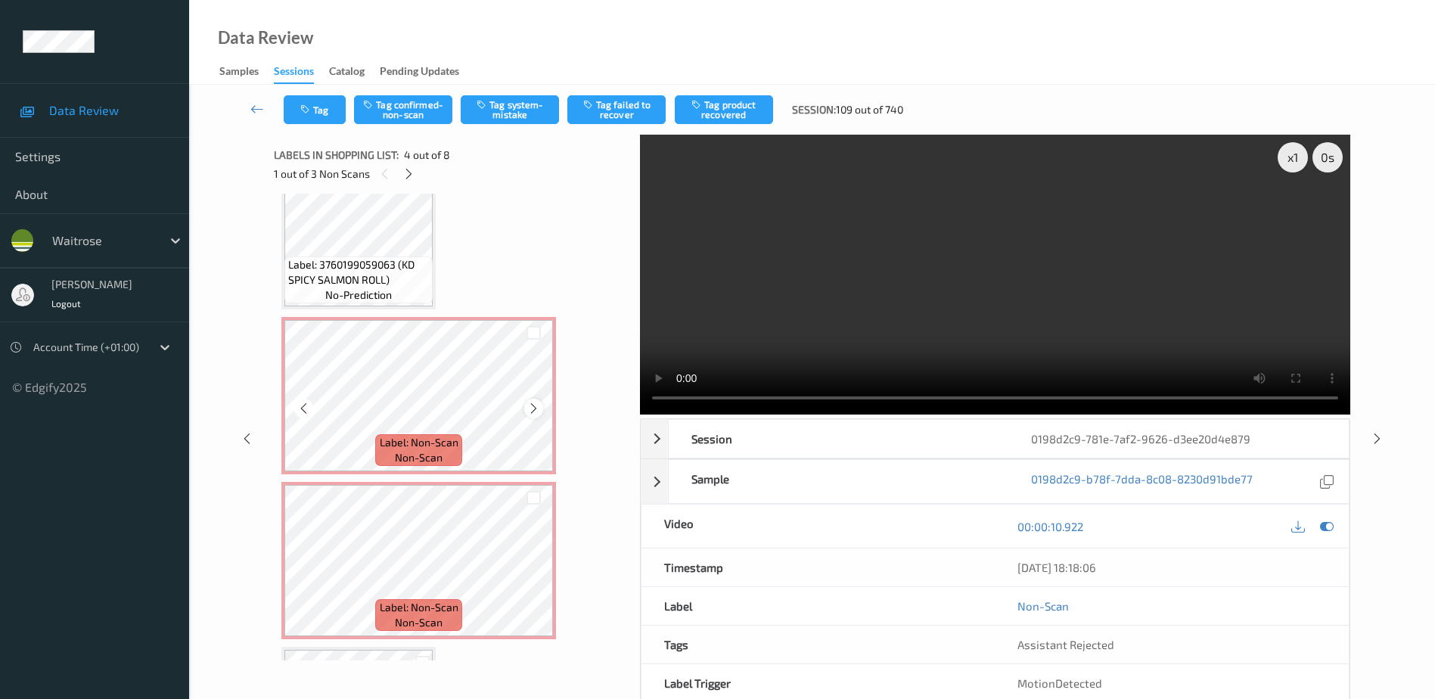
click at [535, 409] on icon at bounding box center [533, 409] width 13 height 14
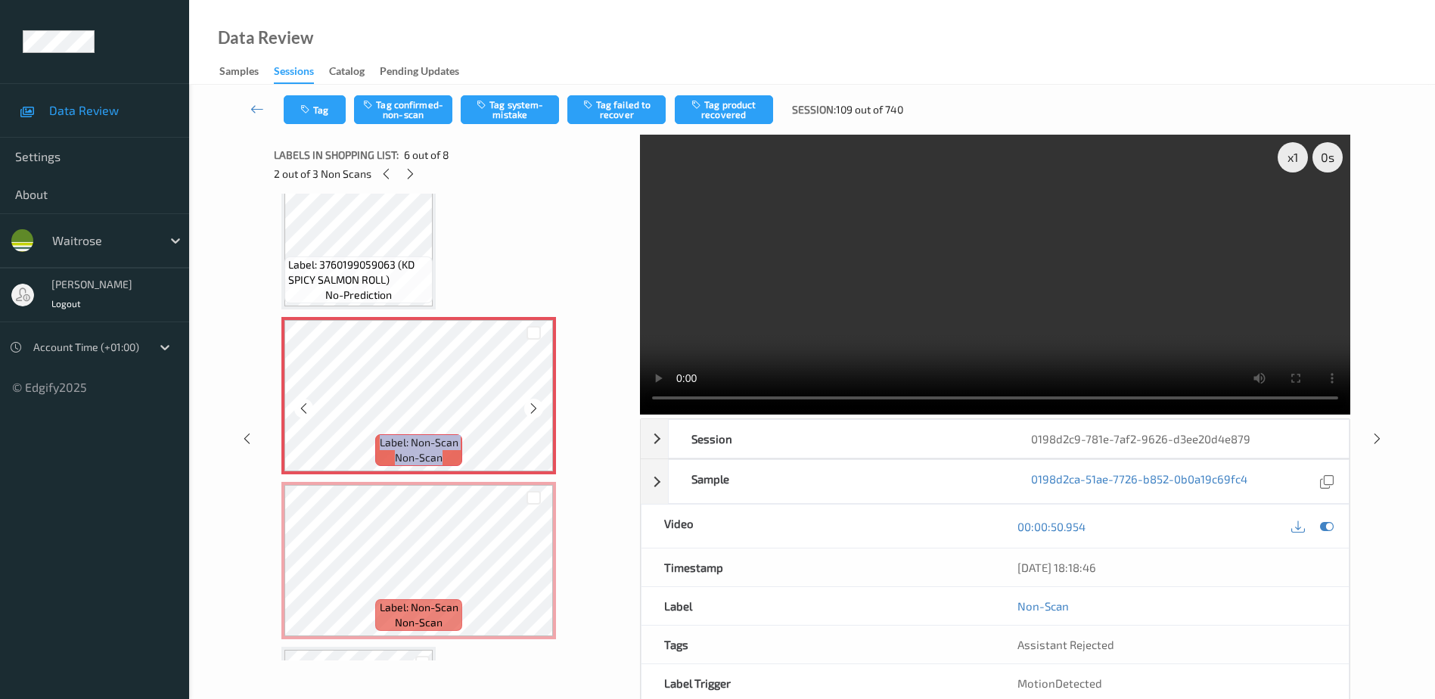
click at [535, 409] on icon at bounding box center [533, 409] width 13 height 14
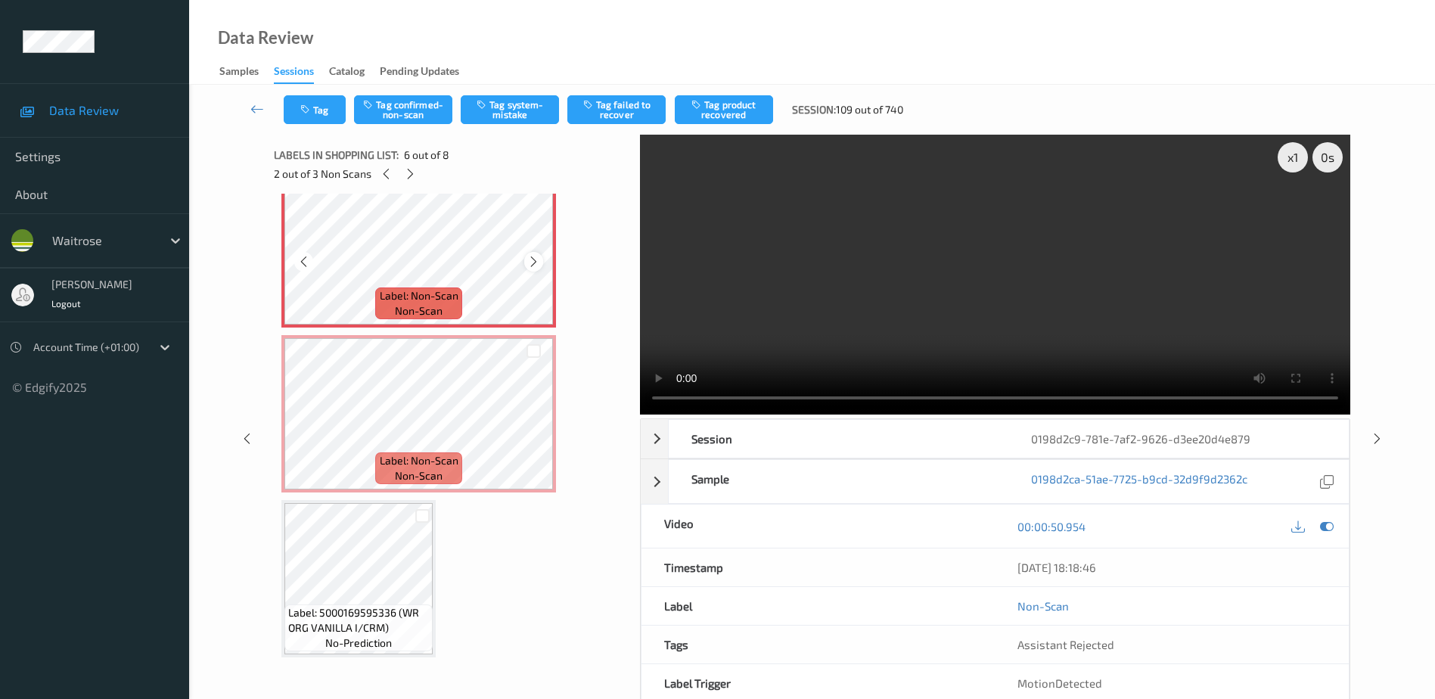
scroll to position [695, 0]
click at [529, 424] on icon at bounding box center [533, 422] width 13 height 14
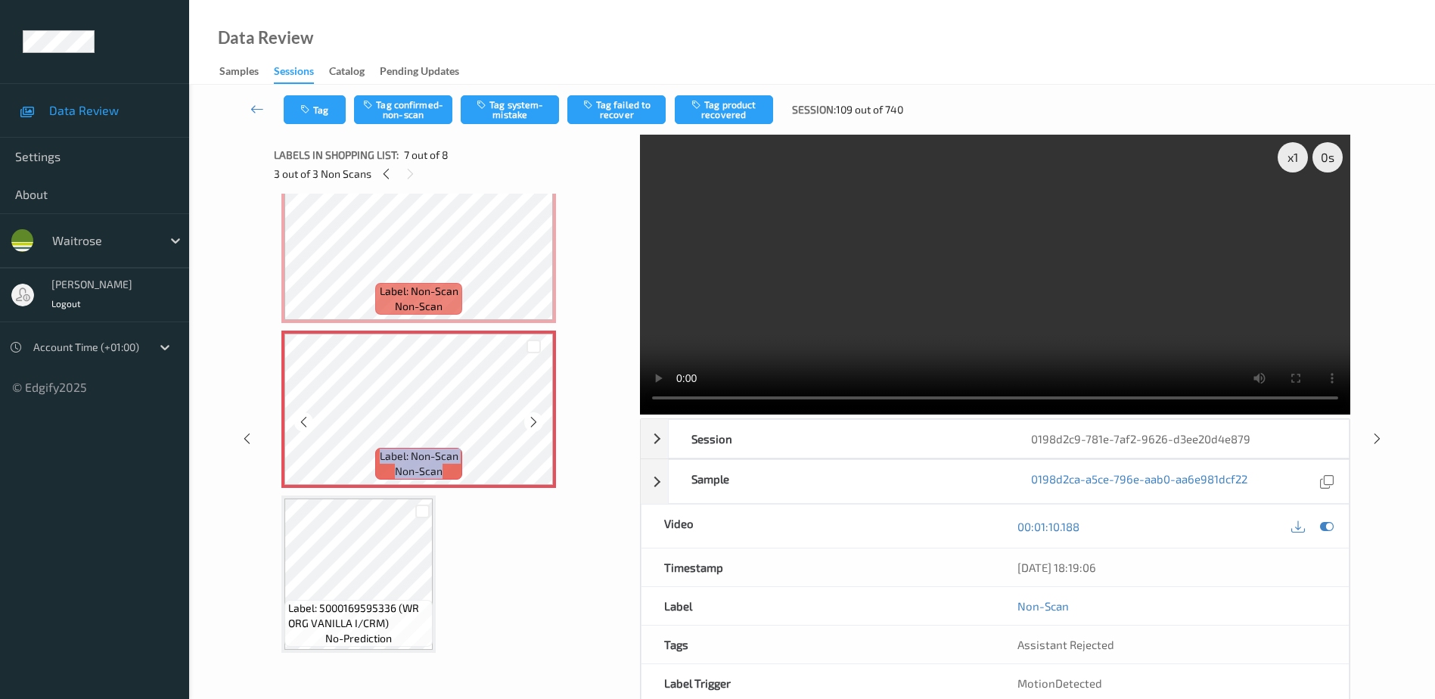
click at [529, 424] on icon at bounding box center [533, 422] width 13 height 14
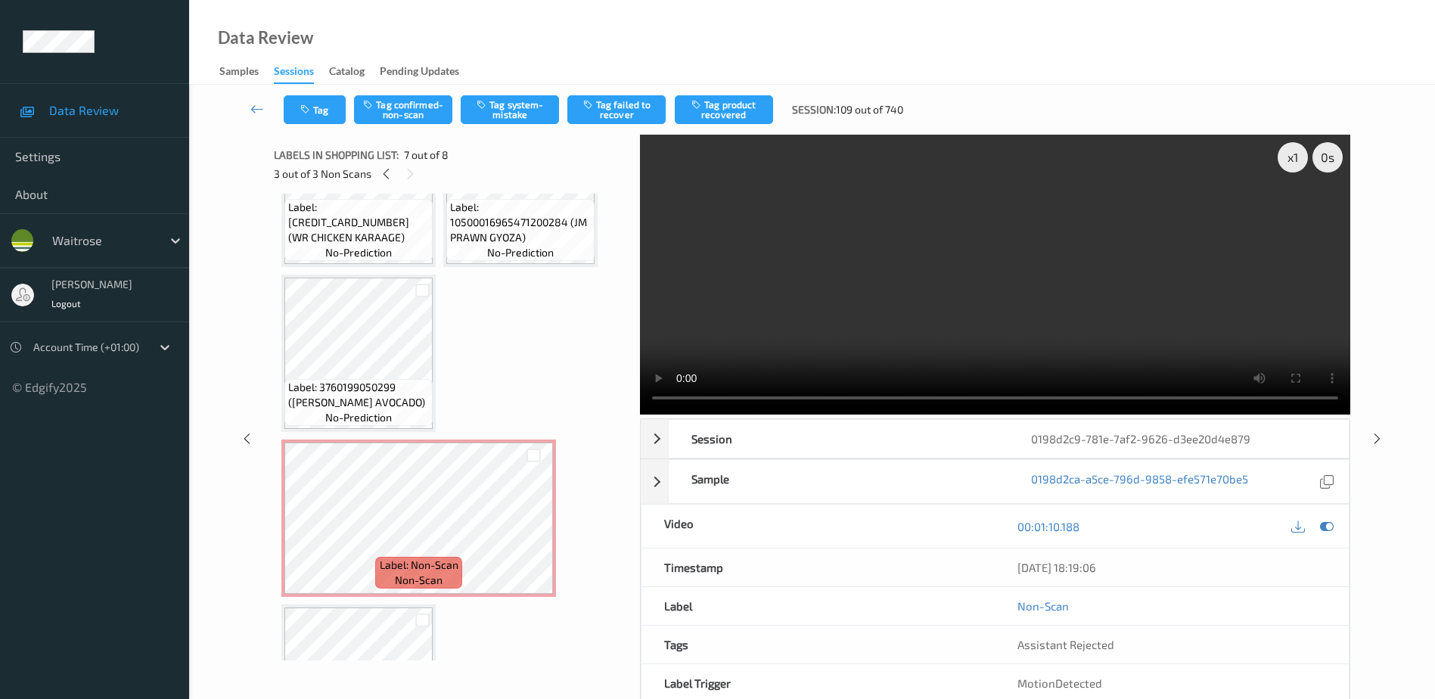
scroll to position [0, 0]
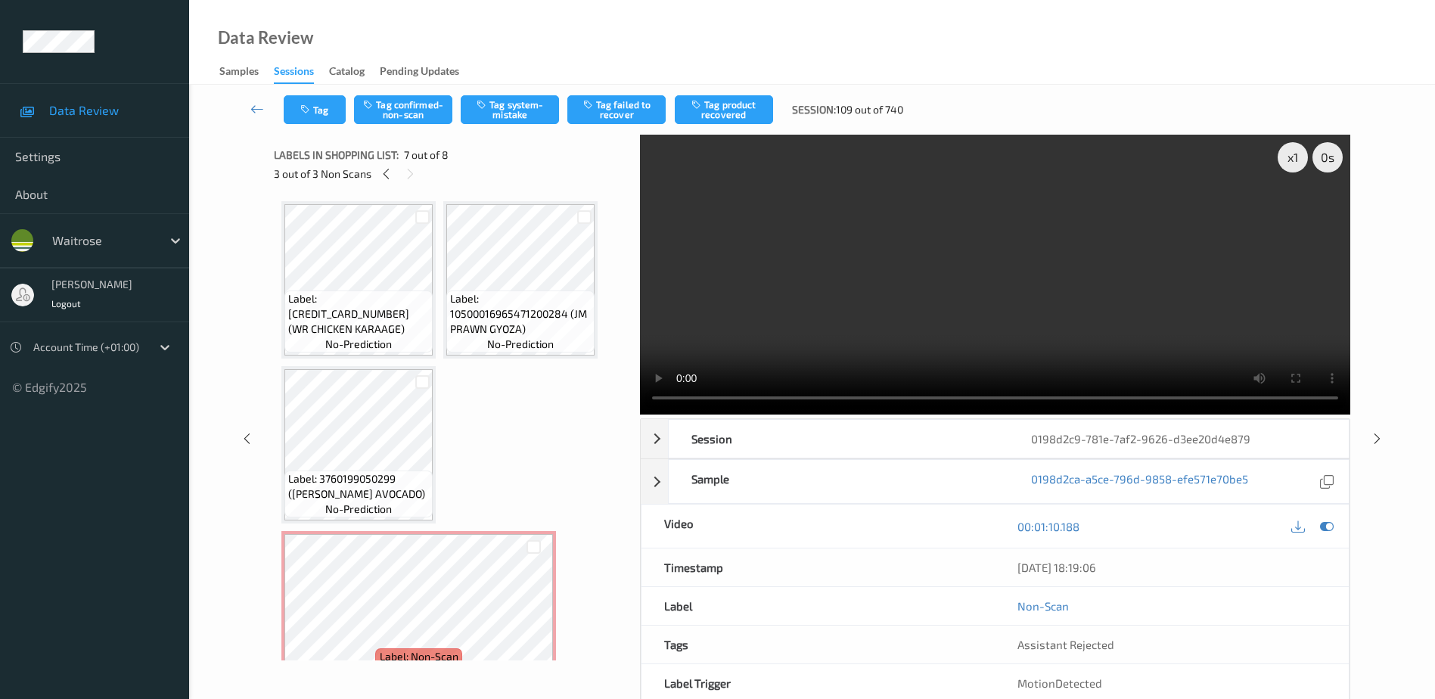
click at [884, 335] on video at bounding box center [995, 275] width 710 height 280
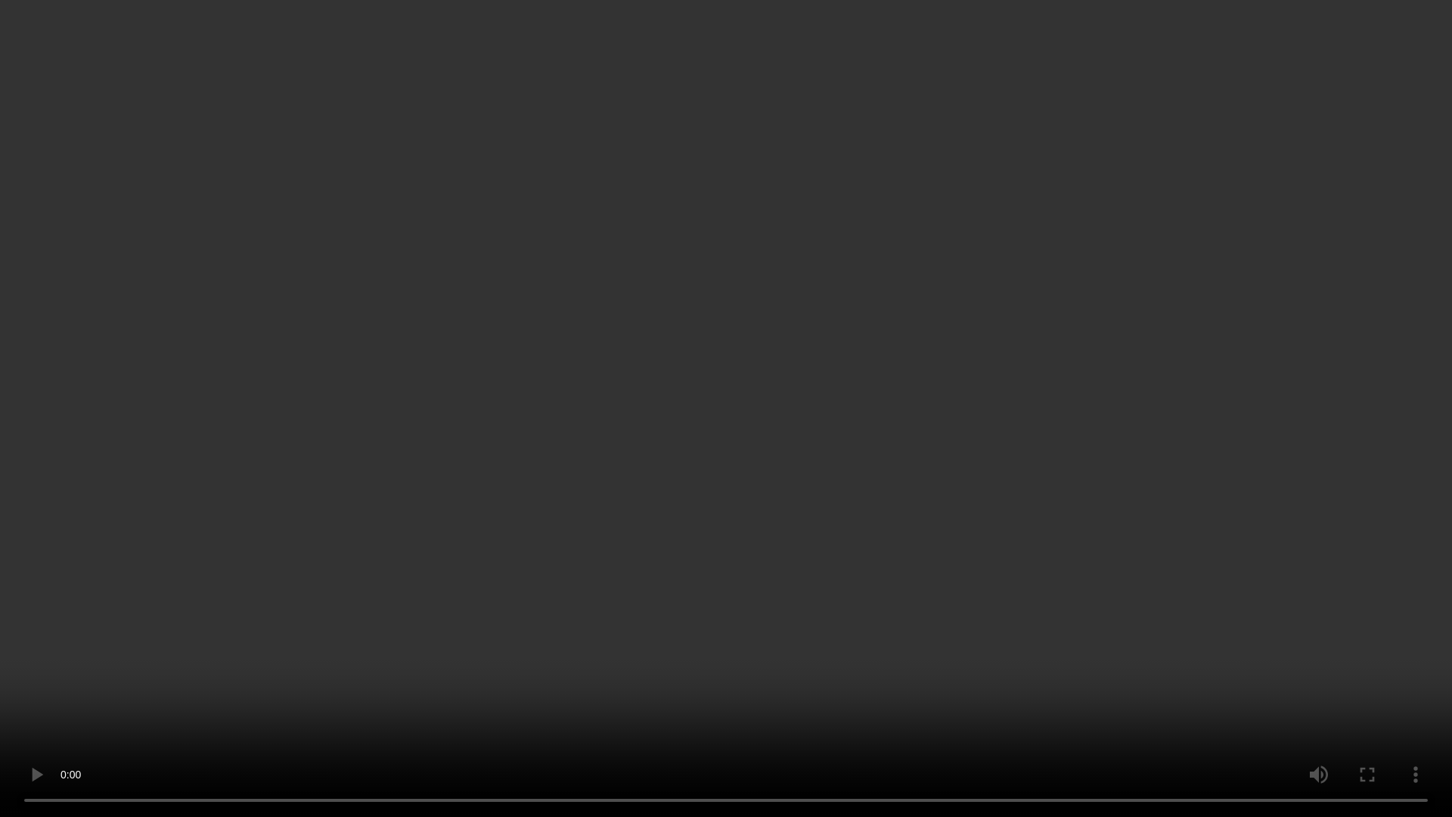
click at [1158, 518] on video at bounding box center [726, 408] width 1452 height 817
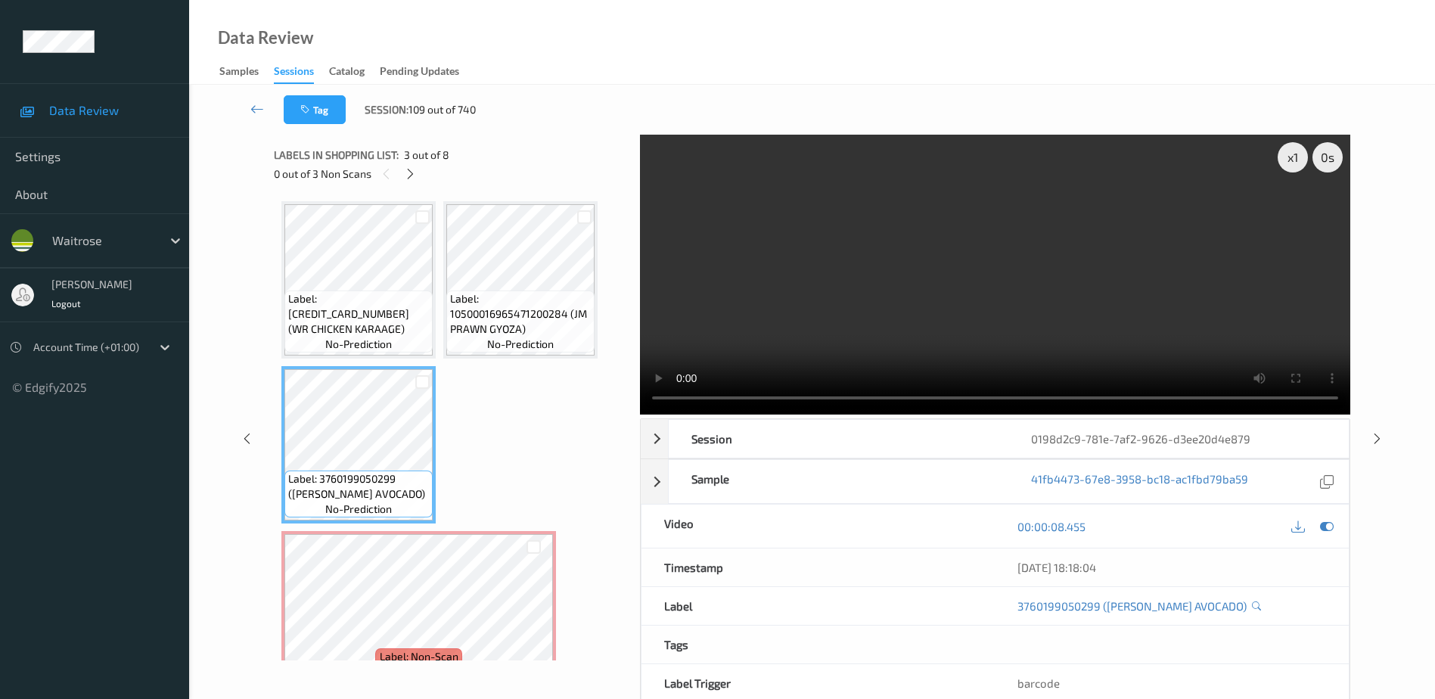
click at [948, 296] on video at bounding box center [995, 275] width 710 height 280
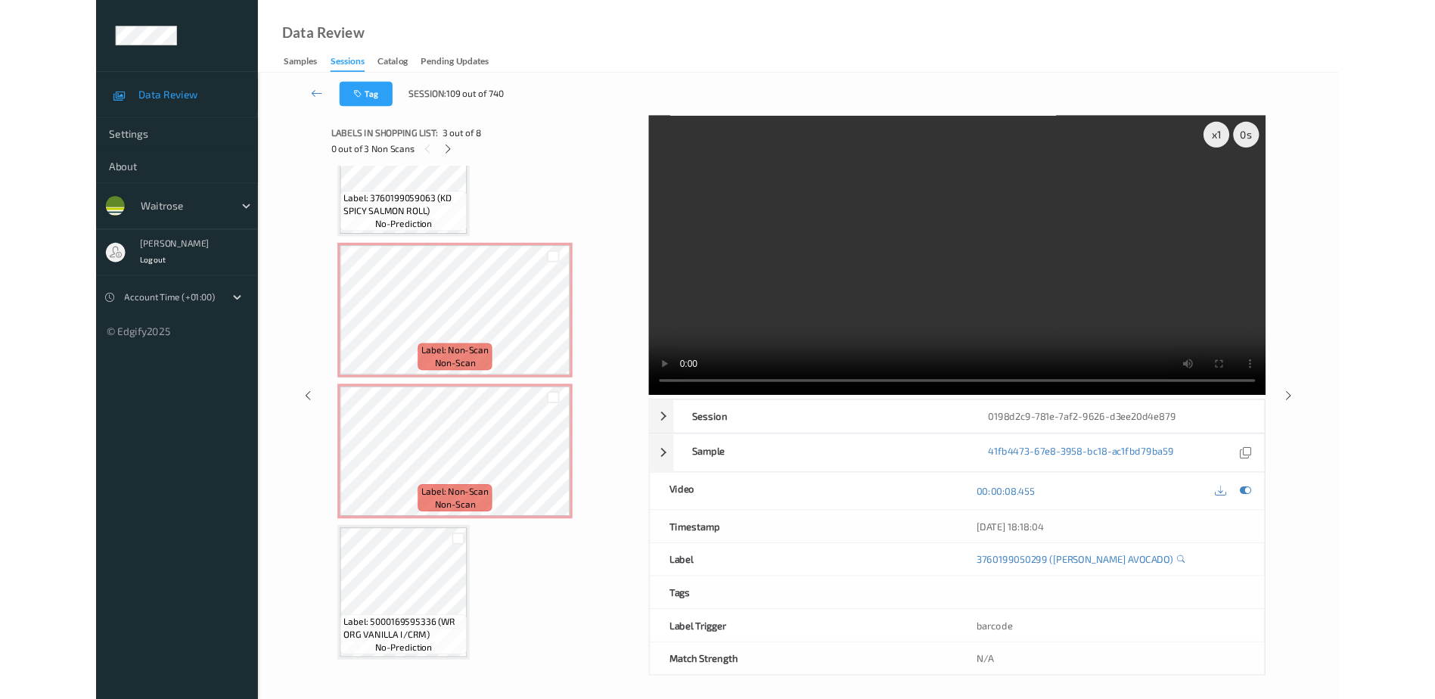
scroll to position [577, 0]
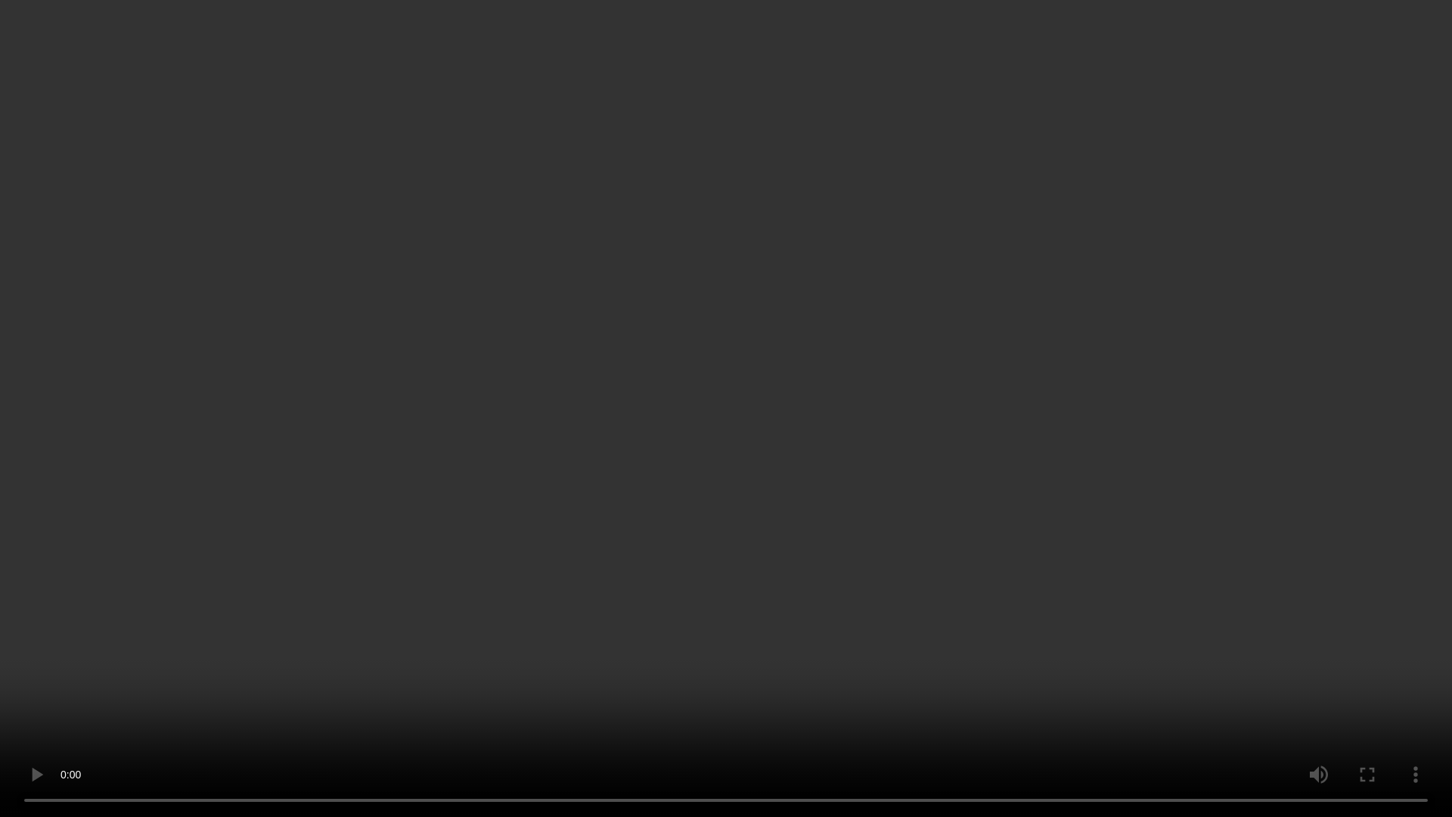
click at [945, 522] on video at bounding box center [726, 408] width 1452 height 817
click at [833, 391] on video at bounding box center [726, 408] width 1452 height 817
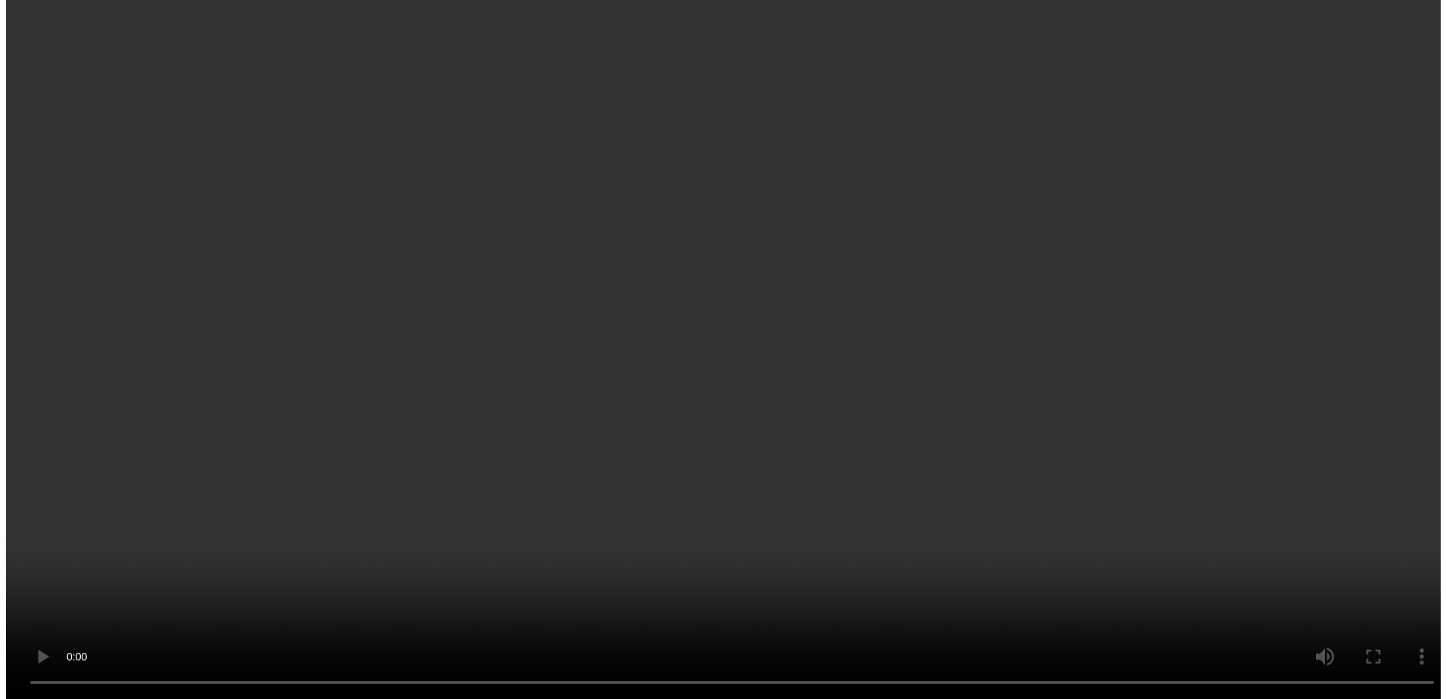
scroll to position [199, 0]
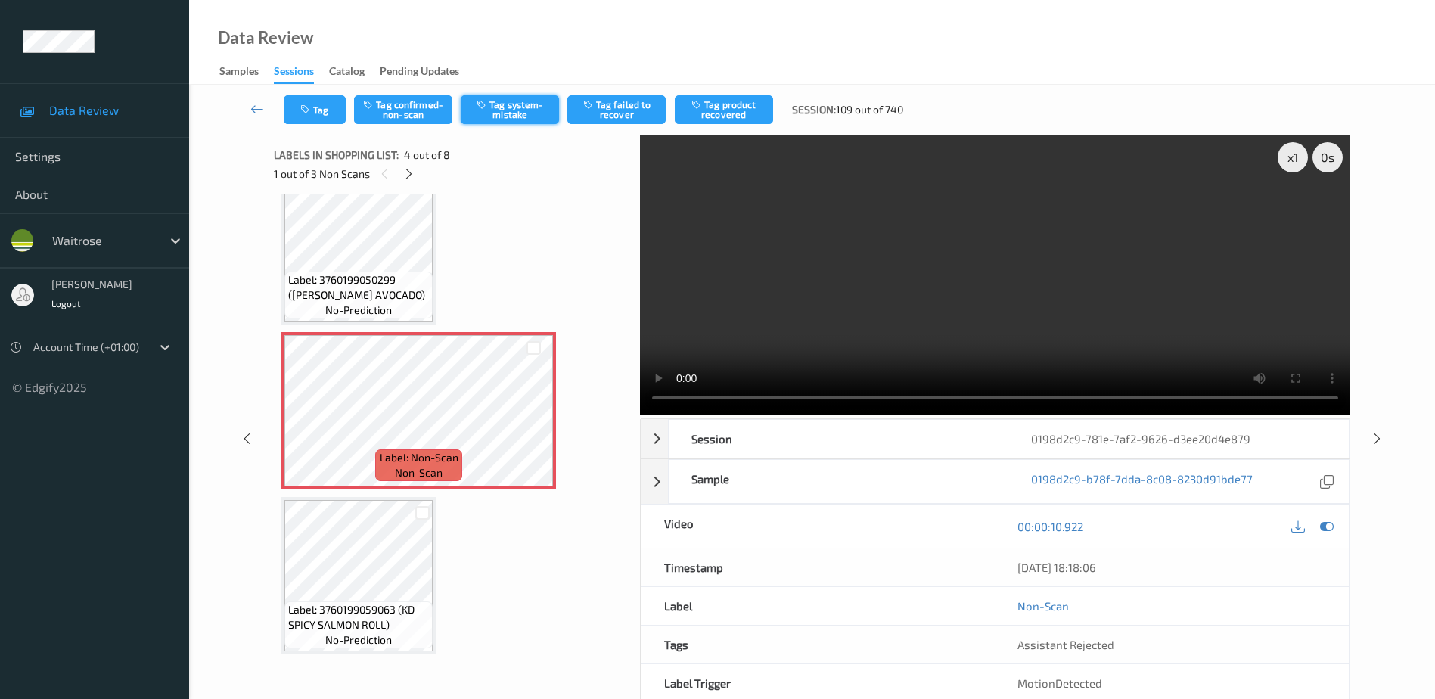
click at [514, 110] on button "Tag system-mistake" at bounding box center [510, 109] width 98 height 29
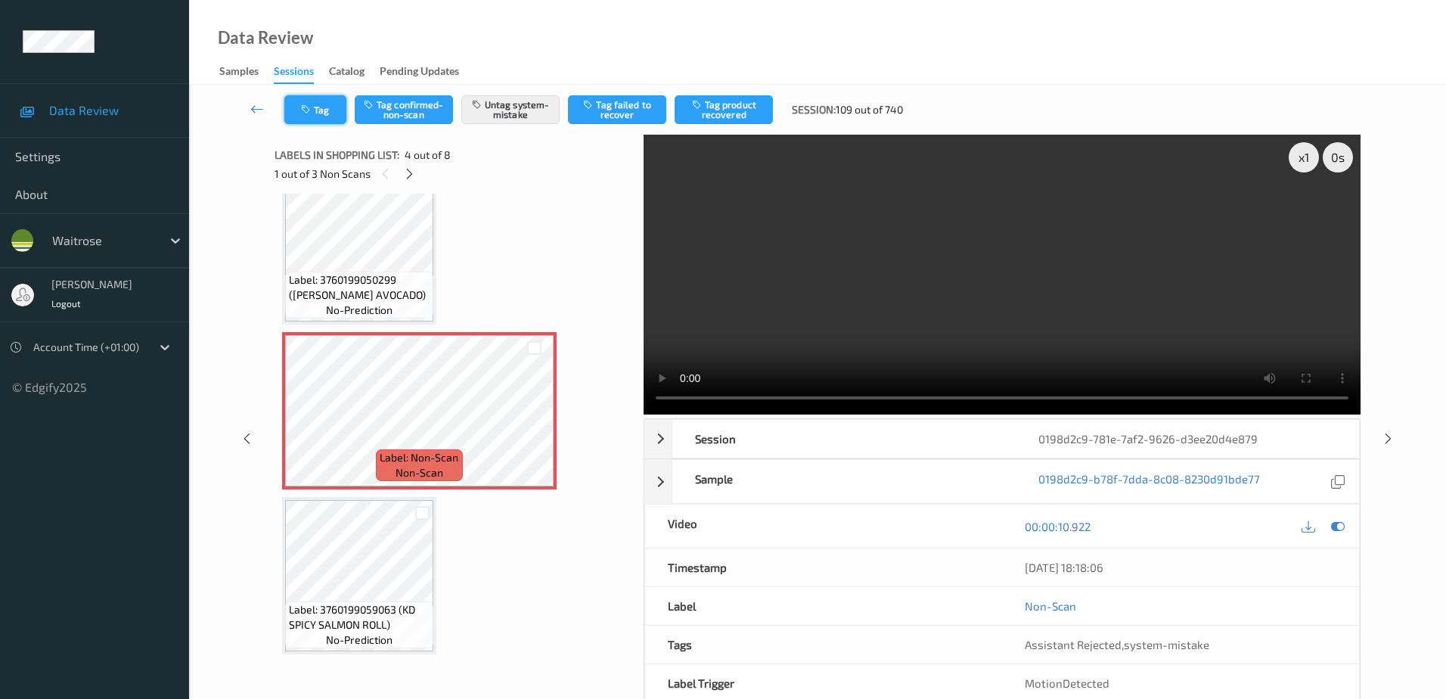
click at [314, 105] on button "Tag" at bounding box center [315, 109] width 62 height 29
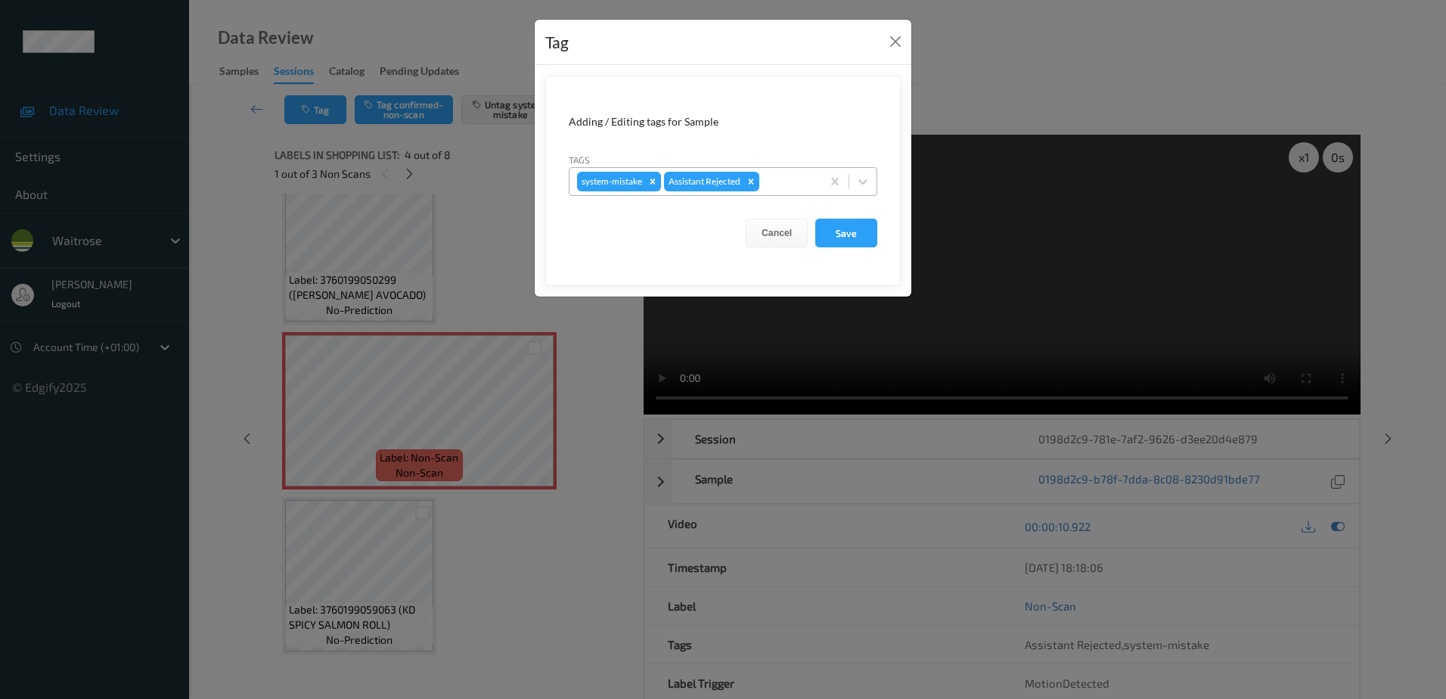
click at [790, 182] on div at bounding box center [787, 181] width 51 height 18
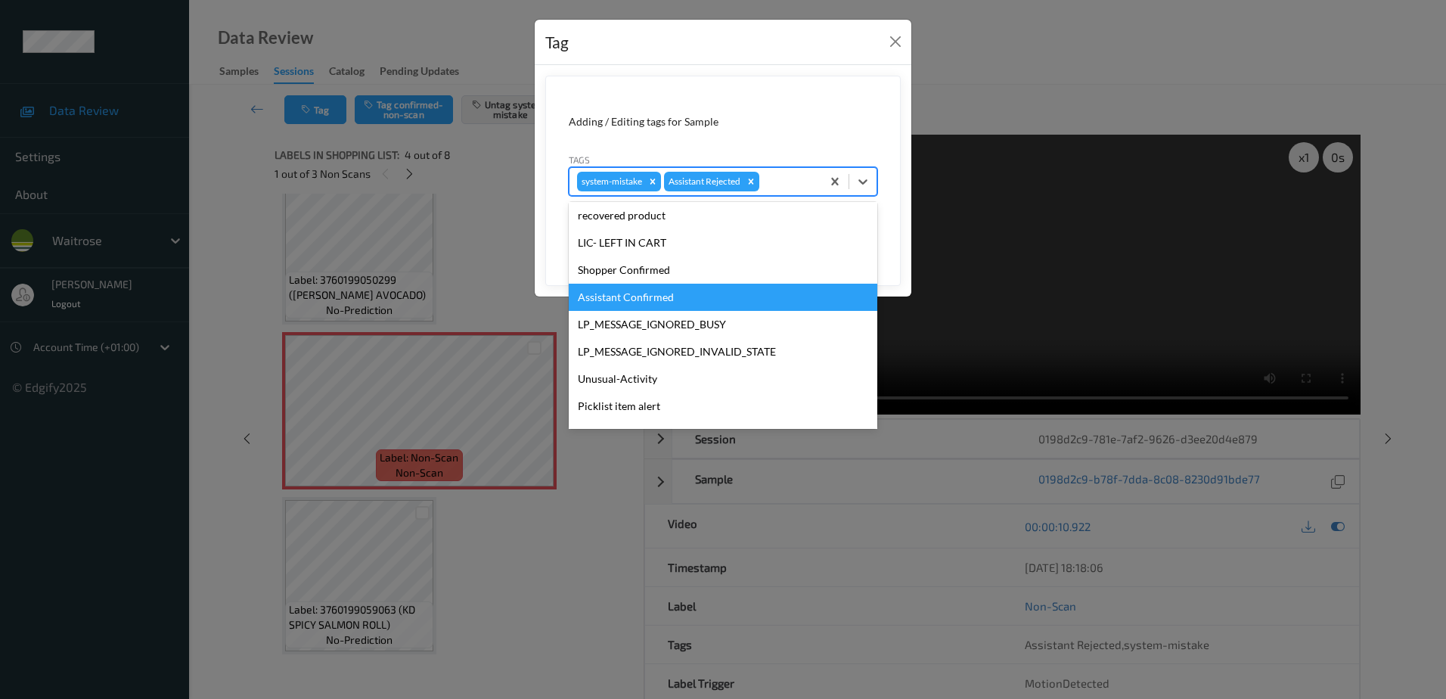
scroll to position [296, 0]
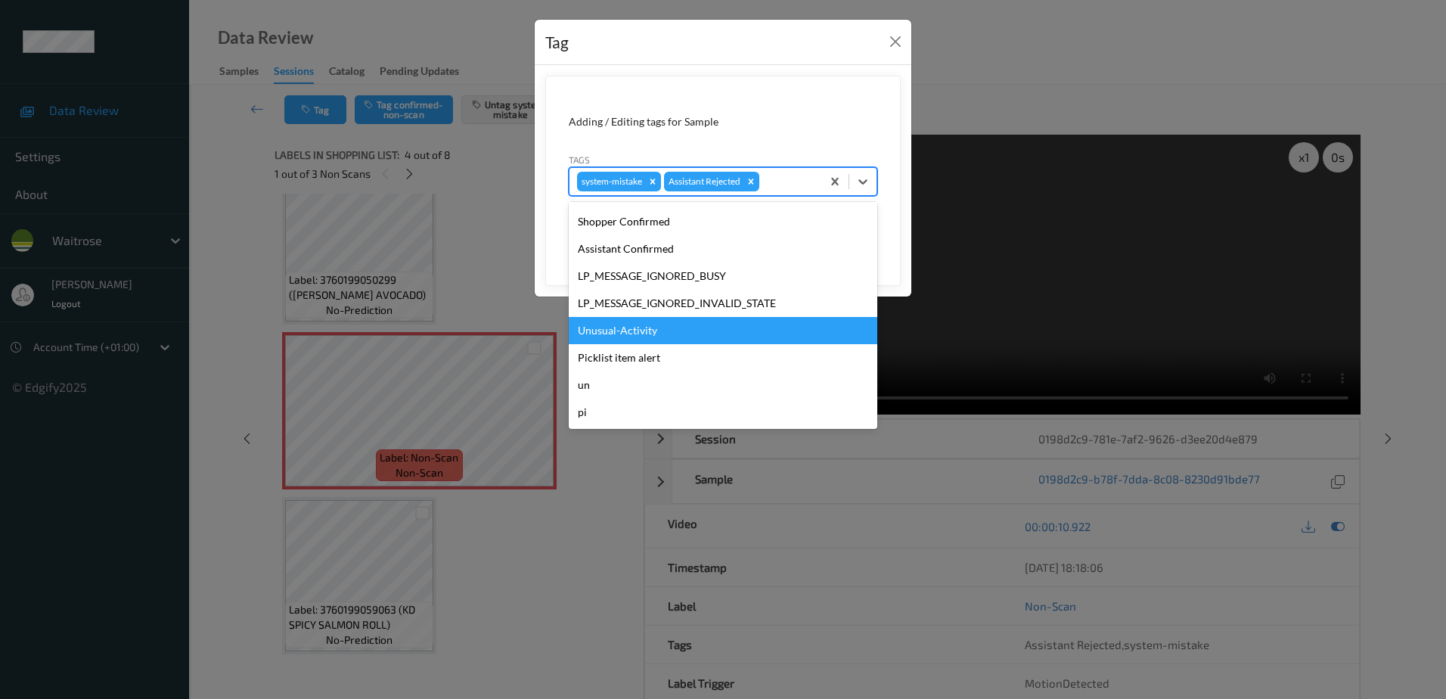
click at [653, 324] on div "Unusual-Activity" at bounding box center [723, 330] width 309 height 27
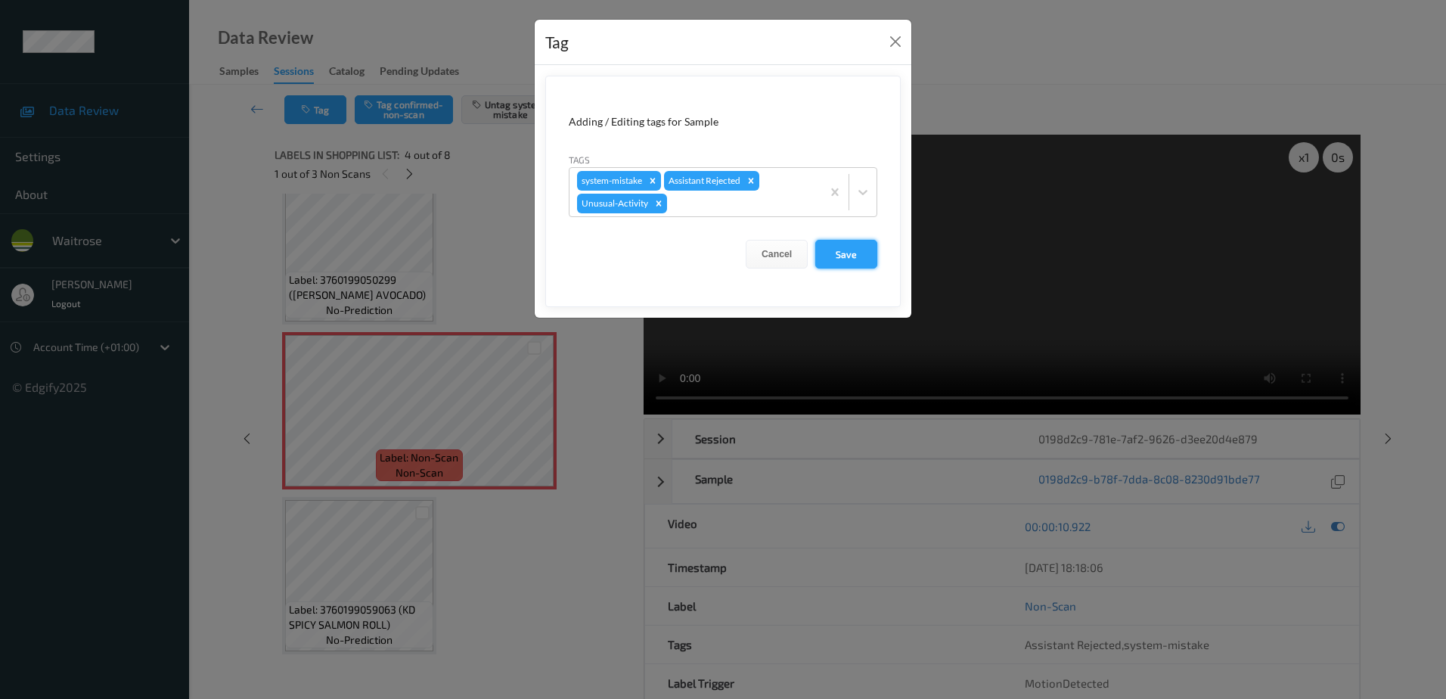
click at [846, 251] on button "Save" at bounding box center [846, 254] width 62 height 29
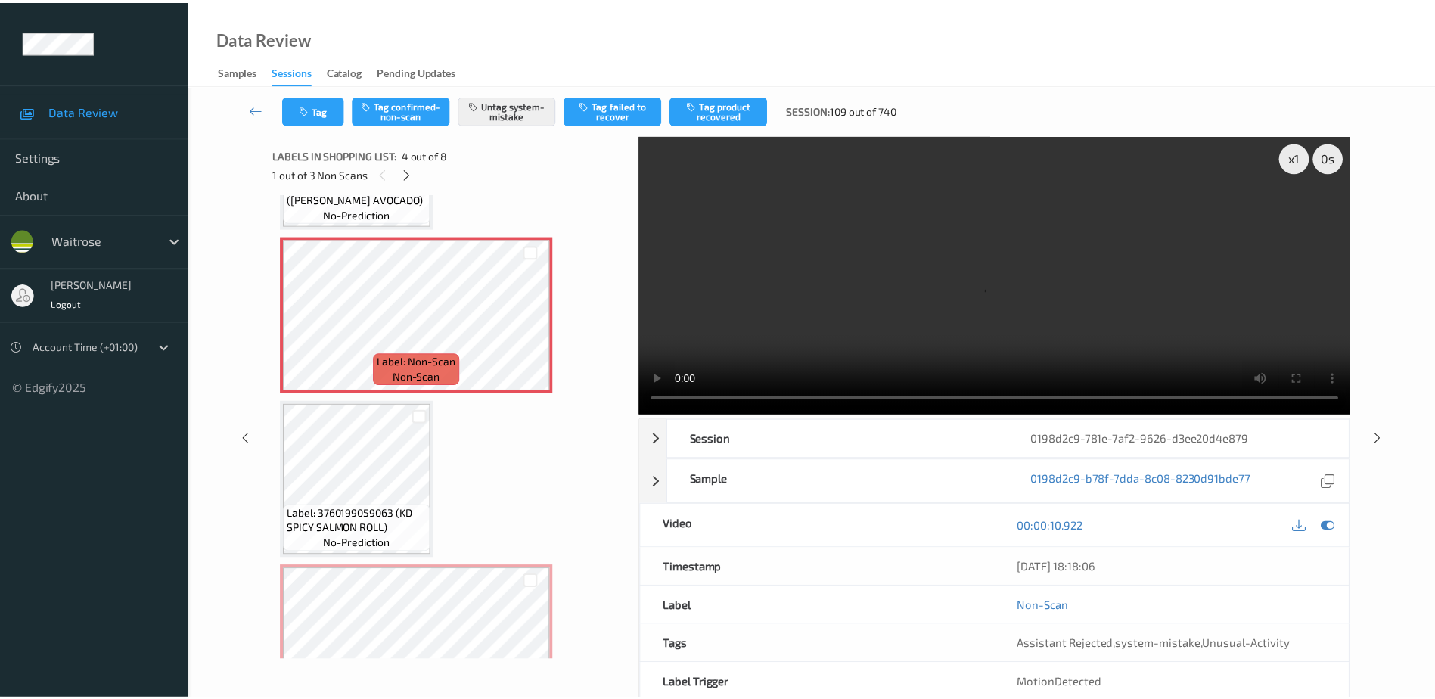
scroll to position [501, 0]
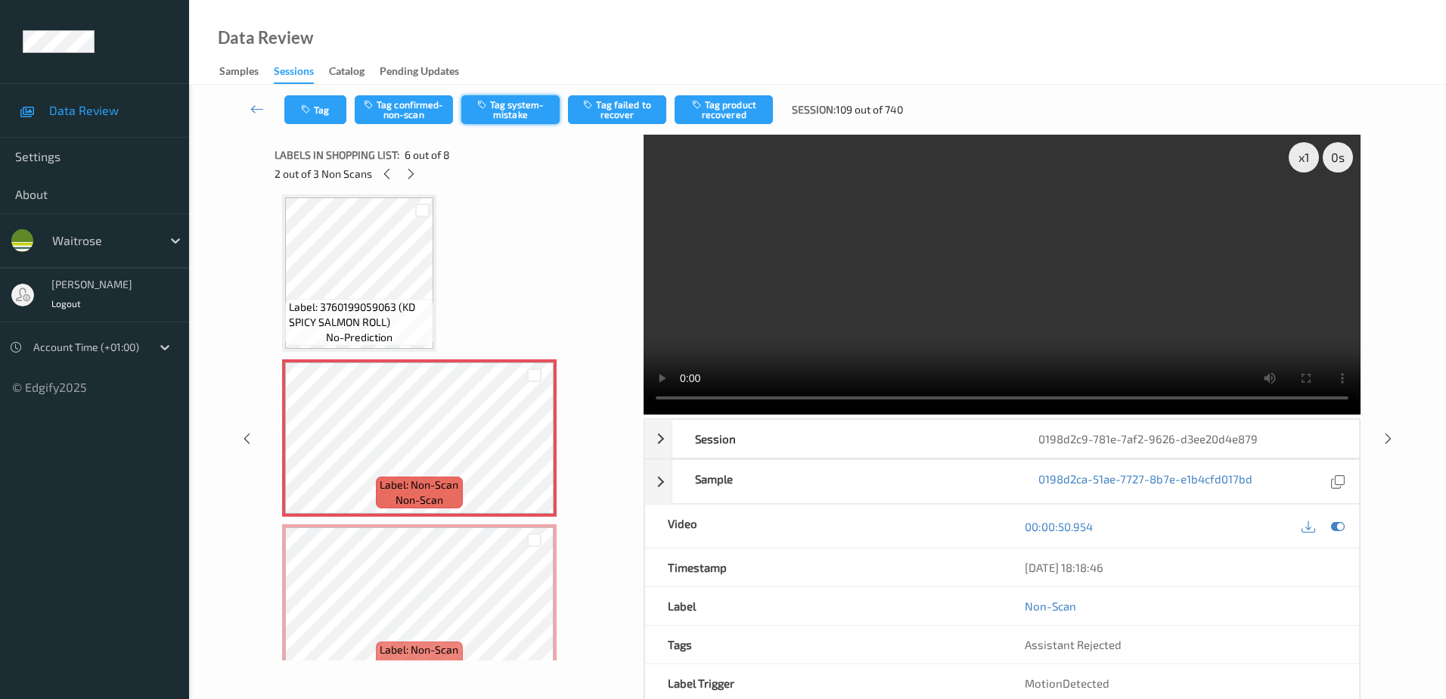
click at [490, 102] on icon "button" at bounding box center [483, 104] width 13 height 11
click at [528, 450] on icon at bounding box center [534, 451] width 13 height 14
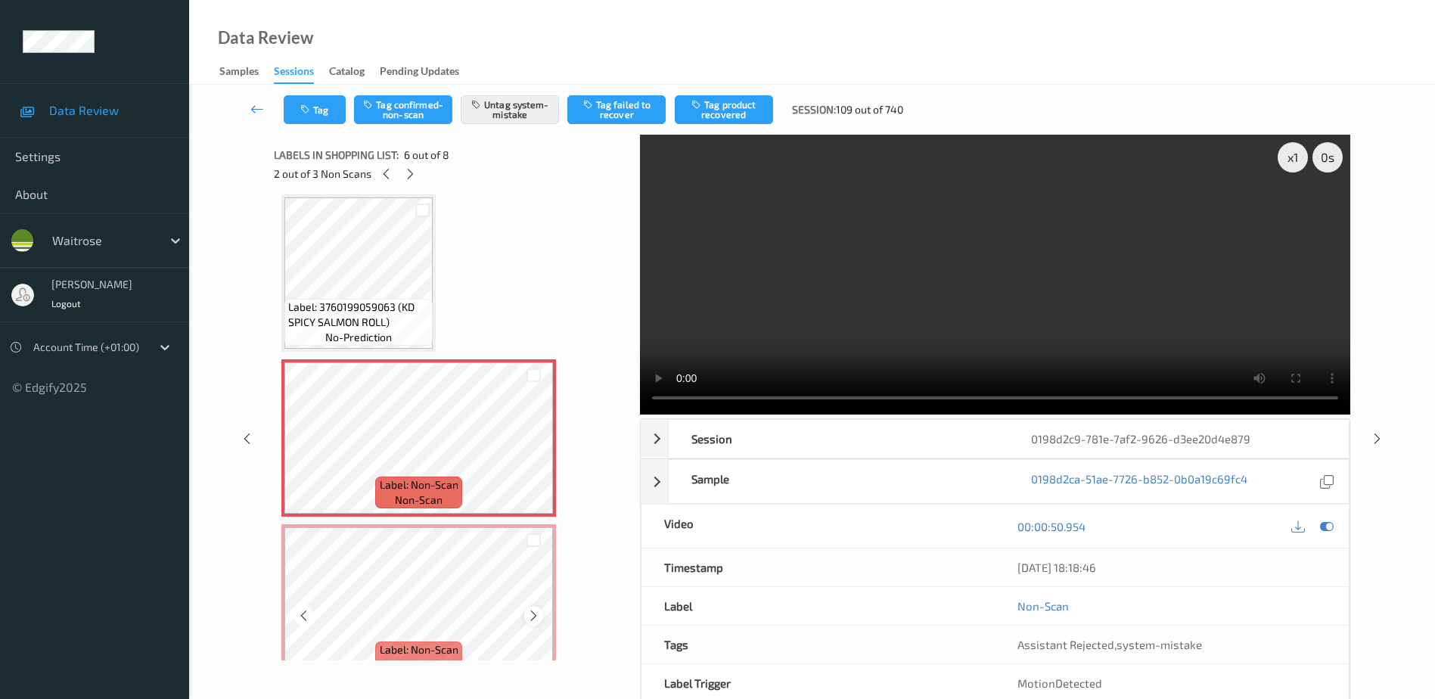
click at [536, 614] on icon at bounding box center [533, 616] width 13 height 14
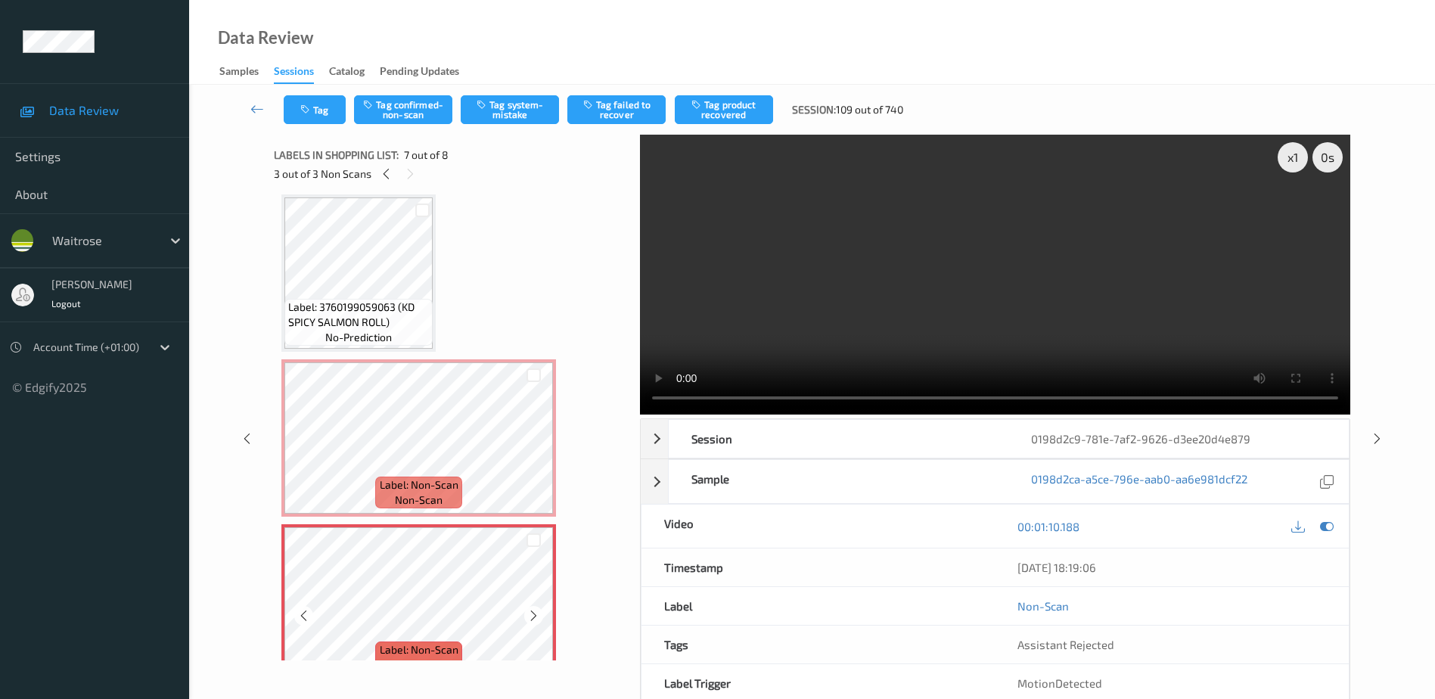
click at [536, 614] on icon at bounding box center [533, 616] width 13 height 14
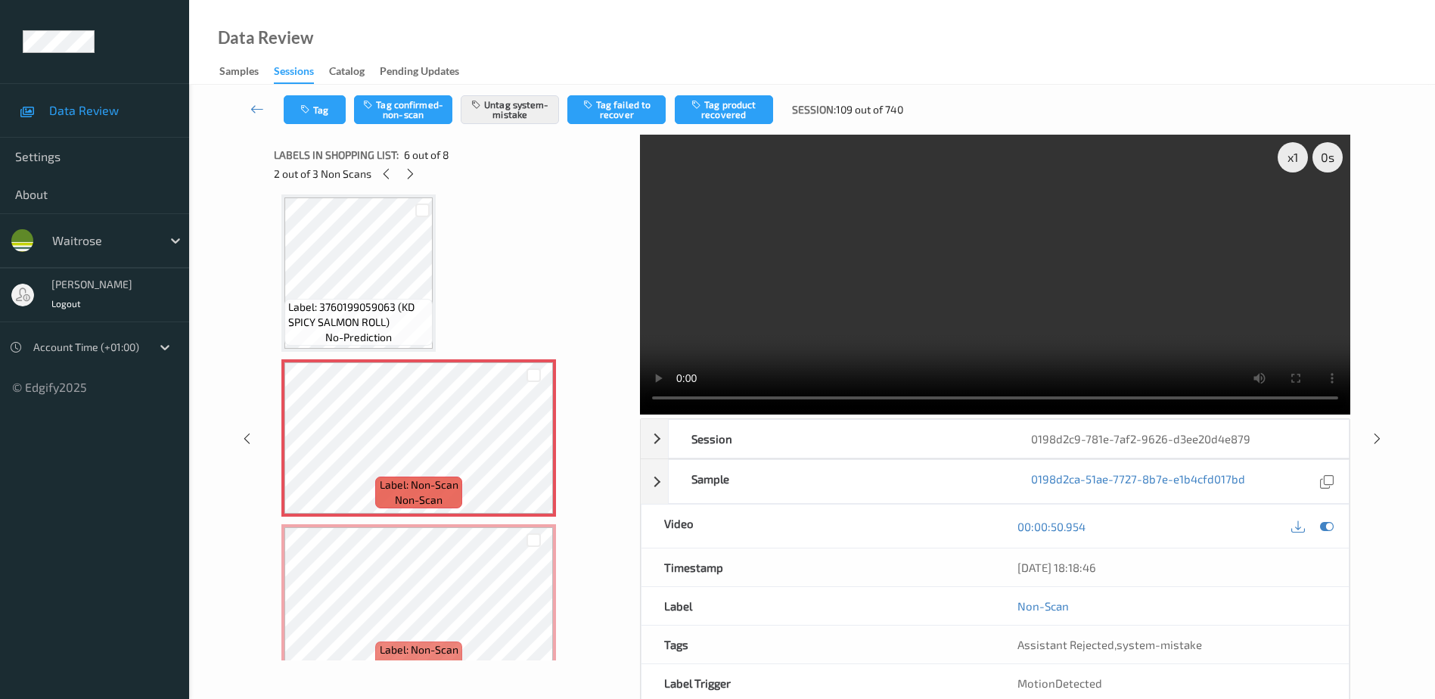
click at [879, 331] on video at bounding box center [995, 275] width 710 height 280
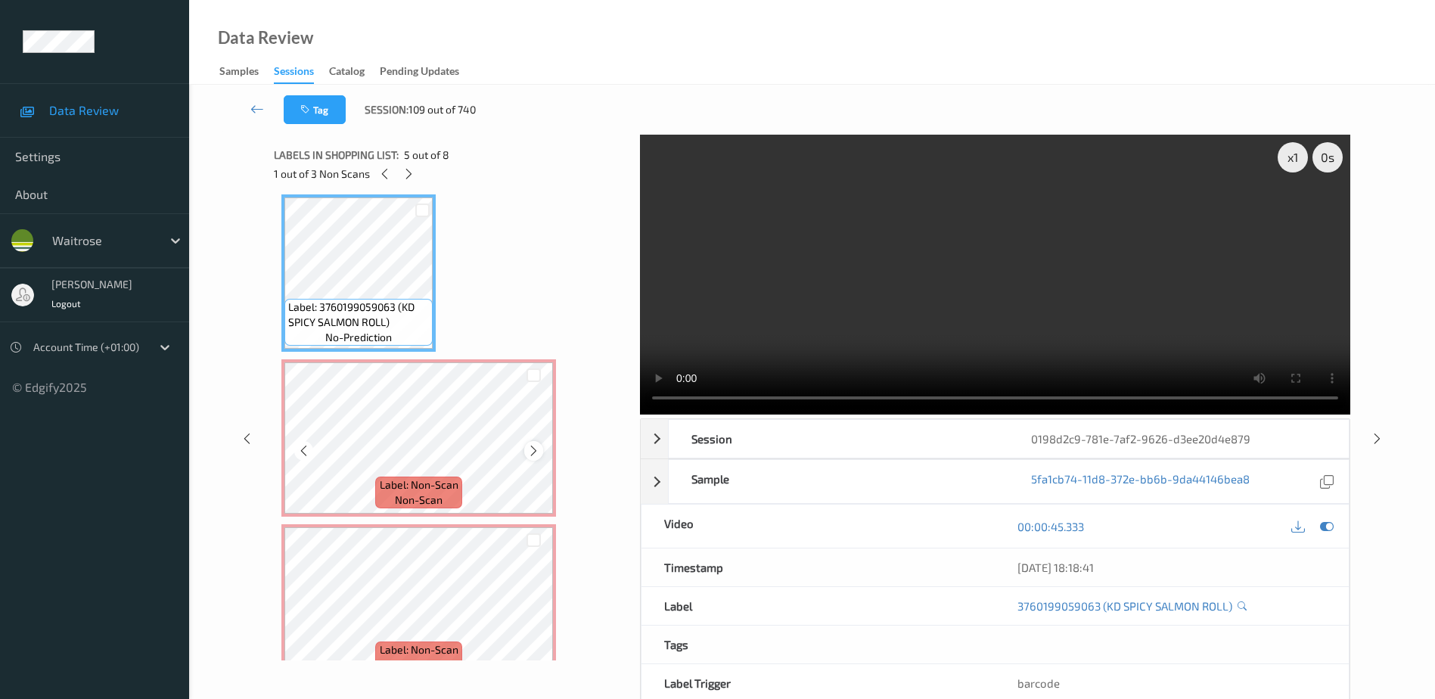
click at [535, 453] on icon at bounding box center [533, 451] width 13 height 14
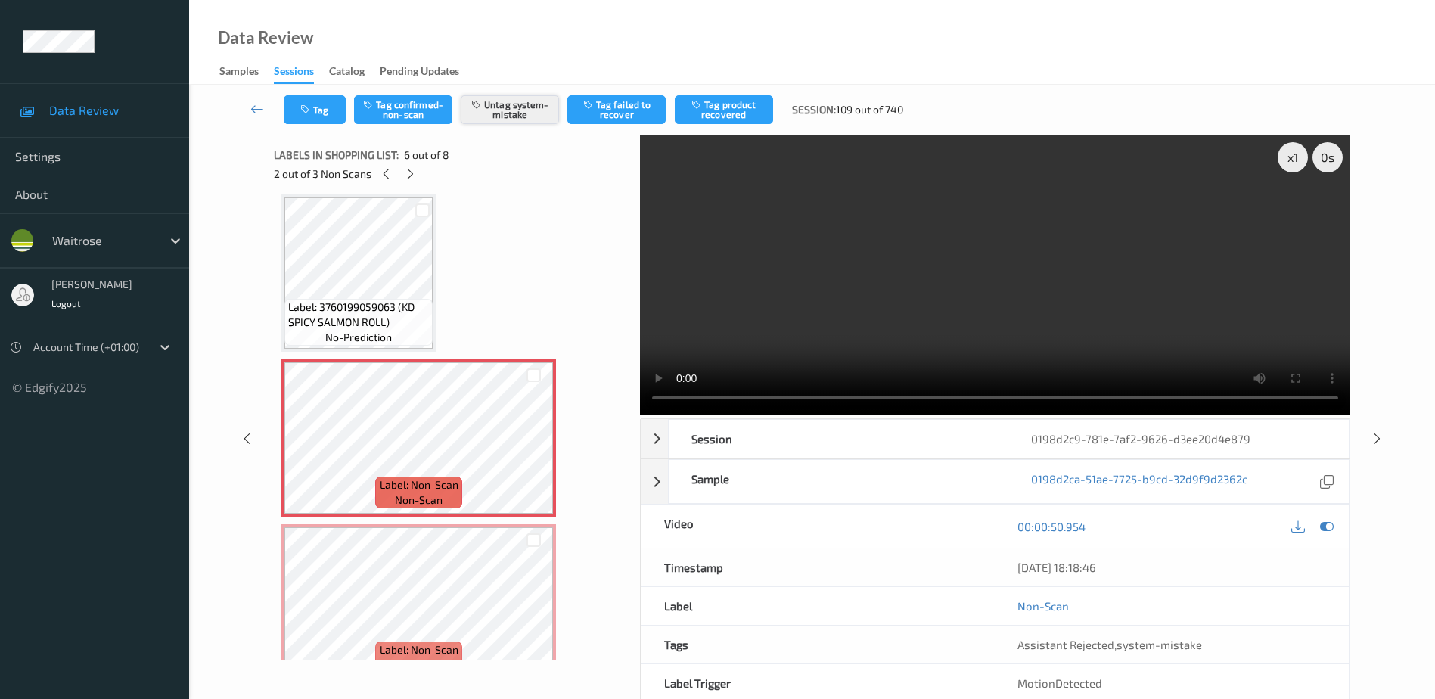
click at [523, 116] on button "Untag system-mistake" at bounding box center [510, 109] width 98 height 29
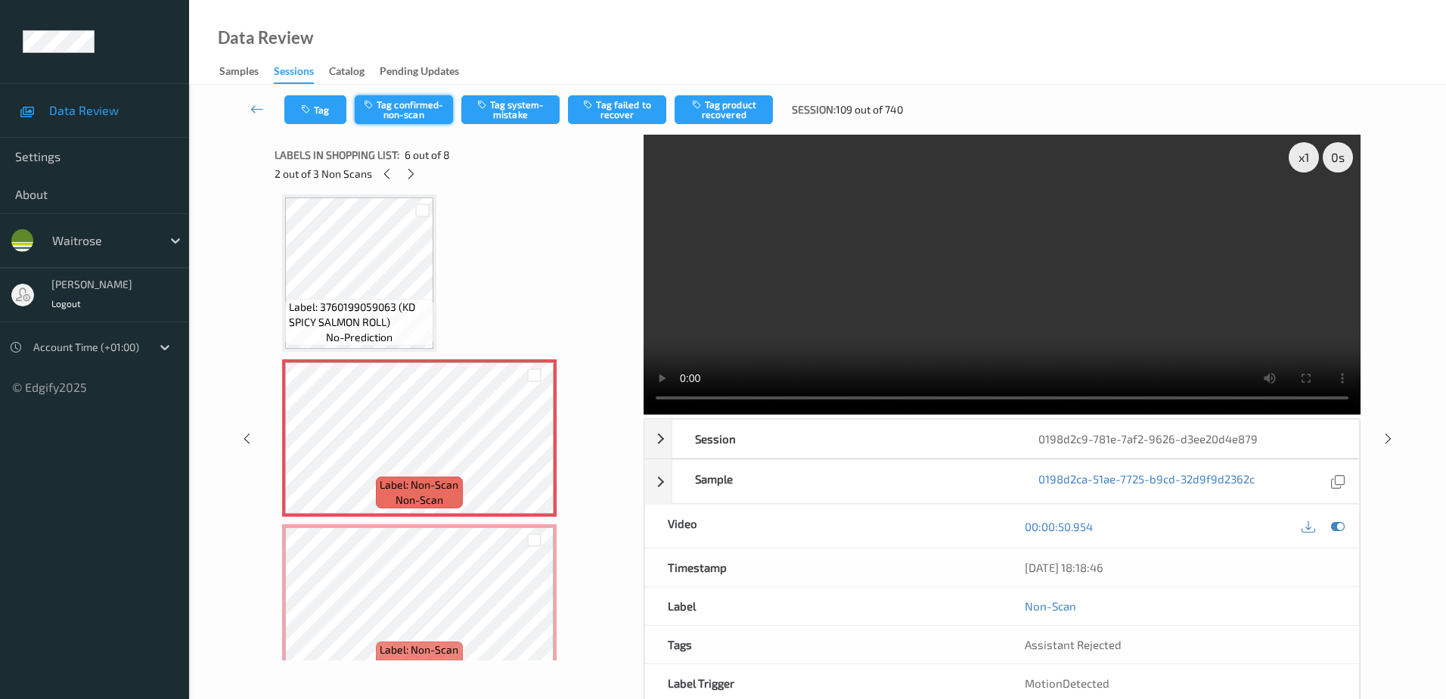
click at [408, 110] on button "Tag confirmed-non-scan" at bounding box center [404, 109] width 98 height 29
click at [622, 116] on button "Tag failed to recover" at bounding box center [617, 109] width 98 height 29
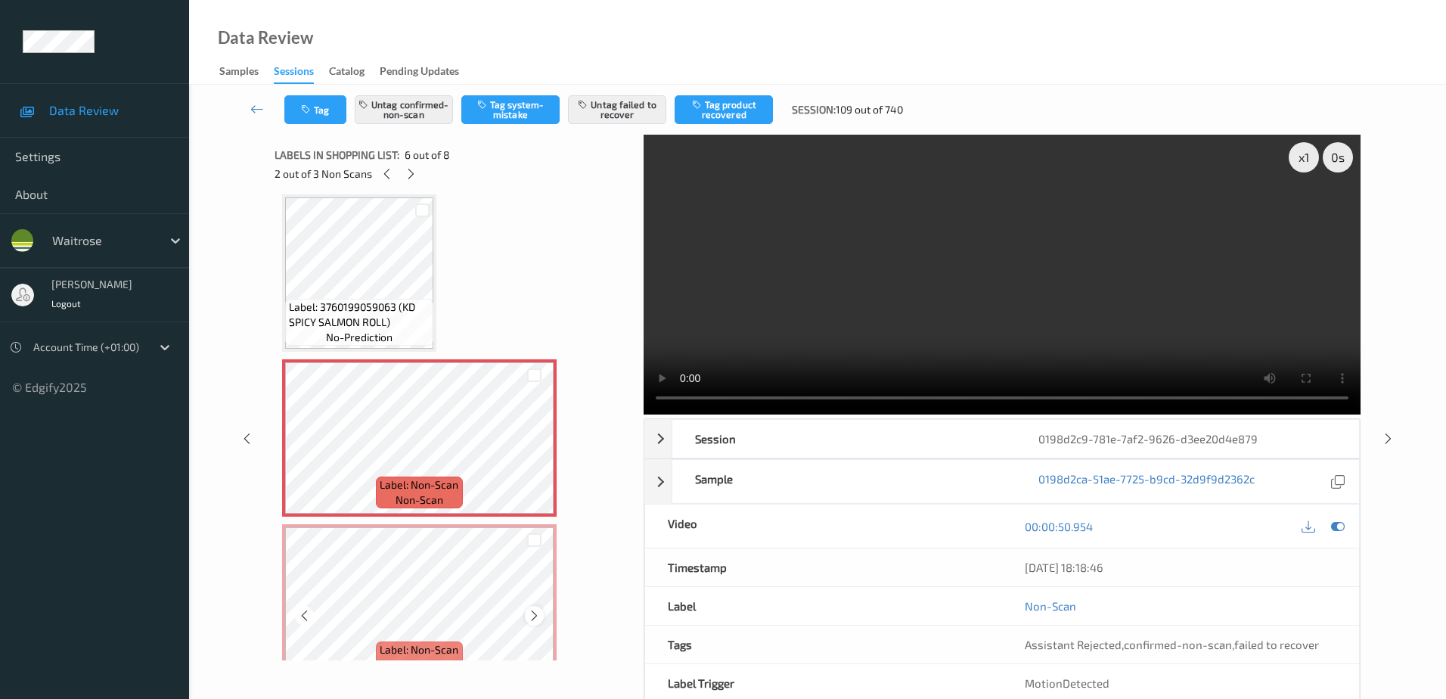
click at [537, 620] on icon at bounding box center [534, 616] width 13 height 14
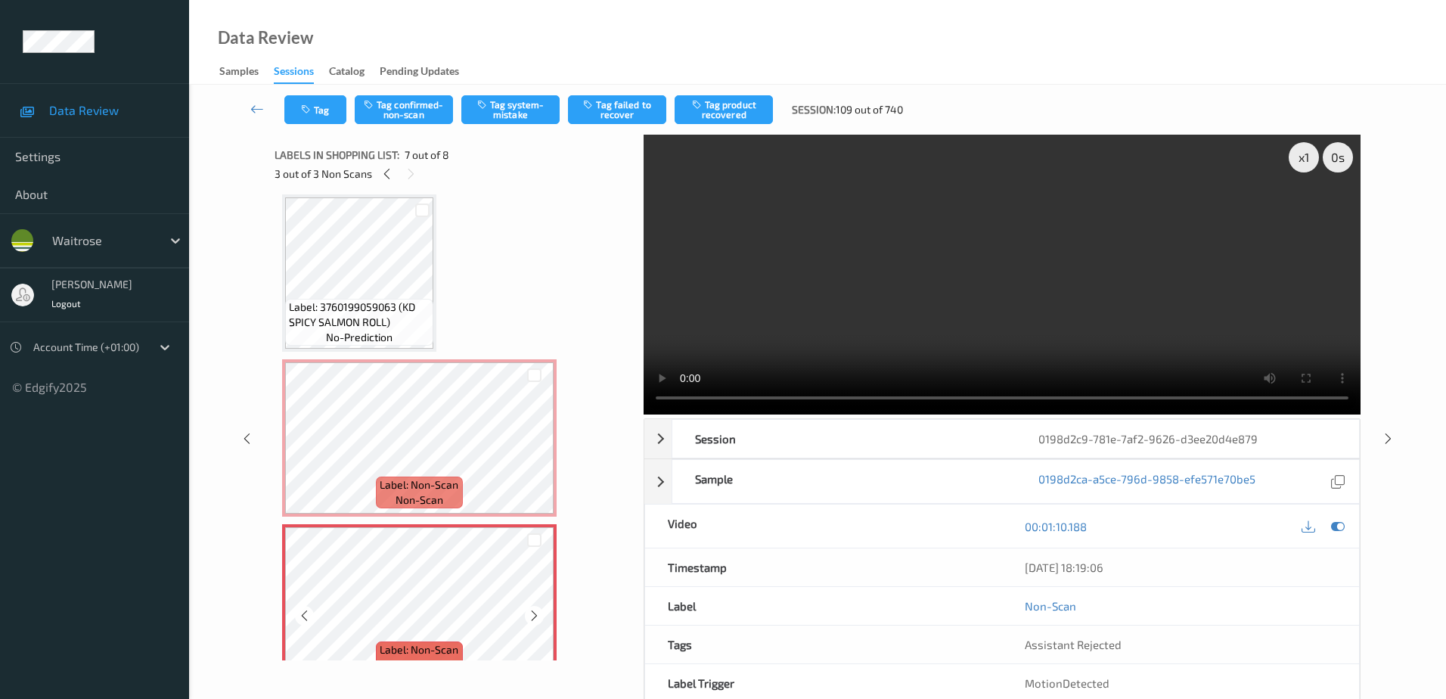
click at [537, 620] on icon at bounding box center [534, 616] width 13 height 14
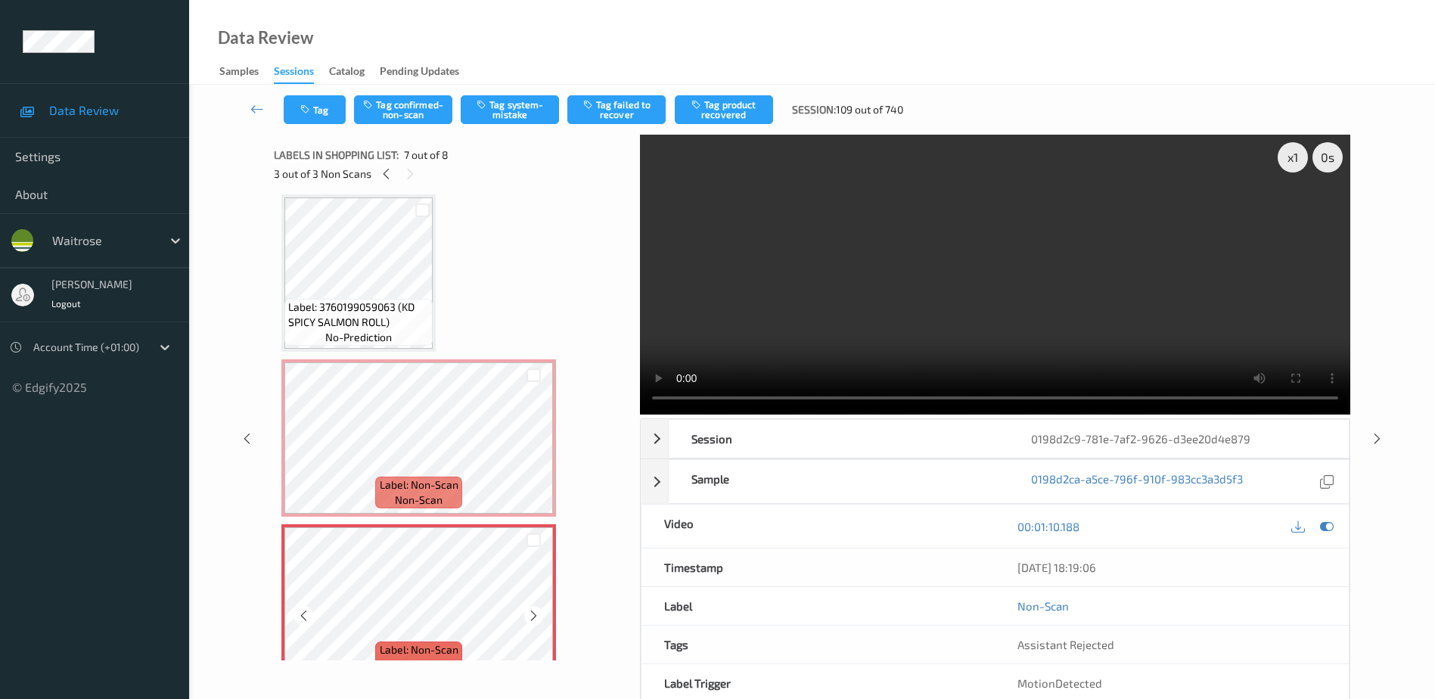
click at [537, 620] on icon at bounding box center [533, 616] width 13 height 14
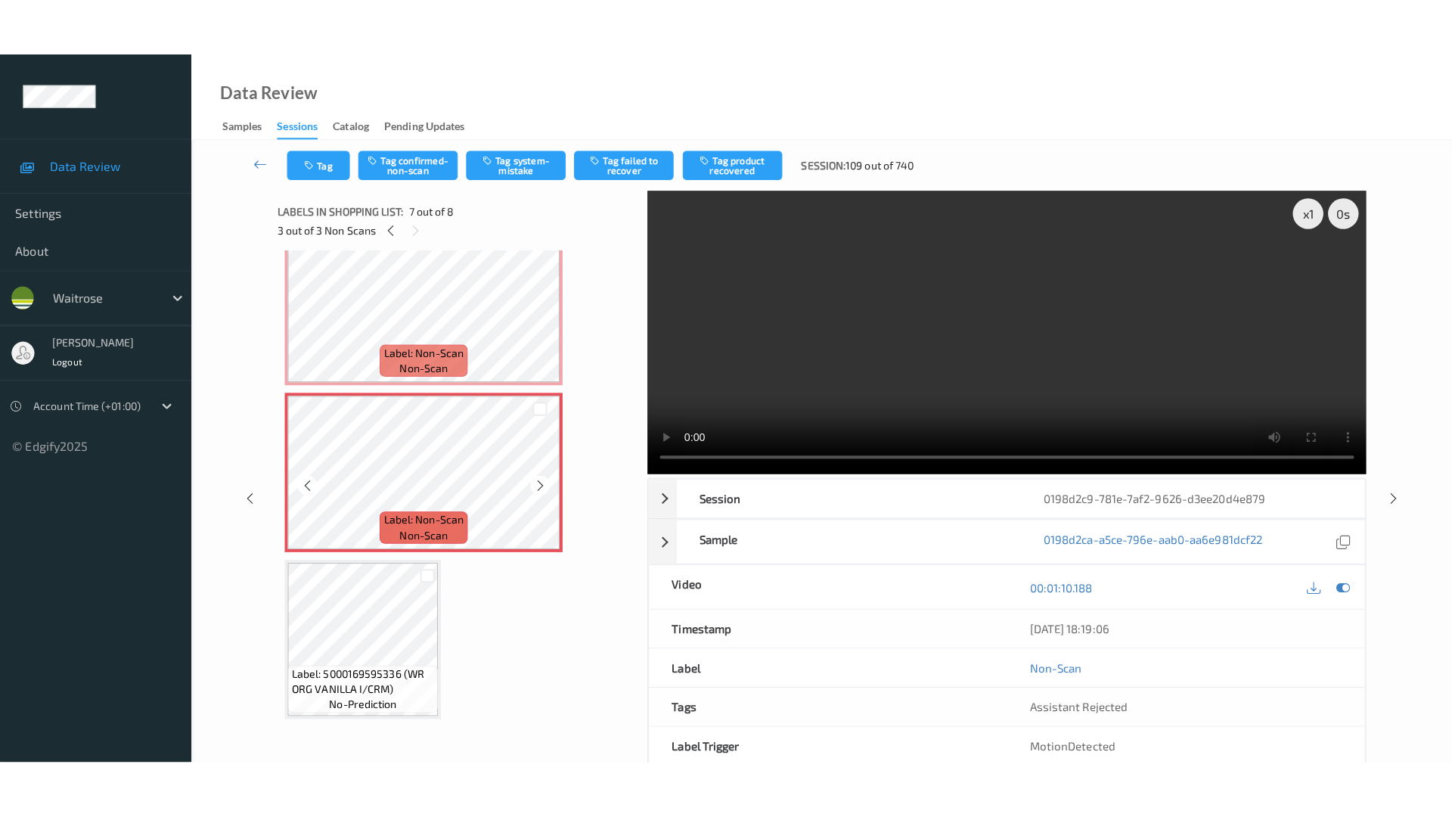
scroll to position [695, 0]
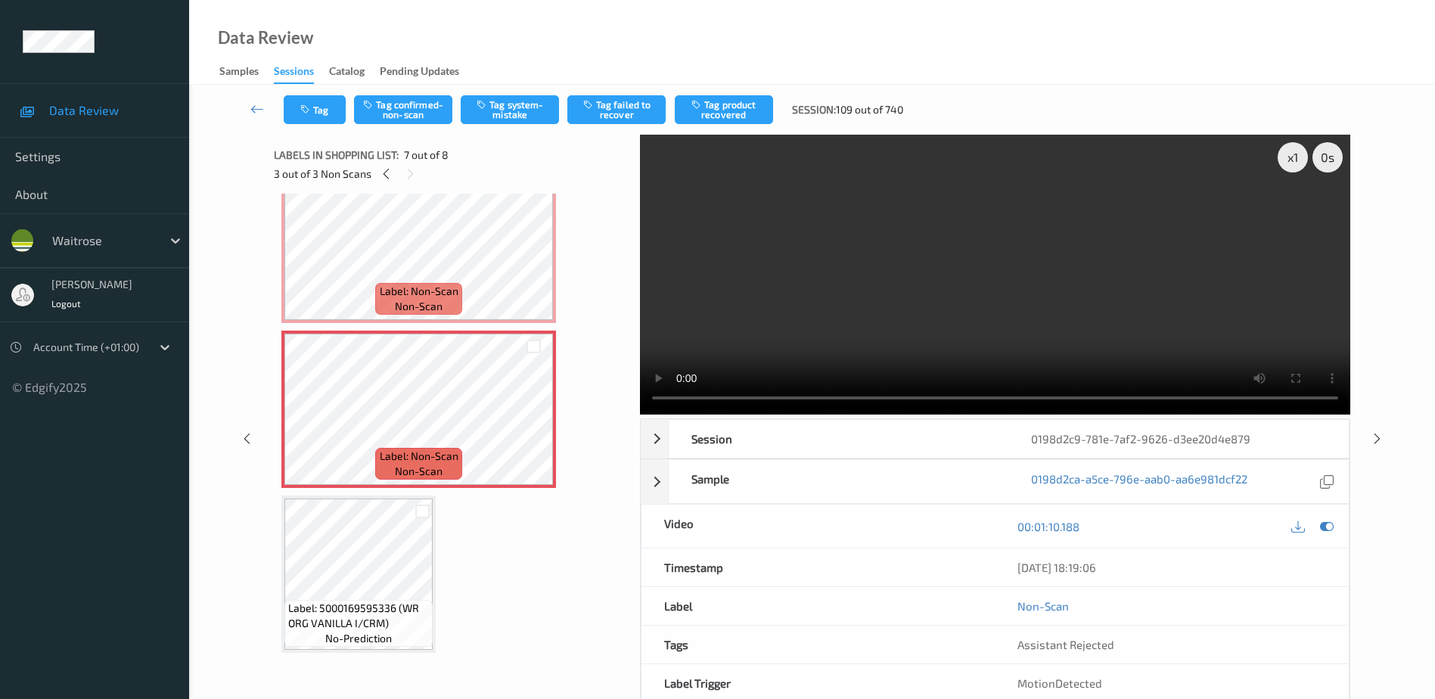
click at [1031, 277] on video at bounding box center [995, 275] width 710 height 280
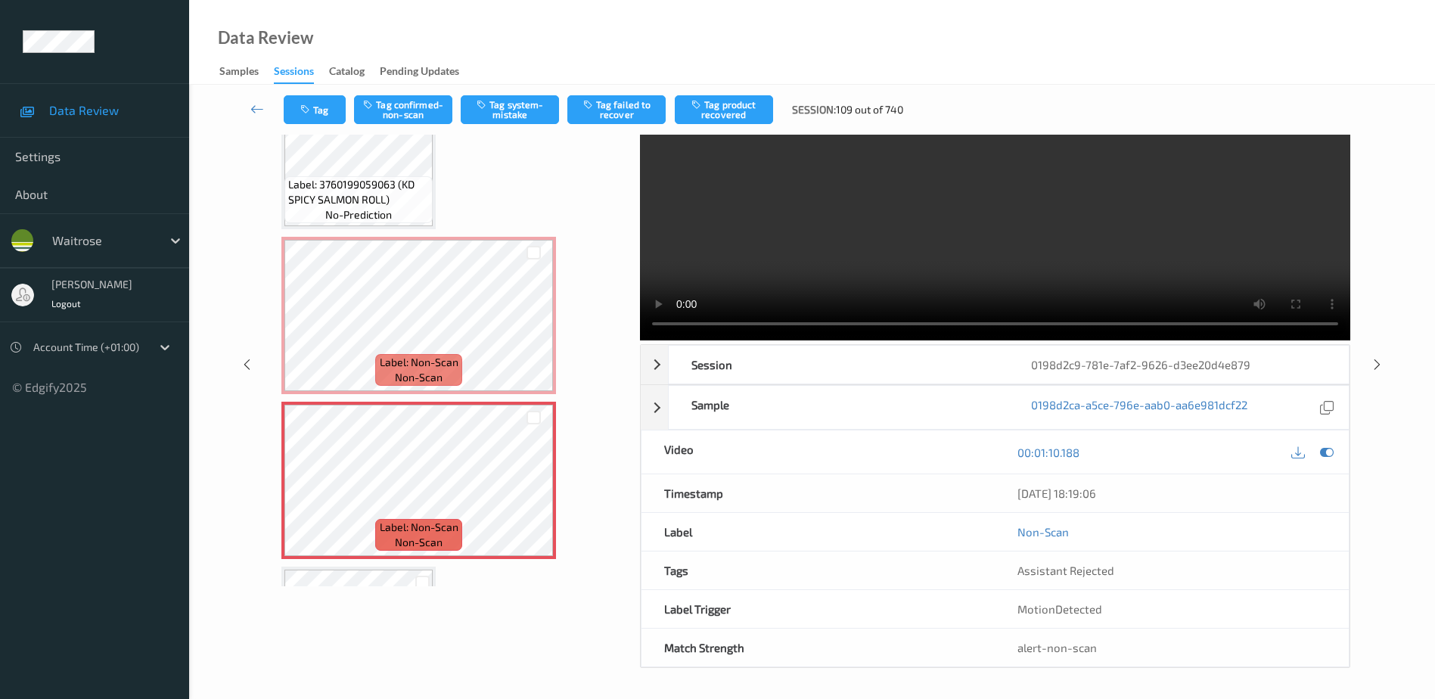
scroll to position [544, 0]
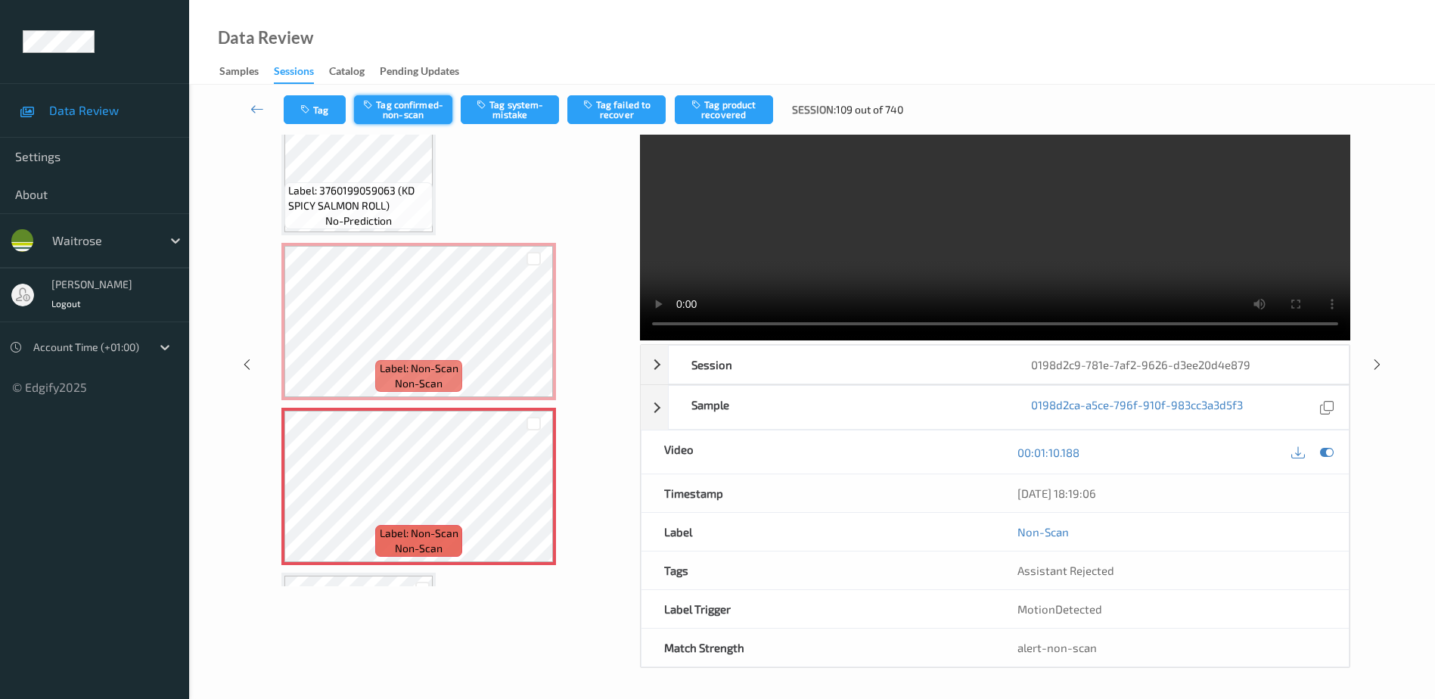
click at [416, 111] on button "Tag confirmed-non-scan" at bounding box center [403, 109] width 98 height 29
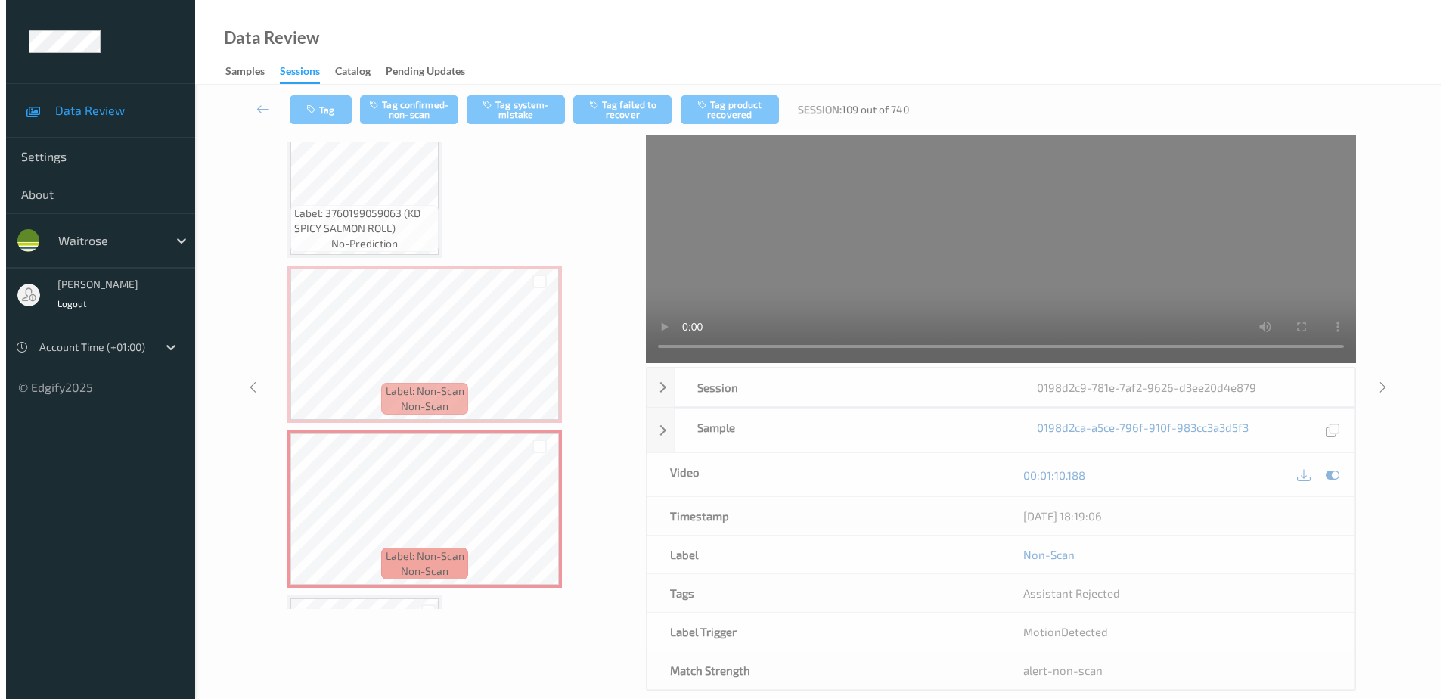
scroll to position [0, 0]
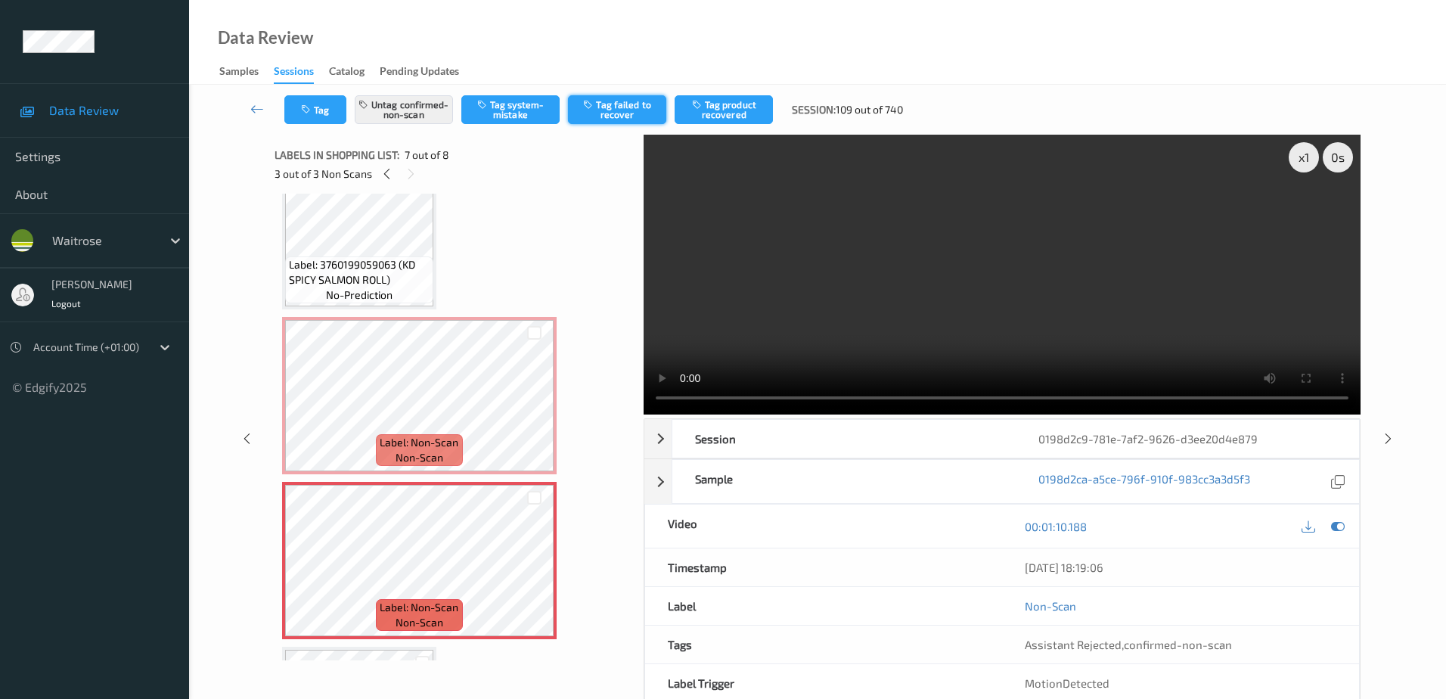
click at [616, 111] on button "Tag failed to recover" at bounding box center [617, 109] width 98 height 29
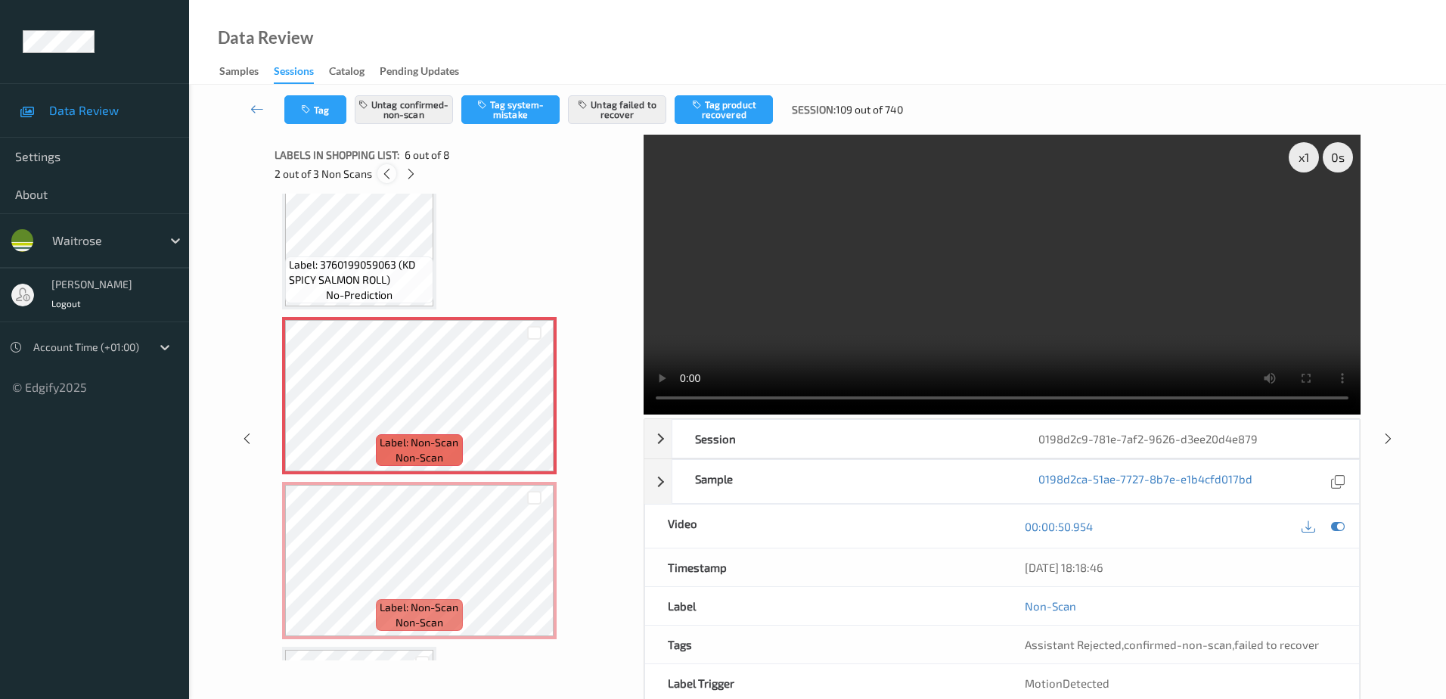
click at [381, 171] on icon at bounding box center [386, 174] width 13 height 14
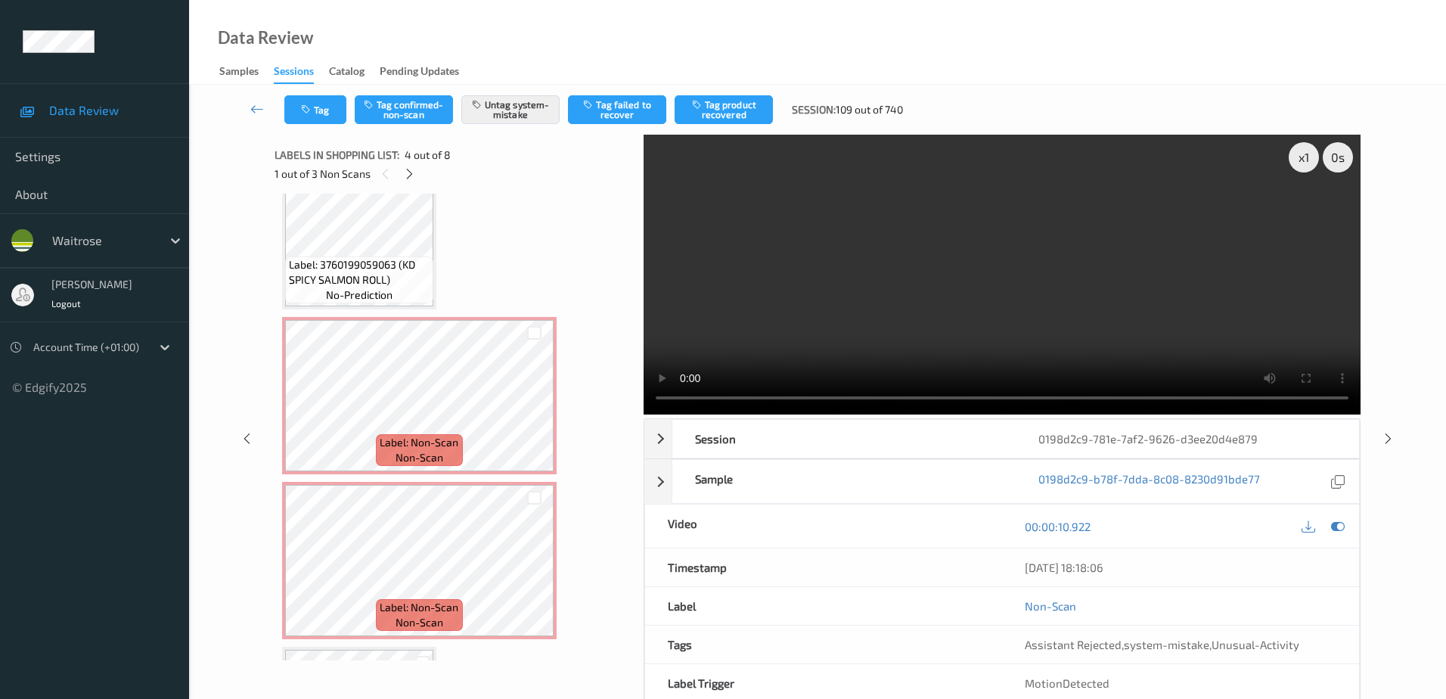
scroll to position [172, 0]
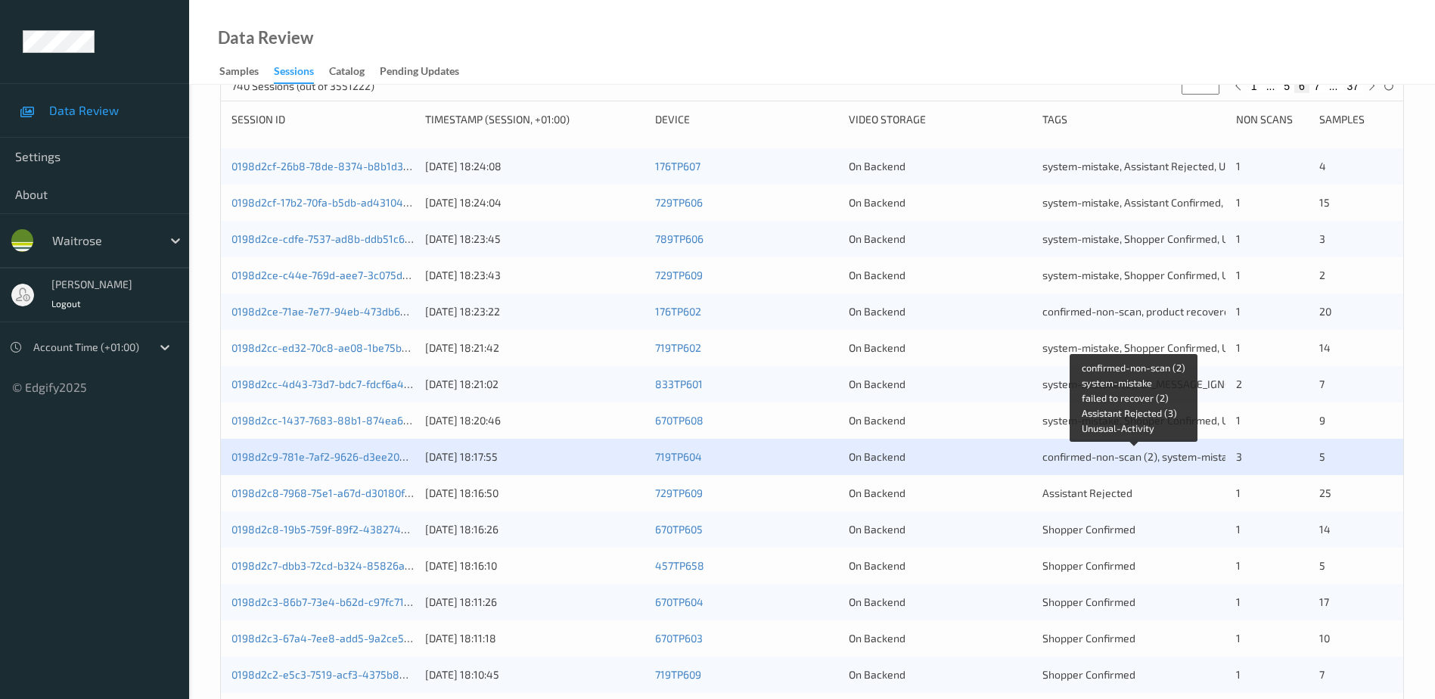
scroll to position [227, 0]
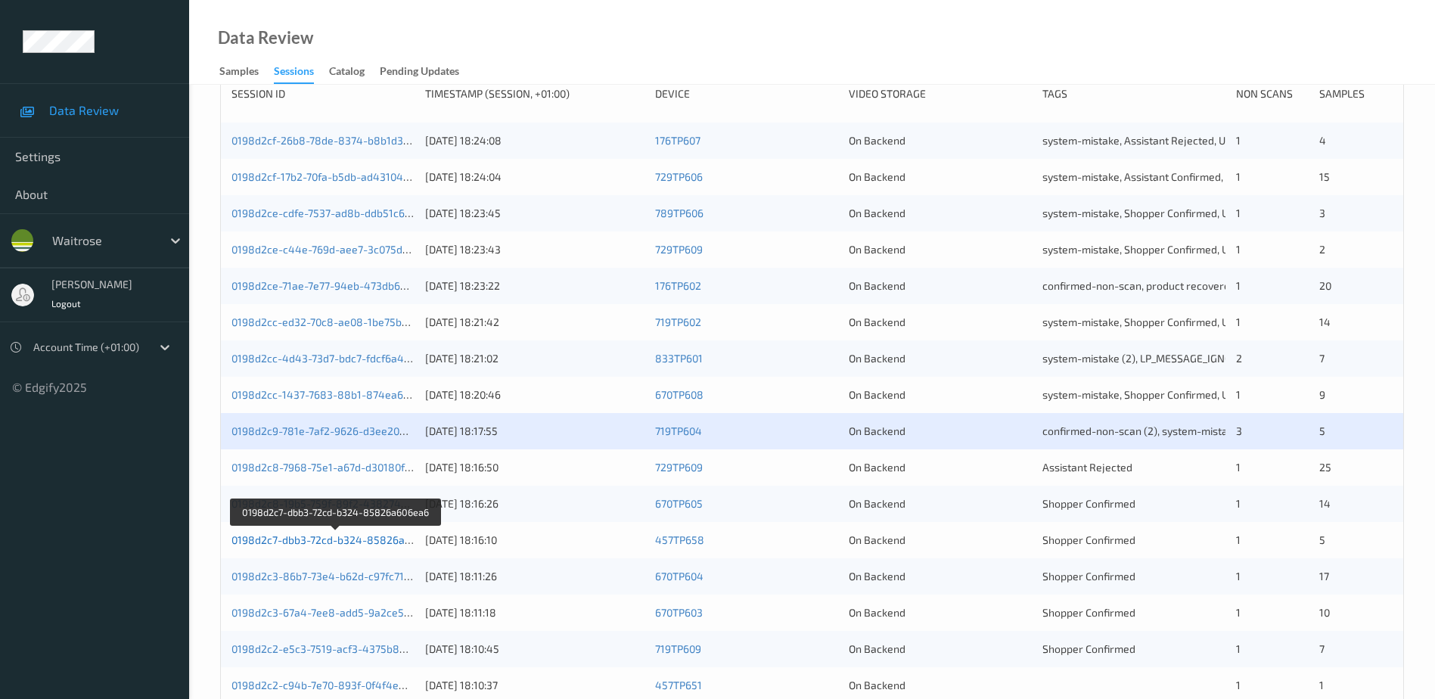
click at [359, 543] on link "0198d2c7-dbb3-72cd-b324-85826a606ea6" at bounding box center [336, 539] width 210 height 13
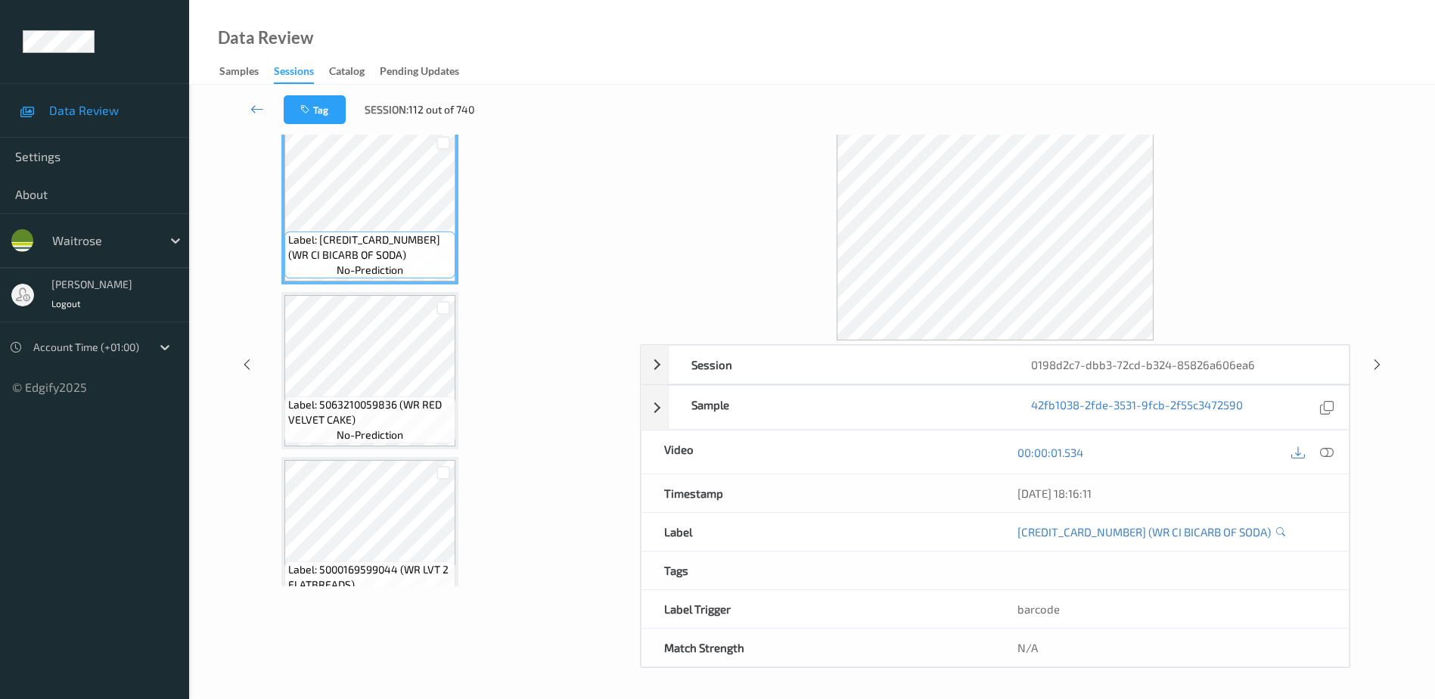
scroll to position [74, 0]
click at [1324, 452] on icon at bounding box center [1327, 452] width 14 height 14
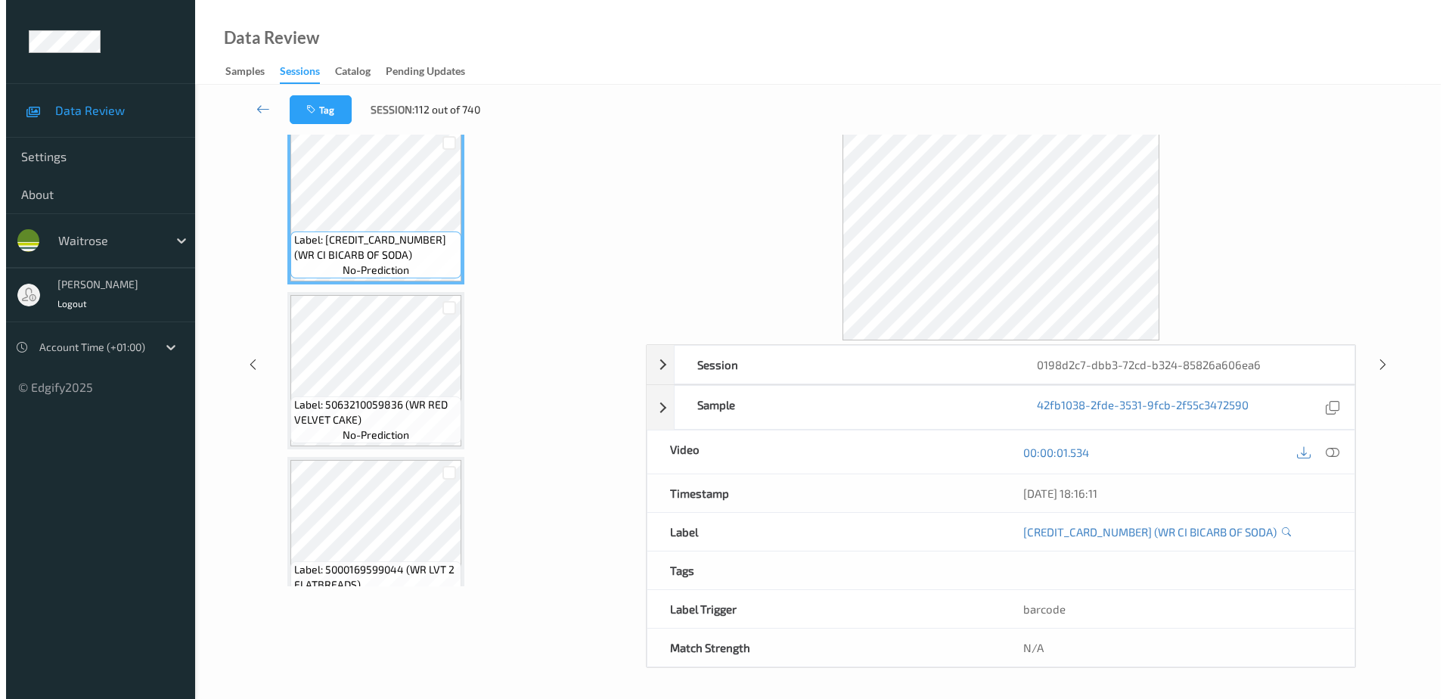
scroll to position [0, 0]
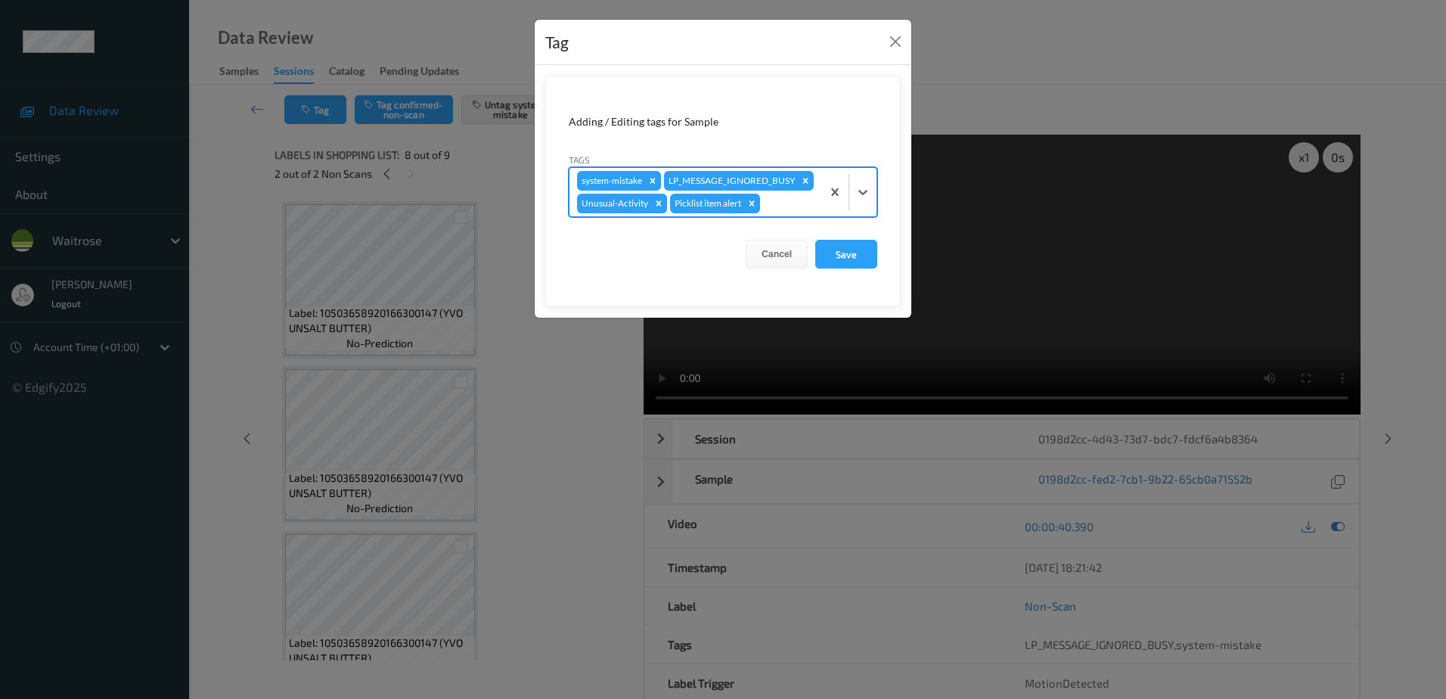
click at [843, 268] on button "Save" at bounding box center [846, 254] width 62 height 29
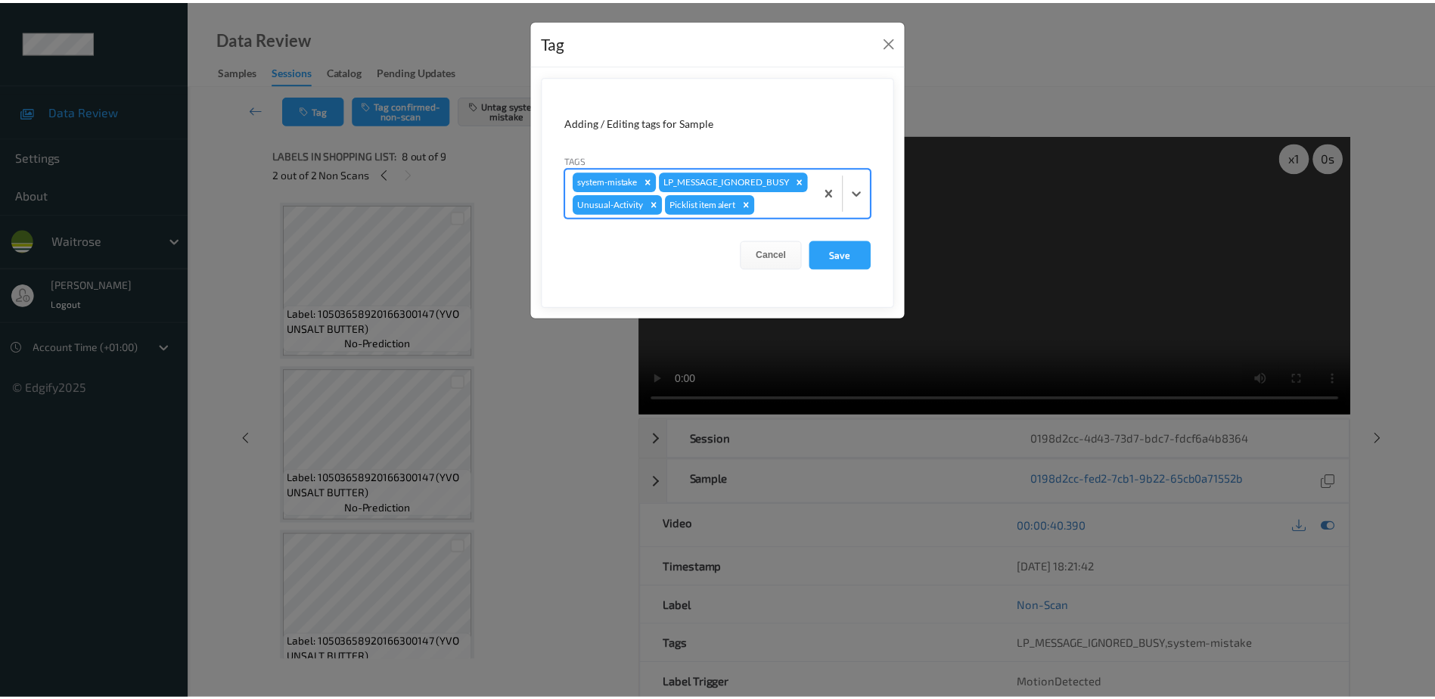
scroll to position [997, 0]
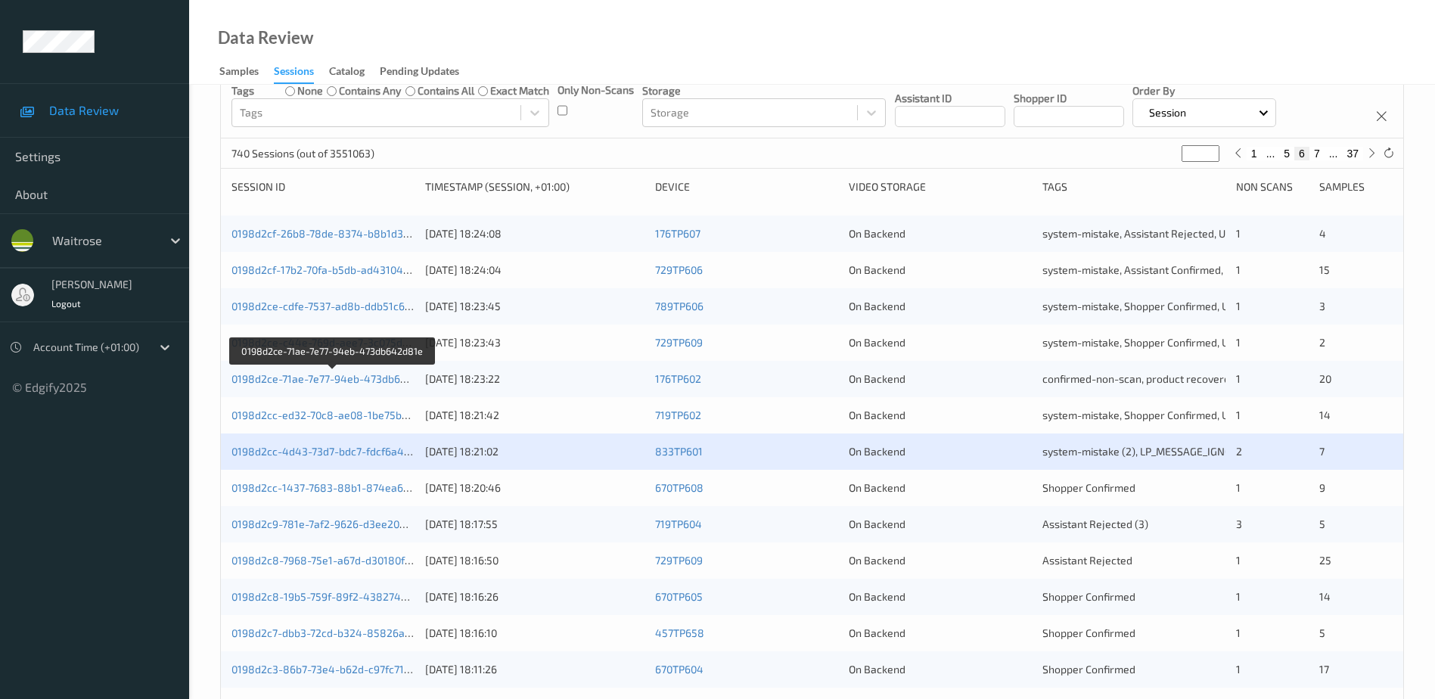
scroll to position [303, 0]
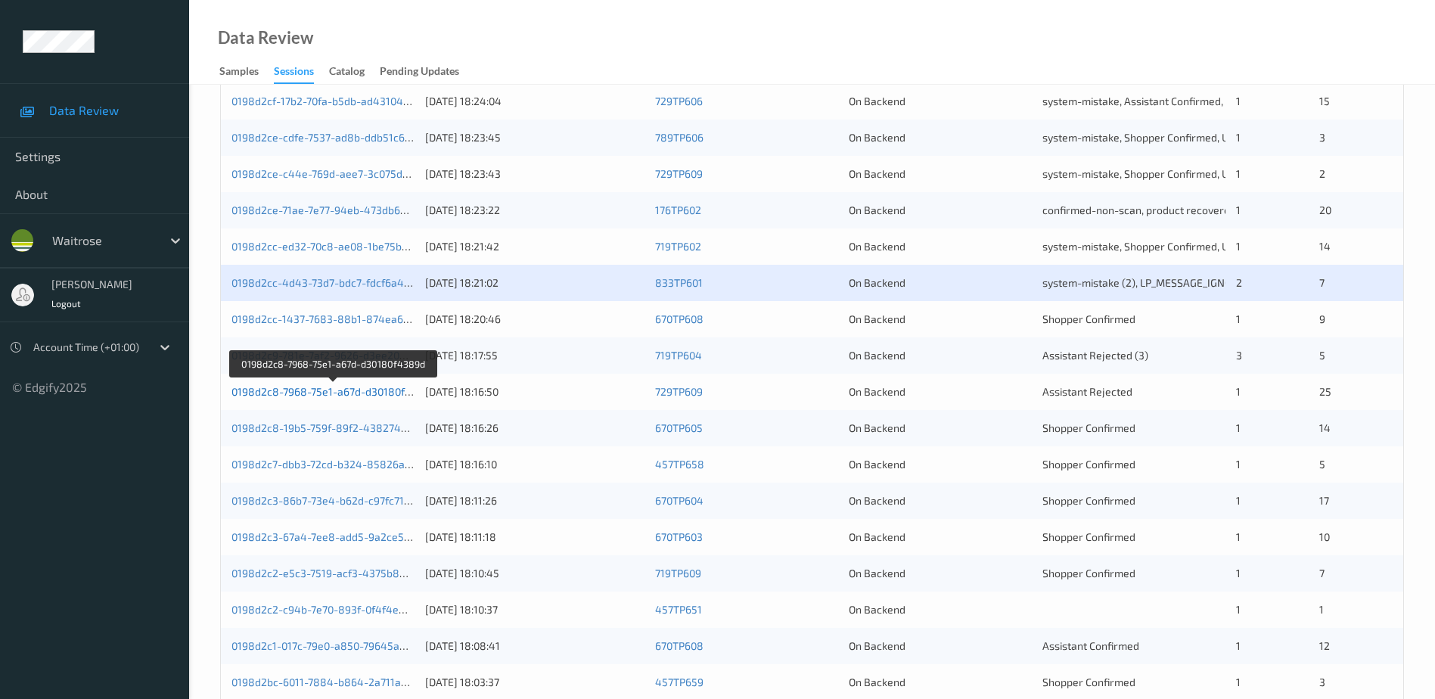
click at [334, 394] on link "0198d2c8-7968-75e1-a67d-d30180f4389d" at bounding box center [333, 391] width 205 height 13
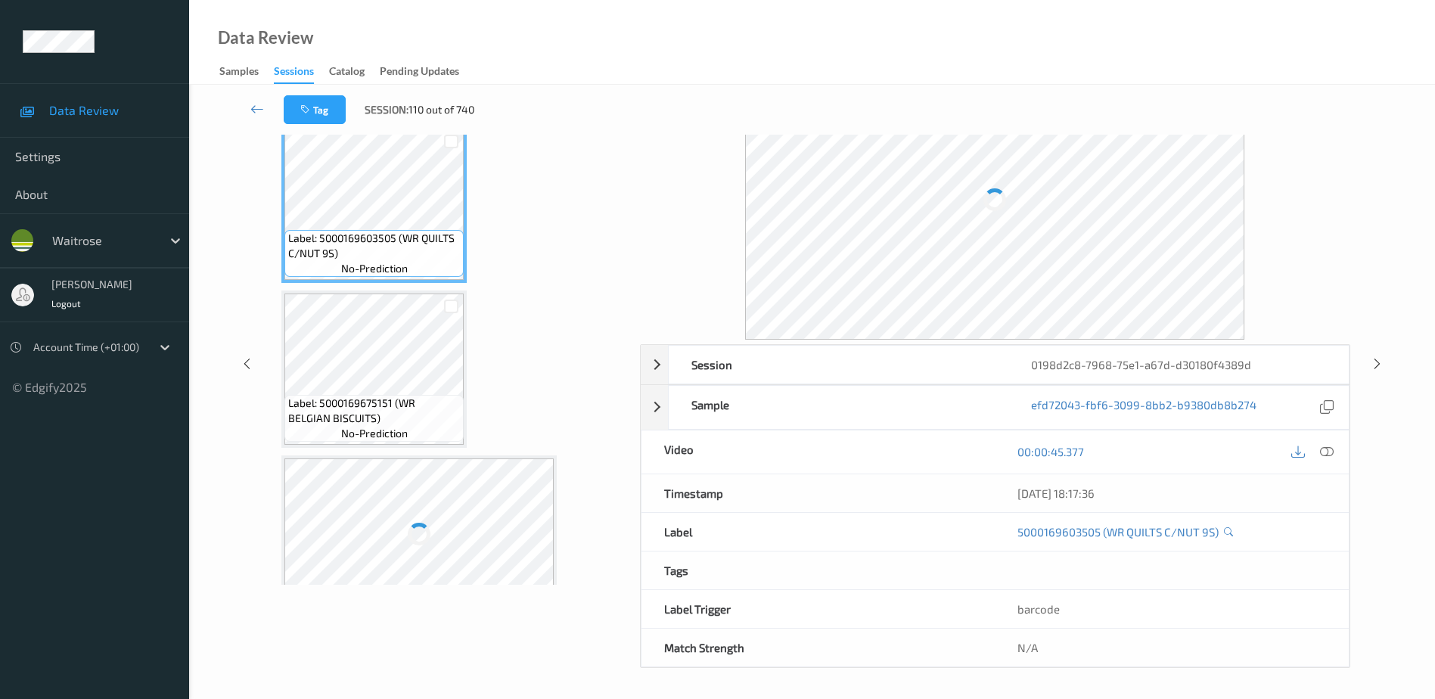
scroll to position [74, 0]
click at [1328, 452] on icon at bounding box center [1327, 452] width 14 height 14
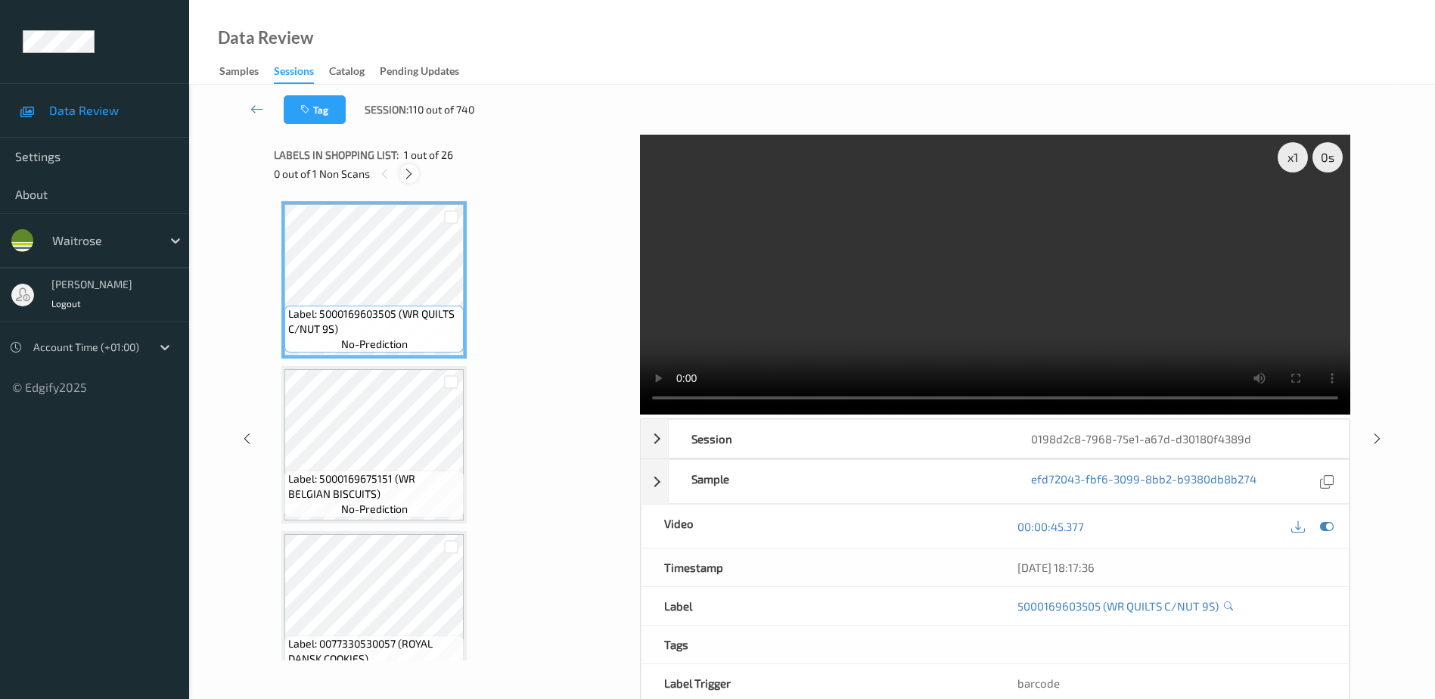
click at [412, 171] on icon at bounding box center [408, 174] width 13 height 14
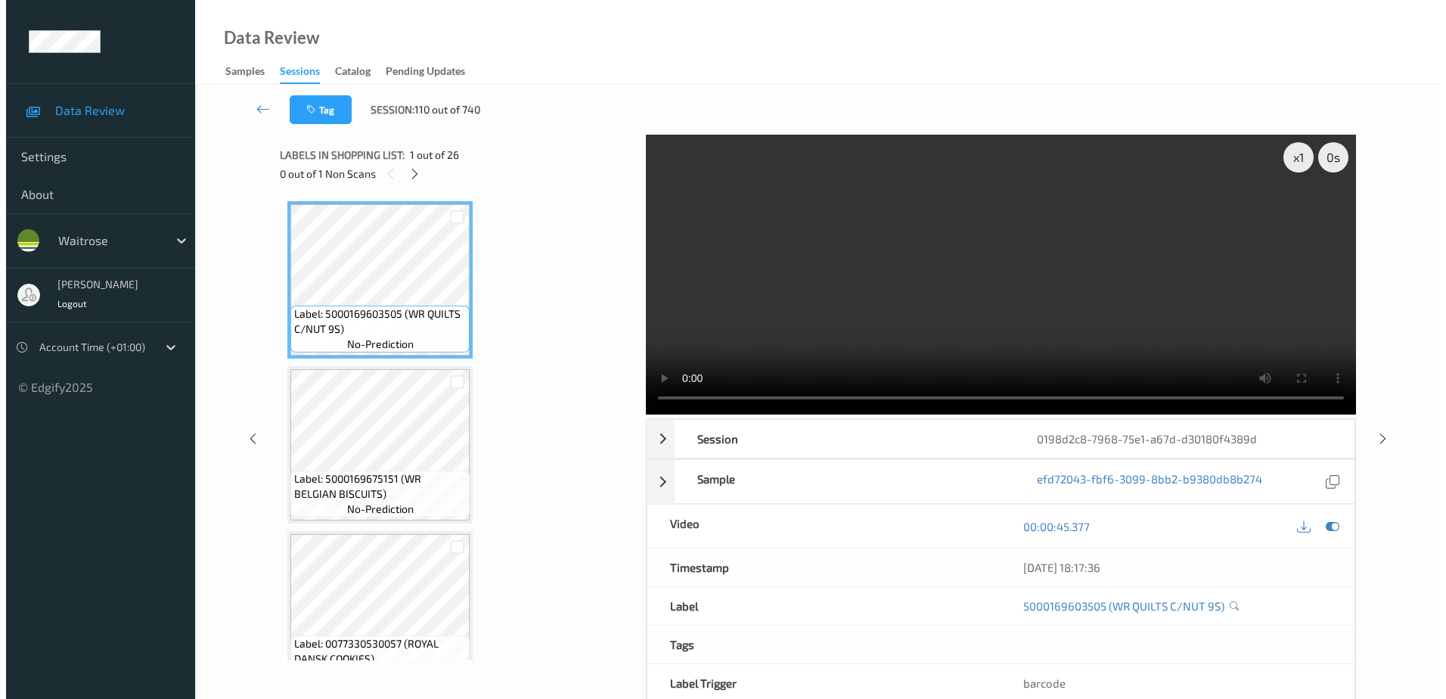
scroll to position [2646, 0]
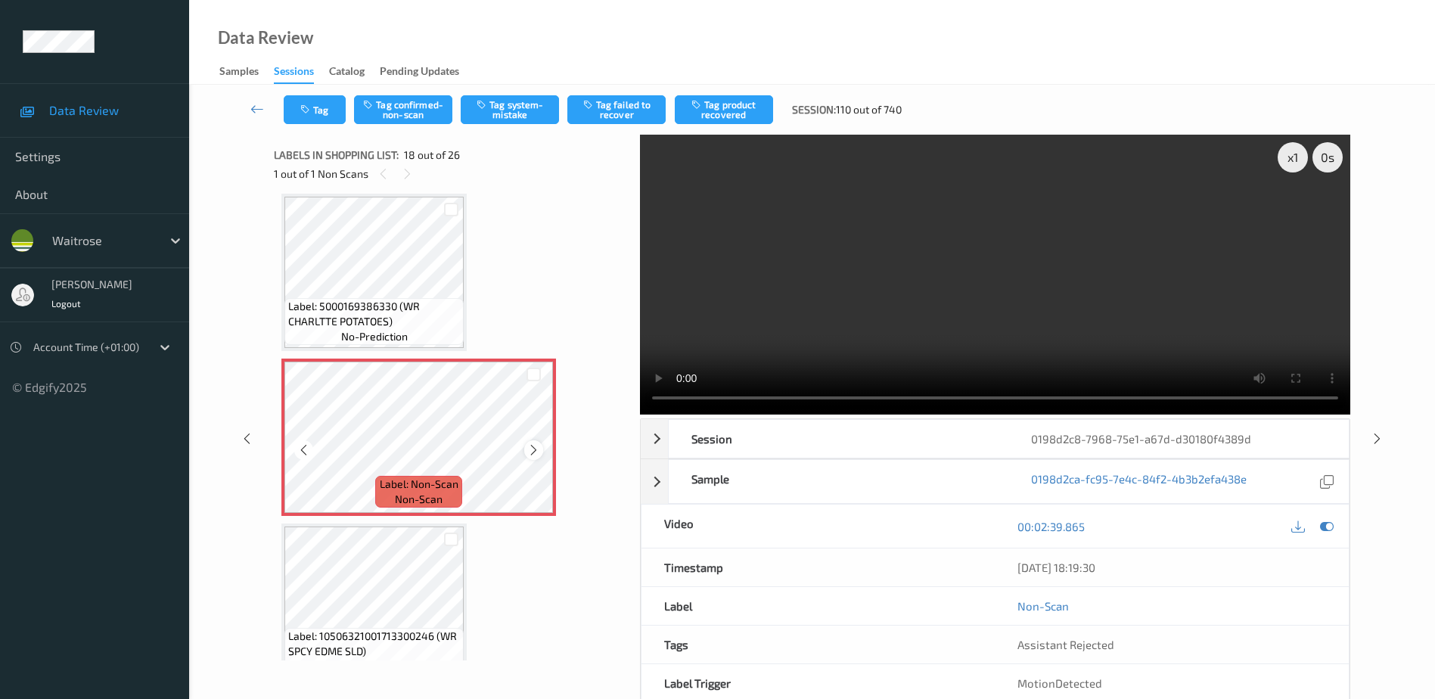
click at [535, 448] on icon at bounding box center [533, 450] width 13 height 14
click at [843, 317] on video at bounding box center [995, 275] width 710 height 280
click at [499, 101] on button "Tag system-mistake" at bounding box center [510, 109] width 98 height 29
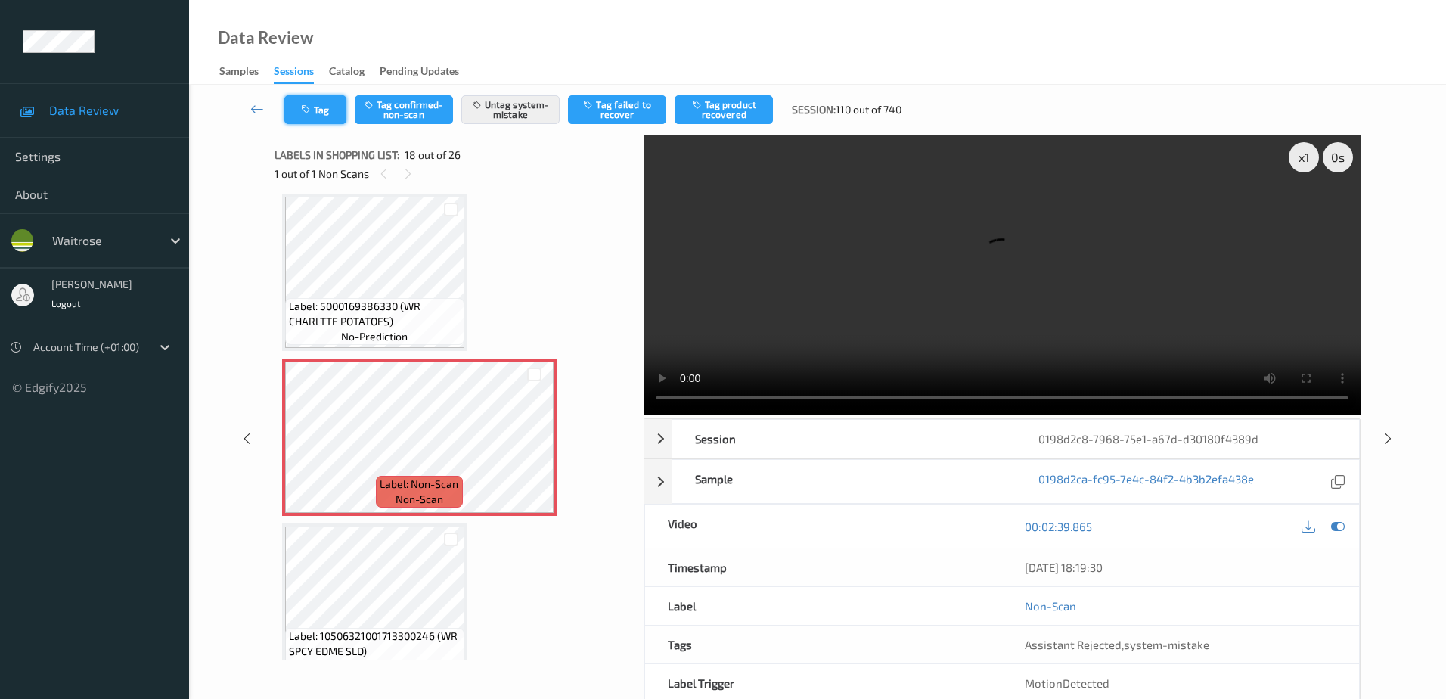
click at [312, 101] on button "Tag" at bounding box center [315, 109] width 62 height 29
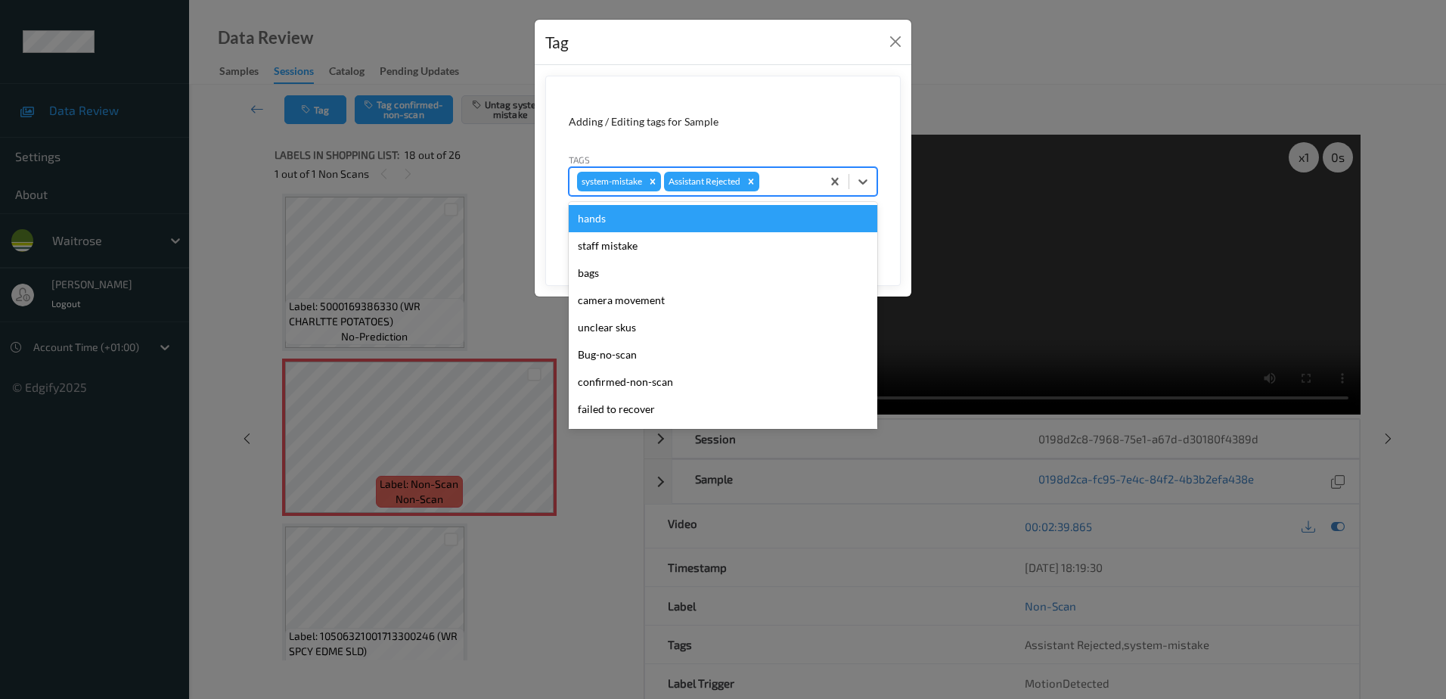
click at [788, 178] on div at bounding box center [787, 181] width 51 height 18
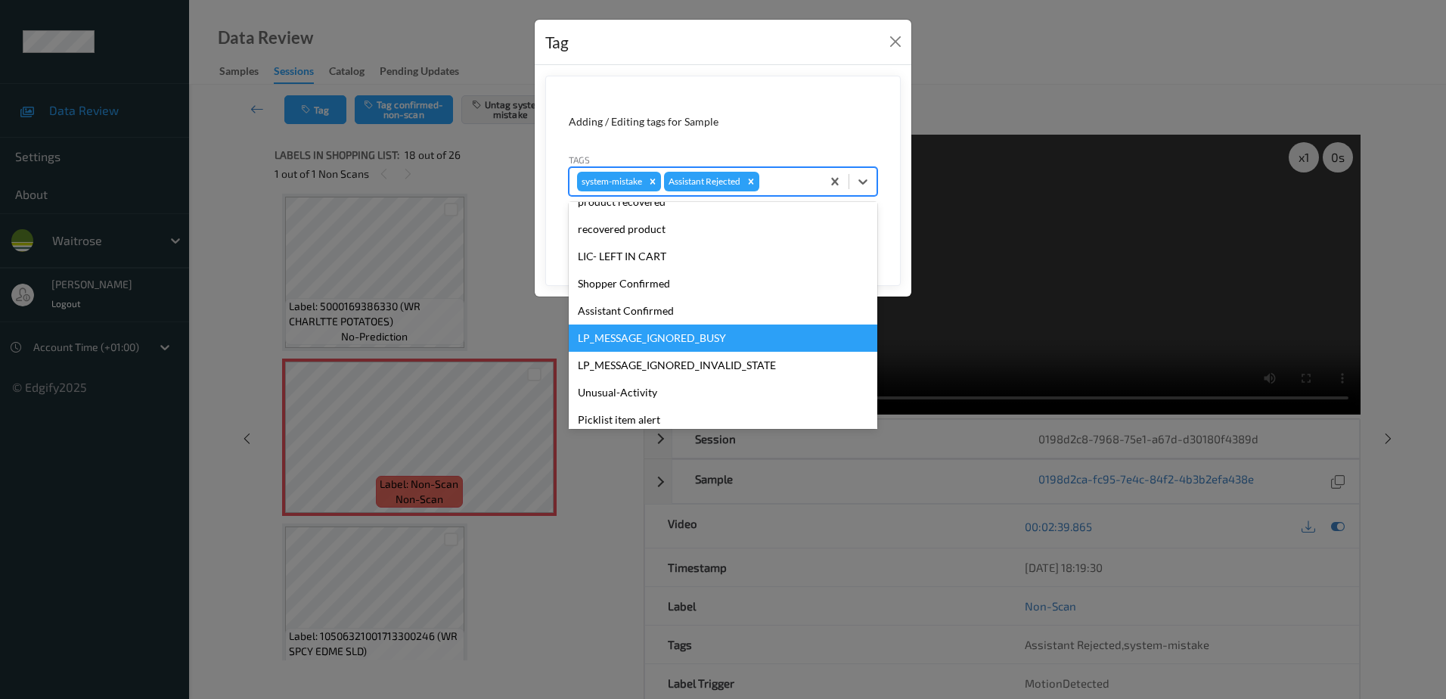
scroll to position [296, 0]
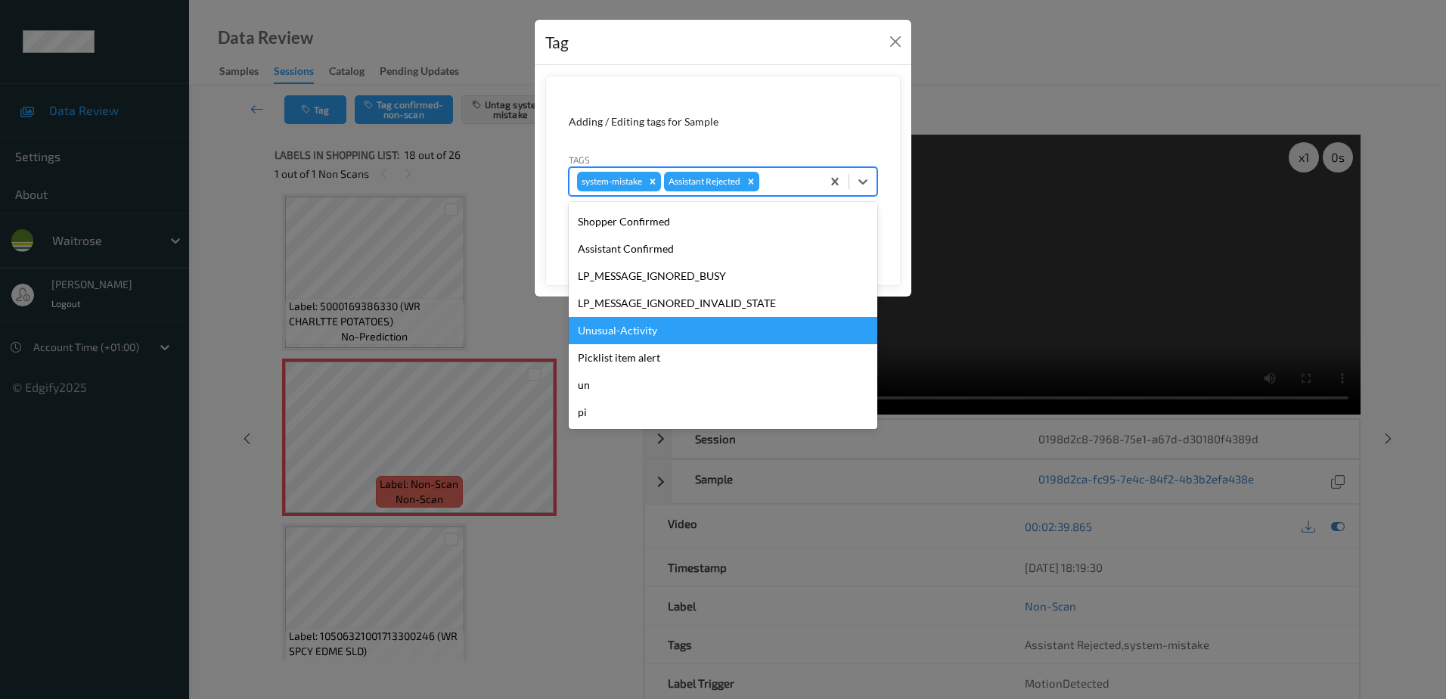
click at [638, 327] on div "Unusual-Activity" at bounding box center [723, 330] width 309 height 27
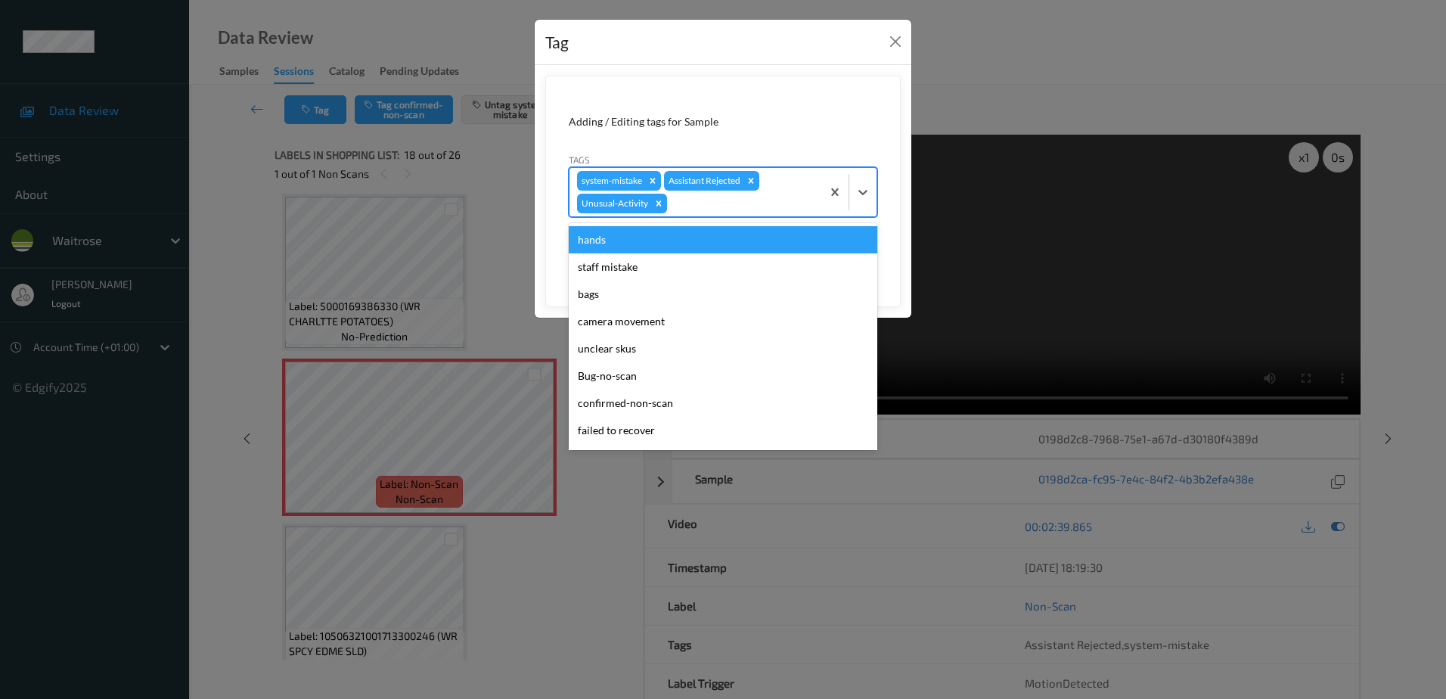
click at [684, 195] on div at bounding box center [742, 203] width 144 height 18
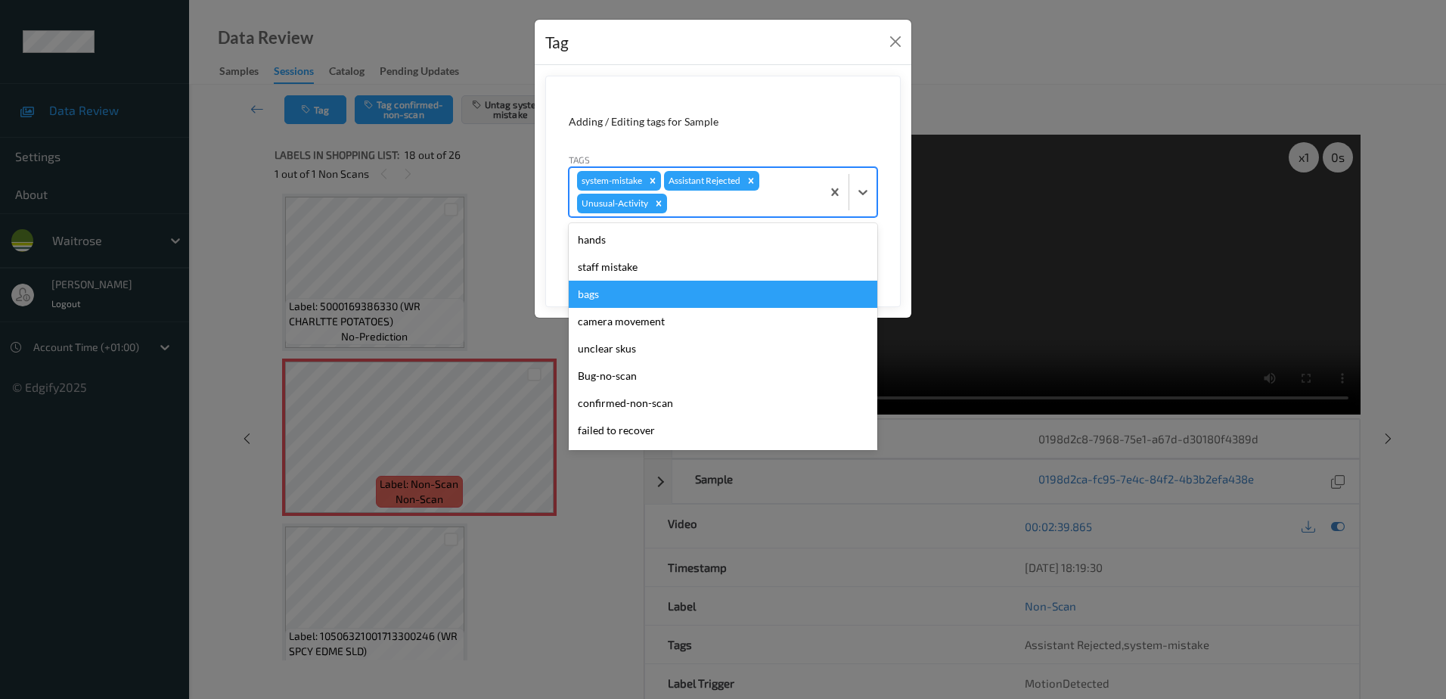
click at [654, 293] on div "bags" at bounding box center [723, 294] width 309 height 27
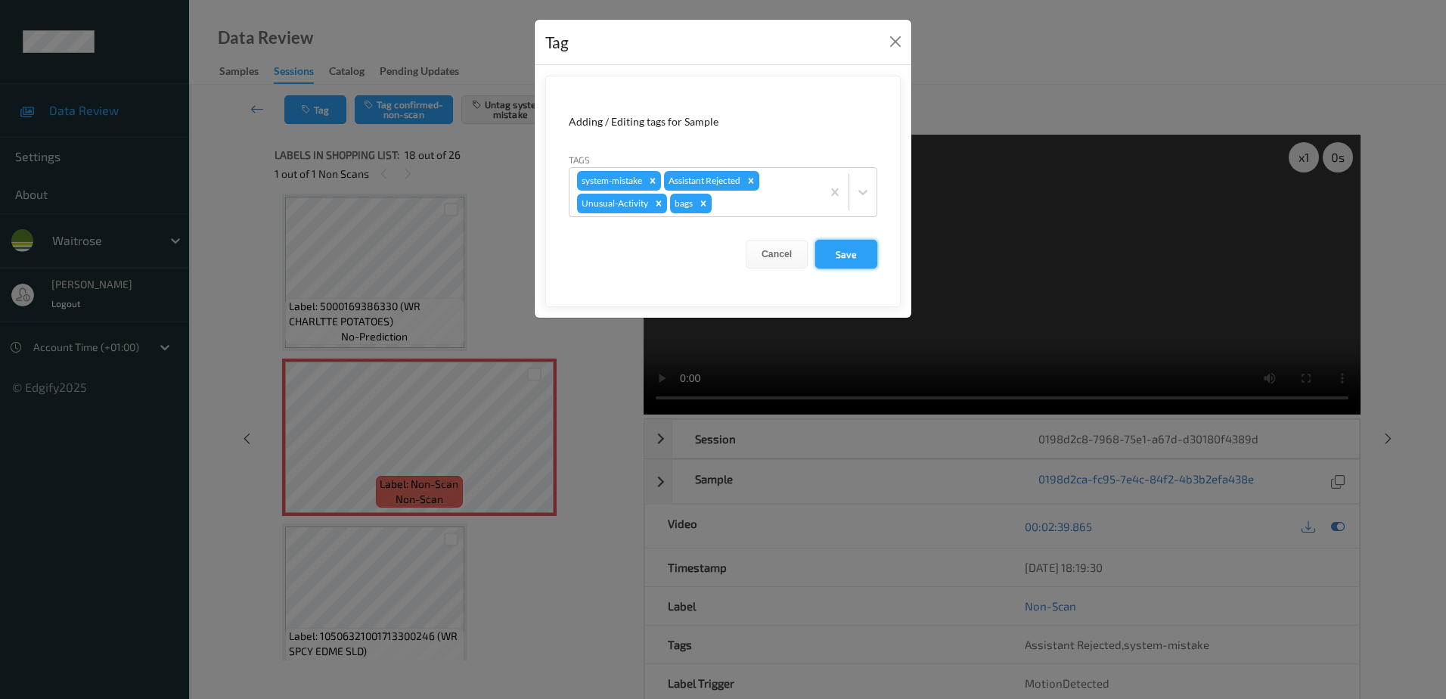
click at [819, 251] on button "Save" at bounding box center [846, 254] width 62 height 29
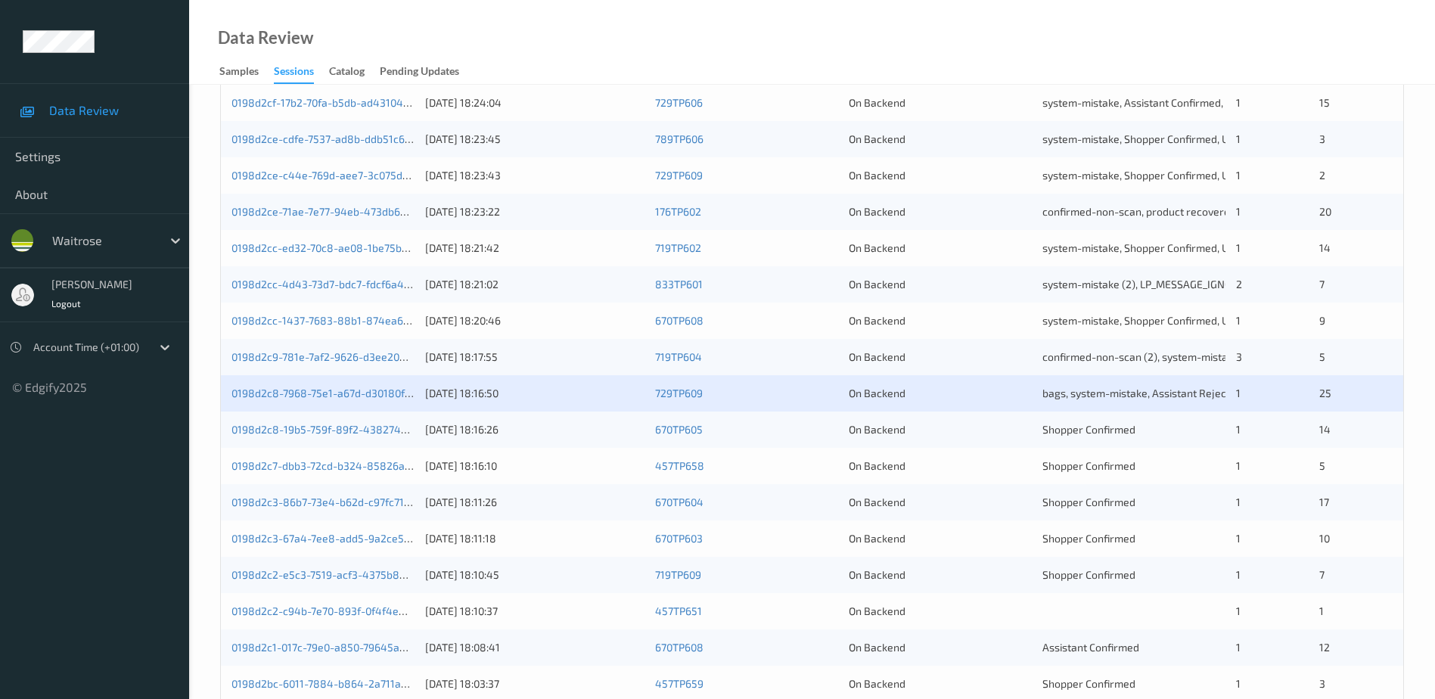
scroll to position [303, 0]
